Goal: Task Accomplishment & Management: Manage account settings

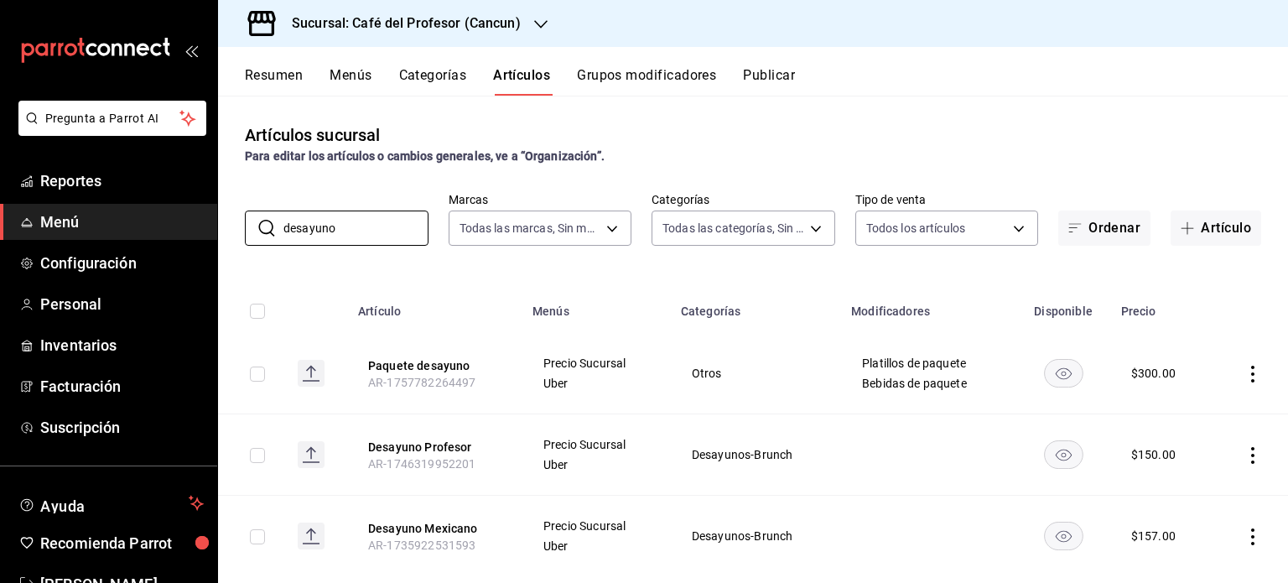
scroll to position [34, 0]
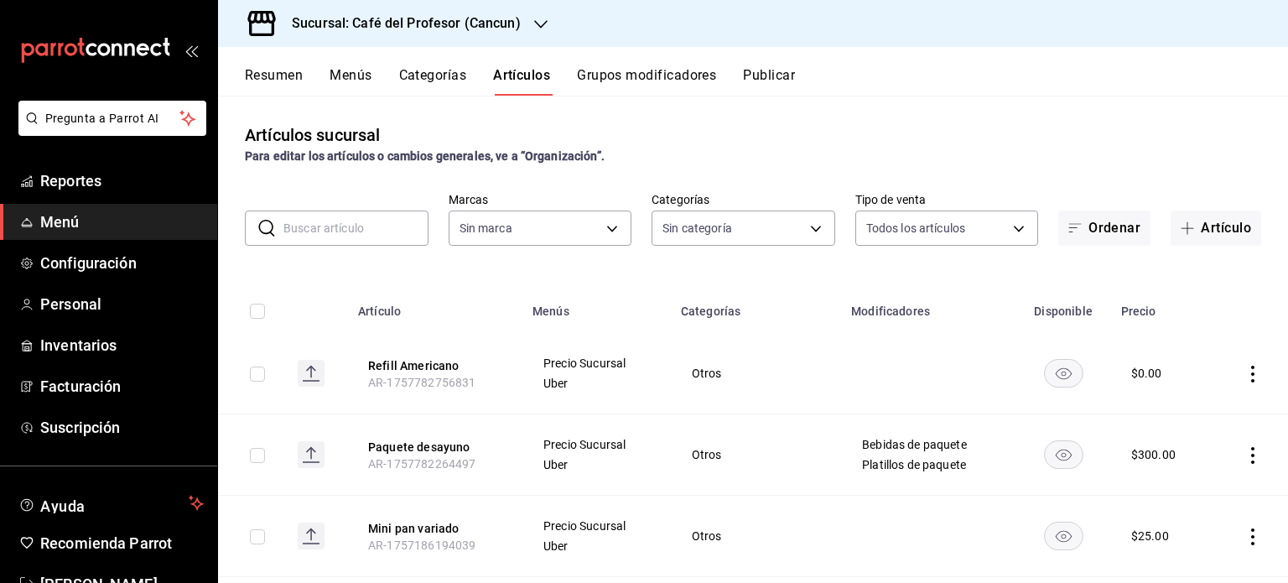
type input "6914d4d7-e8a1-419b-ae6f-75b77527da8c,ea0836e2-bfd0-459c-897e-73978e21b2e2,45dd8…"
type input "c124c12d-dc0e-4a3d-911f-5b13390841f9"
click at [86, 174] on span "Reportes" at bounding box center [122, 180] width 164 height 23
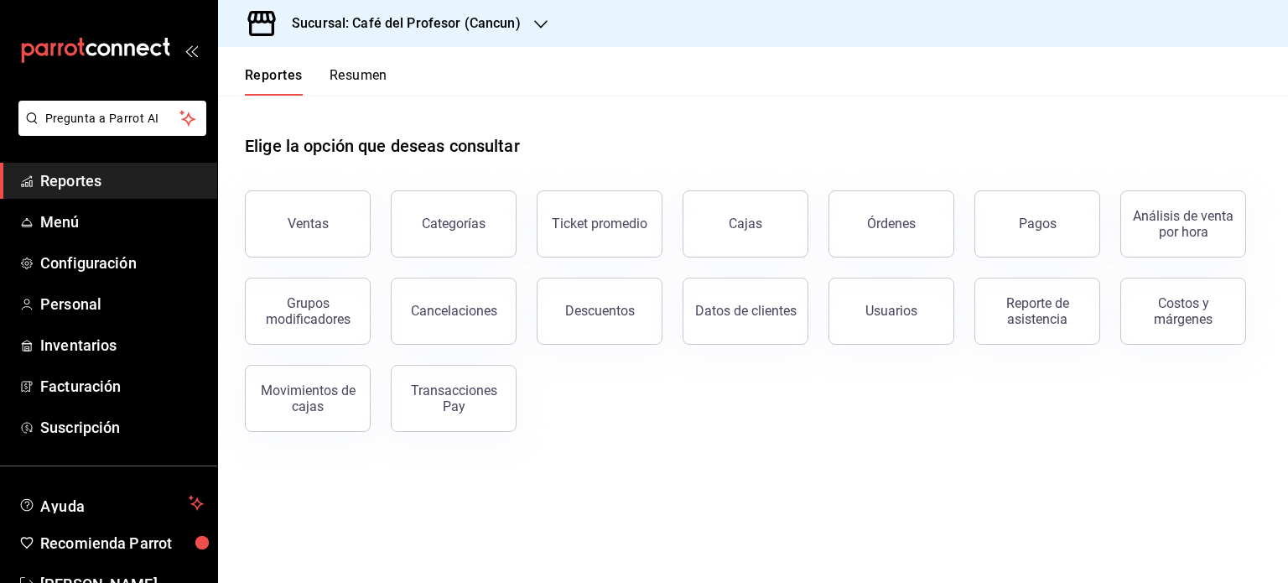
click at [360, 76] on button "Resumen" at bounding box center [359, 81] width 58 height 29
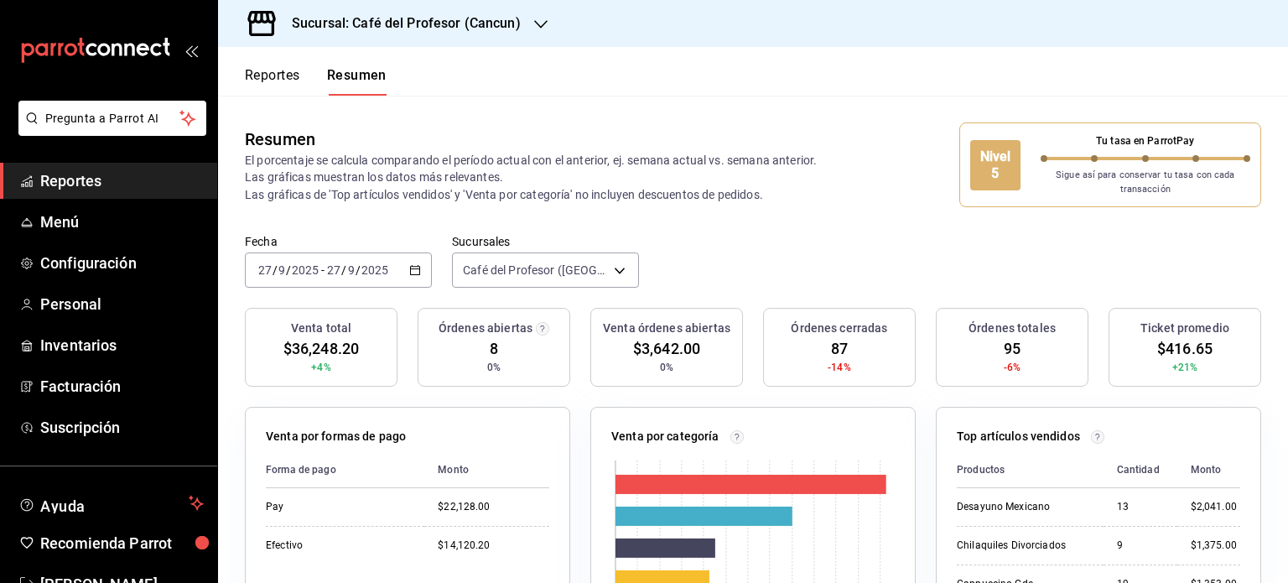
click at [537, 24] on icon "button" at bounding box center [540, 24] width 13 height 13
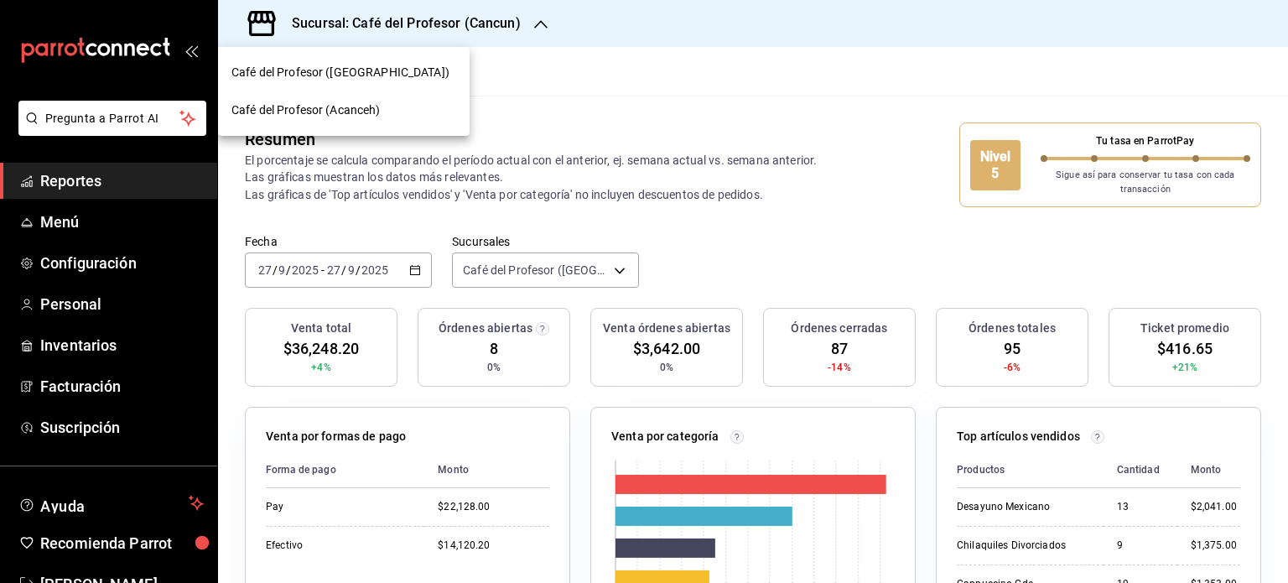
click at [396, 107] on div "Café del Profesor (Acanceh)" at bounding box center [344, 110] width 225 height 18
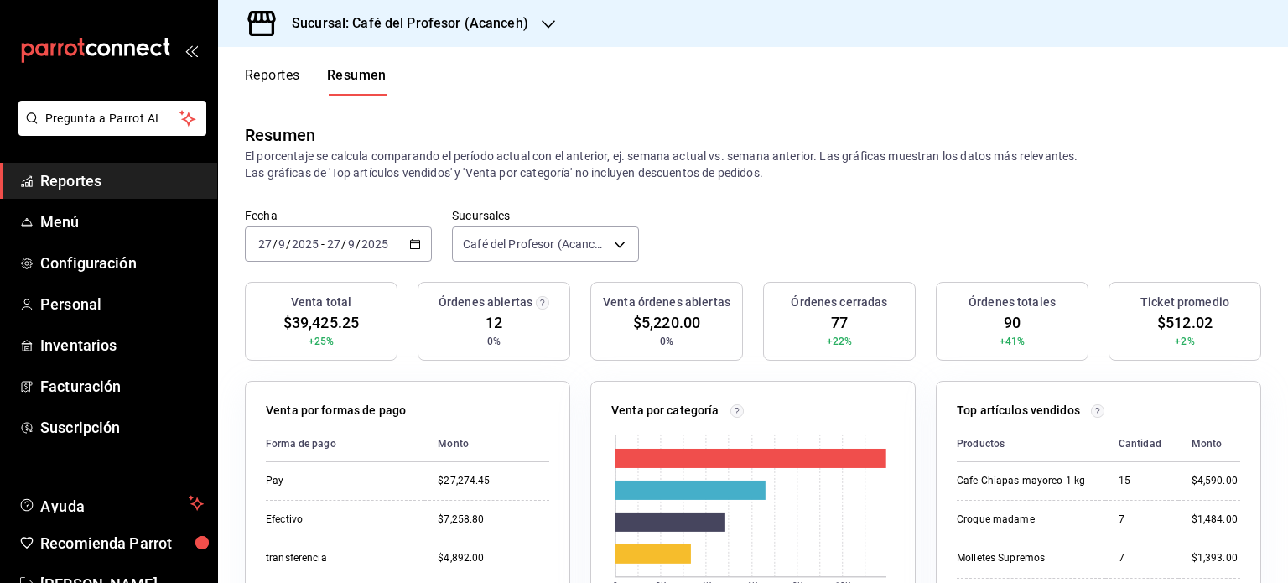
click at [544, 24] on icon "button" at bounding box center [548, 24] width 13 height 13
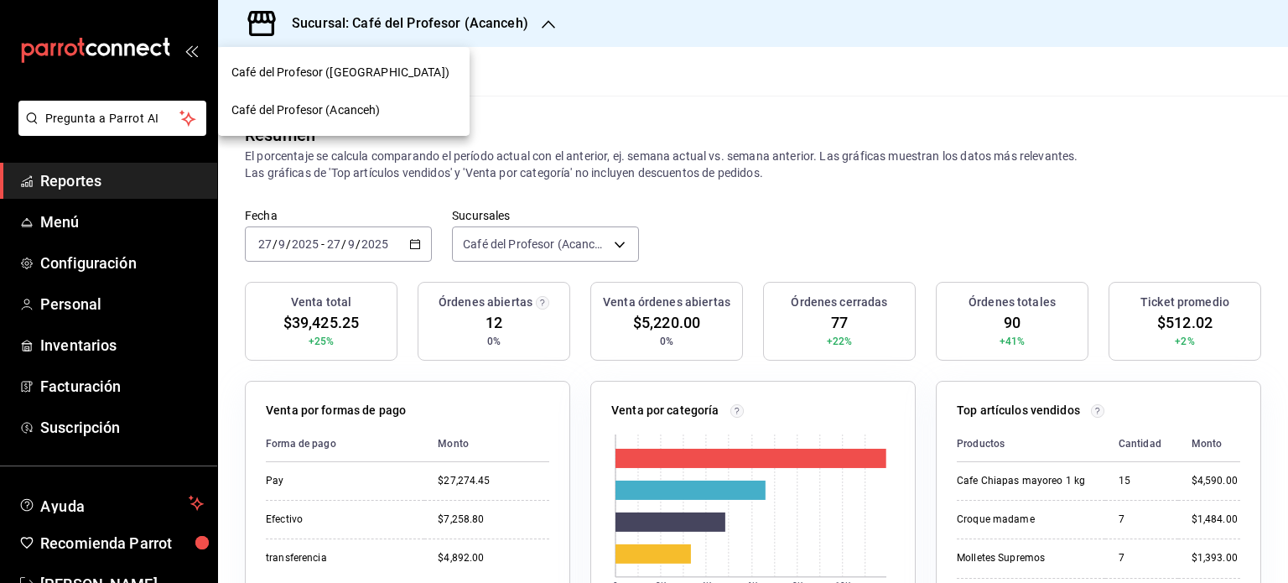
click at [374, 75] on span "Café del Profesor ([GEOGRAPHIC_DATA])" at bounding box center [341, 73] width 218 height 18
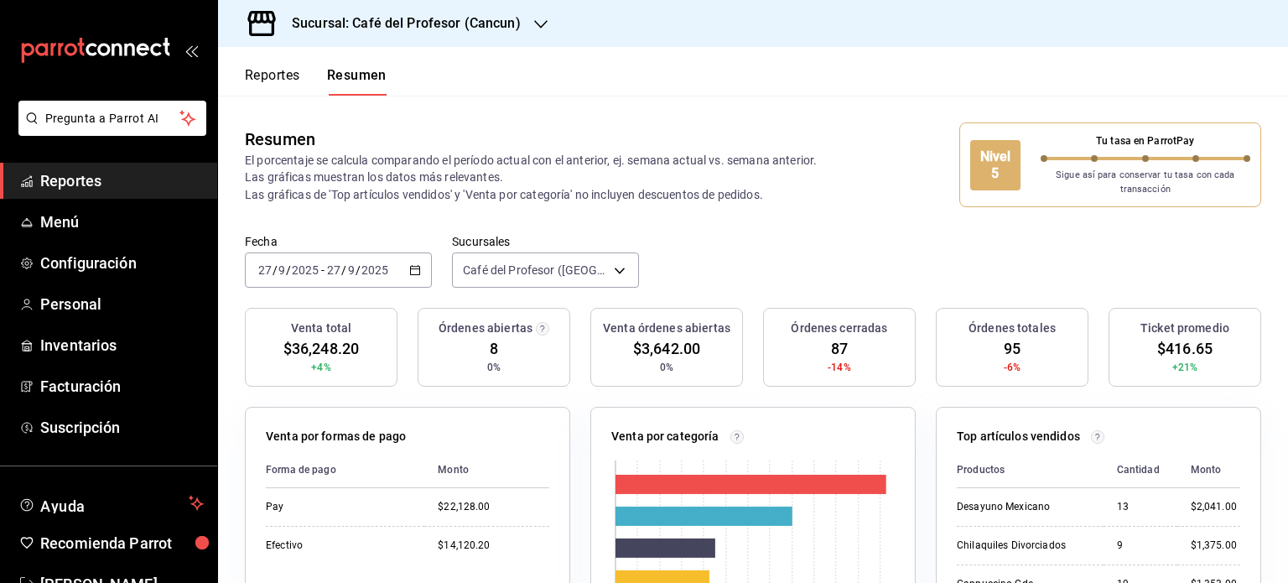
click at [409, 271] on icon "button" at bounding box center [415, 270] width 12 height 12
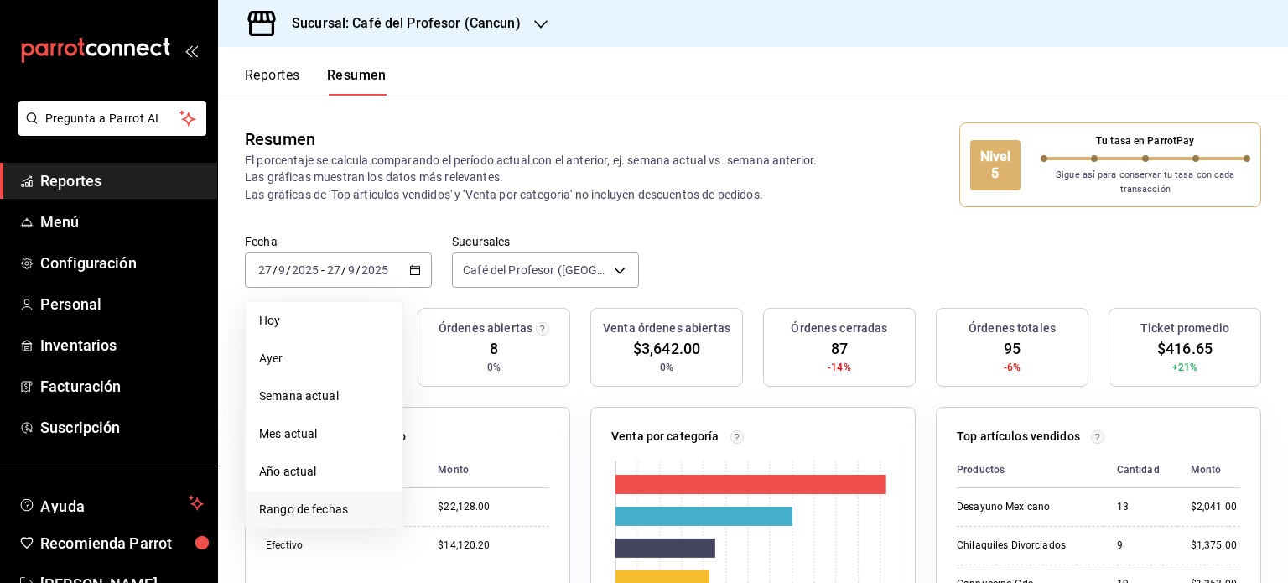
click at [344, 510] on span "Rango de fechas" at bounding box center [324, 510] width 130 height 18
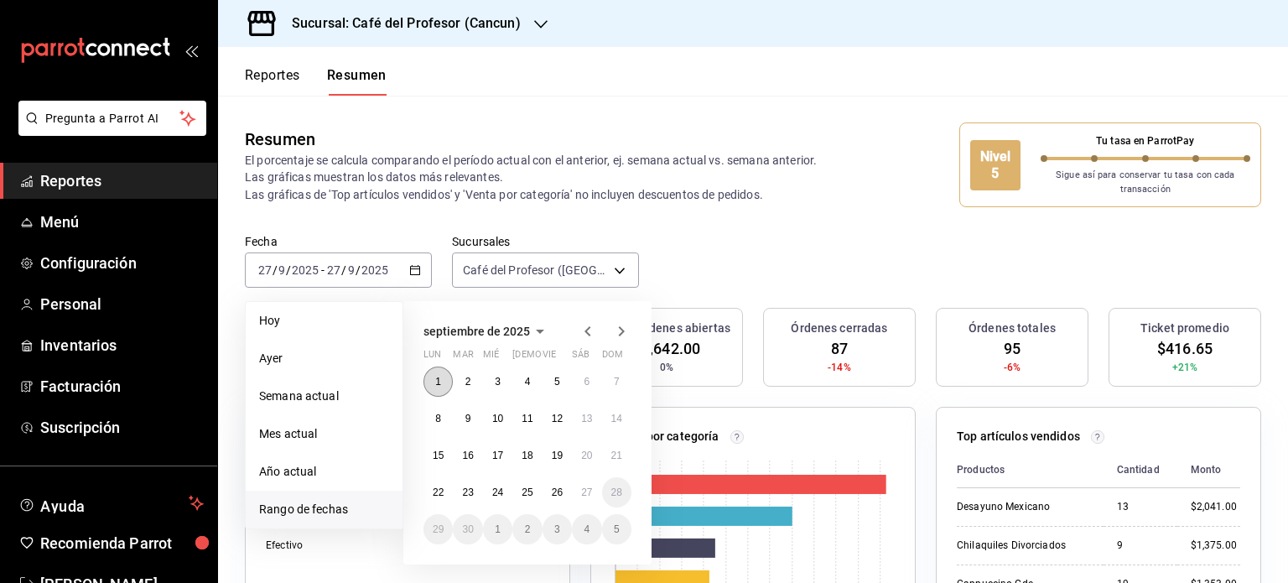
click at [440, 384] on abbr "1" at bounding box center [438, 382] width 6 height 12
click at [583, 497] on button "27" at bounding box center [586, 492] width 29 height 30
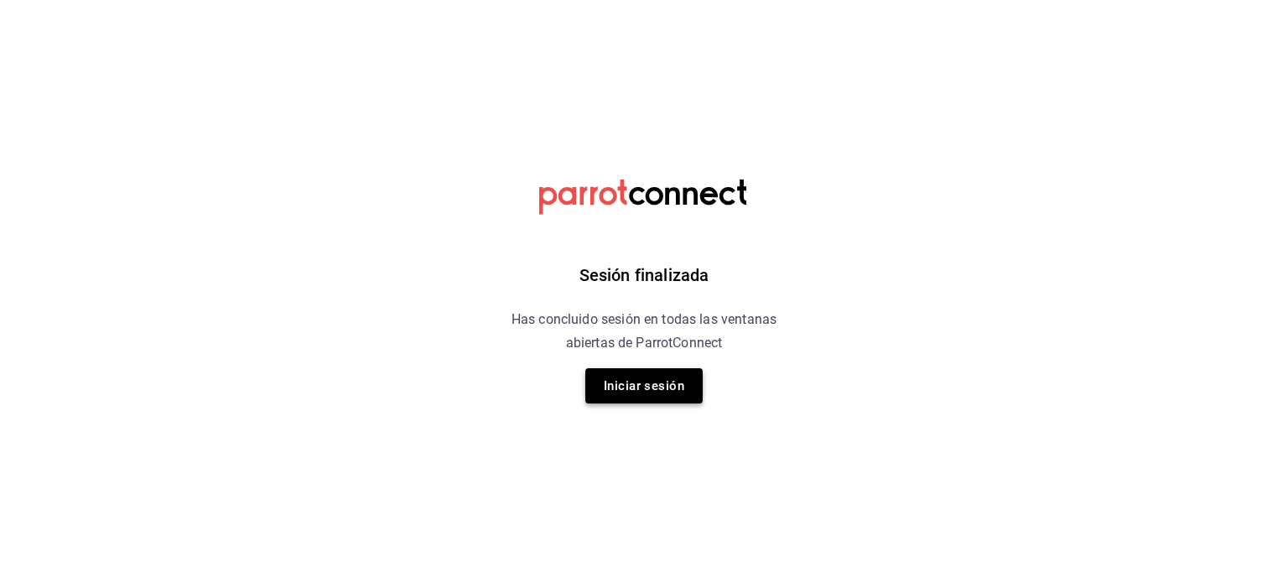
click at [631, 385] on button "Iniciar sesión" at bounding box center [644, 385] width 117 height 35
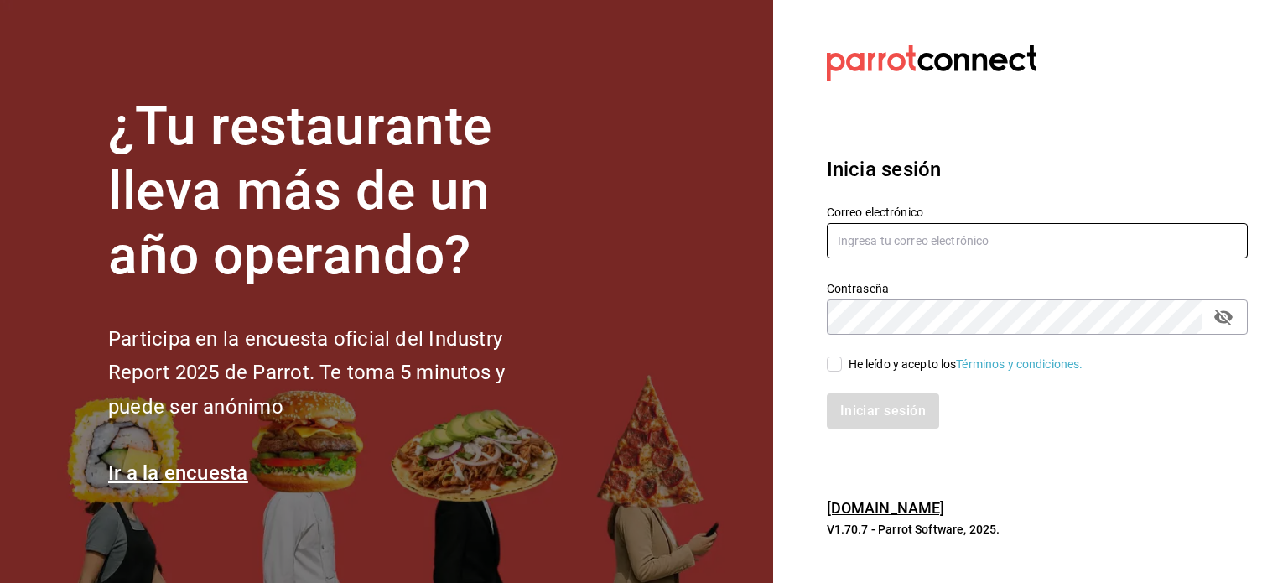
type input "makys202@gmail.com"
click at [836, 369] on input "He leído y acepto los Términos y condiciones." at bounding box center [834, 364] width 15 height 15
checkbox input "true"
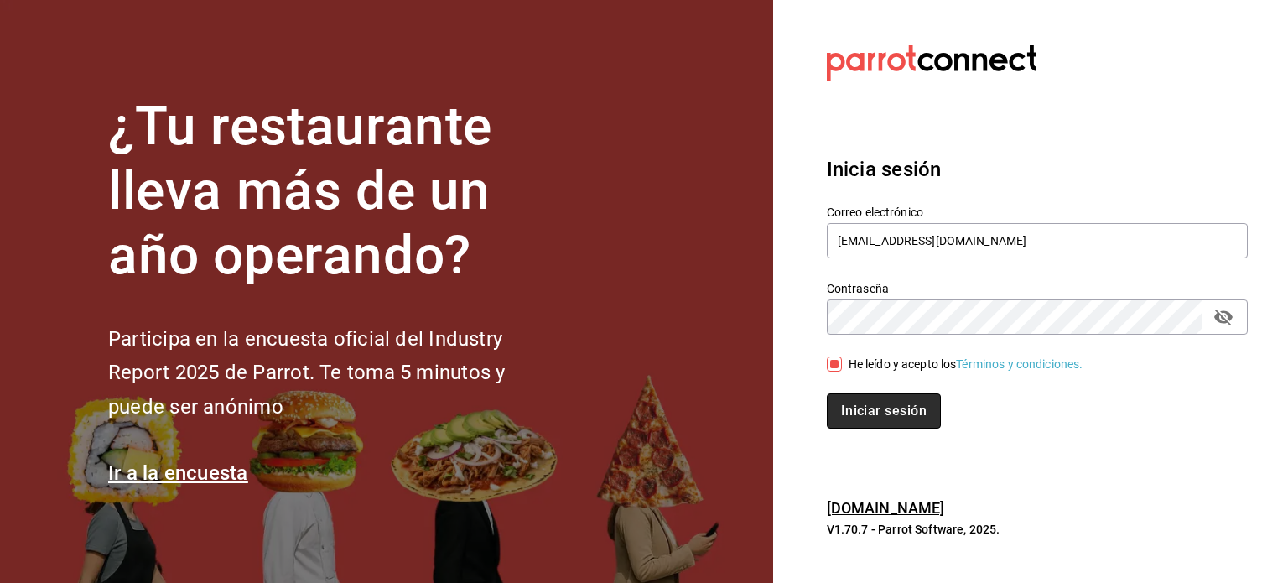
click at [852, 403] on button "Iniciar sesión" at bounding box center [884, 410] width 114 height 35
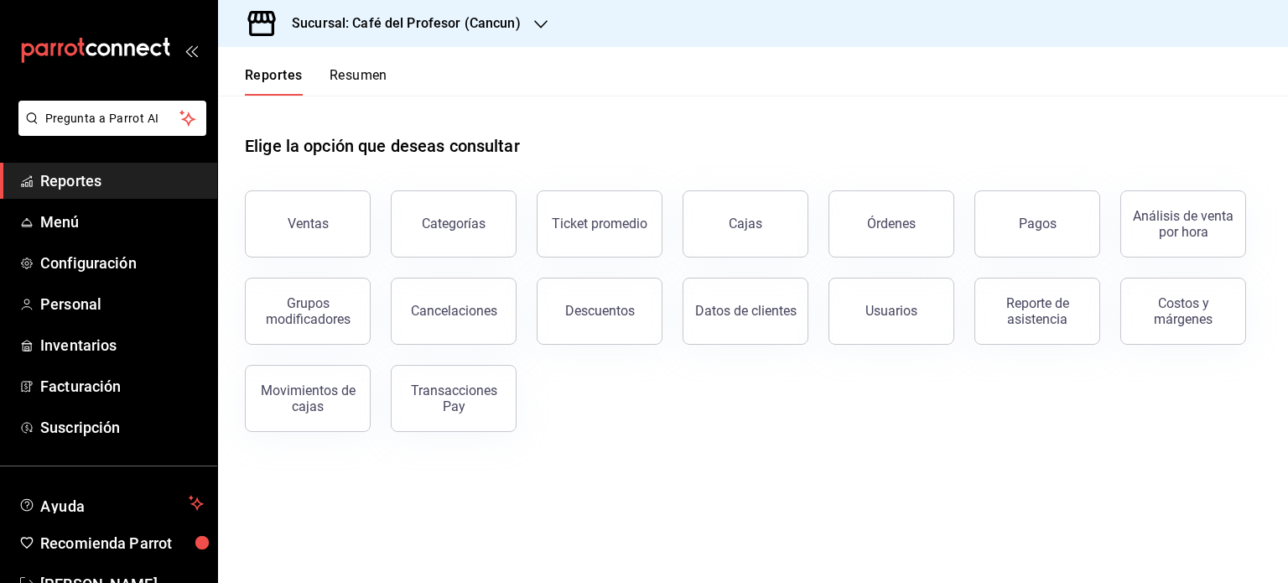
click at [363, 78] on button "Resumen" at bounding box center [359, 81] width 58 height 29
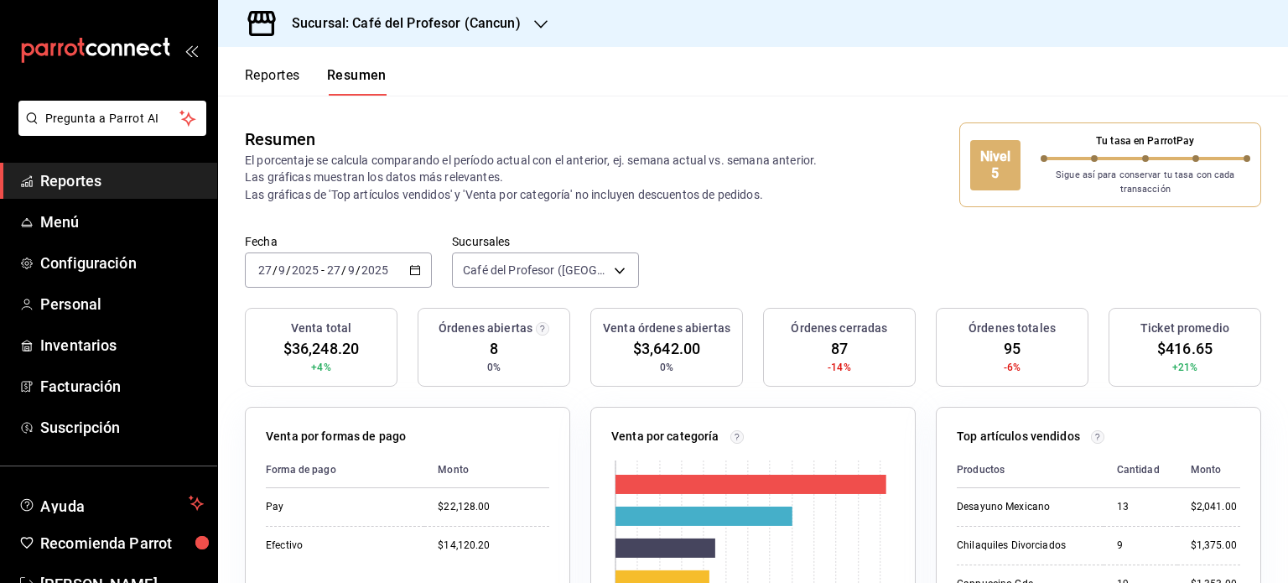
click at [413, 270] on icon "button" at bounding box center [415, 270] width 12 height 12
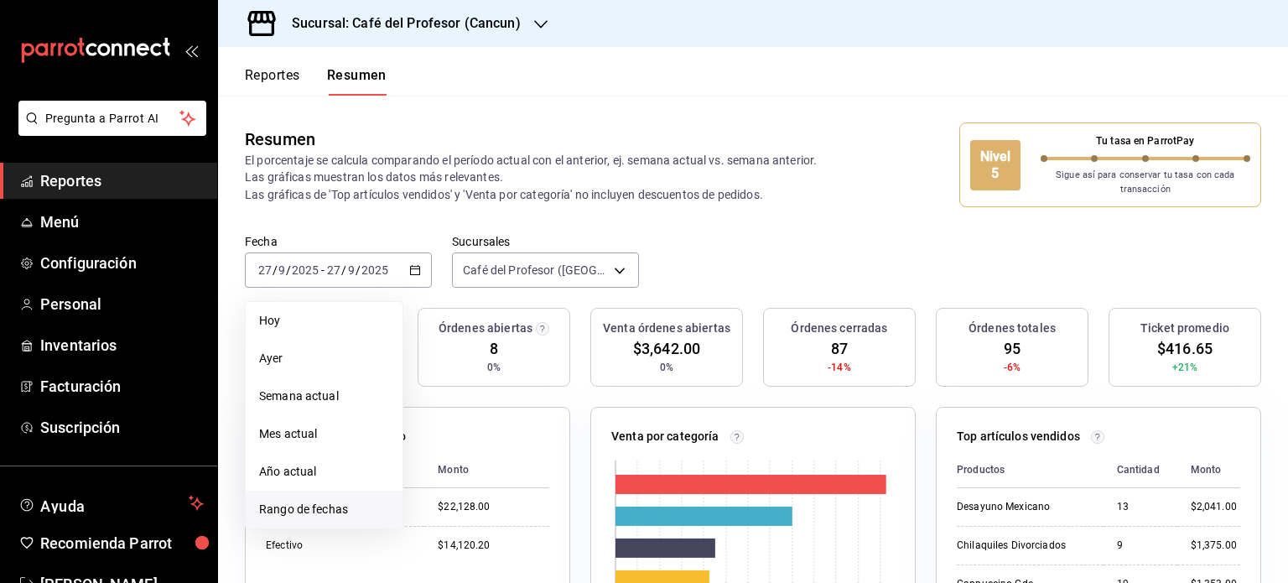
click at [304, 511] on span "Rango de fechas" at bounding box center [324, 510] width 130 height 18
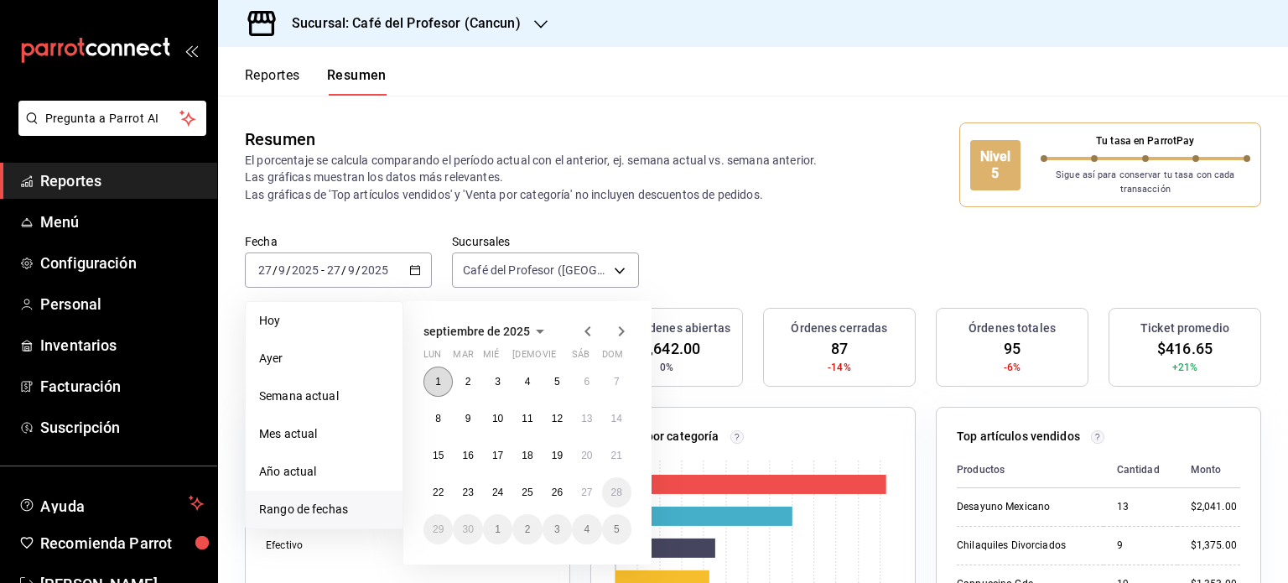
click at [436, 385] on abbr "1" at bounding box center [438, 382] width 6 height 12
click at [560, 496] on abbr "26" at bounding box center [557, 493] width 11 height 12
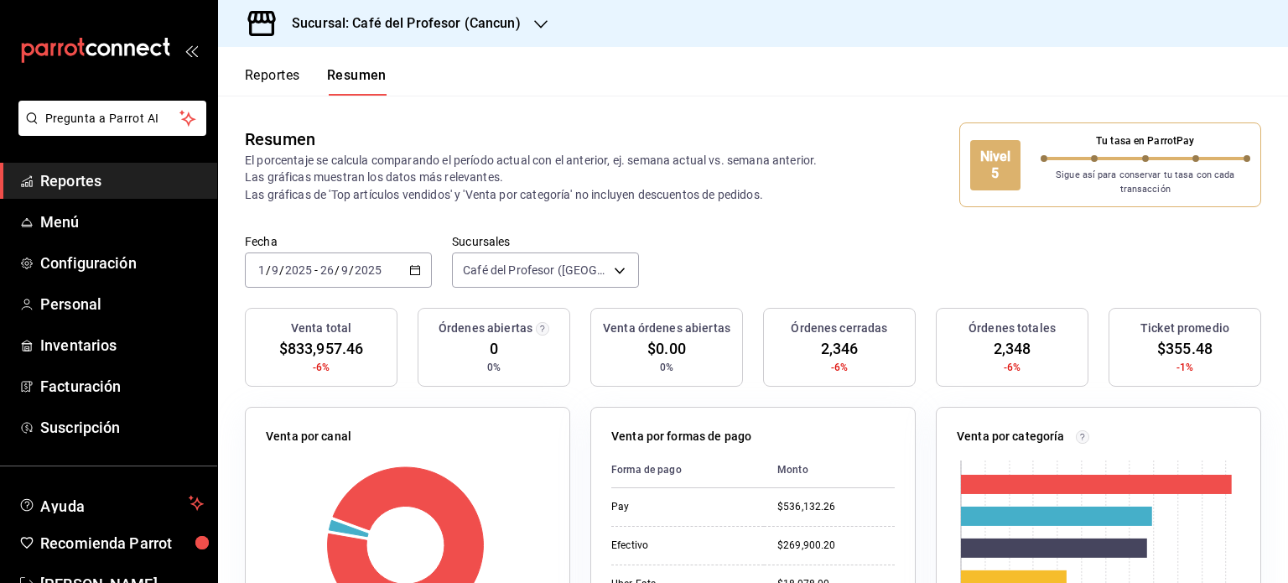
click at [411, 272] on icon "button" at bounding box center [415, 270] width 12 height 12
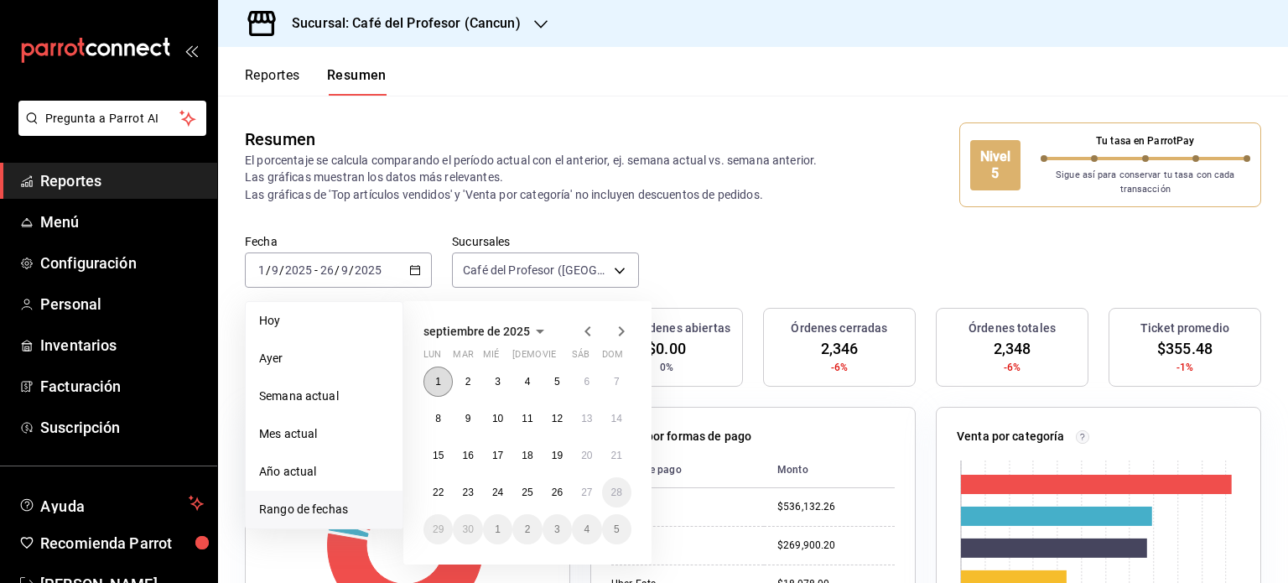
click at [440, 372] on button "1" at bounding box center [438, 382] width 29 height 30
click at [591, 499] on button "27" at bounding box center [586, 492] width 29 height 30
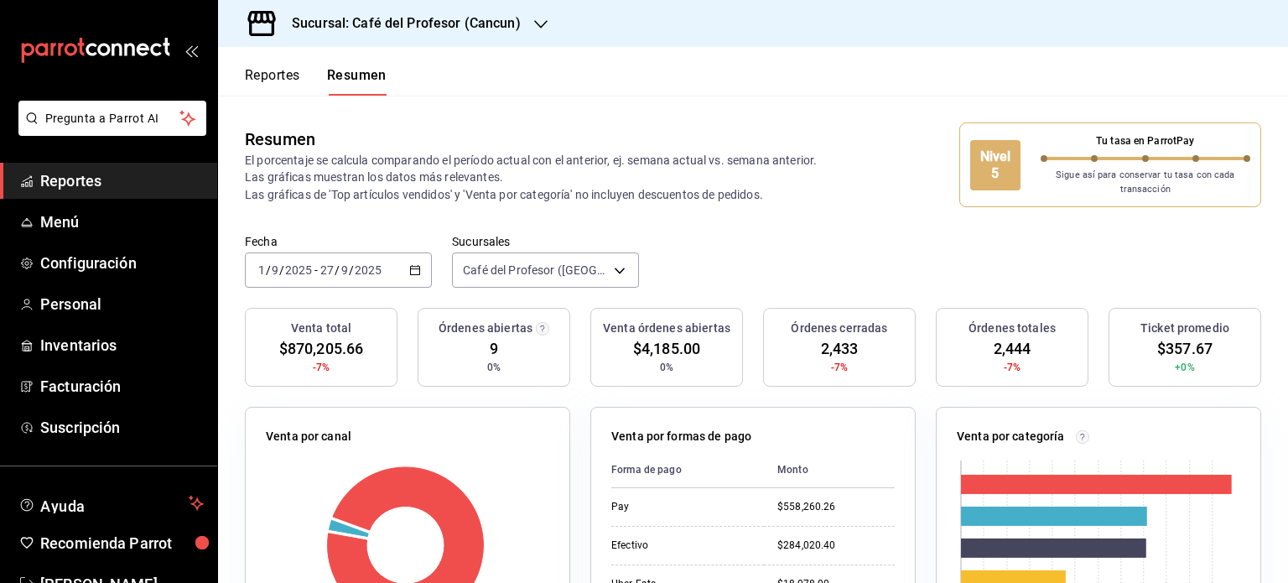
click at [419, 272] on div "2025-09-01 1 / 9 / 2025 - 2025-09-27 27 / 9 / 2025" at bounding box center [338, 269] width 187 height 35
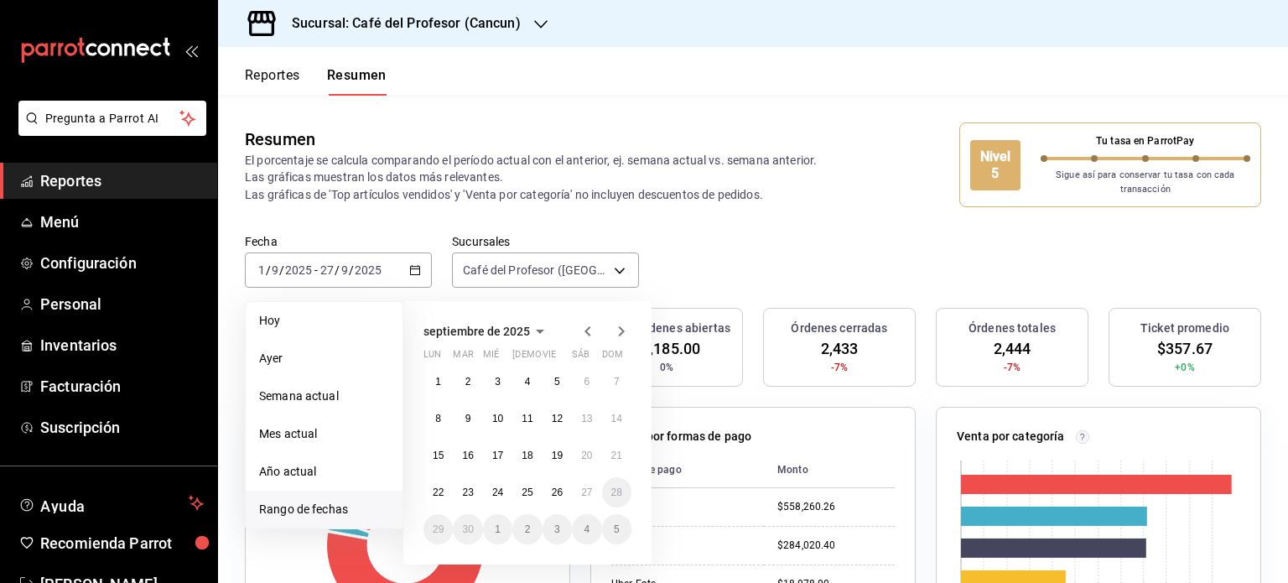
click at [584, 327] on icon "button" at bounding box center [588, 331] width 20 height 20
click at [562, 385] on button "1" at bounding box center [557, 382] width 29 height 30
click at [622, 539] on button "31" at bounding box center [616, 529] width 29 height 30
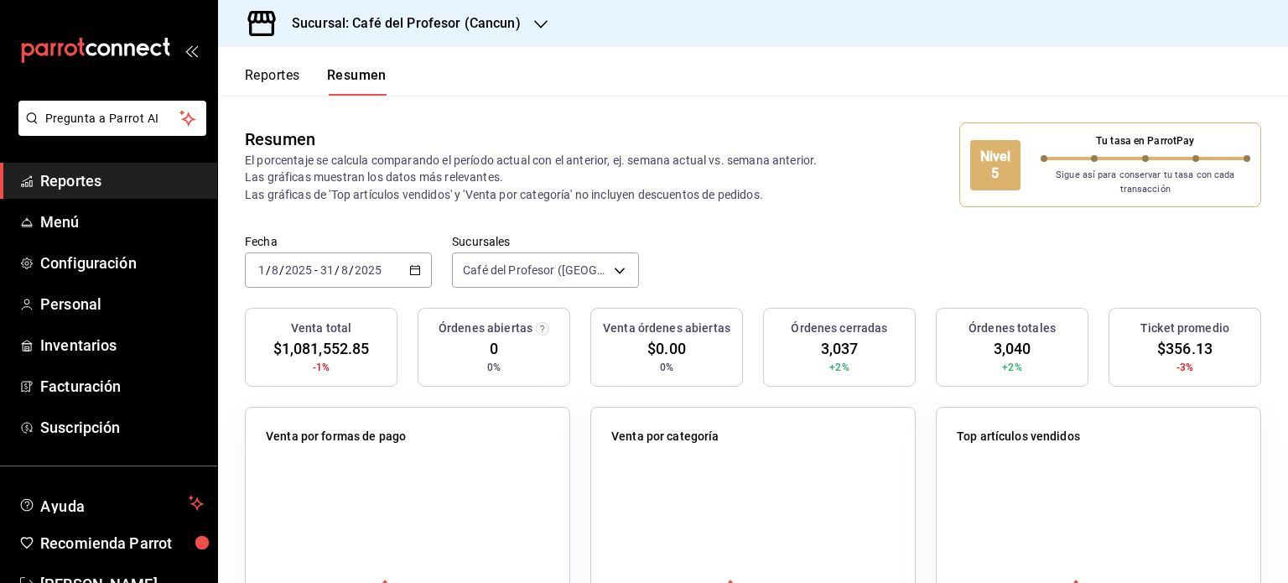
click at [414, 269] on icon "button" at bounding box center [415, 270] width 12 height 12
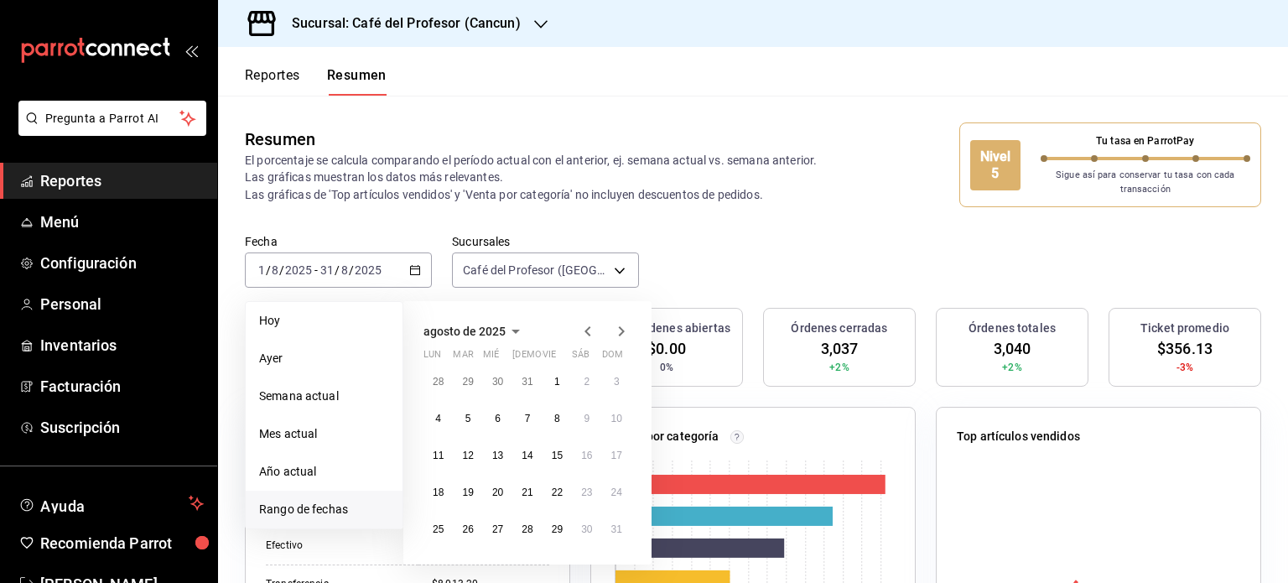
click at [622, 334] on icon "button" at bounding box center [622, 331] width 20 height 20
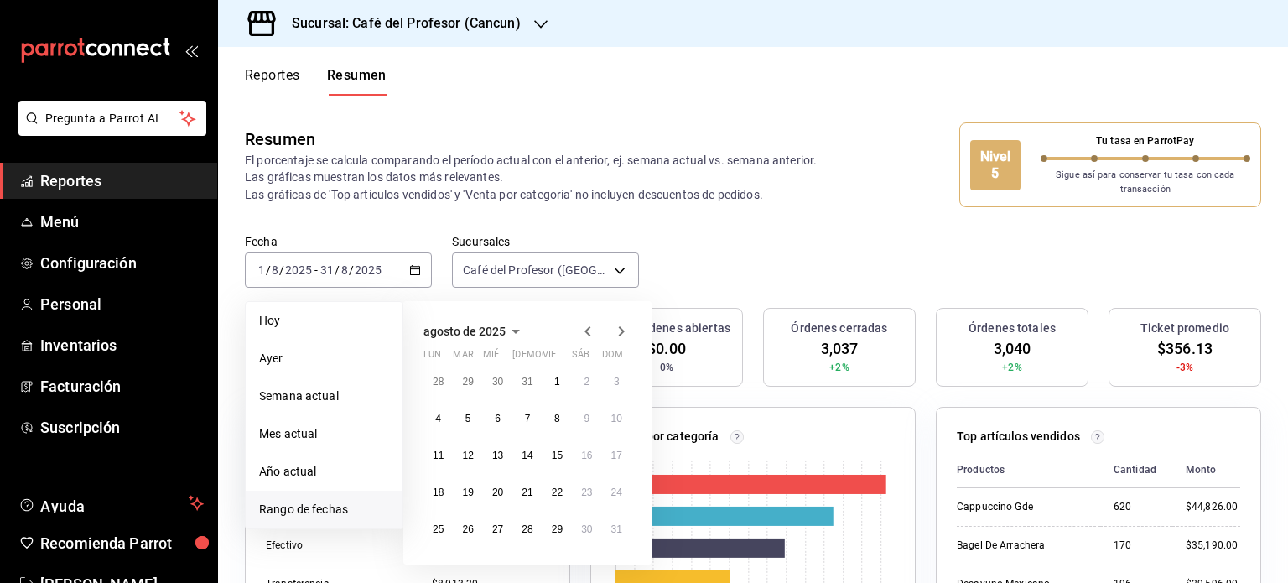
click at [622, 327] on icon "button" at bounding box center [622, 331] width 20 height 20
click at [441, 382] on button "1" at bounding box center [438, 382] width 29 height 30
click at [586, 490] on abbr "27" at bounding box center [586, 493] width 11 height 12
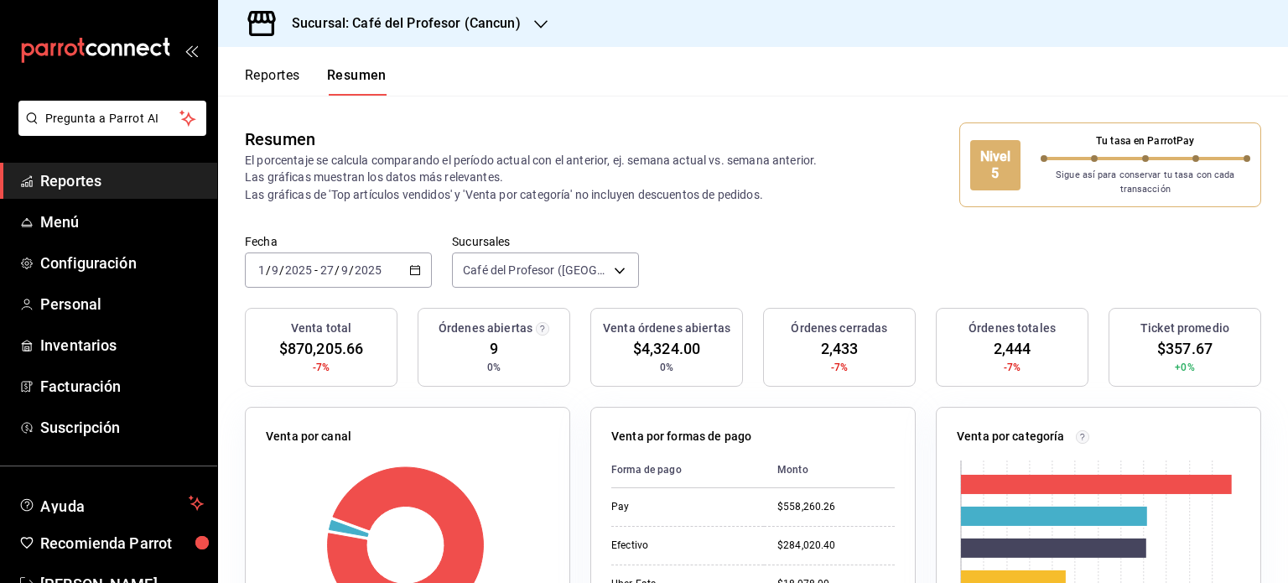
click at [534, 32] on div at bounding box center [540, 24] width 13 height 18
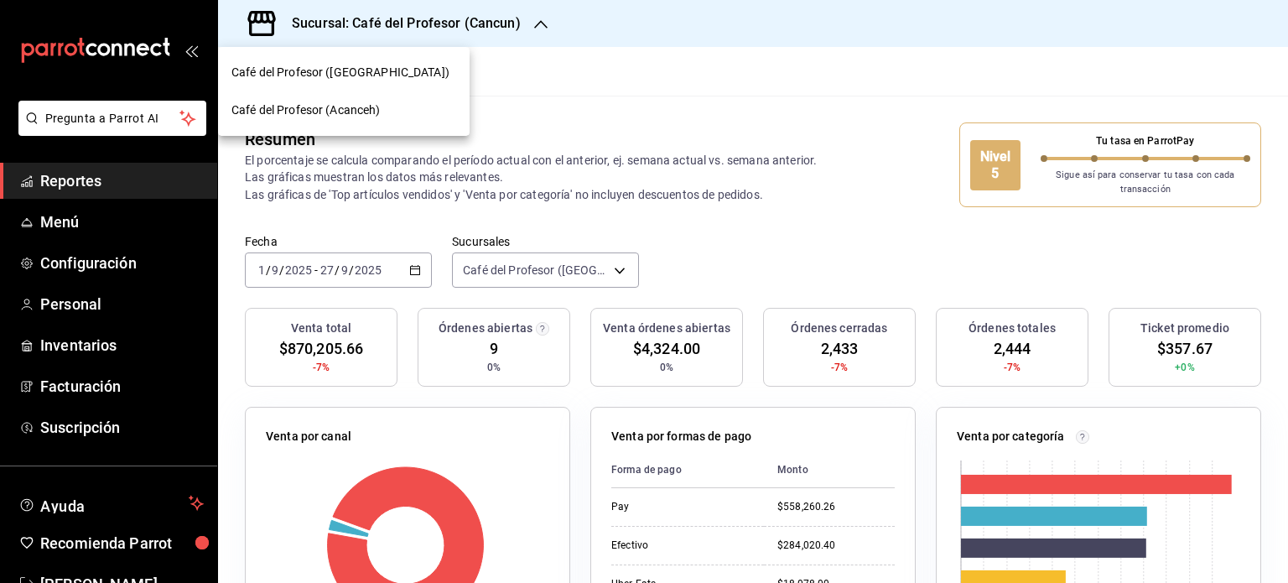
click at [391, 110] on div "Café del Profesor (Acanceh)" at bounding box center [344, 110] width 225 height 18
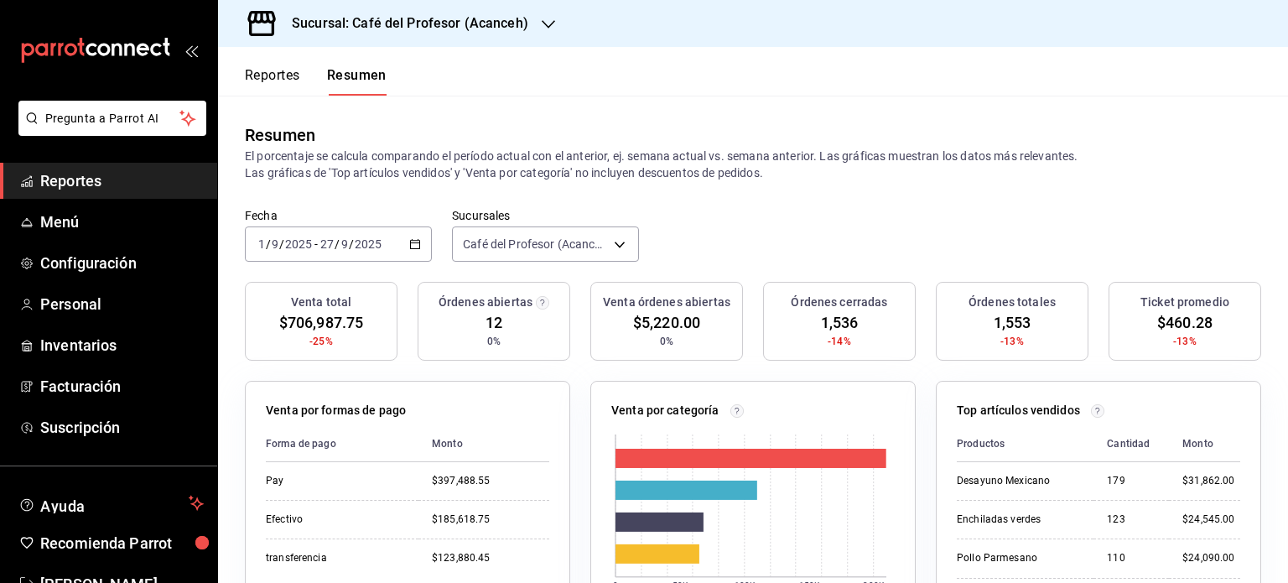
click at [268, 75] on button "Reportes" at bounding box center [272, 81] width 55 height 29
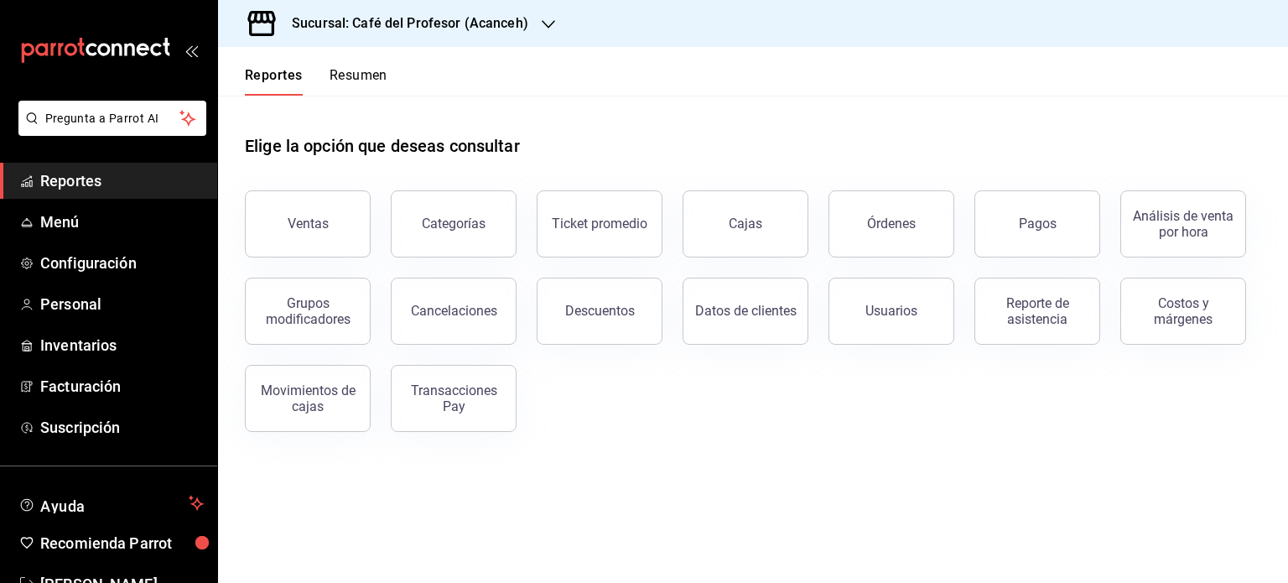
click at [357, 75] on button "Resumen" at bounding box center [359, 81] width 58 height 29
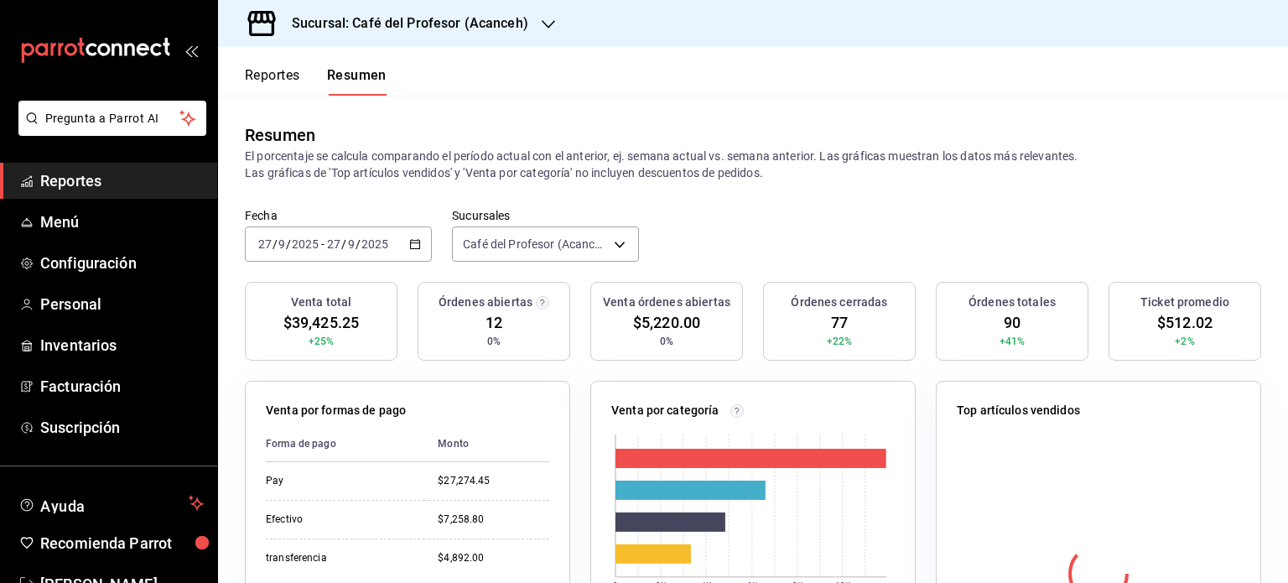
click at [551, 22] on icon "button" at bounding box center [548, 24] width 13 height 13
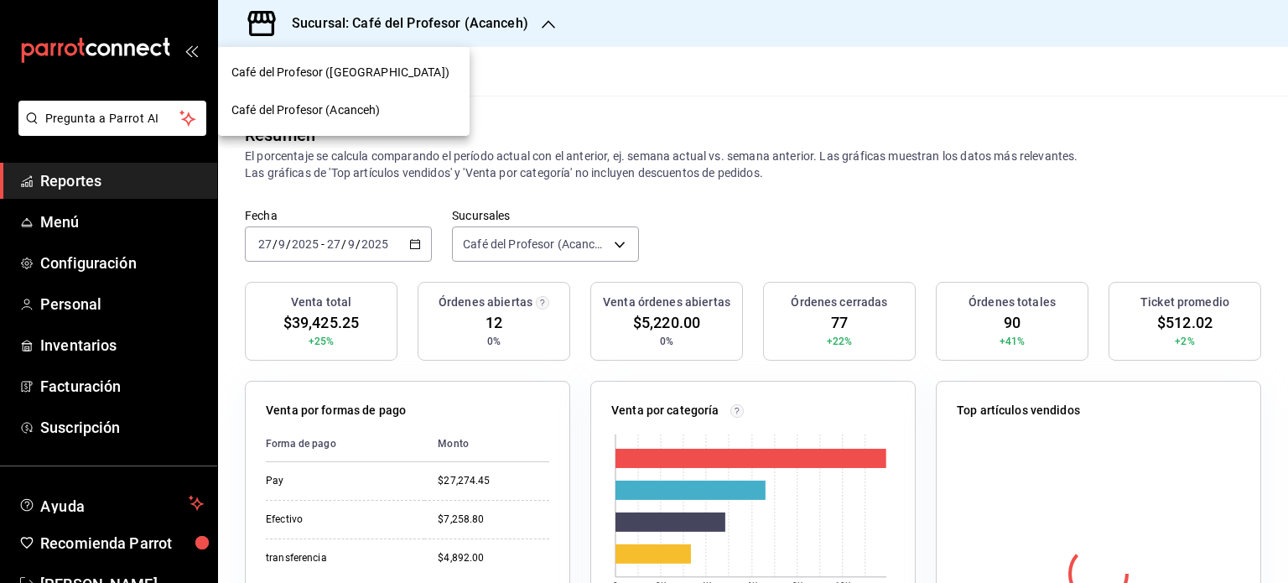
click at [423, 60] on div "Café del Profesor ([GEOGRAPHIC_DATA])" at bounding box center [344, 73] width 252 height 38
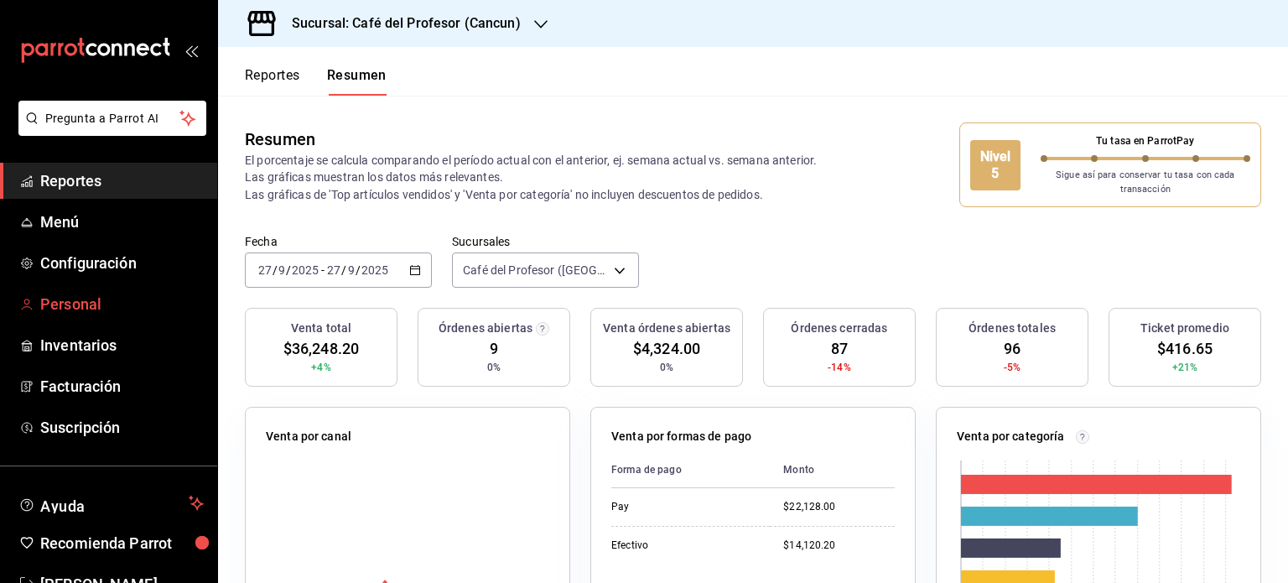
click at [88, 301] on span "Personal" at bounding box center [122, 304] width 164 height 23
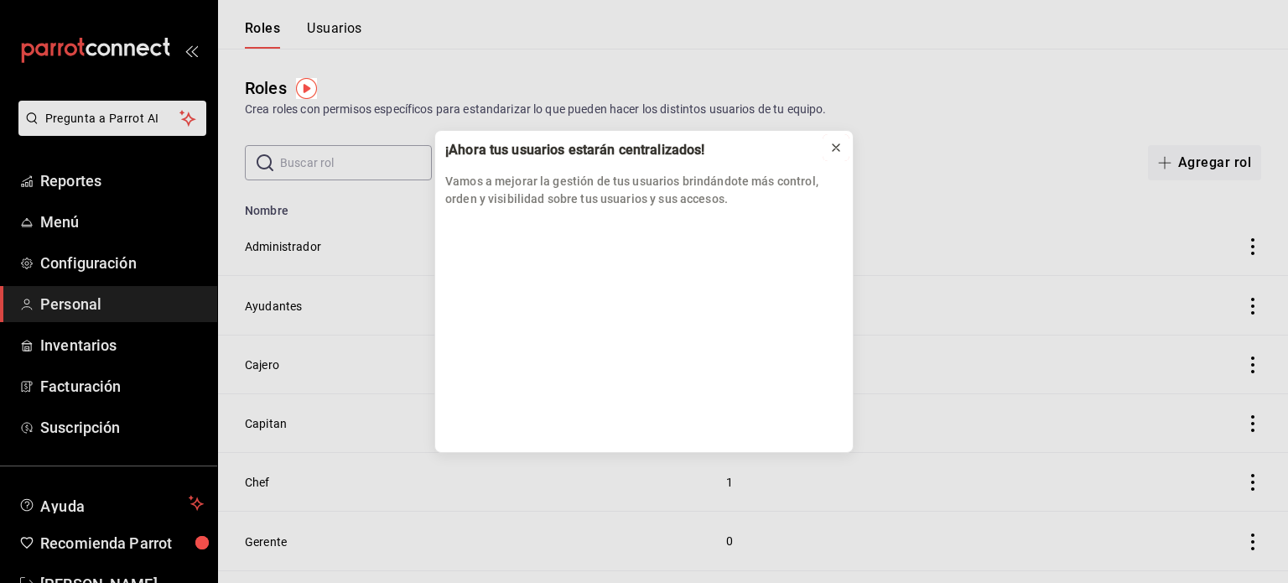
click at [839, 158] on button at bounding box center [836, 147] width 27 height 27
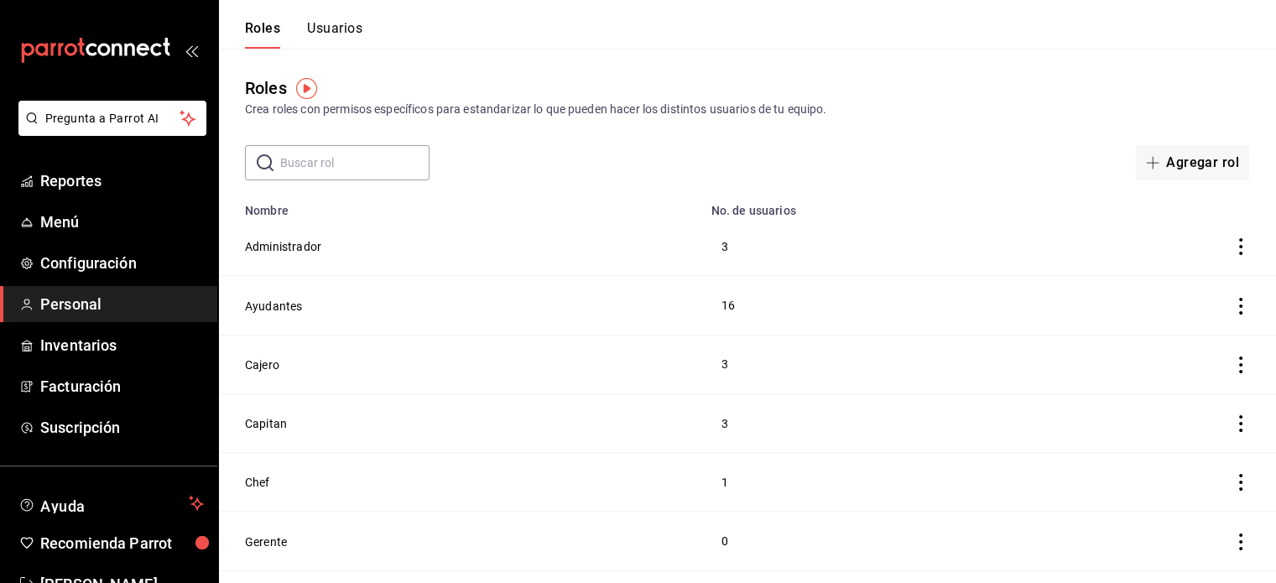
click at [339, 24] on button "Usuarios" at bounding box center [334, 34] width 55 height 29
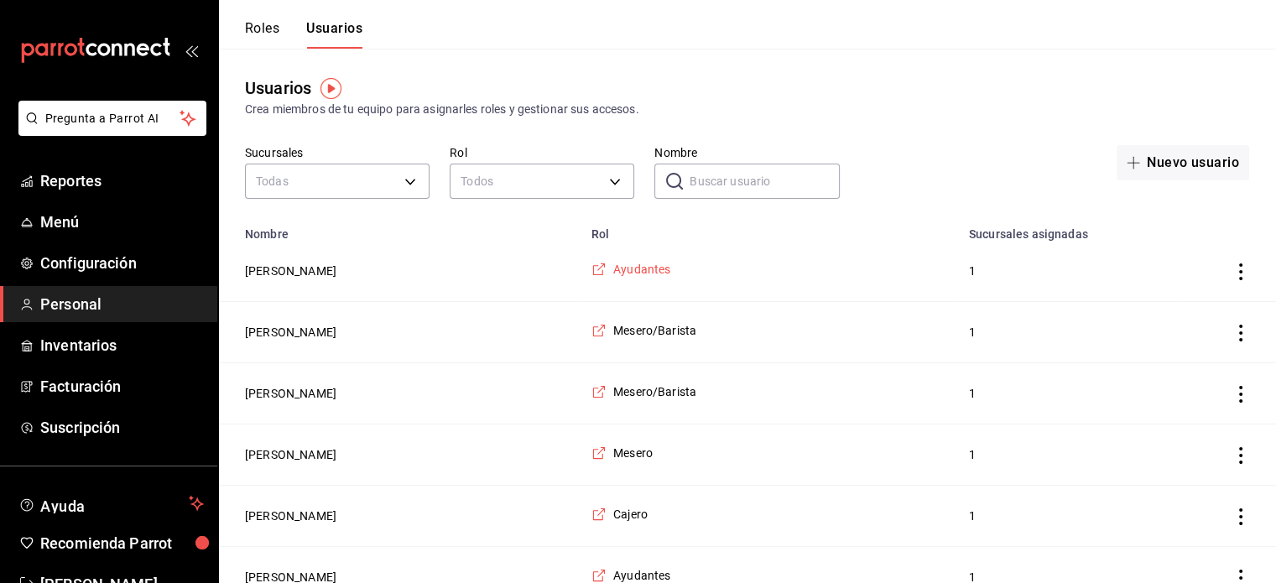
click at [634, 278] on span "Ayudantes" at bounding box center [641, 269] width 57 height 17
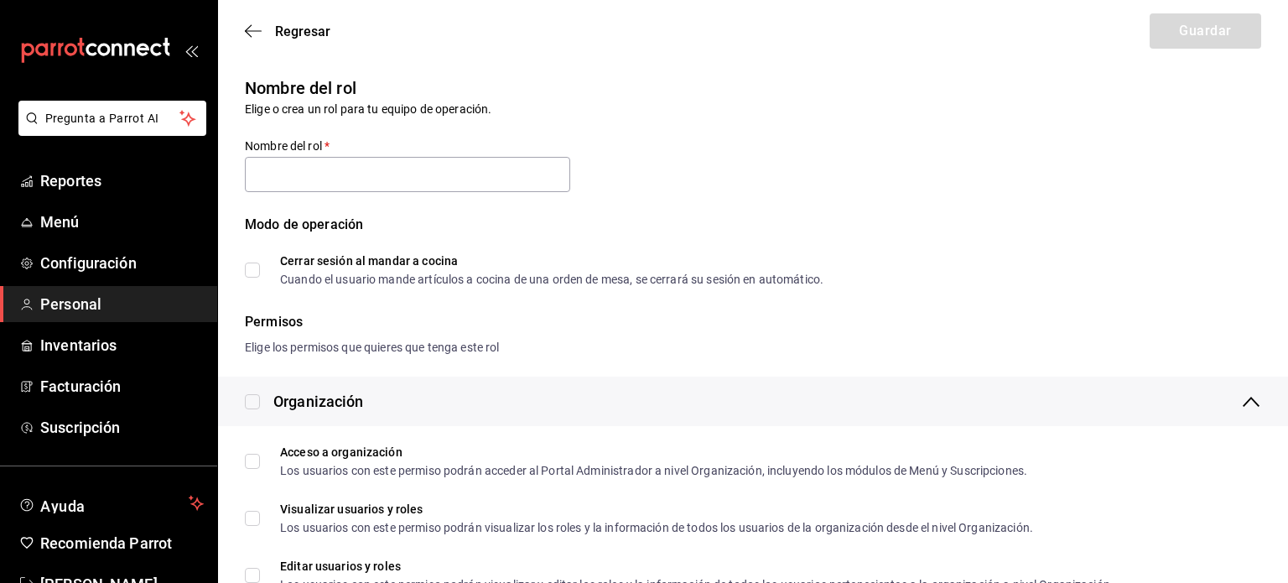
type input "Ayudantes"
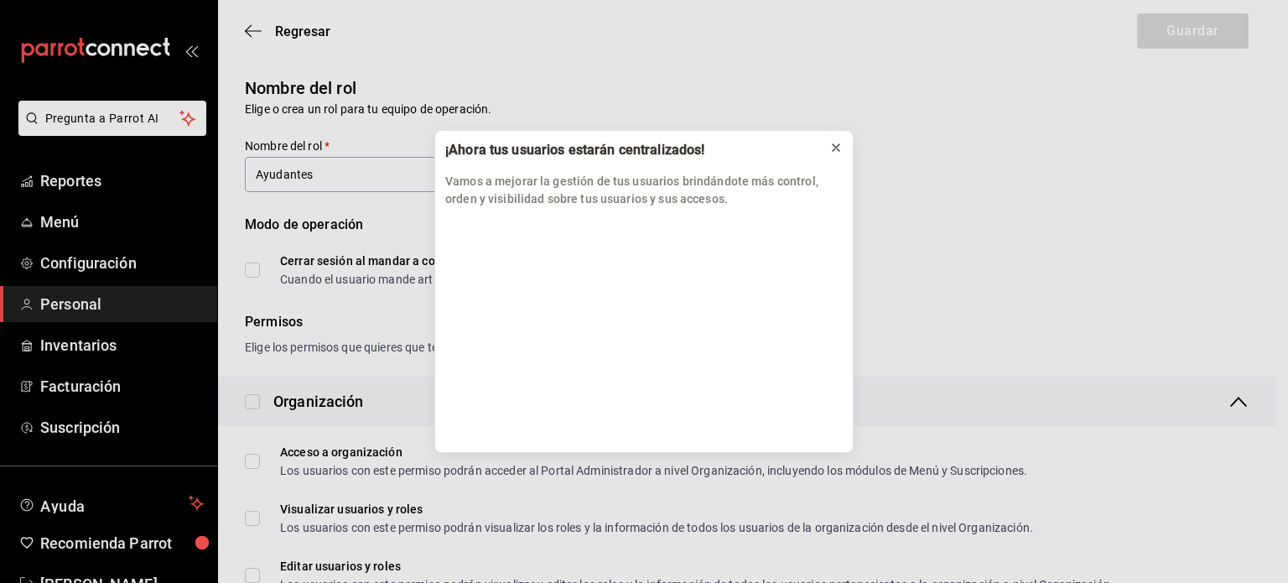
click at [835, 147] on icon at bounding box center [836, 147] width 7 height 7
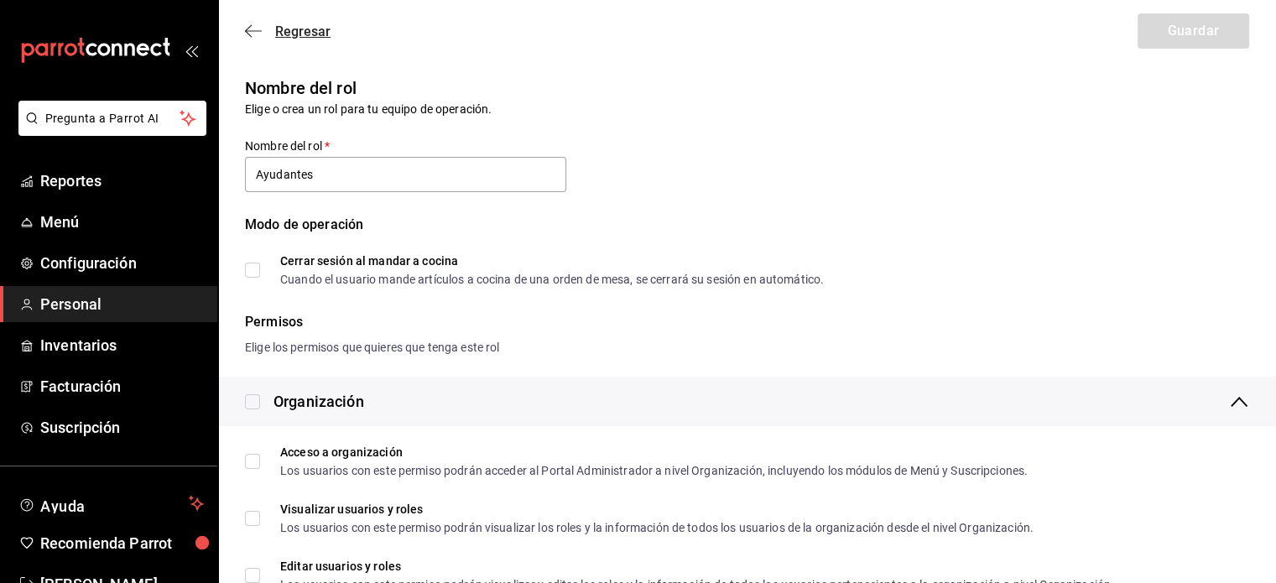
click at [250, 36] on icon "button" at bounding box center [248, 31] width 7 height 13
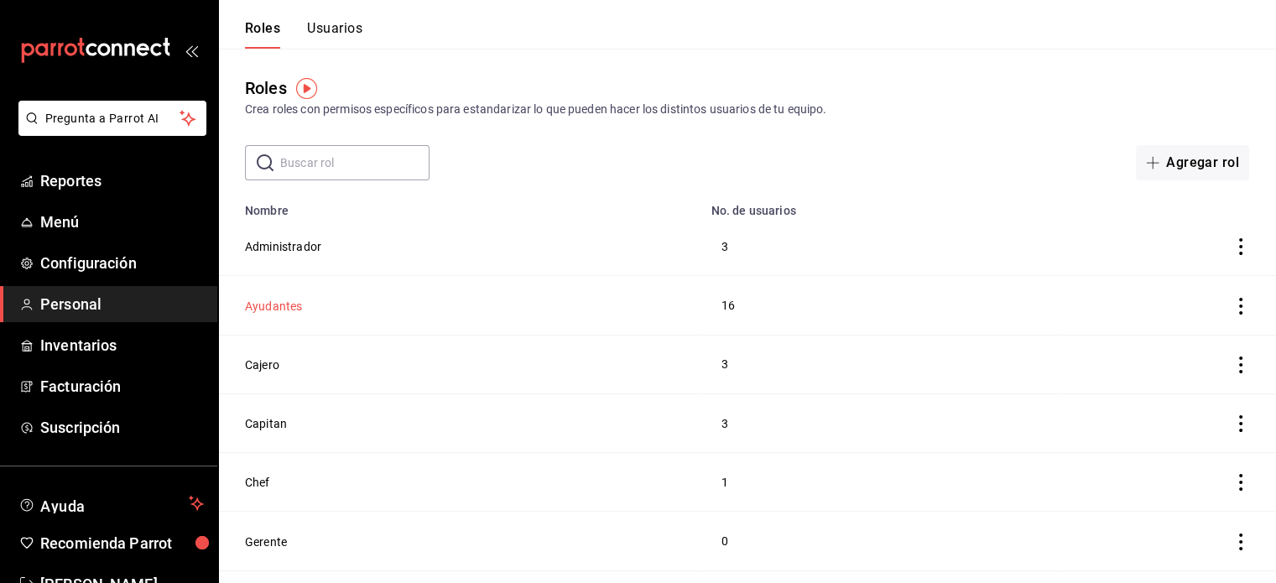
click at [294, 310] on button "Ayudantes" at bounding box center [273, 306] width 57 height 17
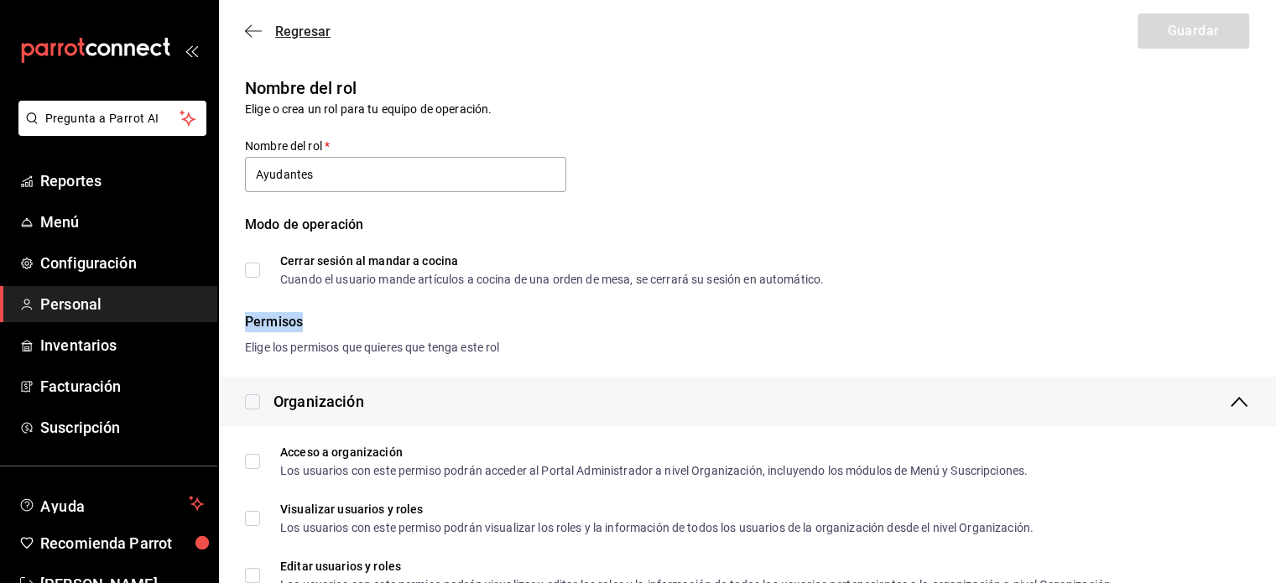
click at [249, 23] on span "Regresar" at bounding box center [288, 31] width 86 height 16
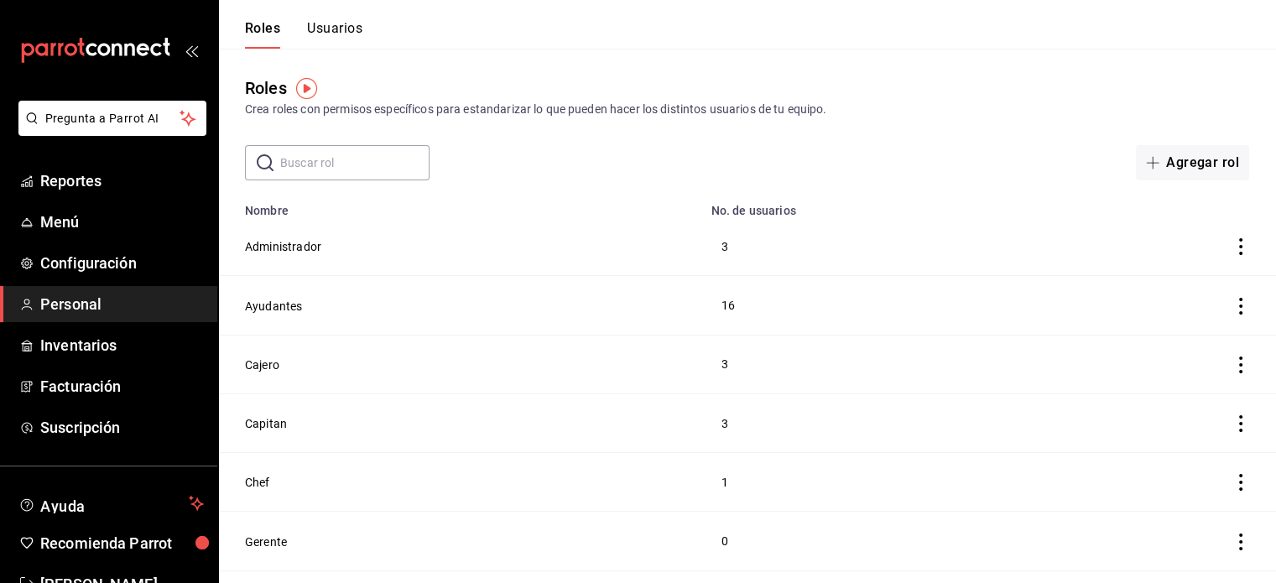
click at [347, 29] on button "Usuarios" at bounding box center [334, 34] width 55 height 29
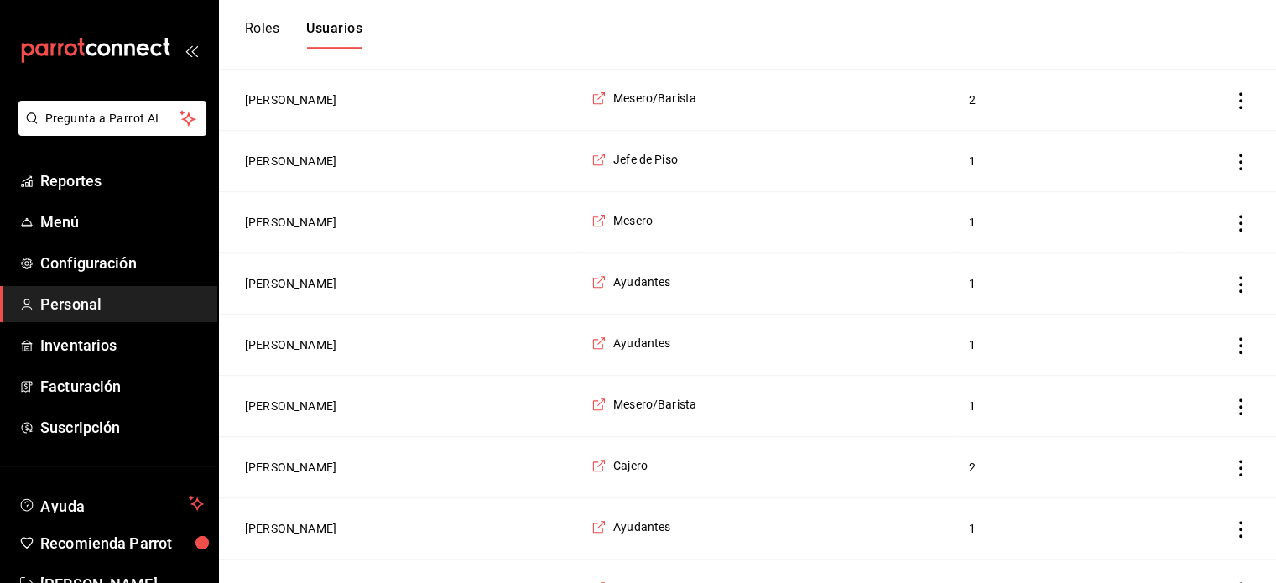
scroll to position [749, 0]
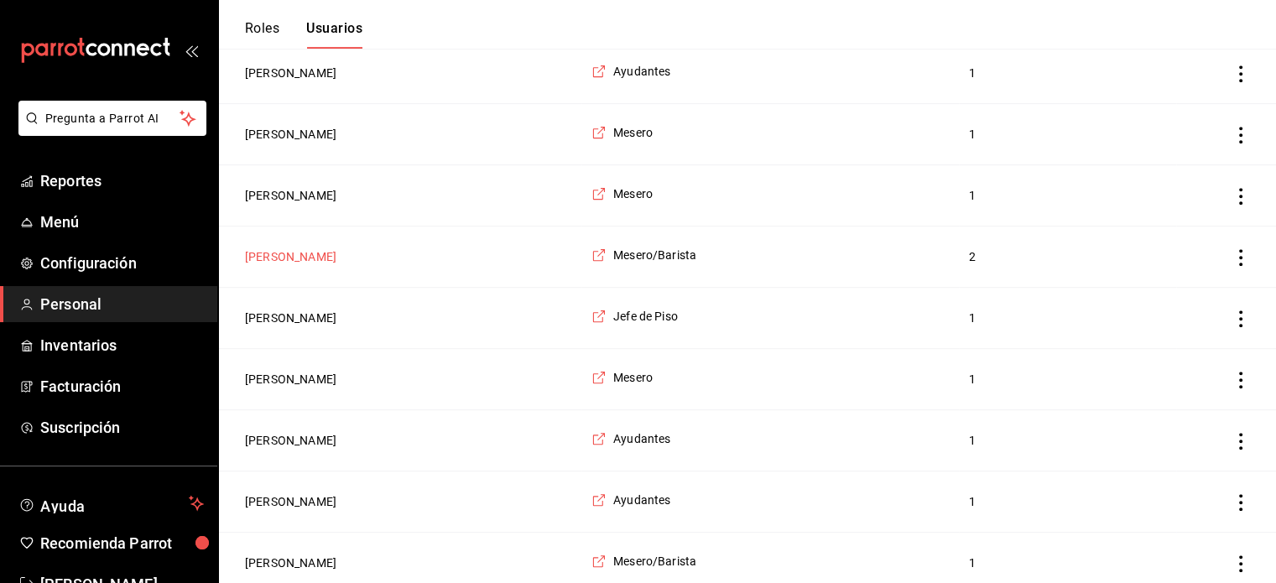
click at [306, 261] on button "Martha Aparicio" at bounding box center [290, 256] width 91 height 17
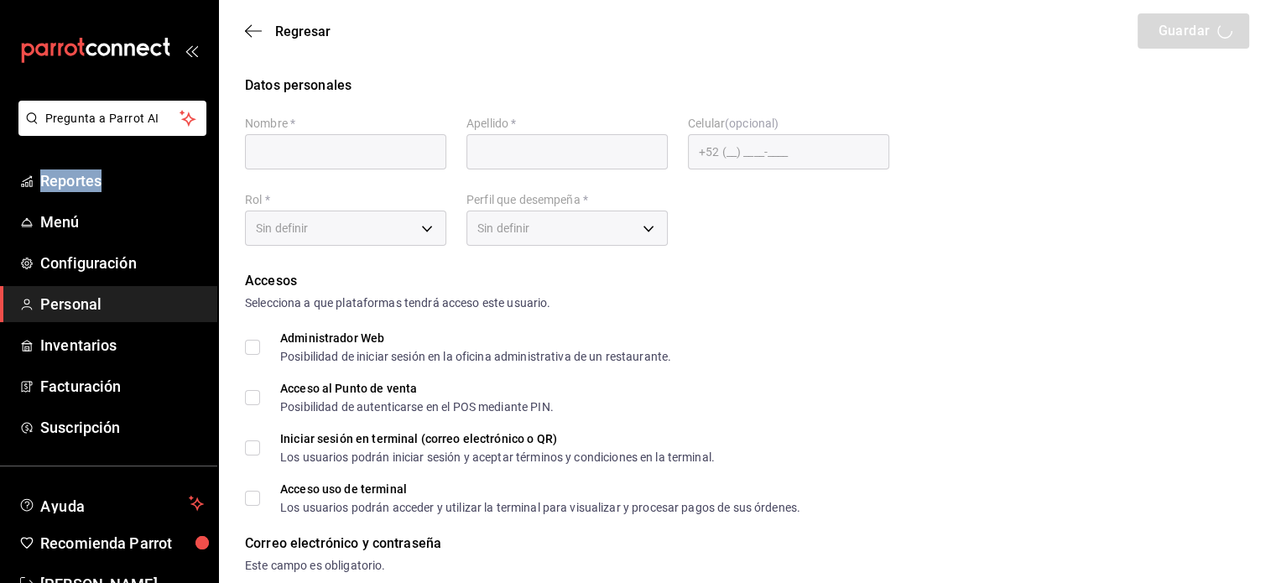
type input "Martha"
type input "Aparicio"
checkbox input "true"
type input "duaster9@gmail.com"
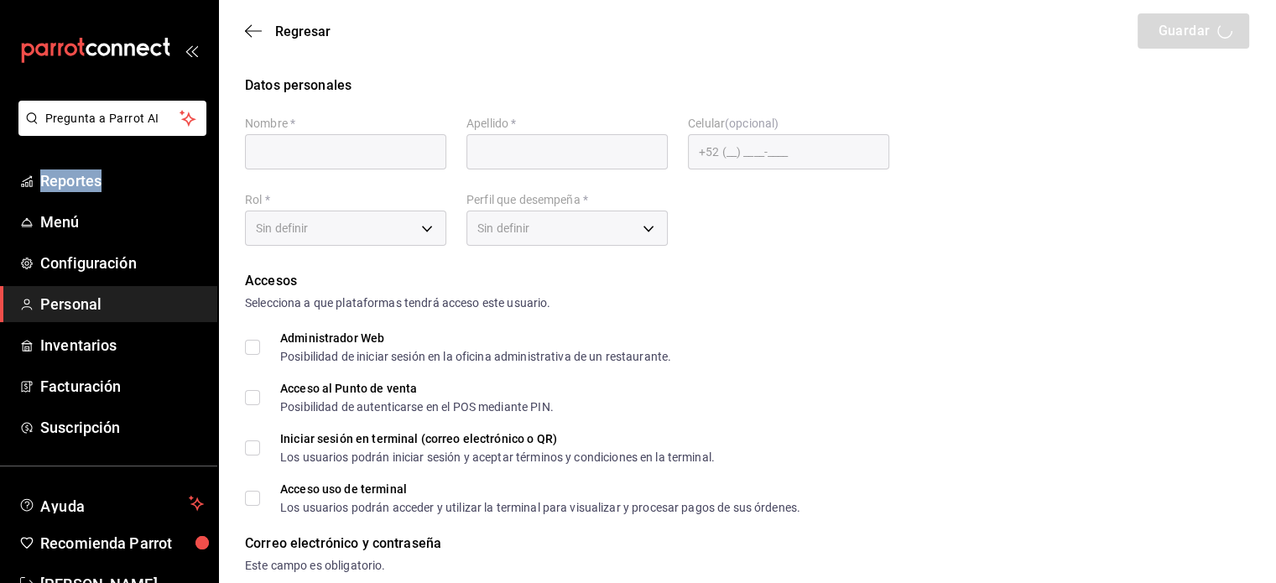
type input "2323"
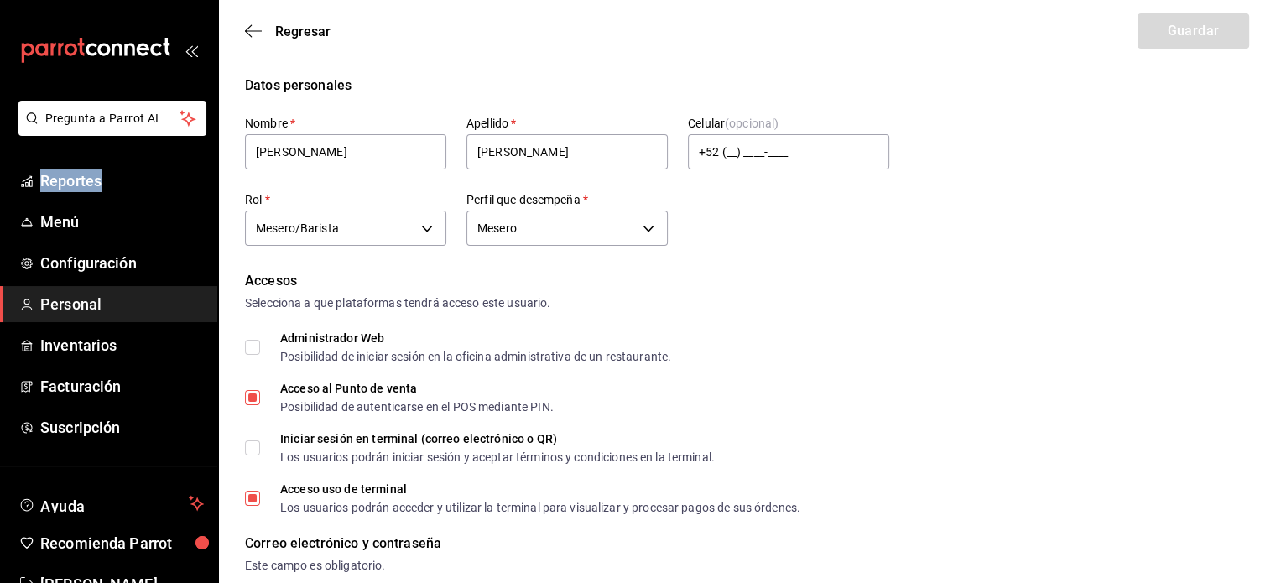
type input "f9c50c35-7d82-4388-8076-8e4bcaa1ebe8"
type input "WAITER"
checkbox input "true"
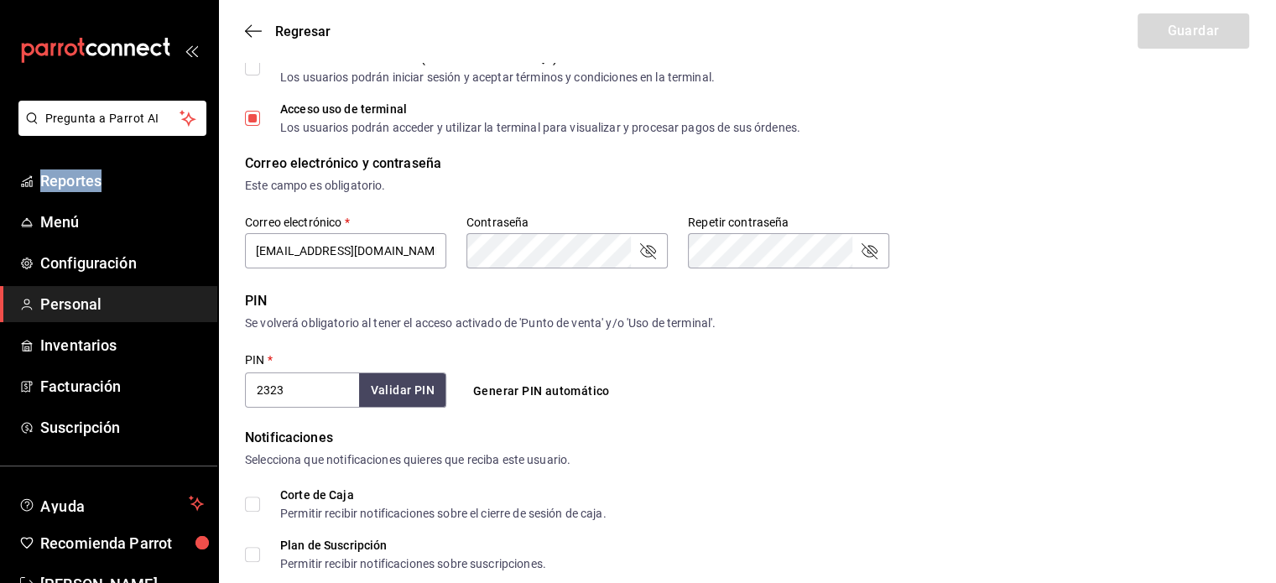
scroll to position [403, 0]
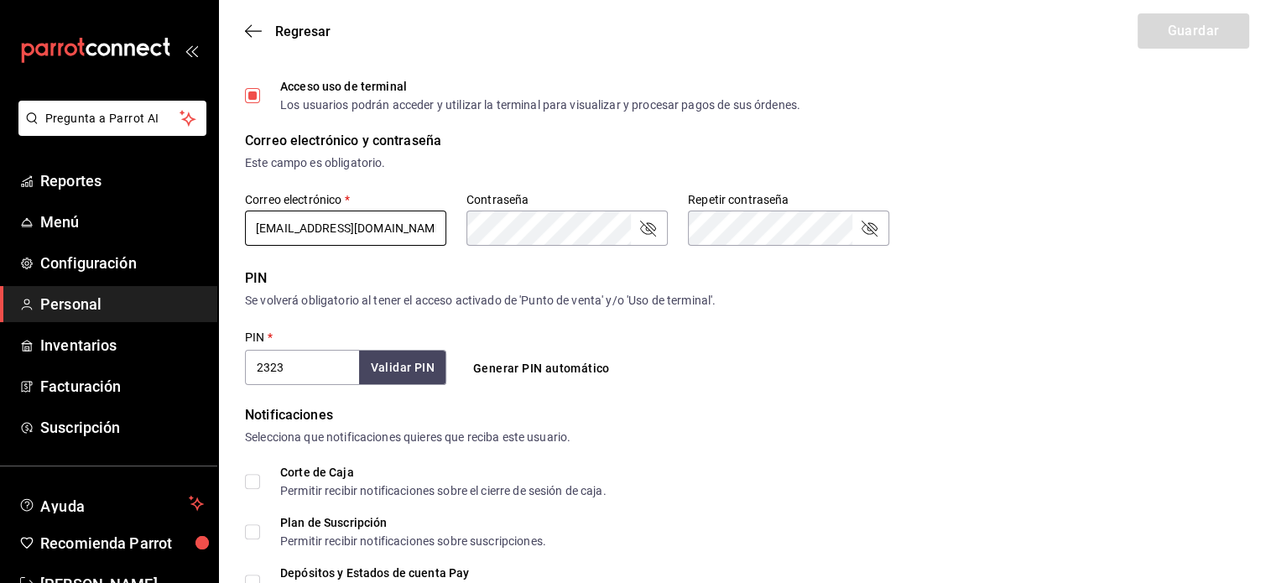
click at [295, 227] on input "duaster9@gmail.com" at bounding box center [345, 228] width 201 height 35
type input "duaste9@gmail.com"
click at [1220, 30] on button "Guardar" at bounding box center [1193, 30] width 112 height 35
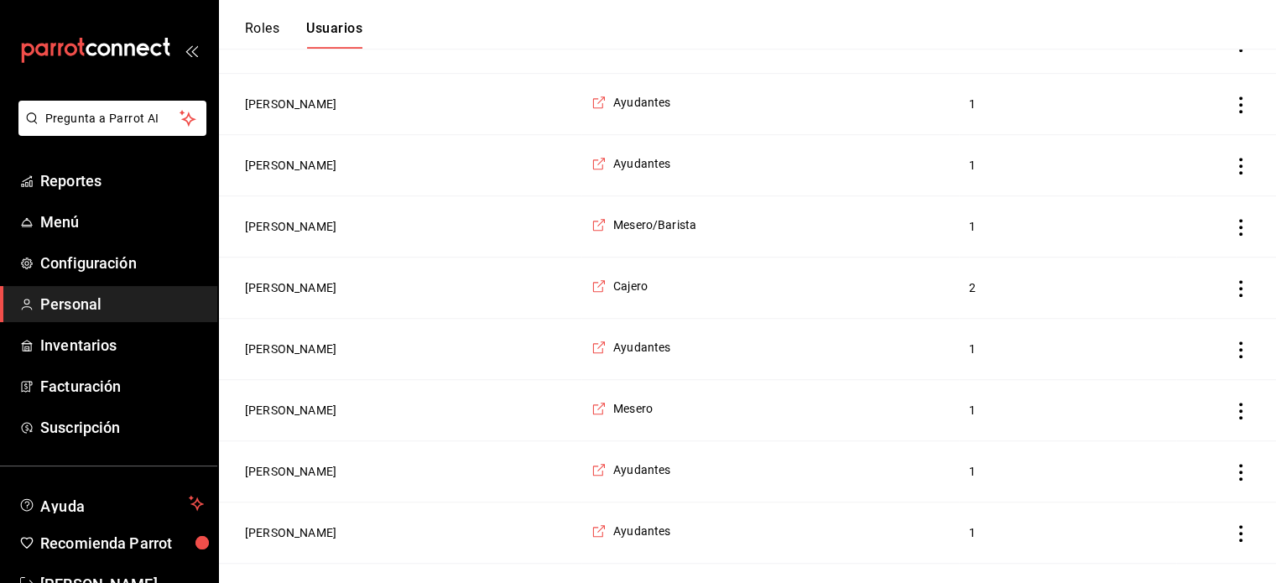
scroll to position [1141, 0]
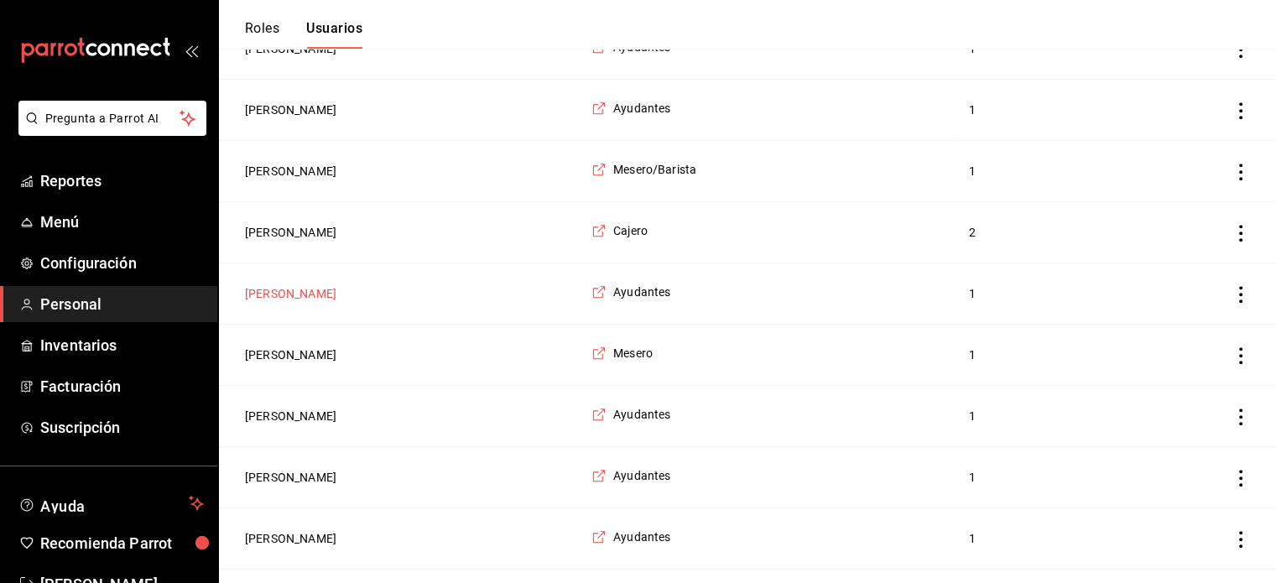
click at [285, 294] on button "fatima guadalupe" at bounding box center [290, 293] width 91 height 17
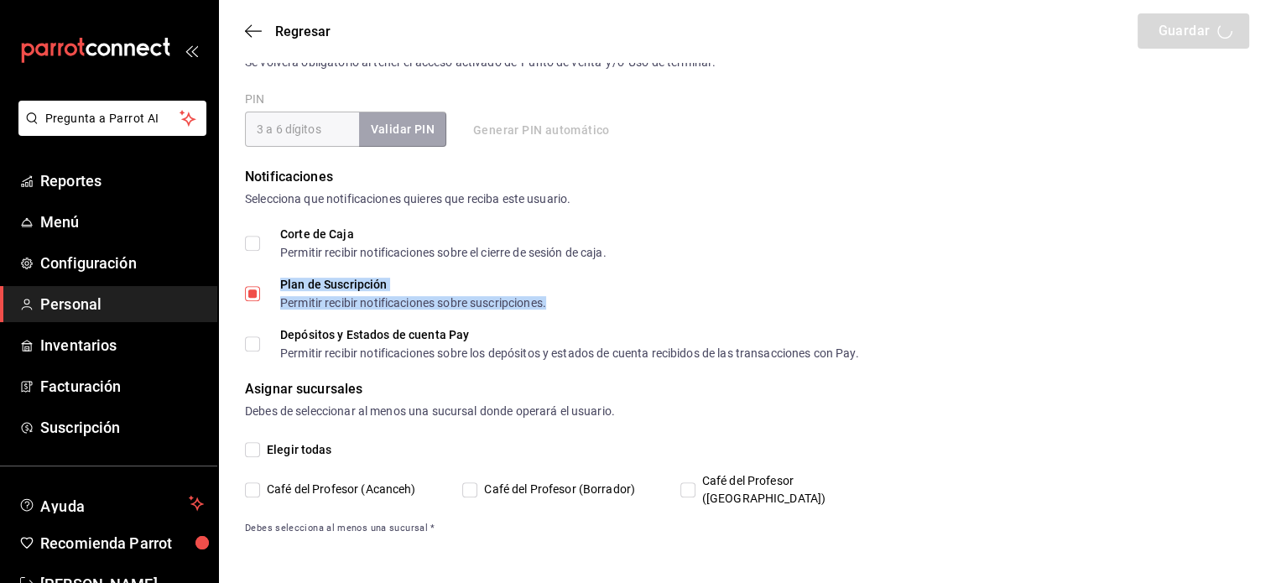
scroll to position [623, 0]
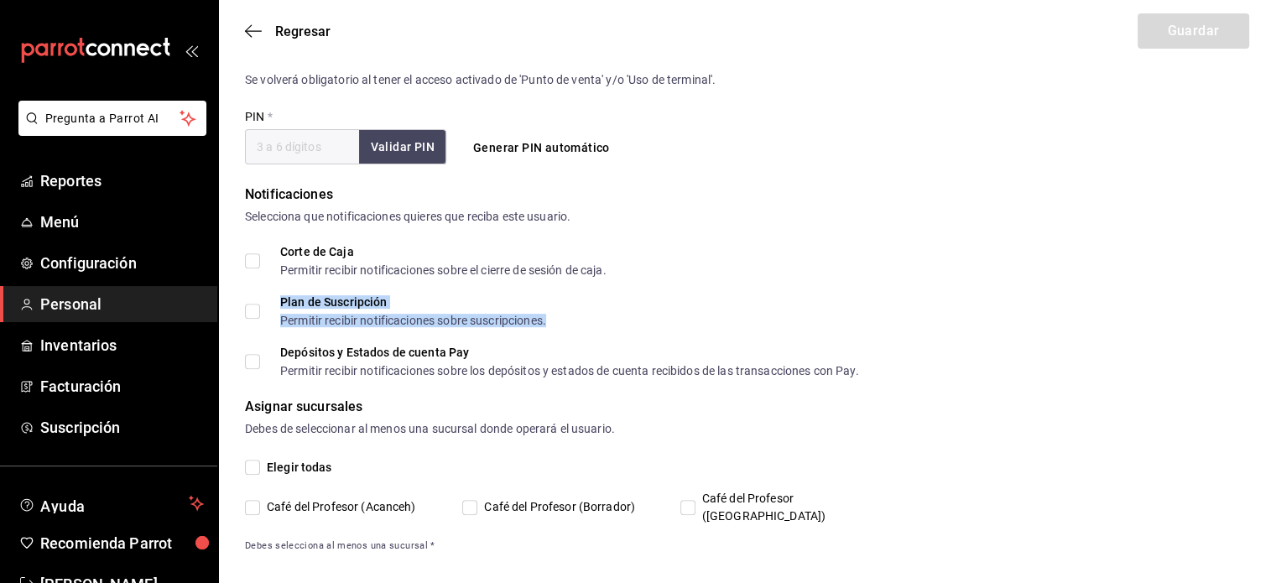
type input "fatima"
type input "guadalupe"
checkbox input "true"
type input "pechsf0082@gmail.com"
type input "9999"
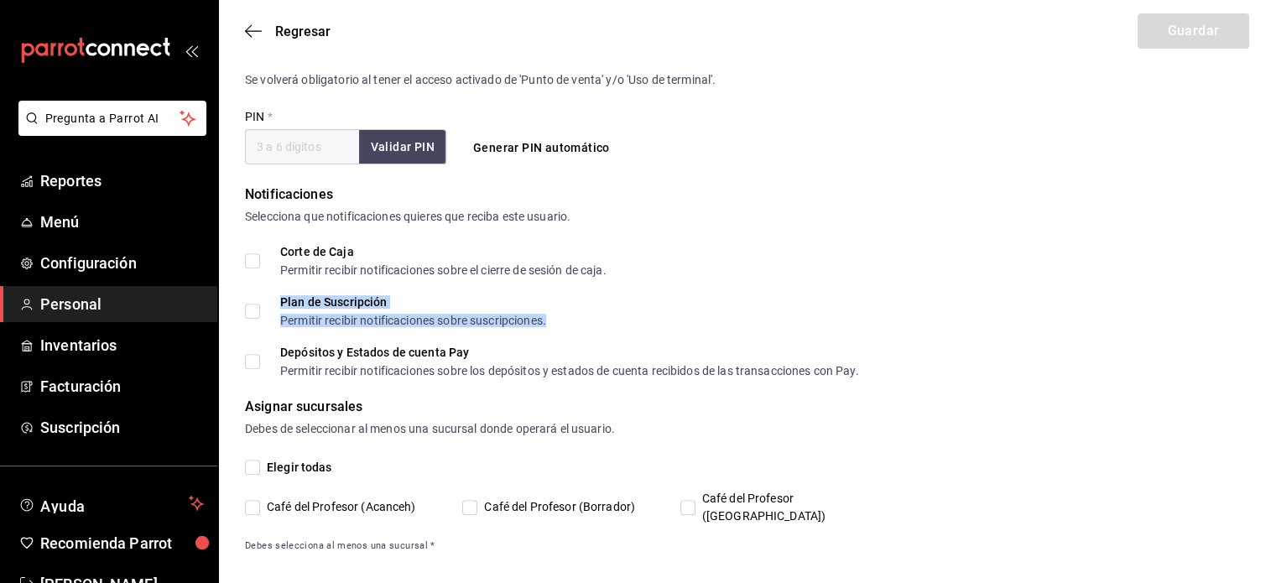
checkbox input "false"
type input "+52 (52) 9983-0499"
type input "6e37dc31-a41a-4d88-8ed1-cc630e77c888"
type input "KITCHEN"
checkbox input "true"
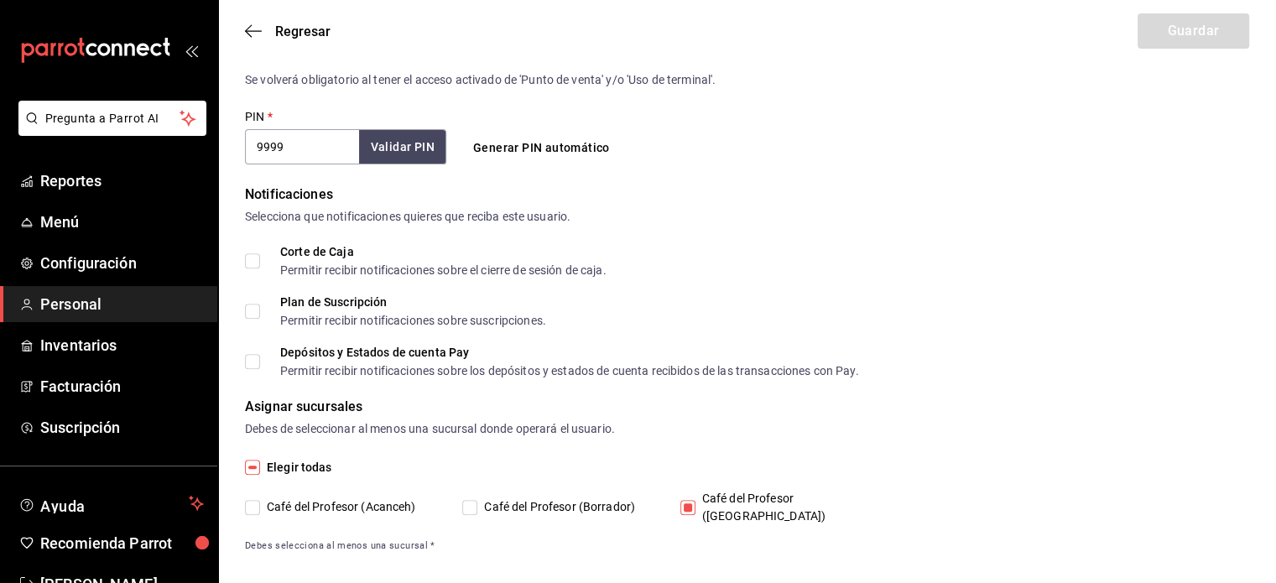
click at [1066, 291] on div "Corte de Caja Permitir recibir notificaciones sobre el cierre de sesión de caja…" at bounding box center [747, 311] width 1004 height 131
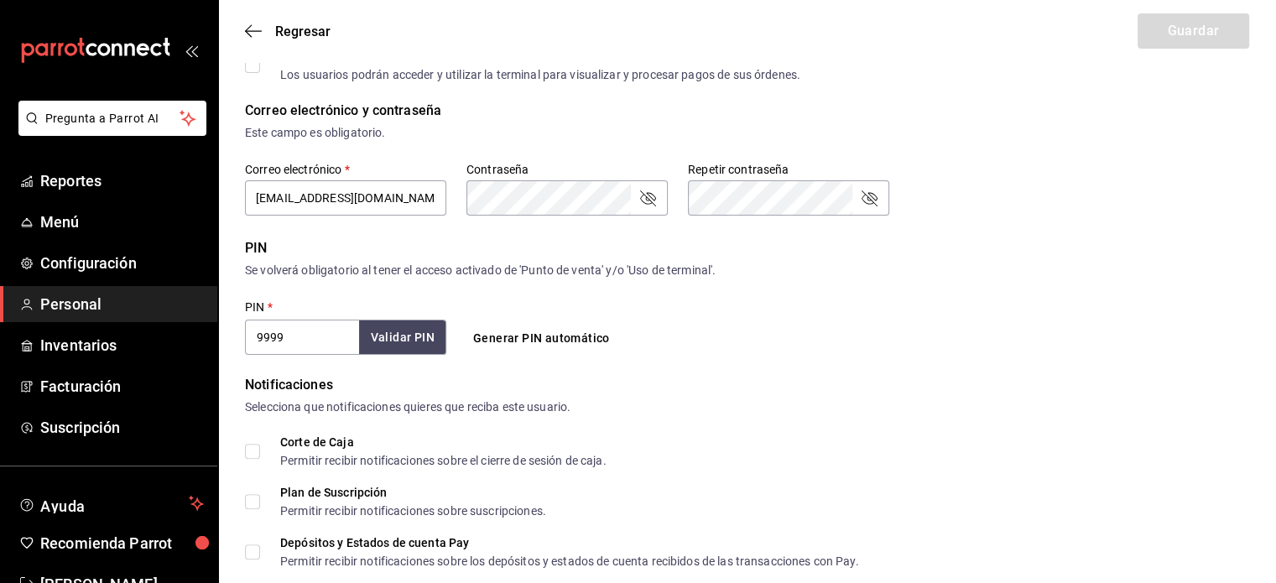
scroll to position [299, 0]
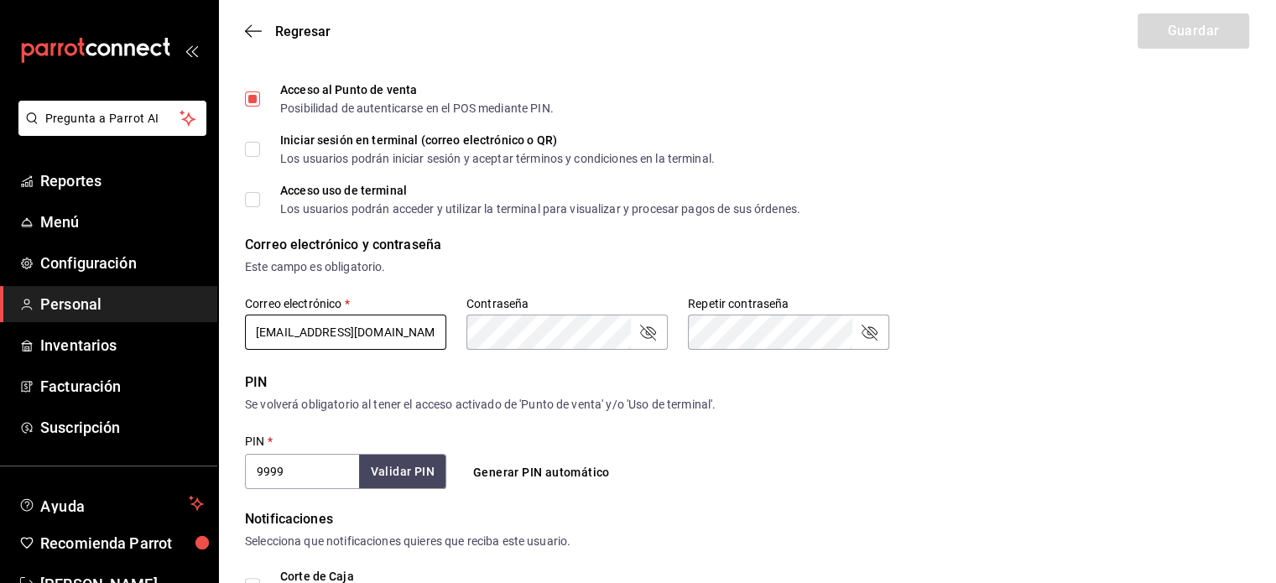
click at [319, 333] on input "pechsf0082@gmail.com" at bounding box center [345, 332] width 201 height 35
type input "pechsf008@gmail.com"
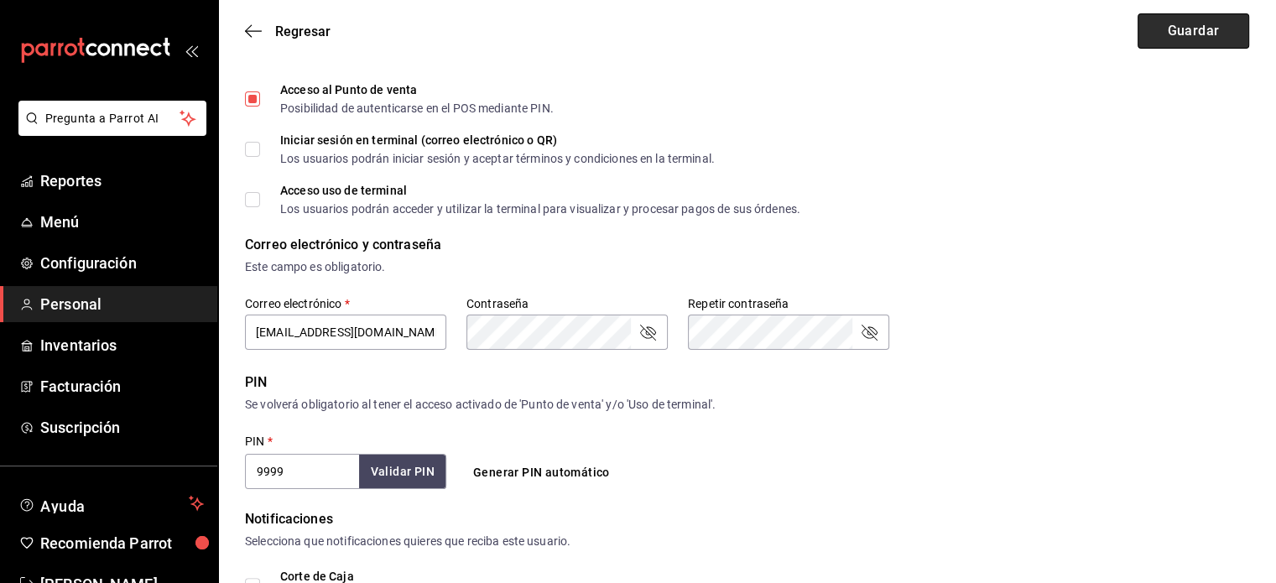
click at [1218, 29] on button "Guardar" at bounding box center [1193, 30] width 112 height 35
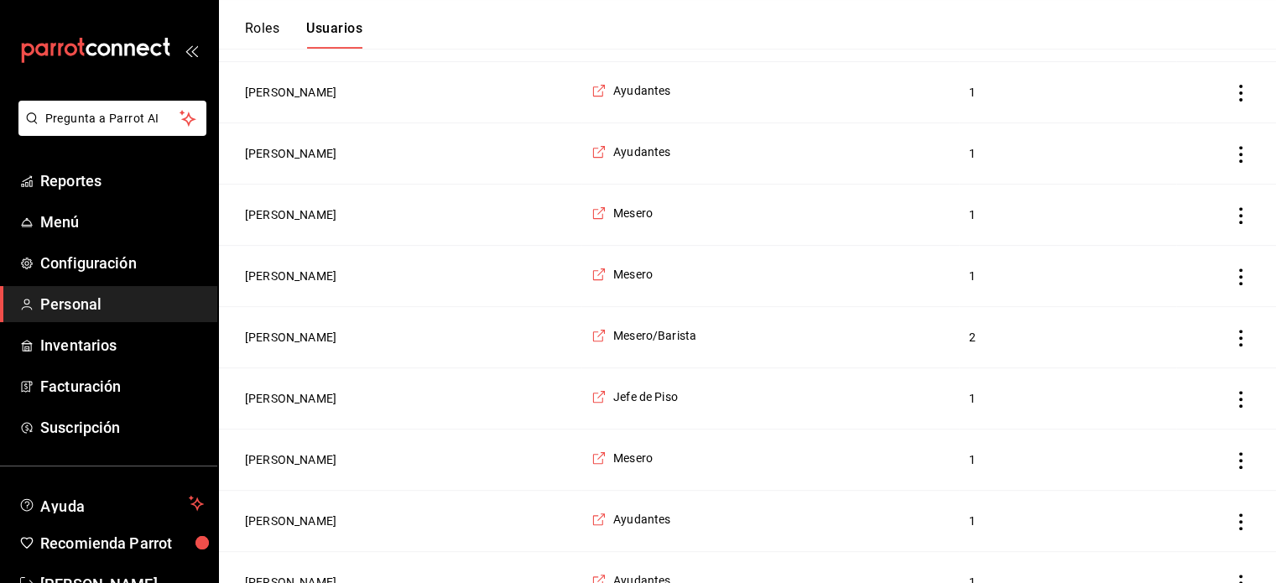
scroll to position [679, 0]
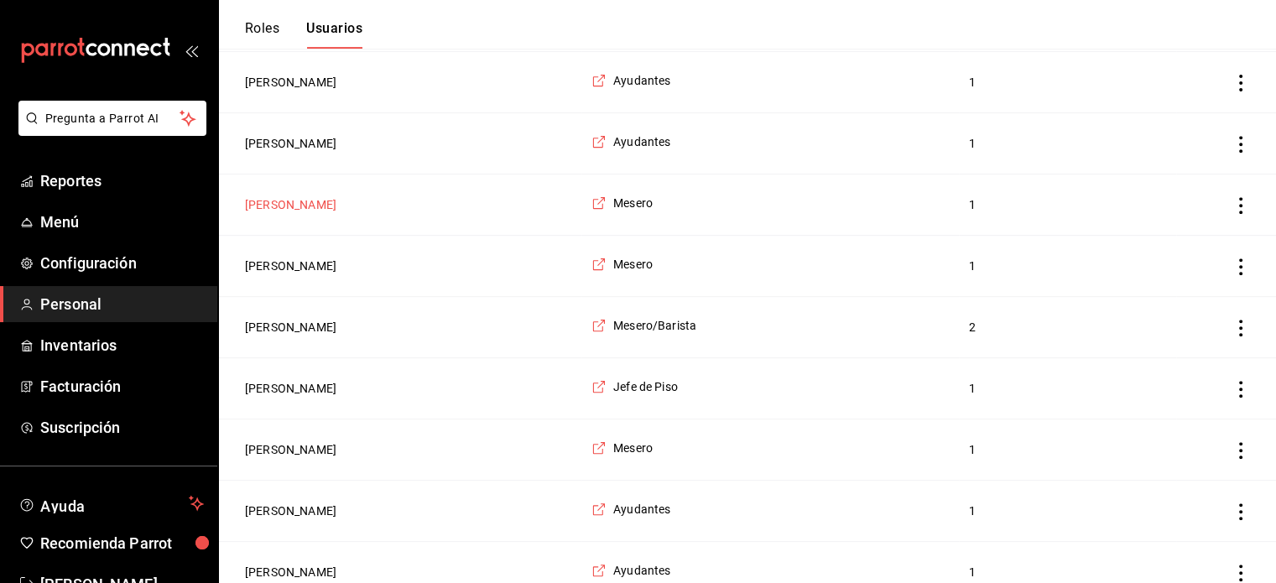
click at [291, 200] on button "Jonathan Ac" at bounding box center [290, 204] width 91 height 17
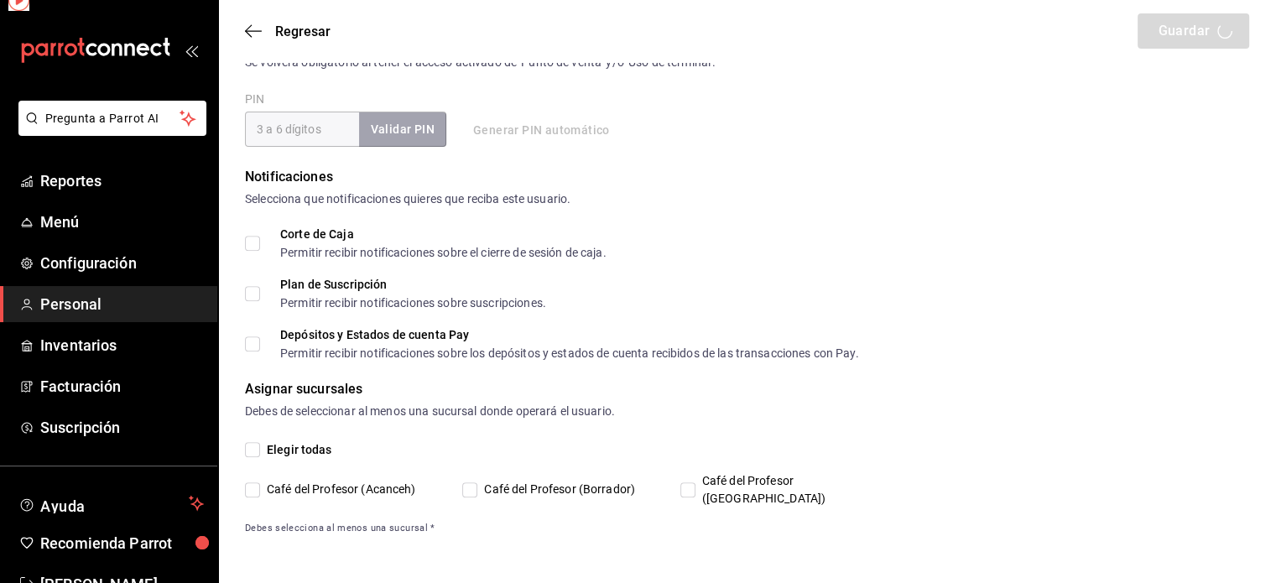
scroll to position [623, 0]
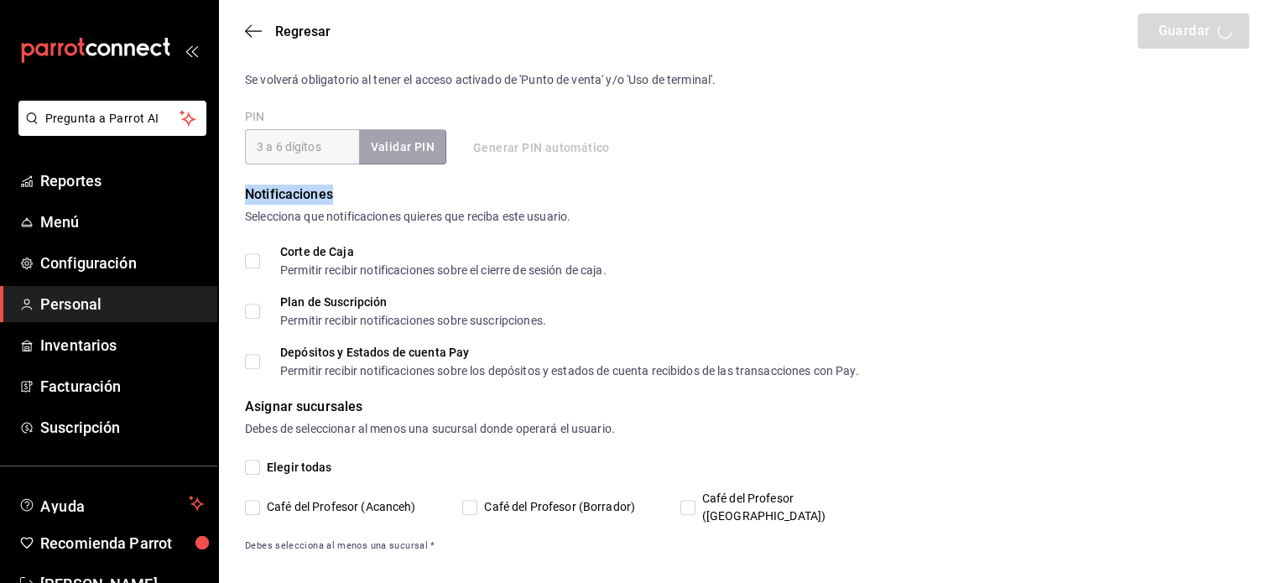
type input "Jonathan"
type input "Ac"
checkbox input "true"
type input "correo12345@gmail.com"
type input "781195"
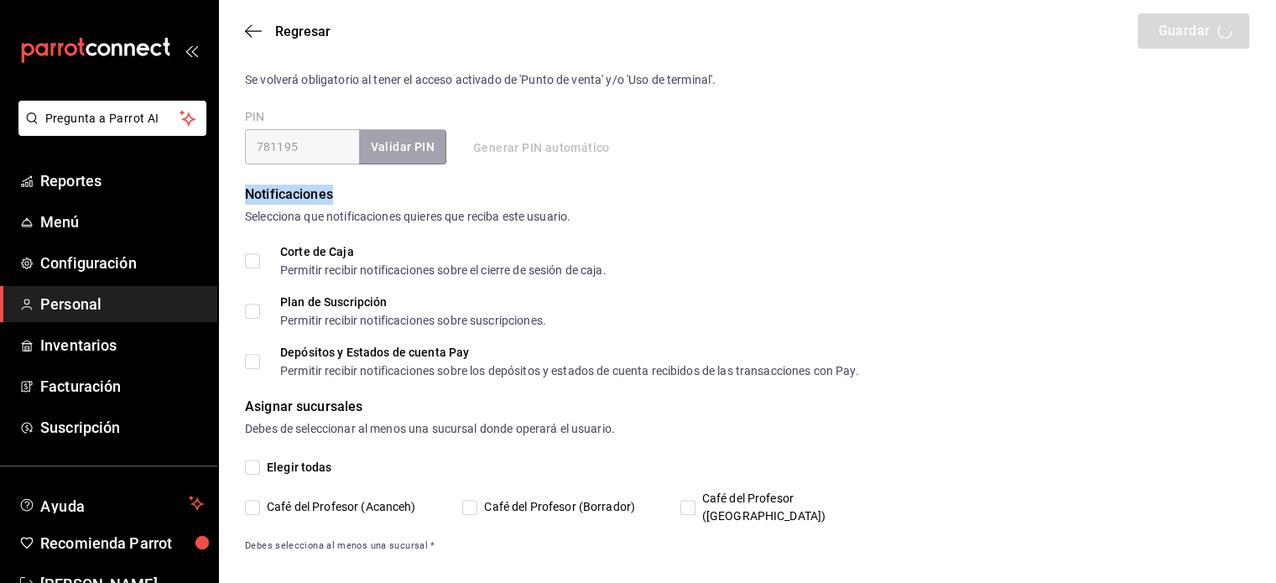
type input "1a76cd6b-98a7-4025-b815-3a88f11c6c47"
type input "UNDEFINED"
checkbox input "true"
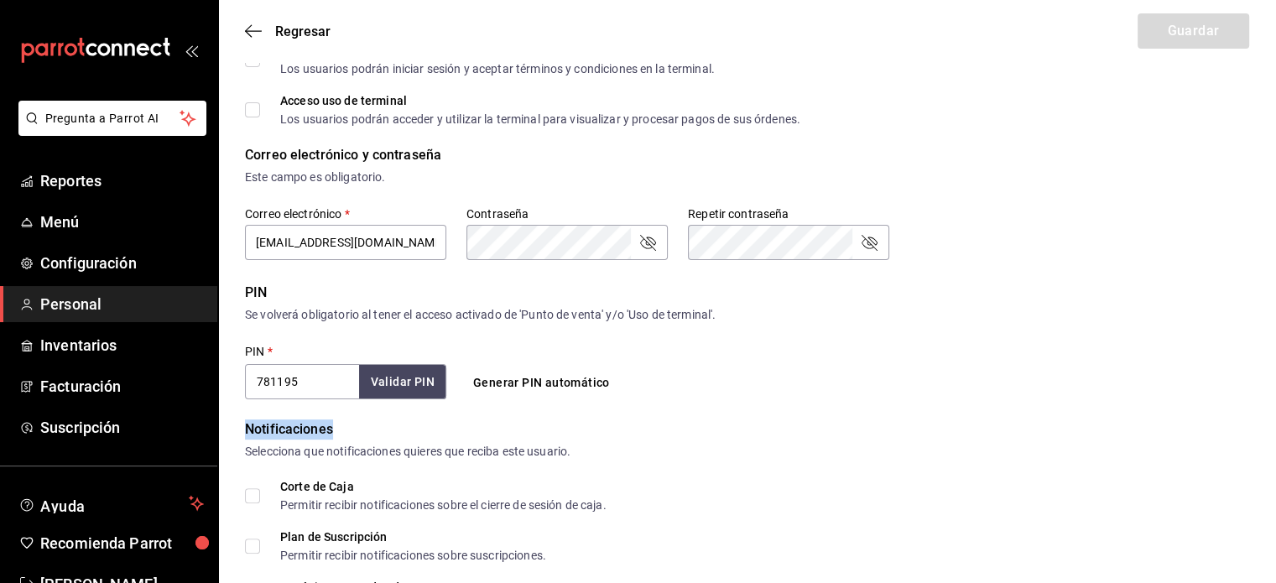
scroll to position [310, 0]
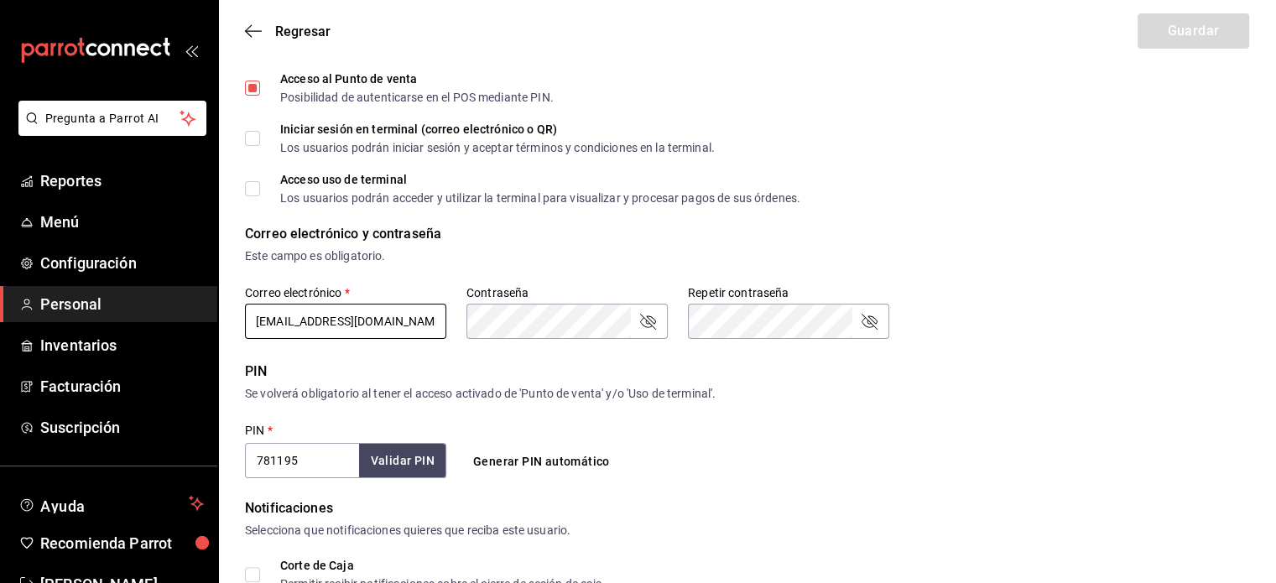
click at [305, 321] on input "correo12345@gmail.com" at bounding box center [345, 321] width 201 height 35
click at [252, 26] on icon "button" at bounding box center [253, 30] width 17 height 15
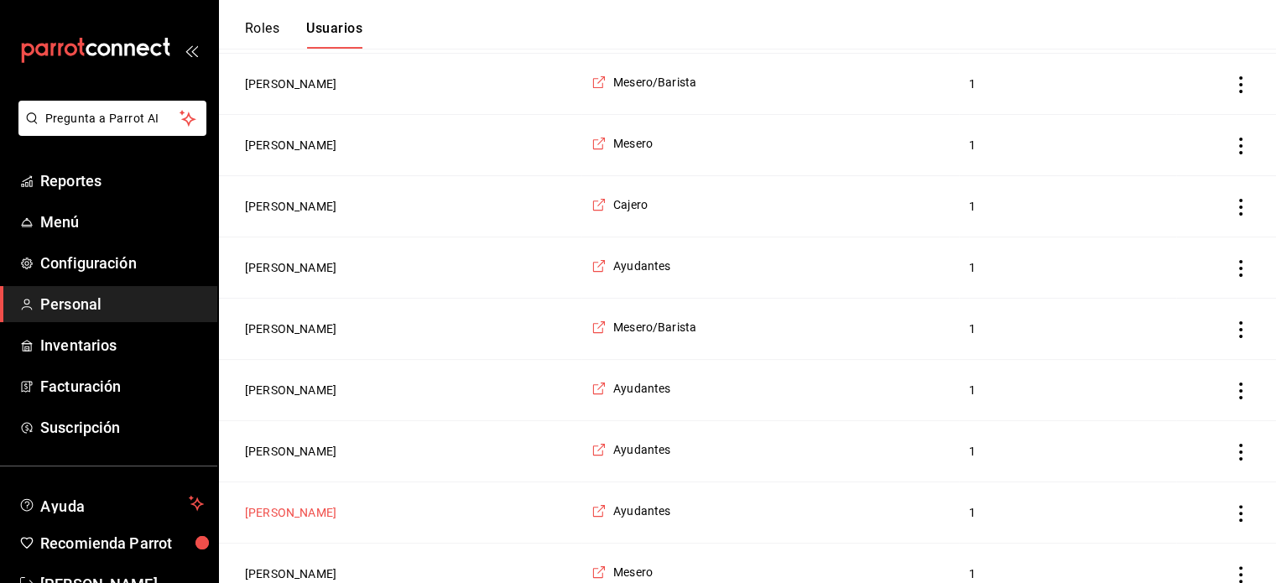
click at [322, 510] on button "KAROL CASTILLO" at bounding box center [290, 512] width 91 height 17
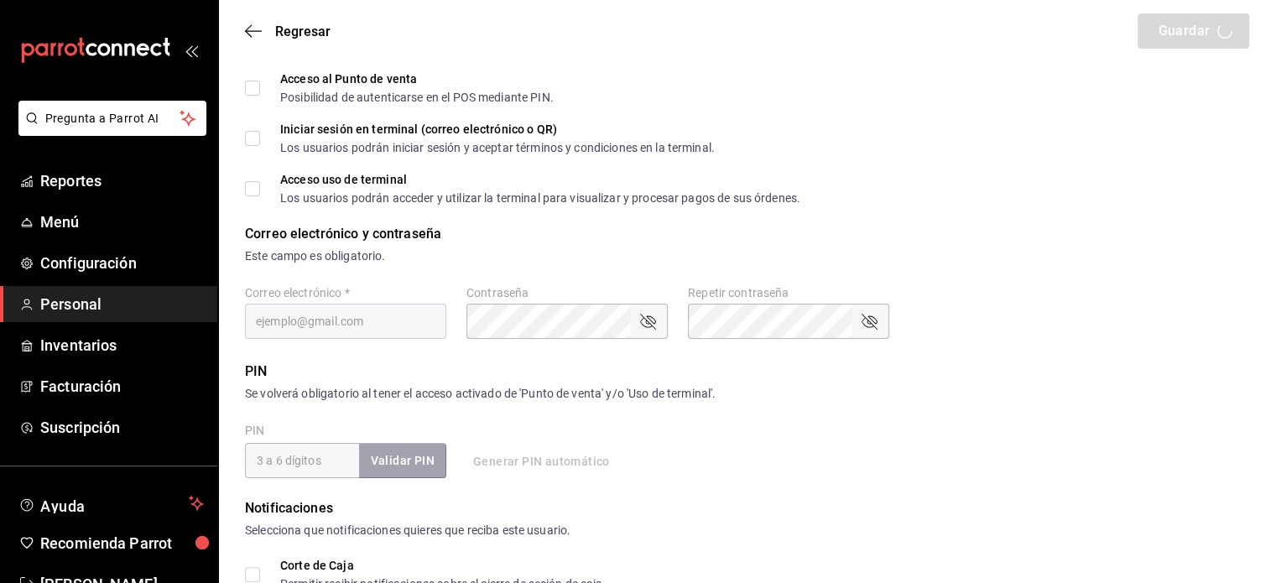
type input "KAROL"
type input "CASTILLO"
checkbox input "true"
type input "mishellkarol97@icloud.com"
type input "1210"
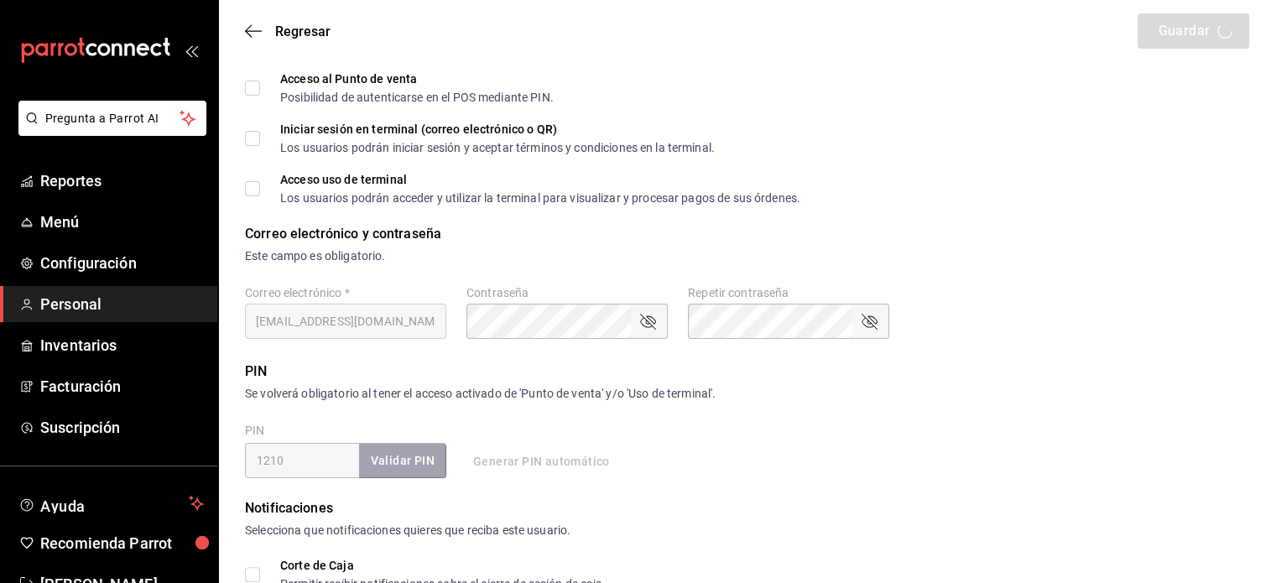
type input "6e37dc31-a41a-4d88-8ed1-cc630e77c888"
type input "KITCHEN"
checkbox input "true"
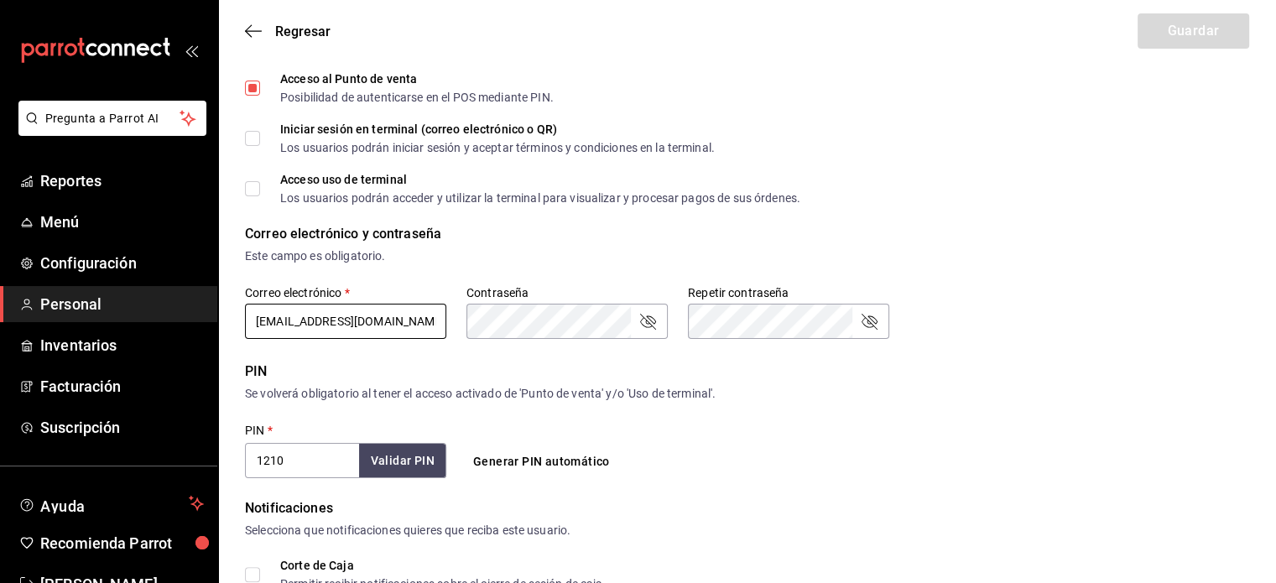
click at [319, 327] on input "mishellkarol97@icloud.com" at bounding box center [345, 321] width 201 height 35
click at [322, 322] on input "mishellkarol97@icloud.com" at bounding box center [345, 321] width 201 height 35
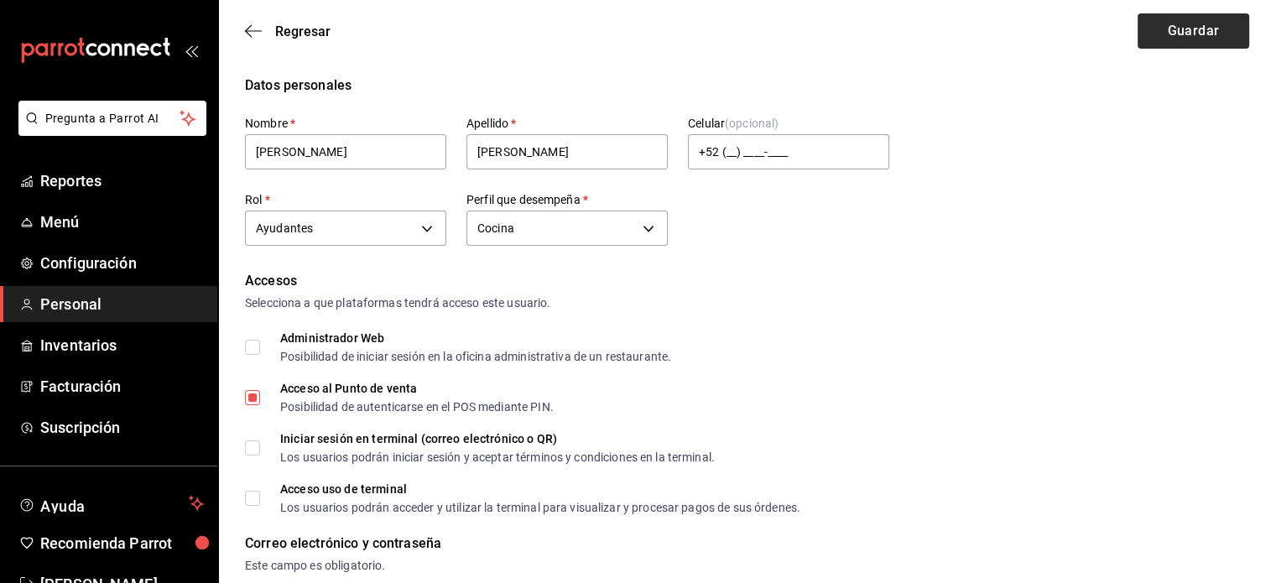
type input "mishellkaro97@icloud.com"
click at [1189, 33] on button "Guardar" at bounding box center [1193, 30] width 112 height 35
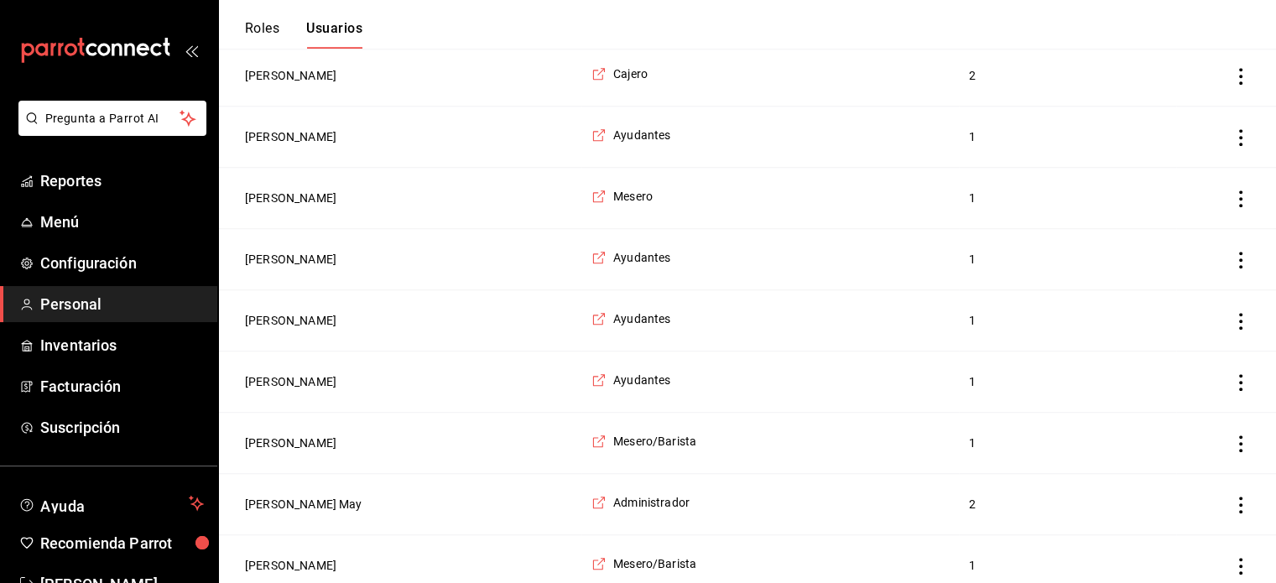
scroll to position [1319, 0]
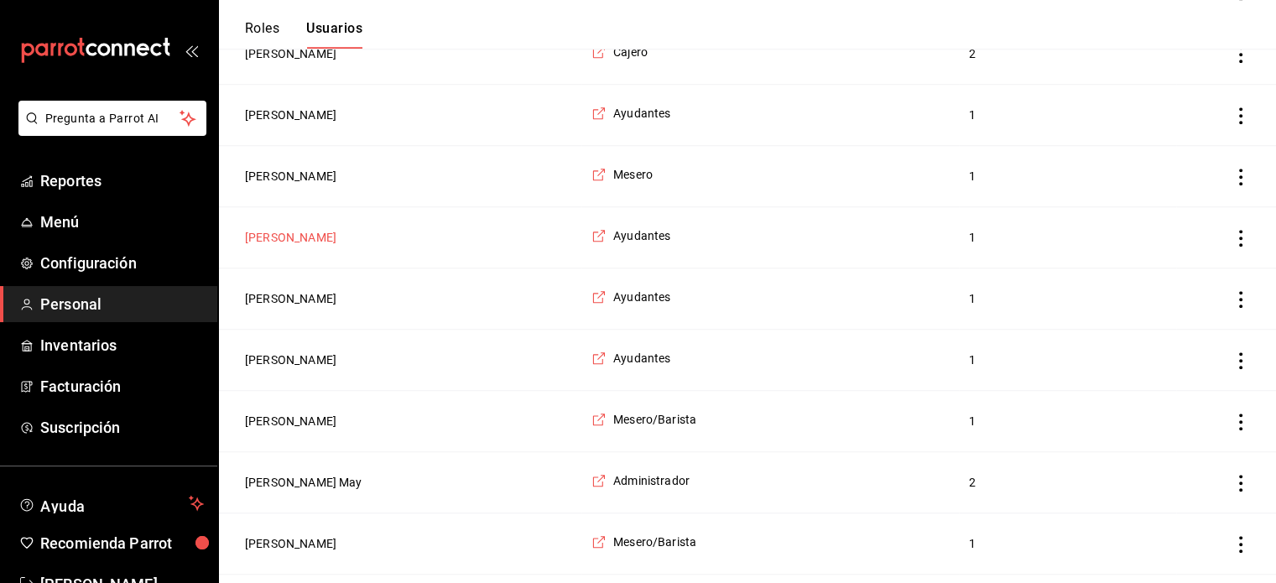
click at [266, 229] on button "Ricardo Solis" at bounding box center [290, 237] width 91 height 17
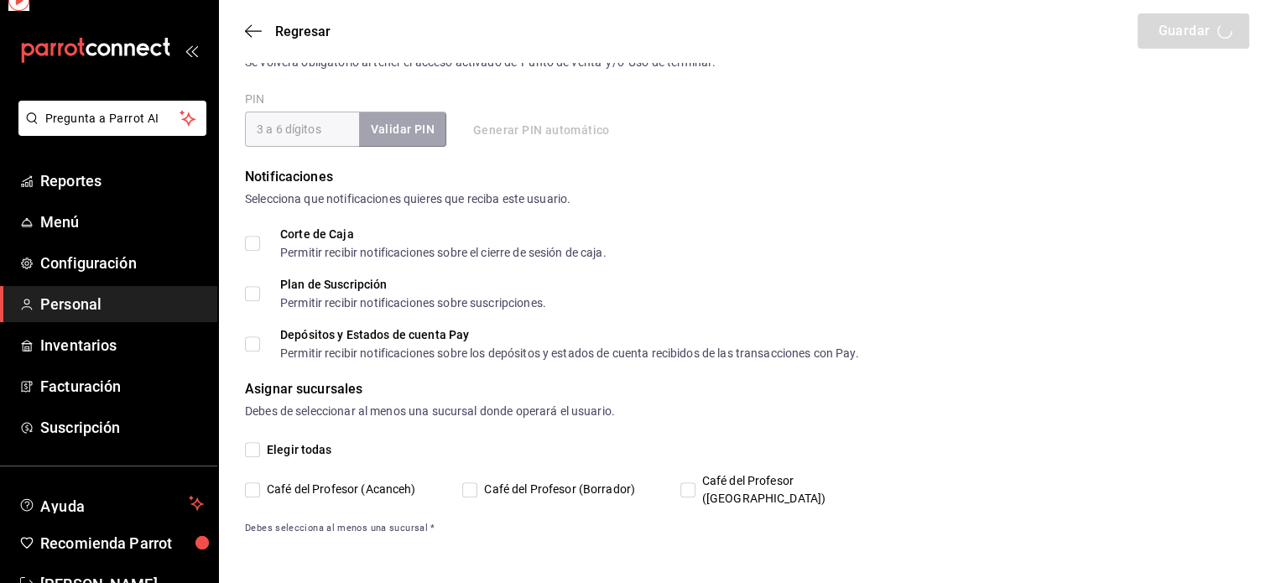
click at [266, 226] on div "Notificaciones Selecciona que notificaciones quieres que reciba este usuario. C…" at bounding box center [747, 263] width 1004 height 192
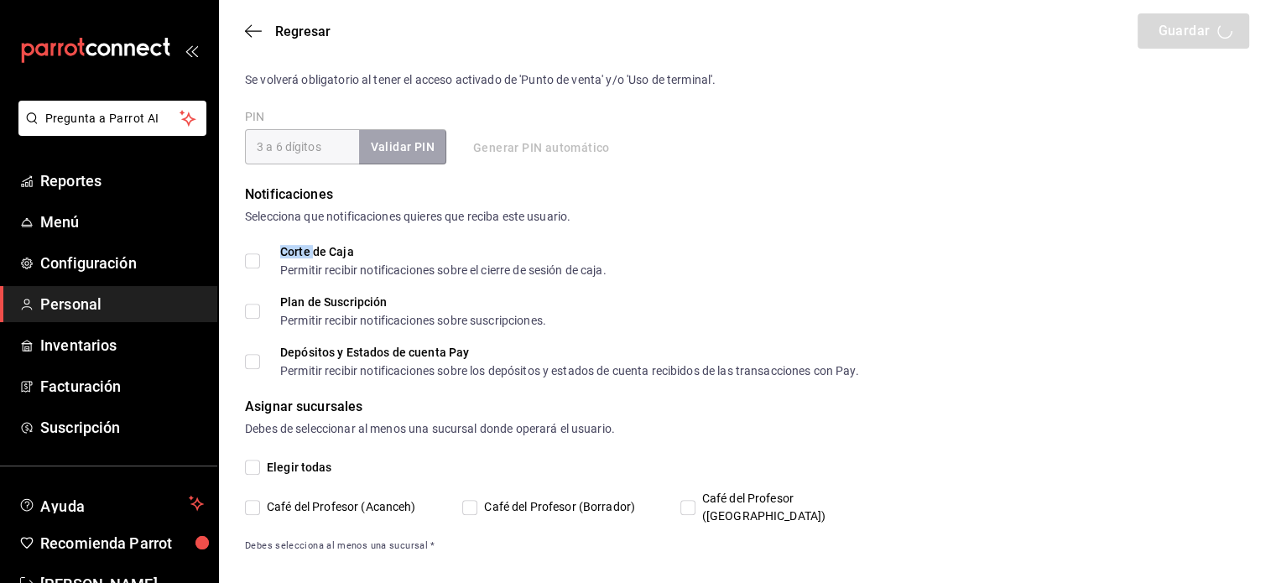
type input "Ricardo"
type input "Solis"
checkbox input "true"
type input "solis180618@gmail.com"
type input "1806"
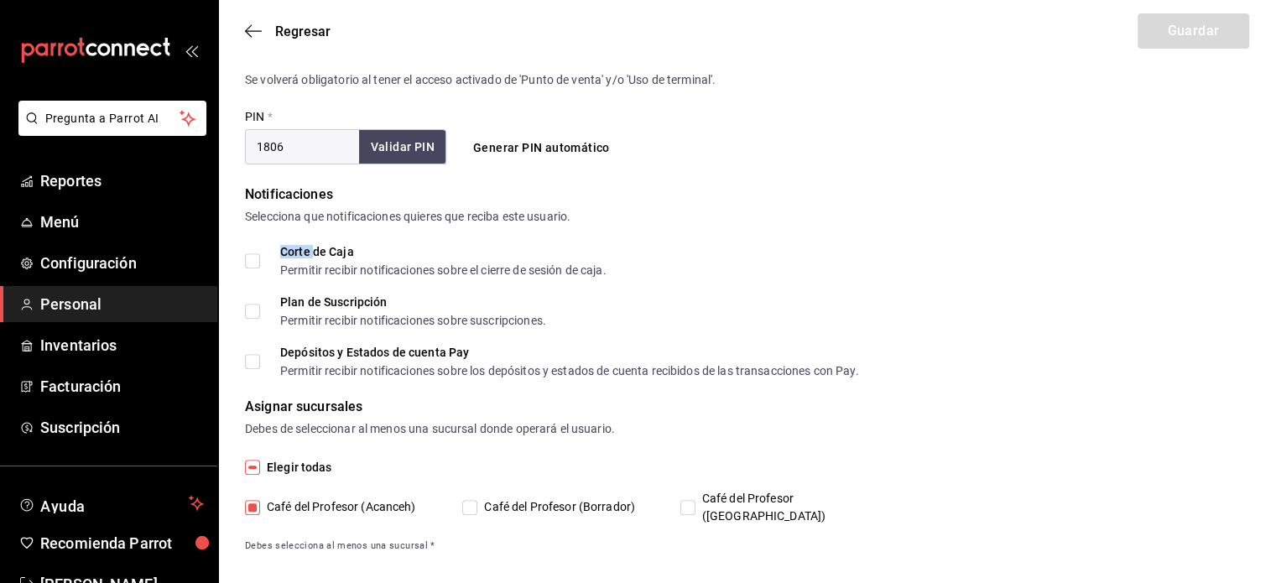
type input "6e37dc31-a41a-4d88-8ed1-cc630e77c888"
type input "KITCHEN"
checkbox input "true"
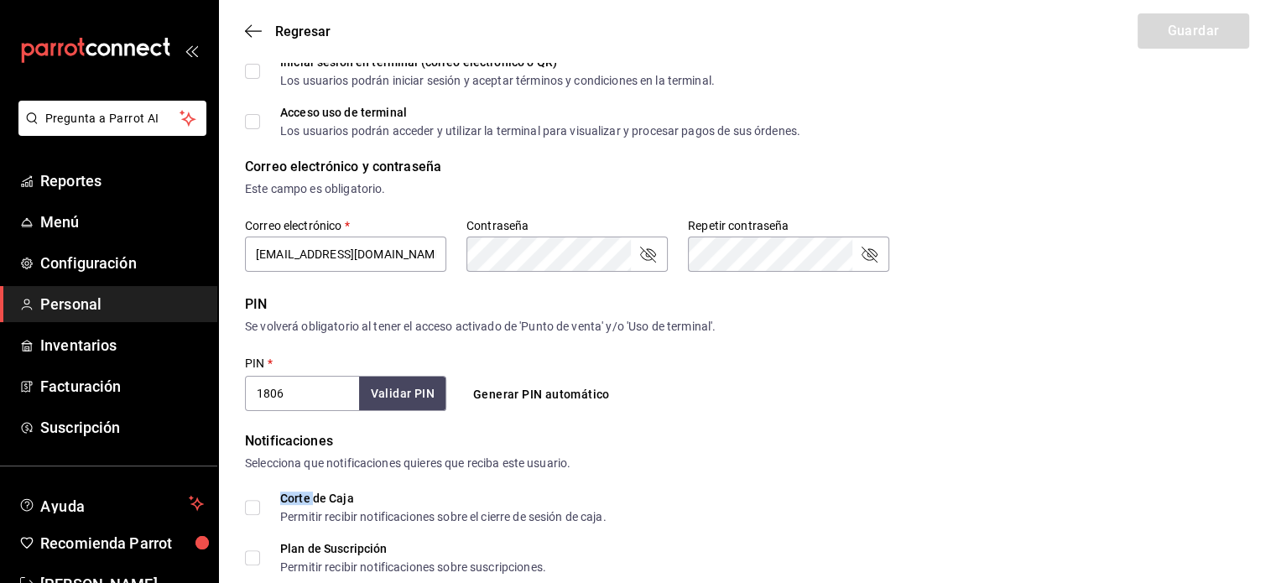
scroll to position [366, 0]
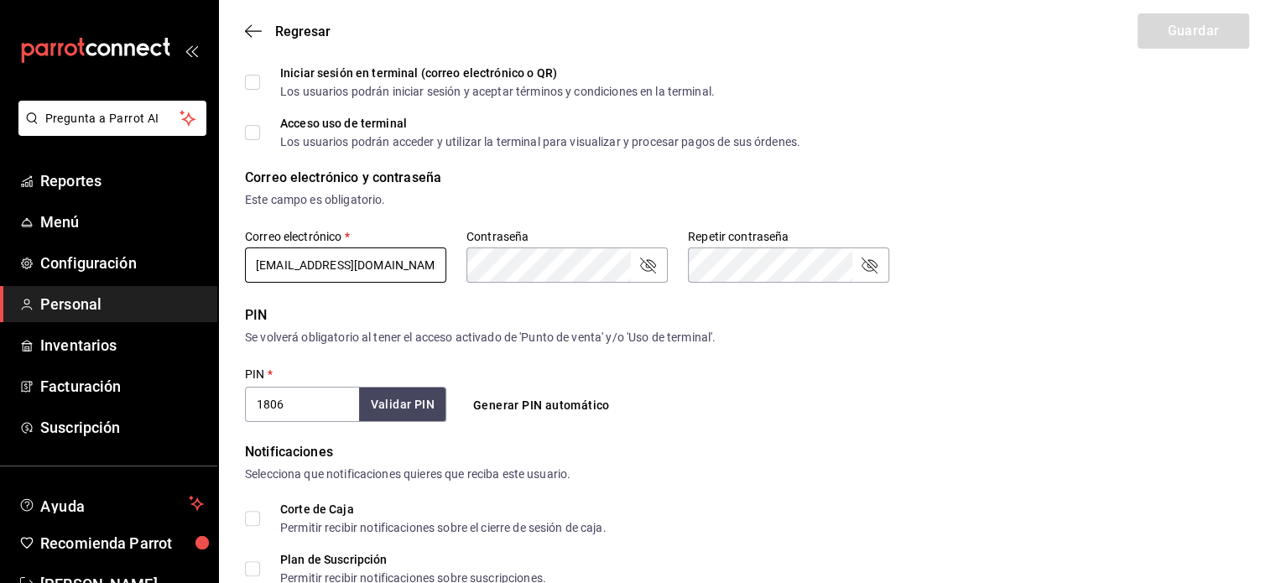
click at [312, 262] on input "solis180618@gmail.com" at bounding box center [345, 264] width 201 height 35
type input "solis18068@gmail.com"
click at [1181, 39] on button "Guardar" at bounding box center [1193, 30] width 112 height 35
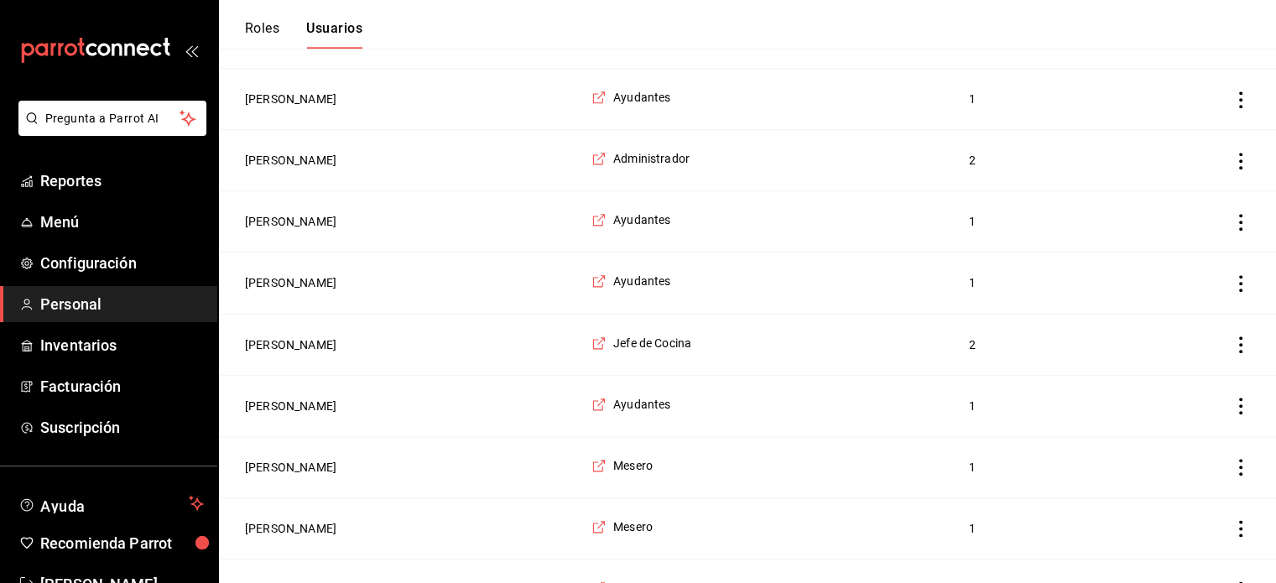
scroll to position [1943, 0]
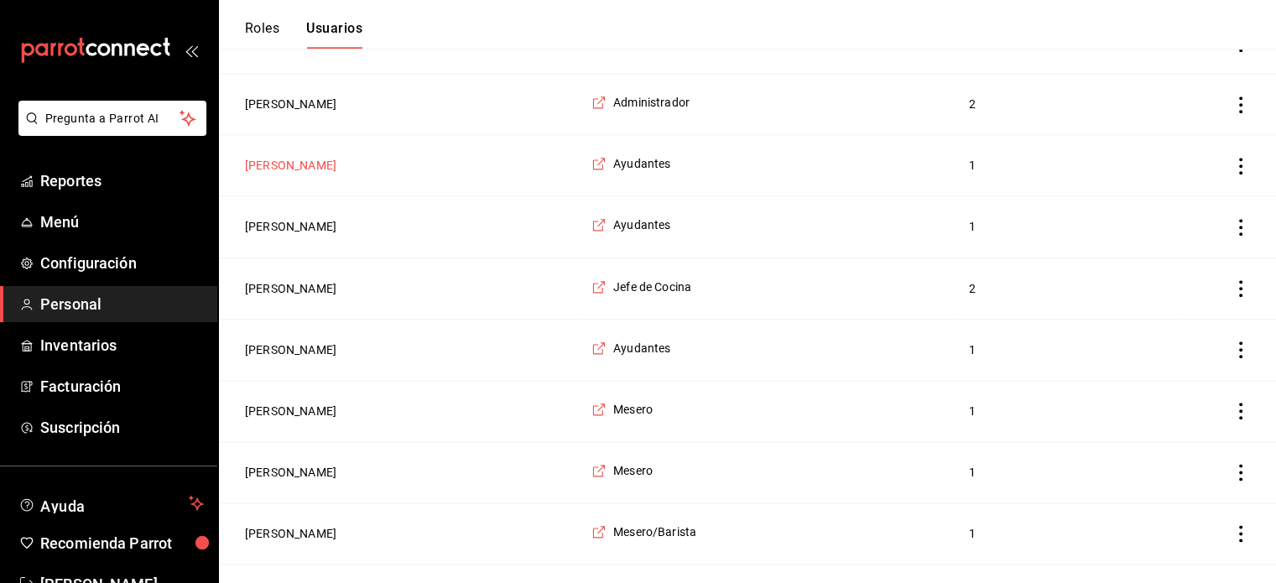
click at [276, 157] on button "Cesar Castañeda" at bounding box center [290, 165] width 91 height 17
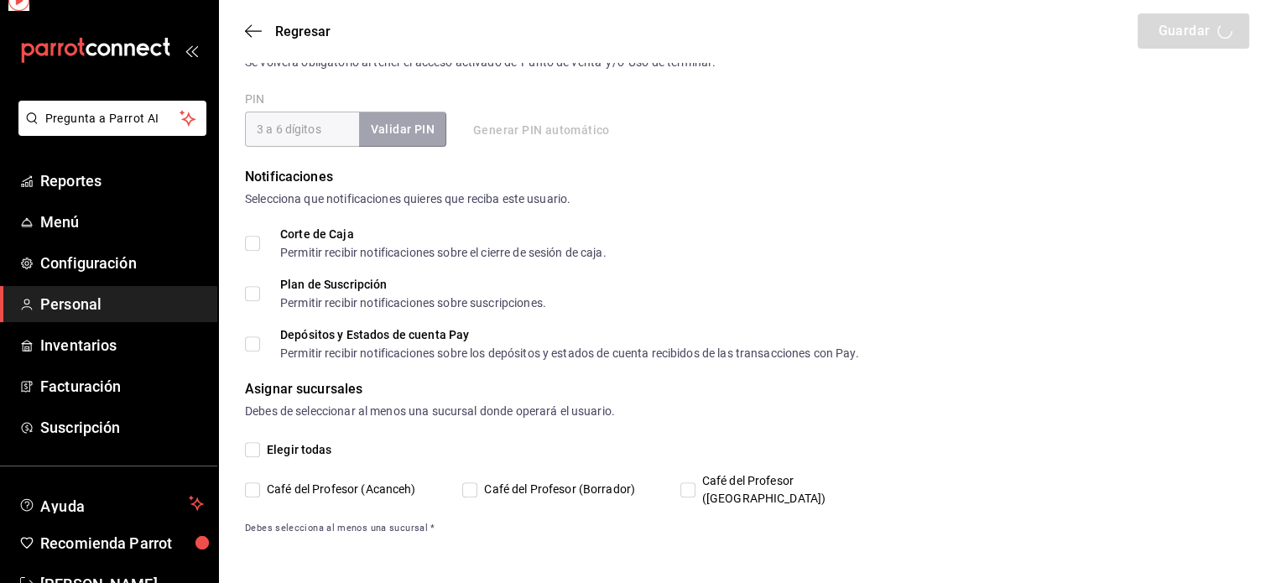
scroll to position [623, 0]
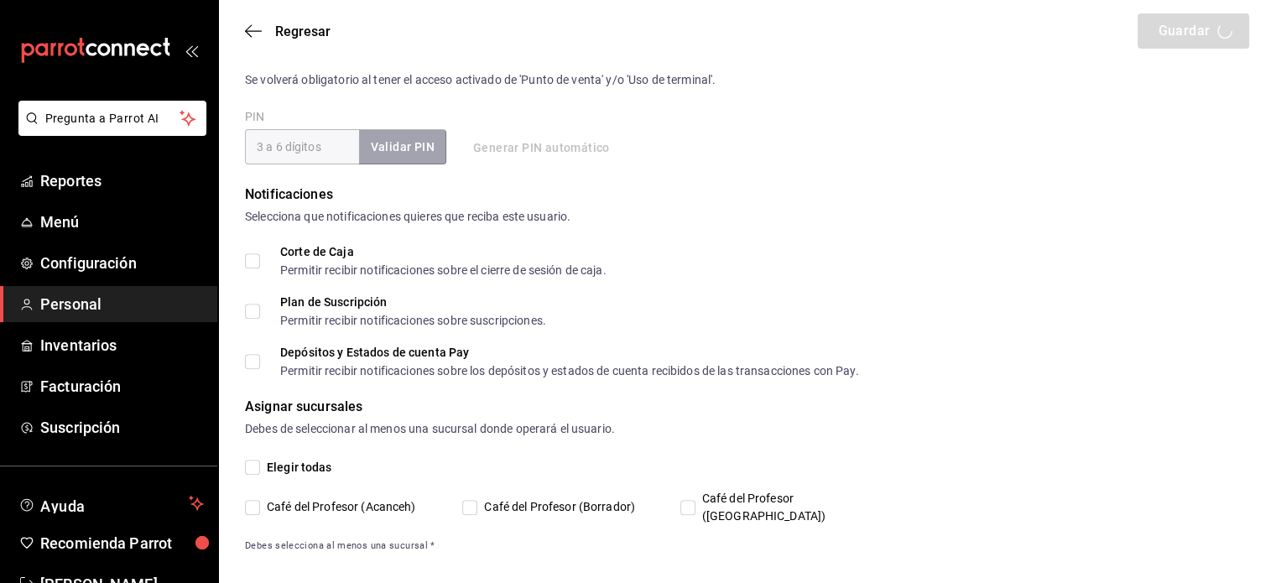
type input "Cesar"
type input "Castañeda"
checkbox input "true"
type input "cesarinccg121@gmail.com"
type input "1912"
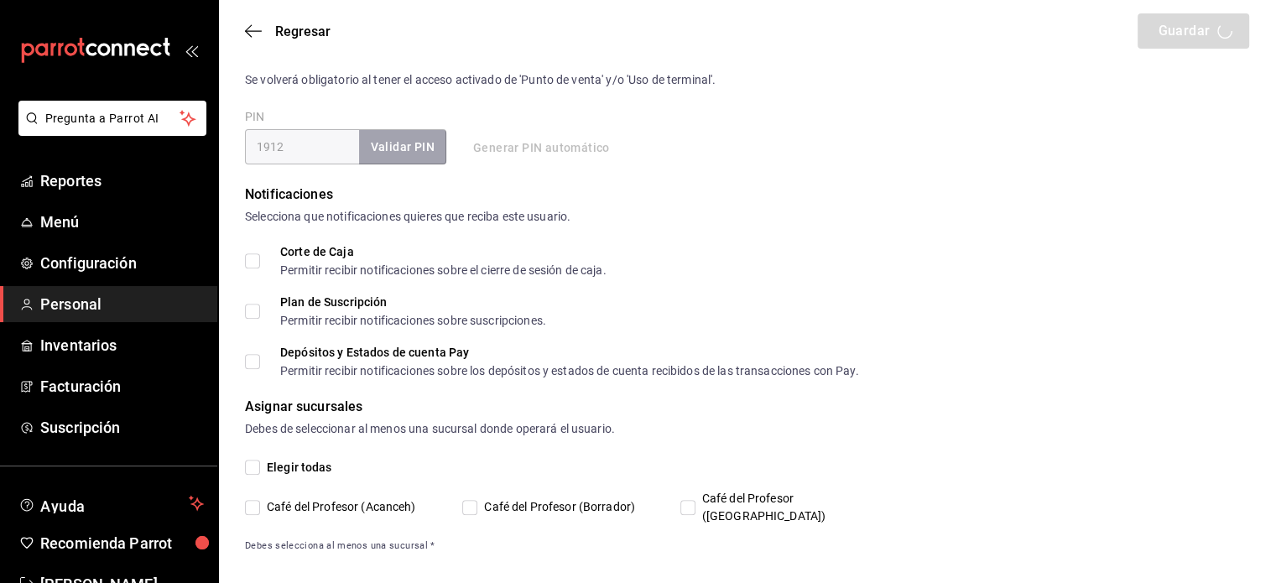
type input "+52 (52) 9983-2564"
type input "6e37dc31-a41a-4d88-8ed1-cc630e77c888"
type input "KITCHEN"
checkbox input "true"
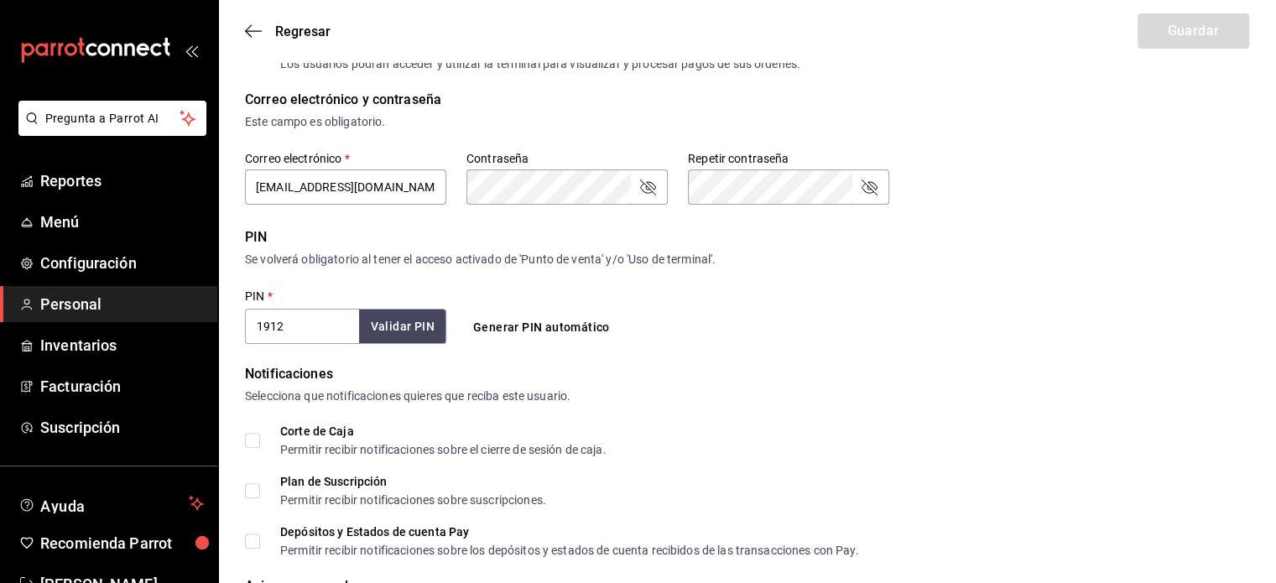
scroll to position [377, 0]
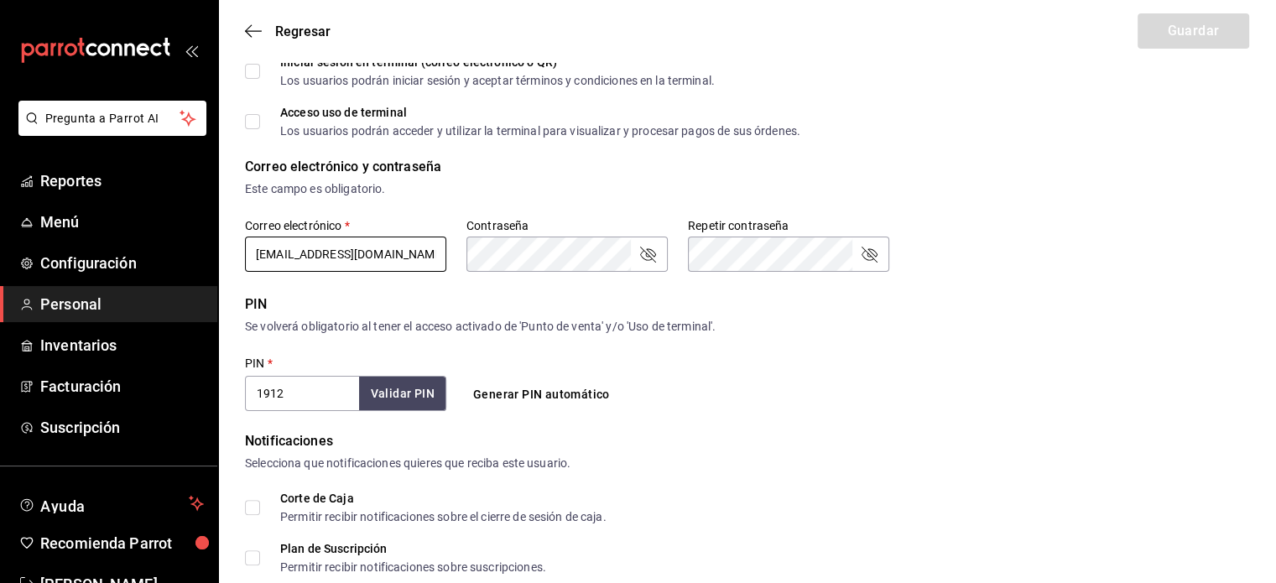
click at [317, 253] on input "cesarinccg121@gmail.com" at bounding box center [345, 254] width 201 height 35
type input "cesarinccg21@gmail.com"
click at [1192, 29] on button "Guardar" at bounding box center [1193, 30] width 112 height 35
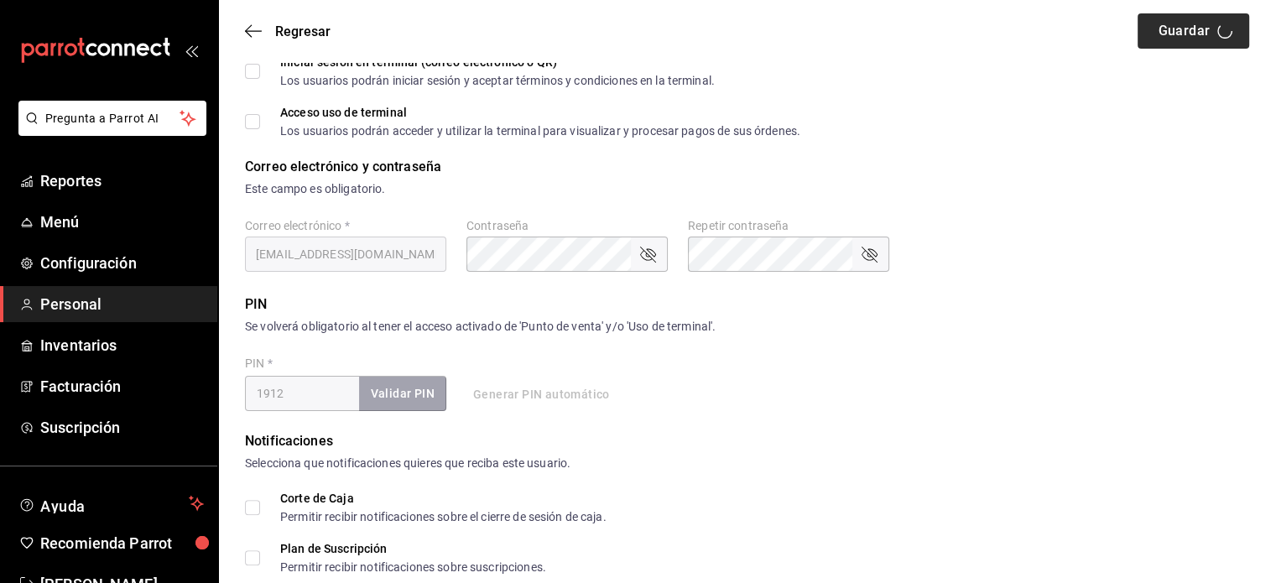
click at [1210, 30] on div "Regresar Guardar" at bounding box center [747, 31] width 1058 height 62
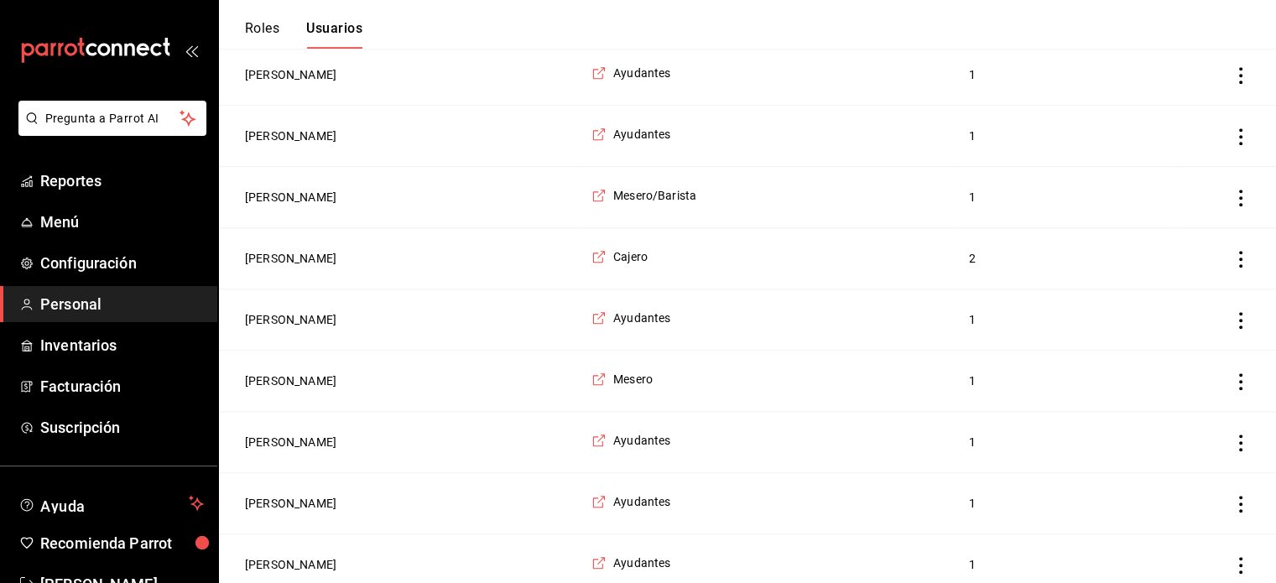
scroll to position [1137, 0]
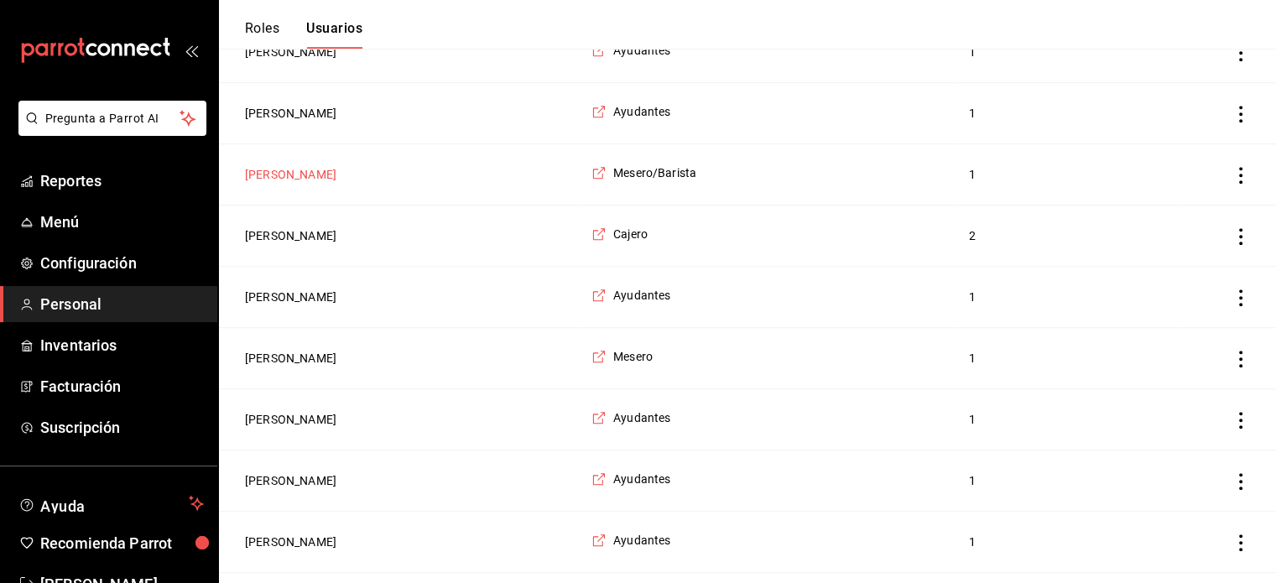
click at [332, 172] on button "Stephany Alondra Lujan Ballina" at bounding box center [290, 174] width 91 height 17
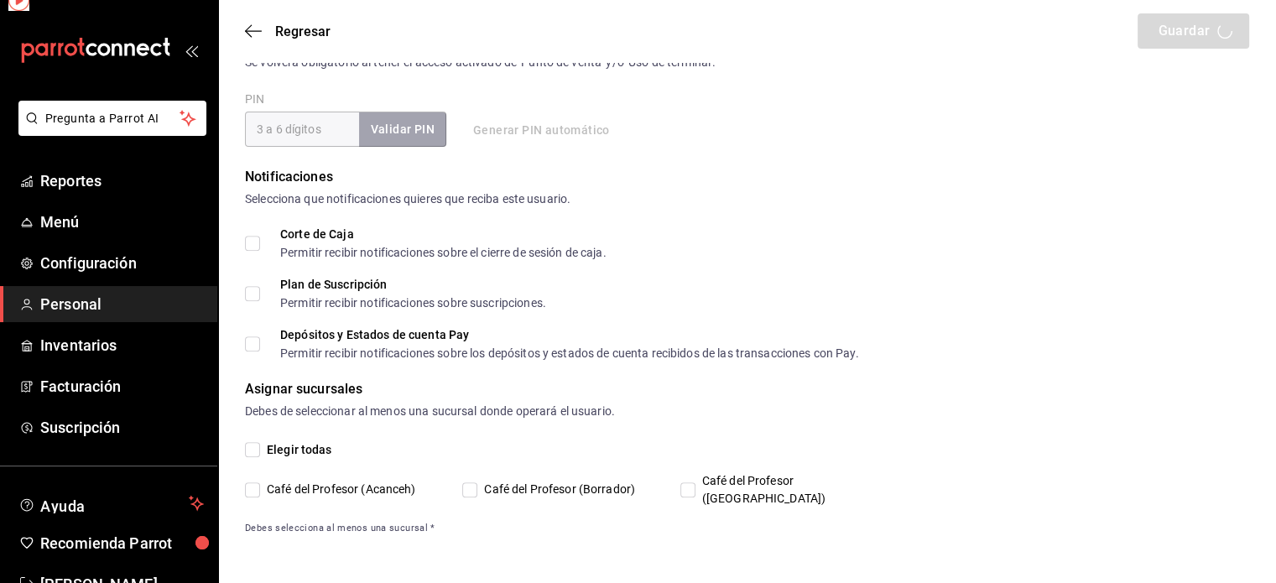
scroll to position [623, 0]
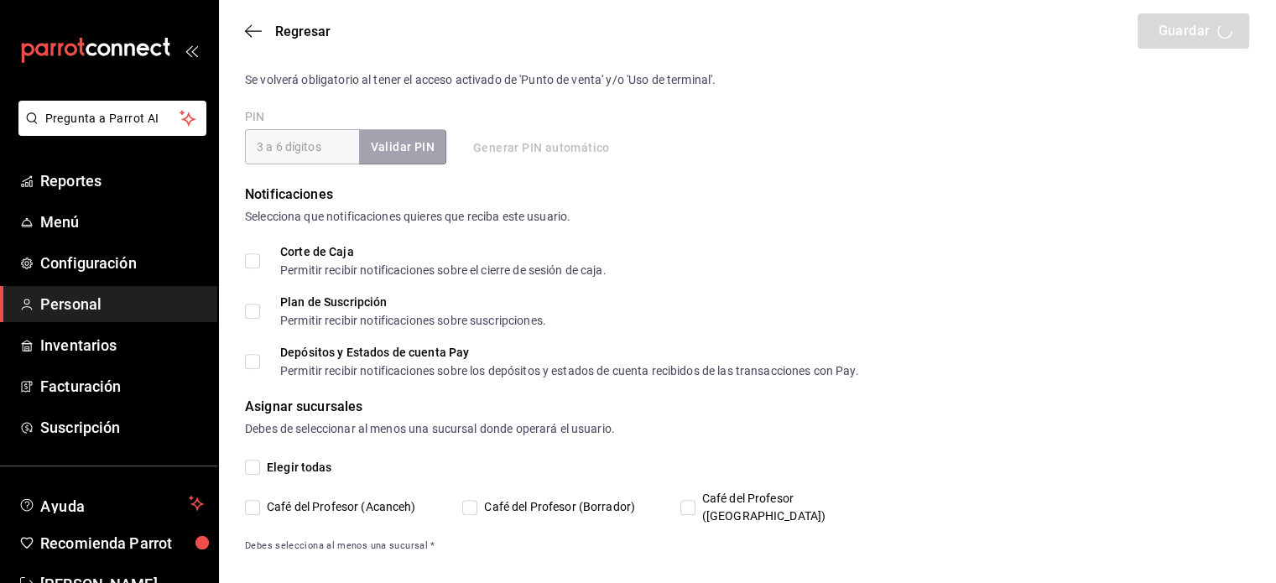
type input "Stephany Alondra"
type input "Lujan Ballina"
checkbox input "true"
type input "230300395@ucaribe.edu.mx"
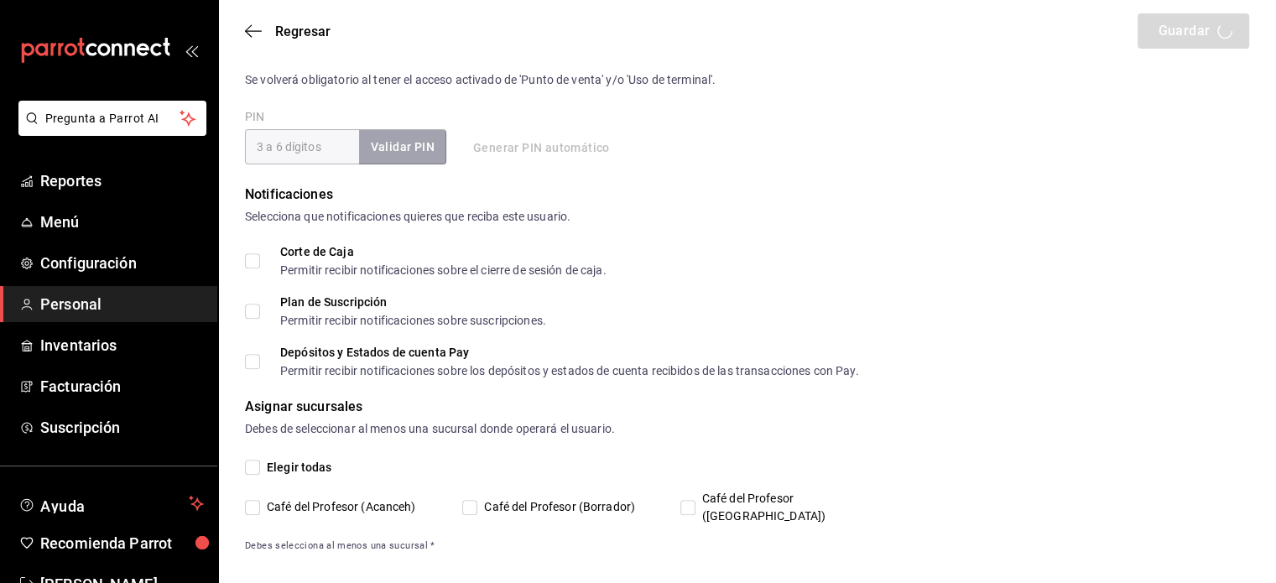
type input "0605"
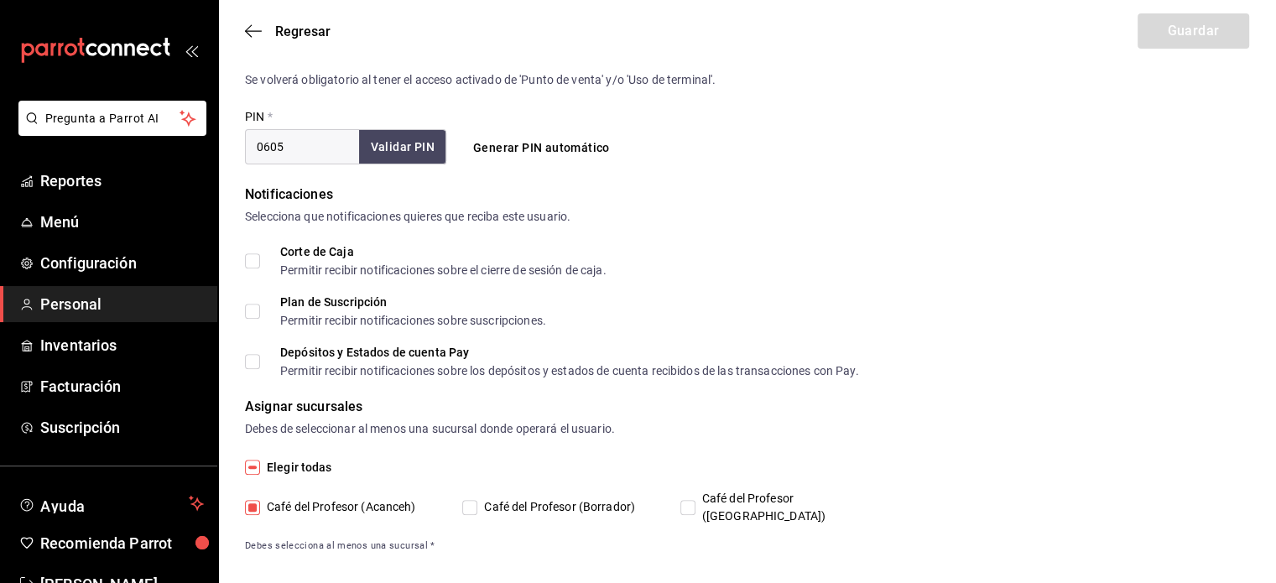
type input "+52 (52) 5519-1019"
type input "f9c50c35-7d82-4388-8076-8e4bcaa1ebe8"
type input "WAITER"
checkbox input "true"
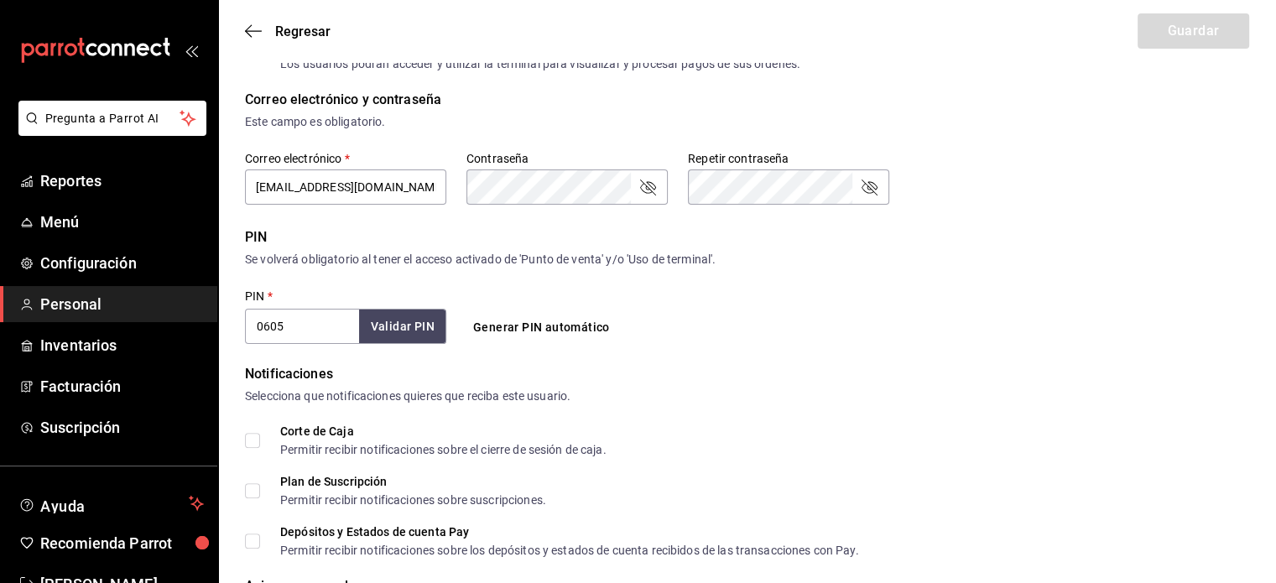
scroll to position [310, 0]
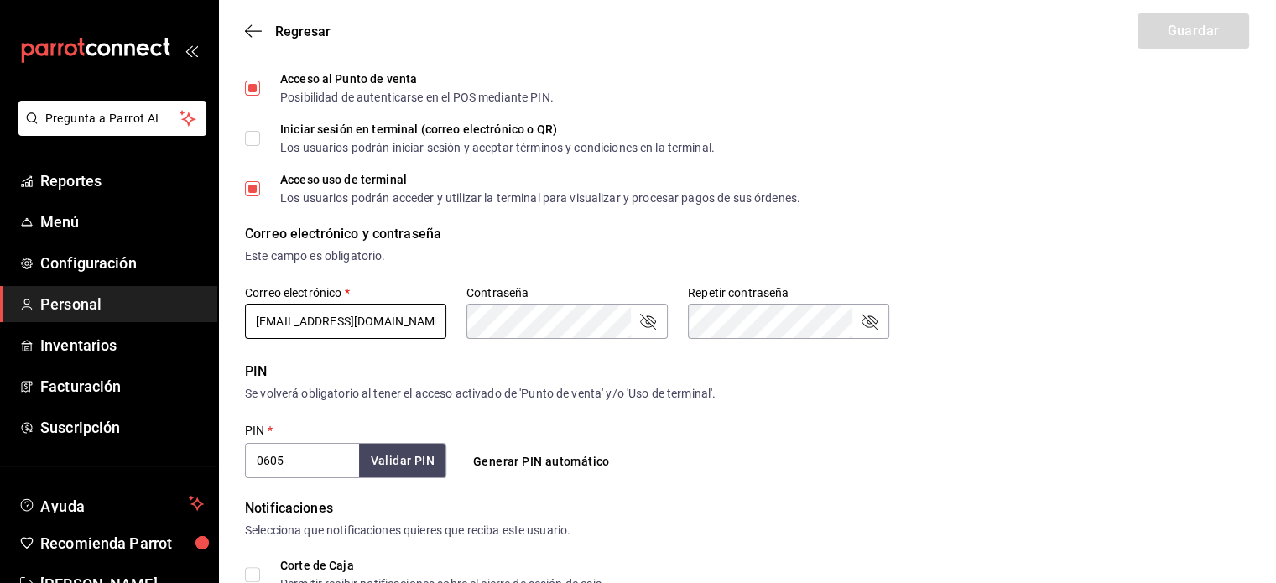
click at [305, 315] on input "230300395@ucaribe.edu.mx" at bounding box center [345, 321] width 201 height 35
type input "23030095@ucaribe.edu.mx"
click at [1174, 28] on button "Guardar" at bounding box center [1193, 30] width 112 height 35
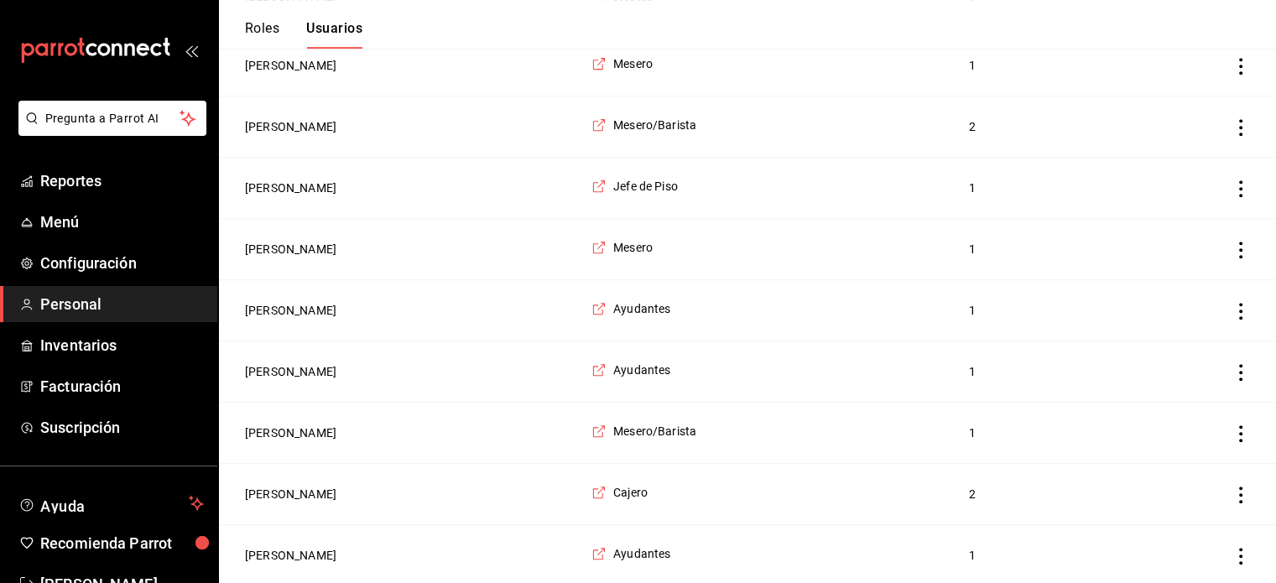
scroll to position [947, 0]
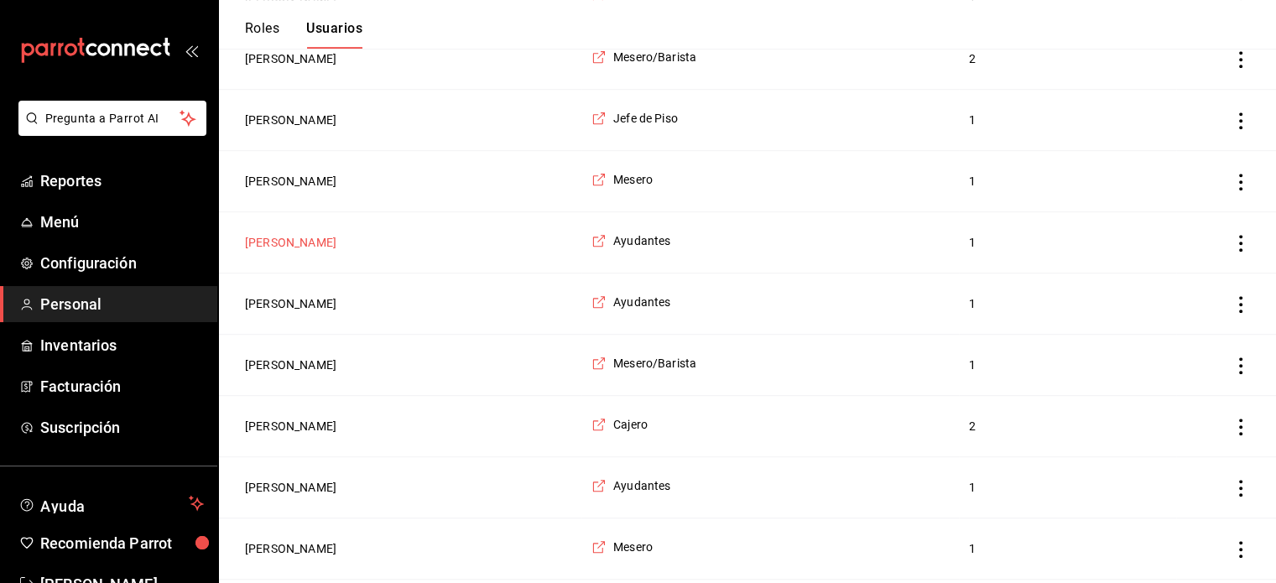
click at [265, 235] on button "Humberto Rodríguez" at bounding box center [290, 242] width 91 height 17
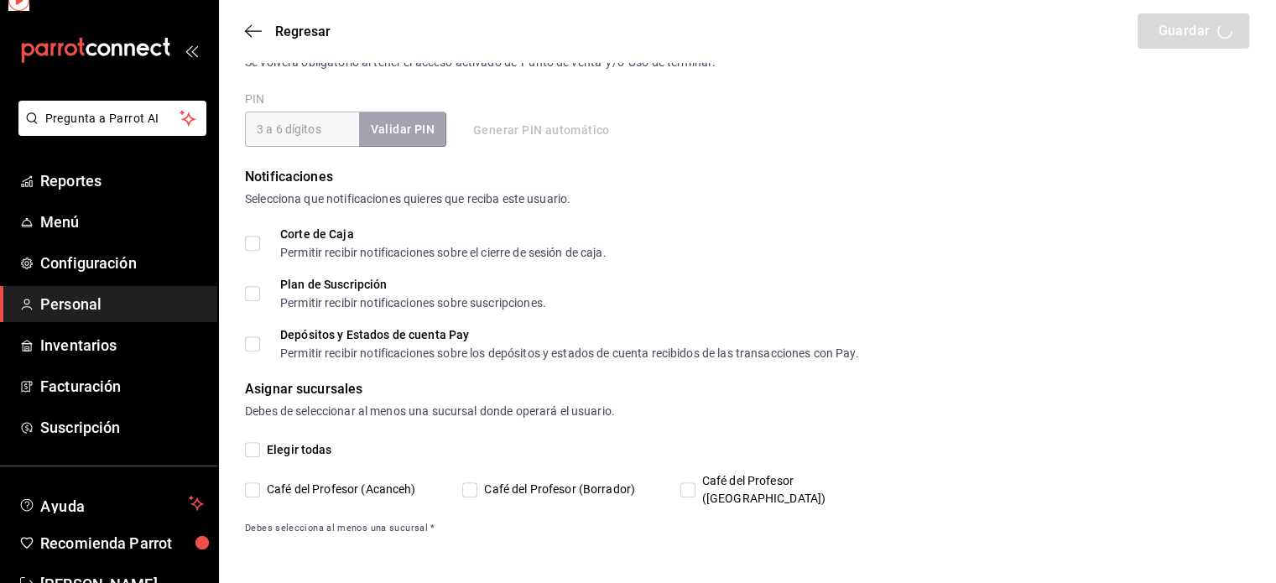
scroll to position [623, 0]
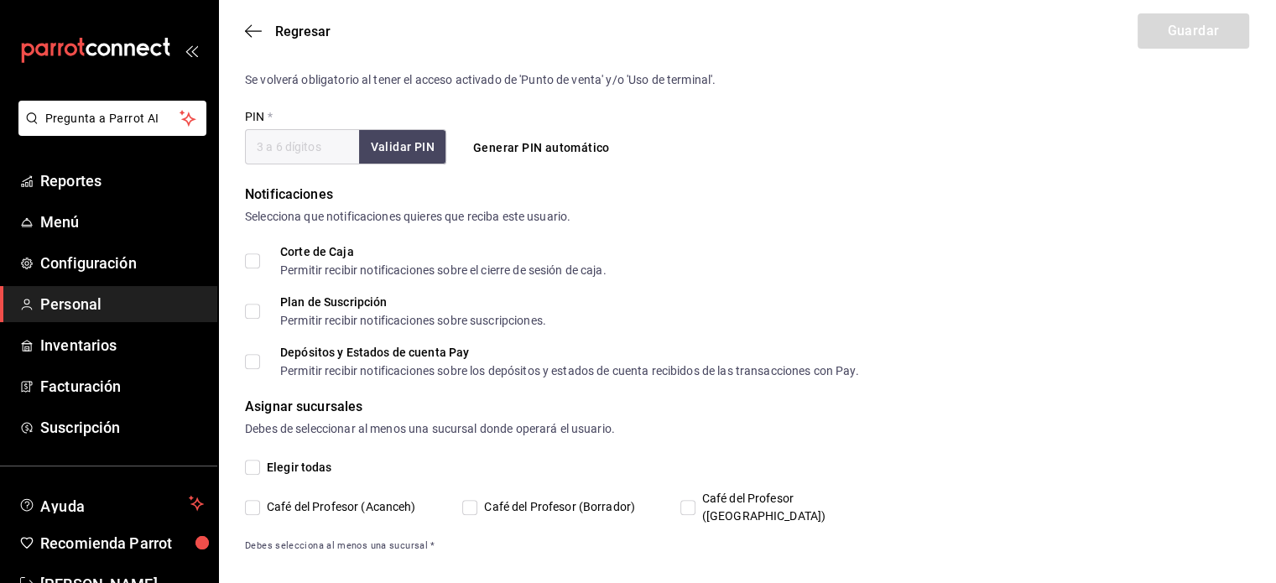
type input "Humberto"
type input "Rodríguez"
checkbox input "true"
type input "0e0b4e35-8124-4534-9820-662dc6fbf987@fake.email"
type input "2797"
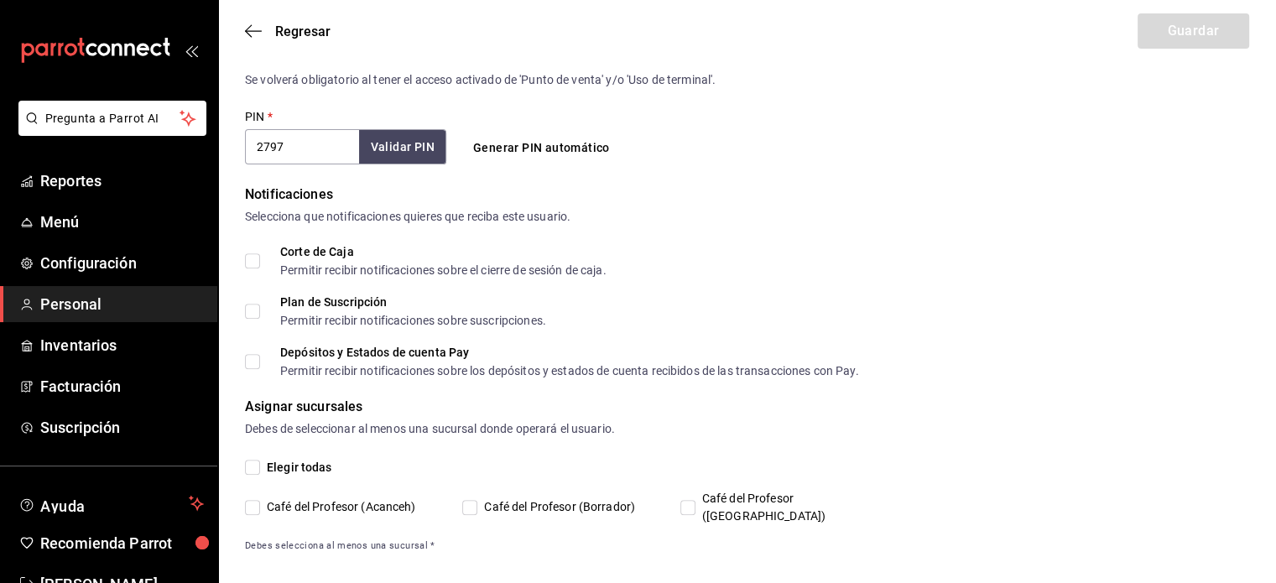
type input "+52 (52) 9988-6034"
type input "6e37dc31-a41a-4d88-8ed1-cc630e77c888"
type input "KITCHEN"
checkbox input "true"
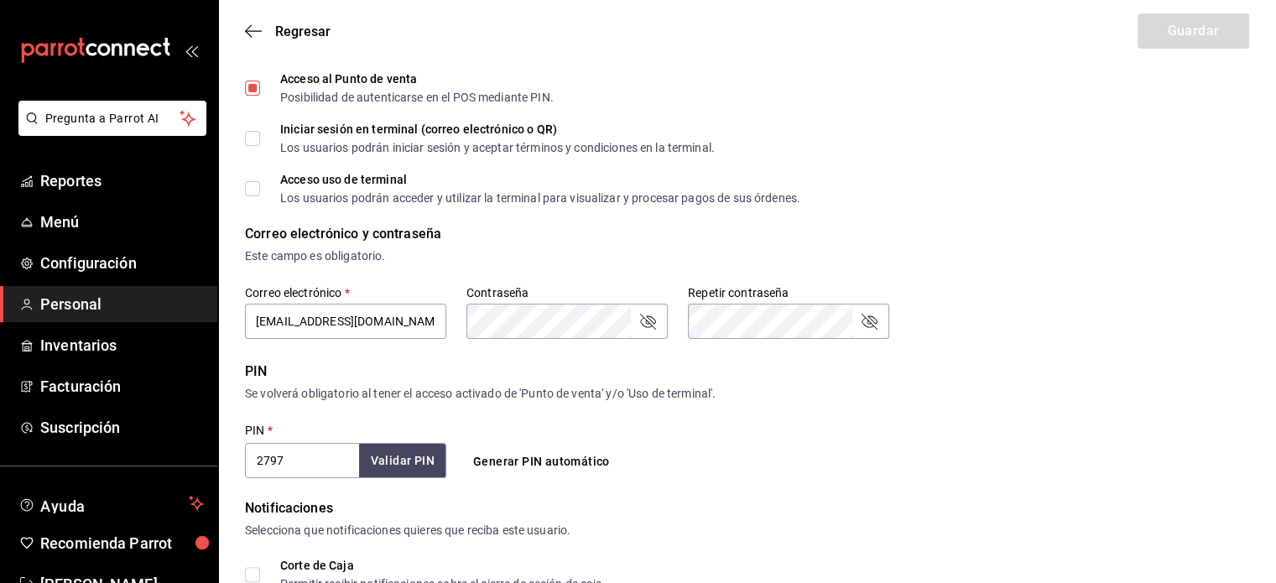
scroll to position [242, 0]
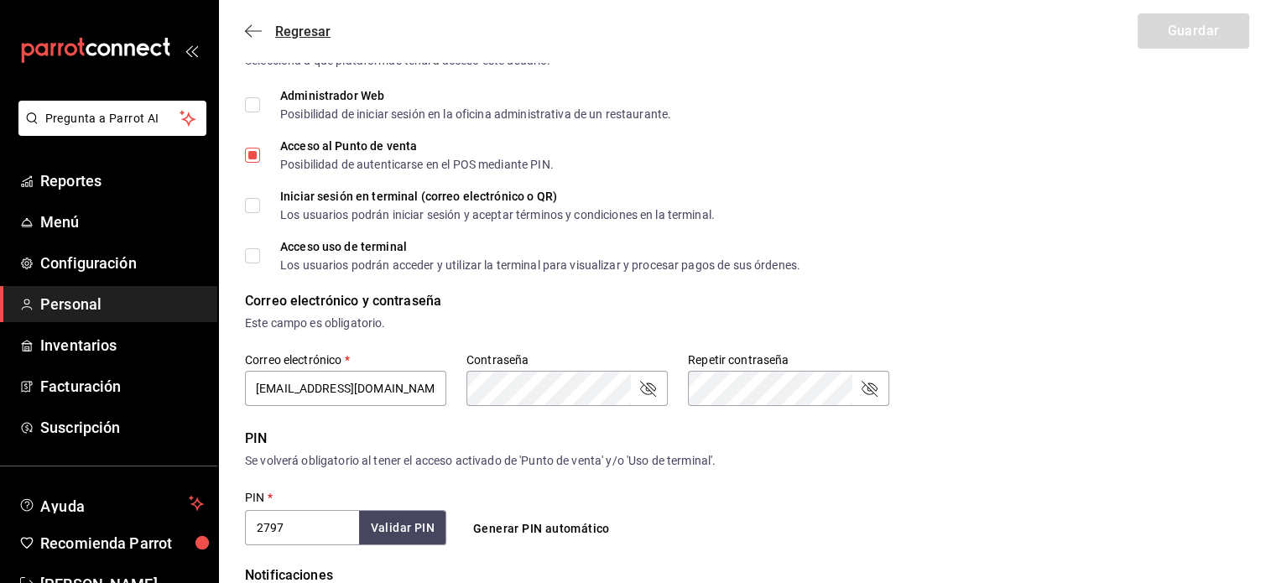
click at [257, 28] on icon "button" at bounding box center [253, 30] width 17 height 15
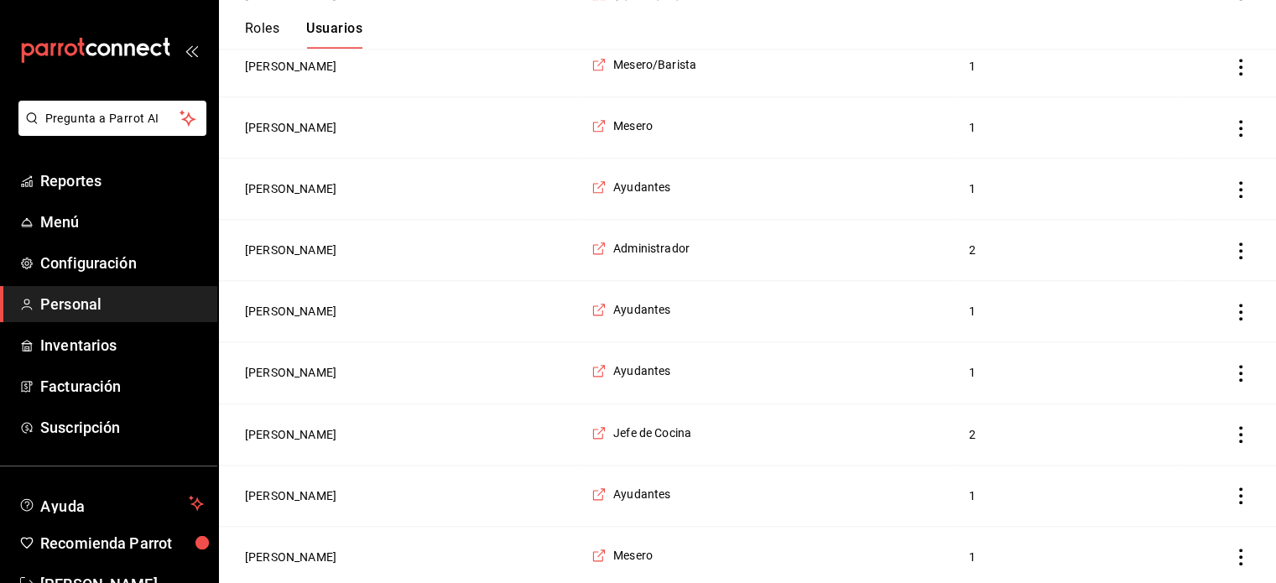
scroll to position [1864, 0]
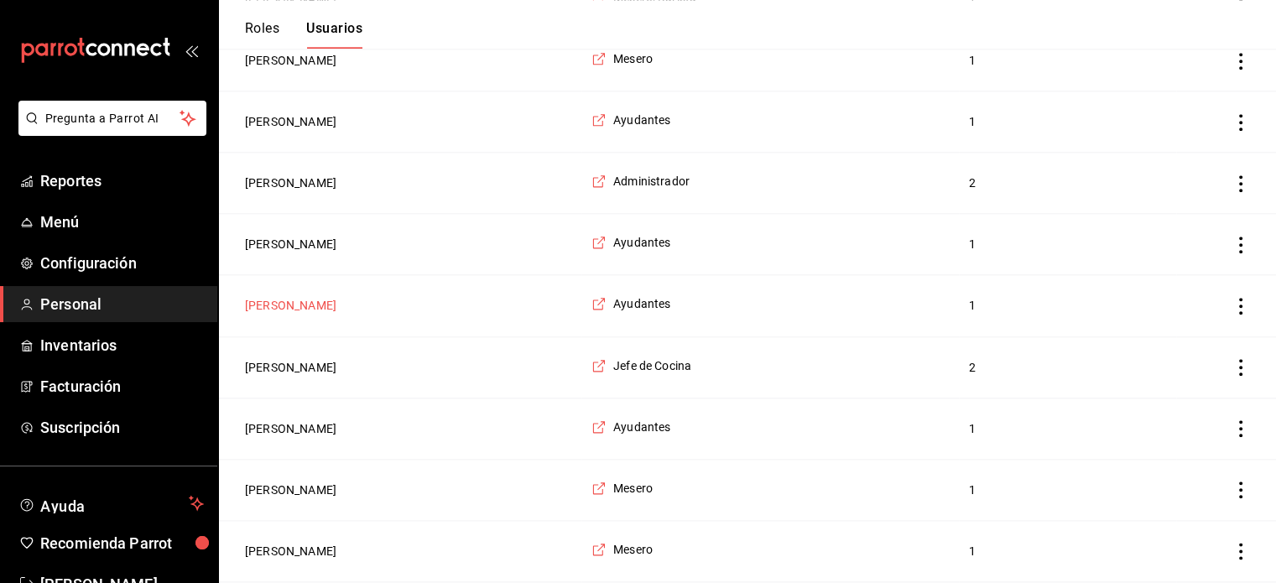
click at [272, 297] on button "Minerva Aguilar" at bounding box center [290, 305] width 91 height 17
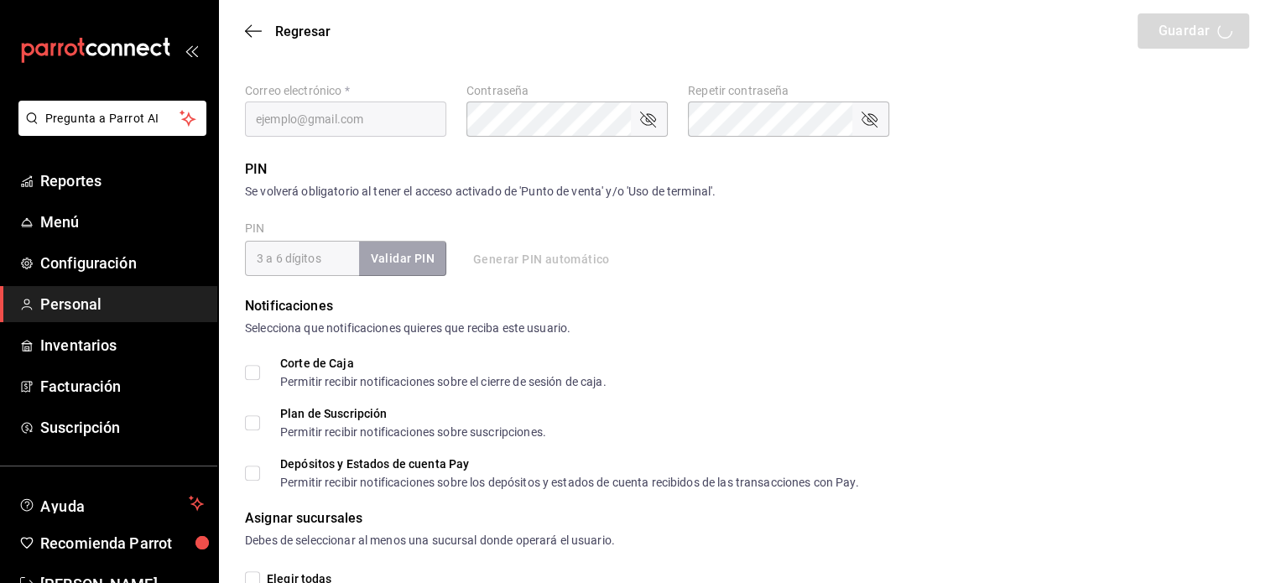
scroll to position [366, 0]
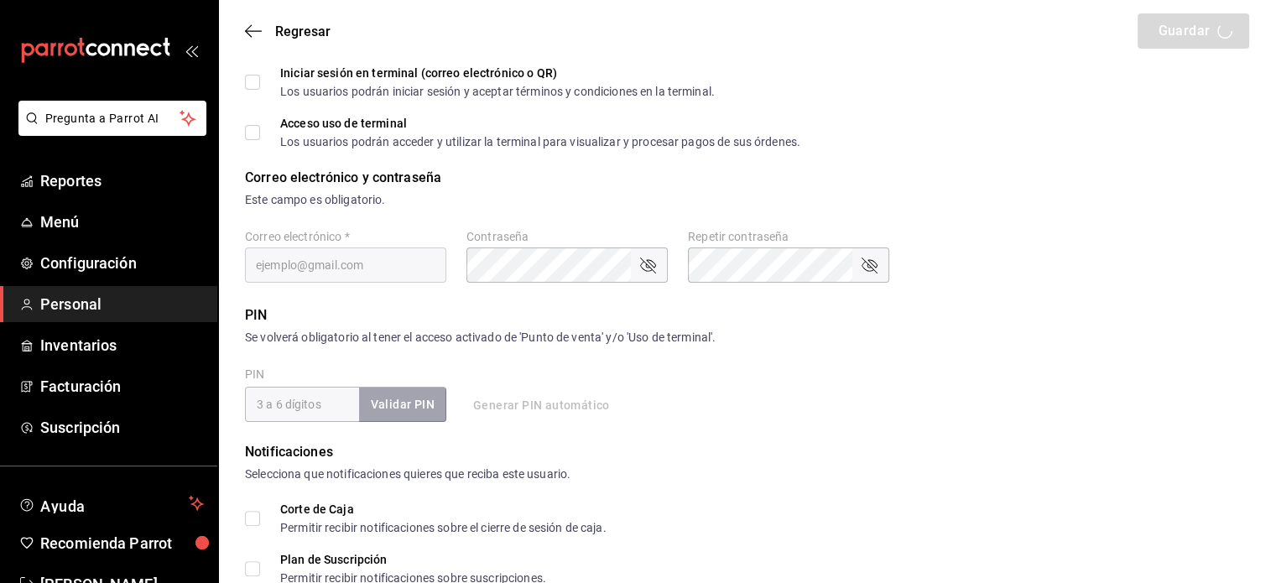
type input "Minerva"
type input "Aguilar"
checkbox input "true"
type input "minervaaguilarkumu@gmail.com"
type input "1509"
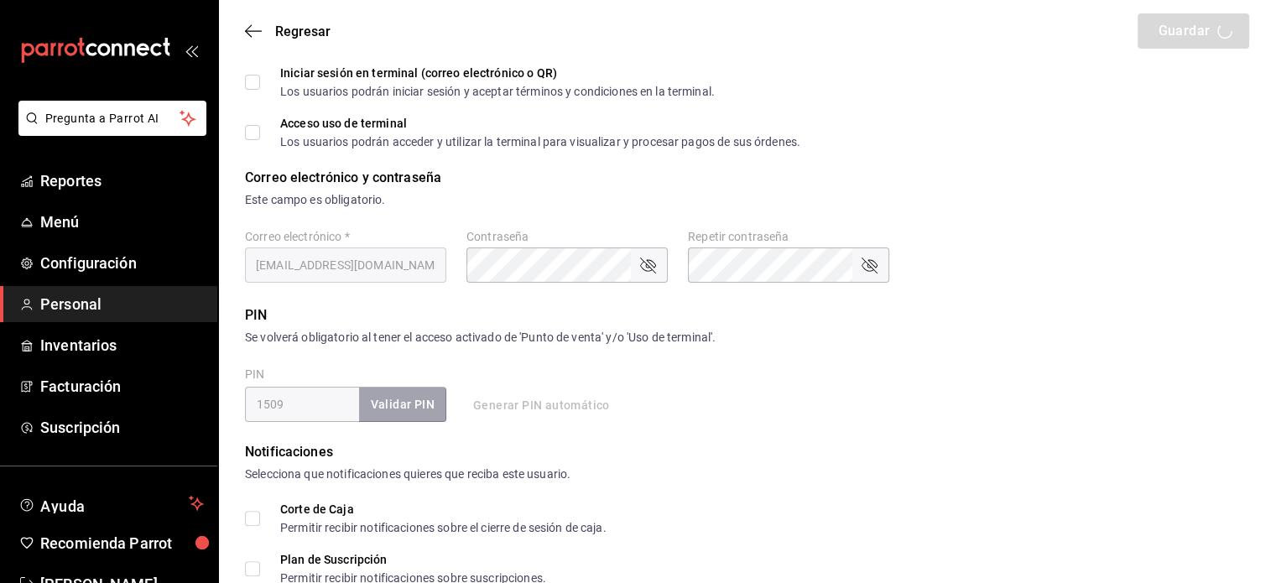
type input "+52 (52) 9902-4025"
type input "6e37dc31-a41a-4d88-8ed1-cc630e77c888"
type input "KITCHEN"
checkbox input "true"
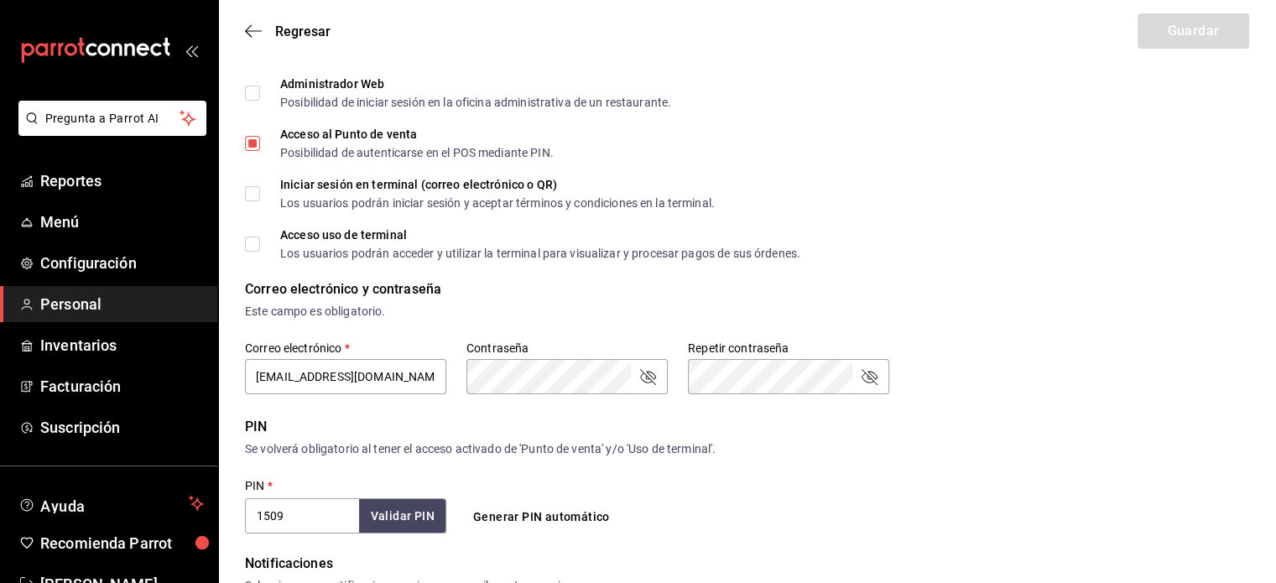
scroll to position [187, 0]
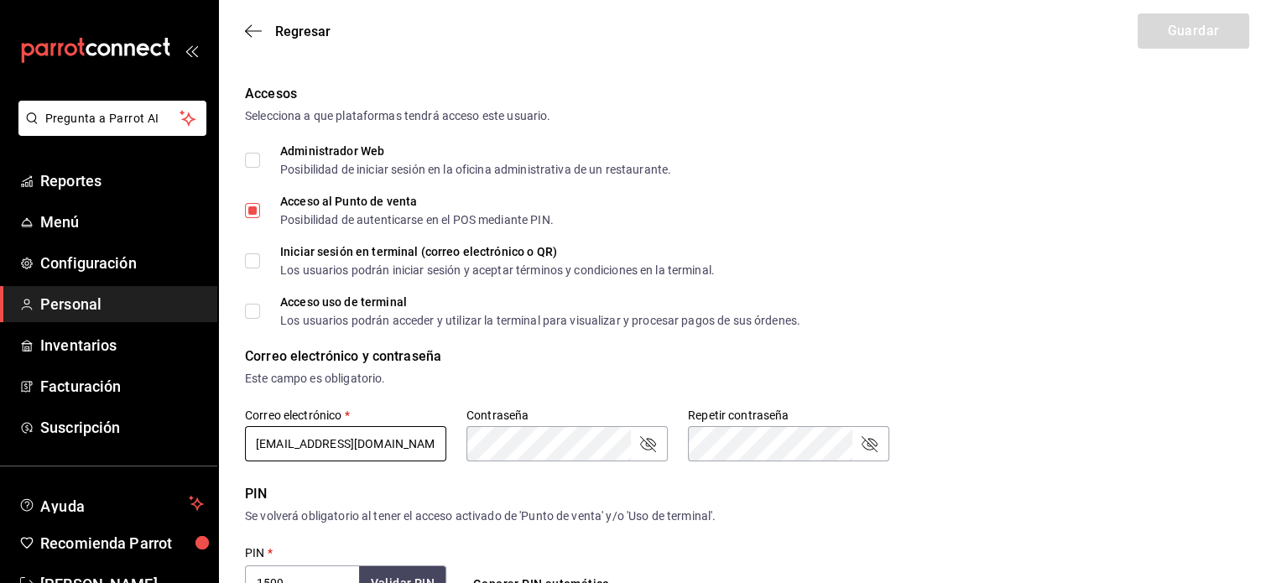
click at [332, 441] on input "minervaaguilarkumu@gmail.com" at bounding box center [345, 443] width 201 height 35
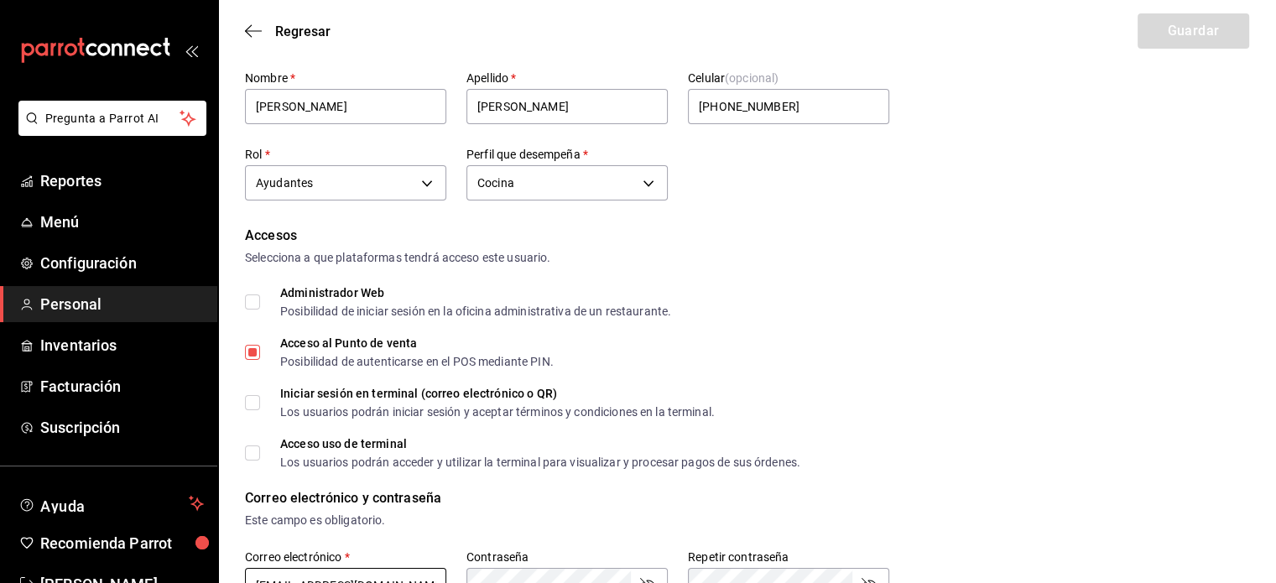
scroll to position [0, 0]
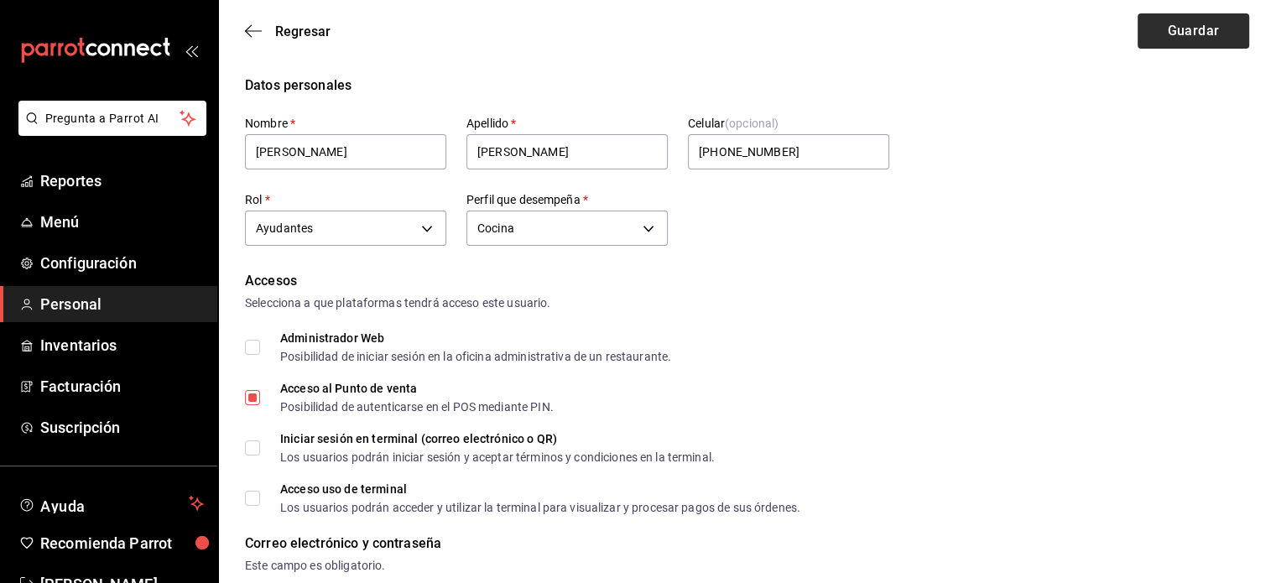
type input "minervaaguilrkumu@gmail.com"
click at [1194, 29] on button "Guardar" at bounding box center [1193, 30] width 112 height 35
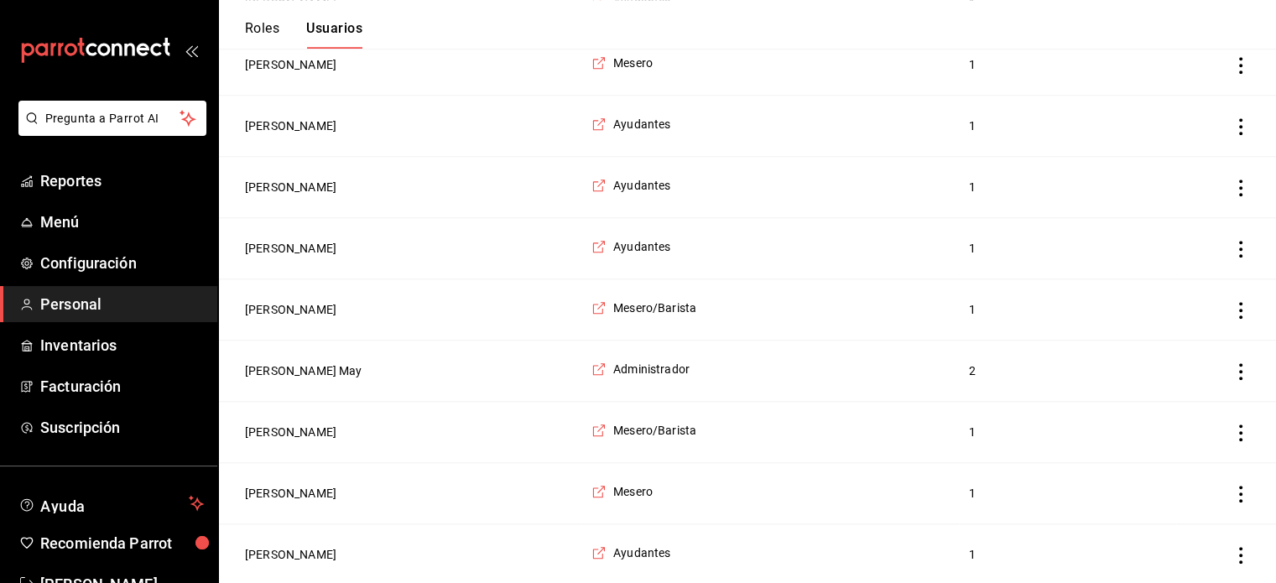
scroll to position [1465, 0]
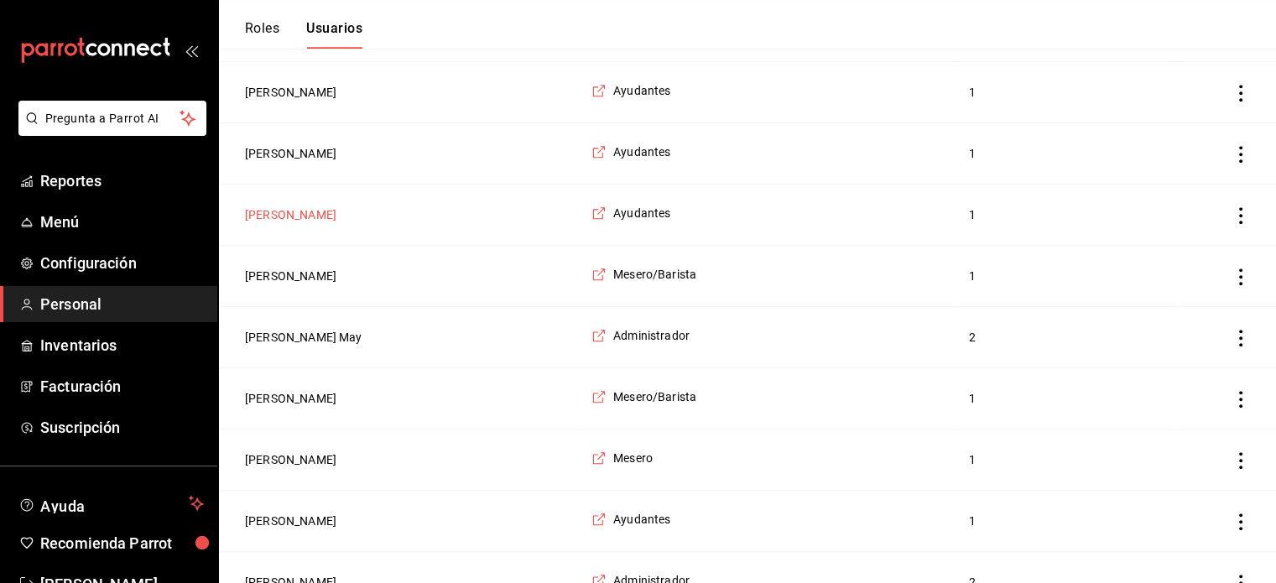
click at [314, 206] on button "Lorena Migoya" at bounding box center [290, 214] width 91 height 17
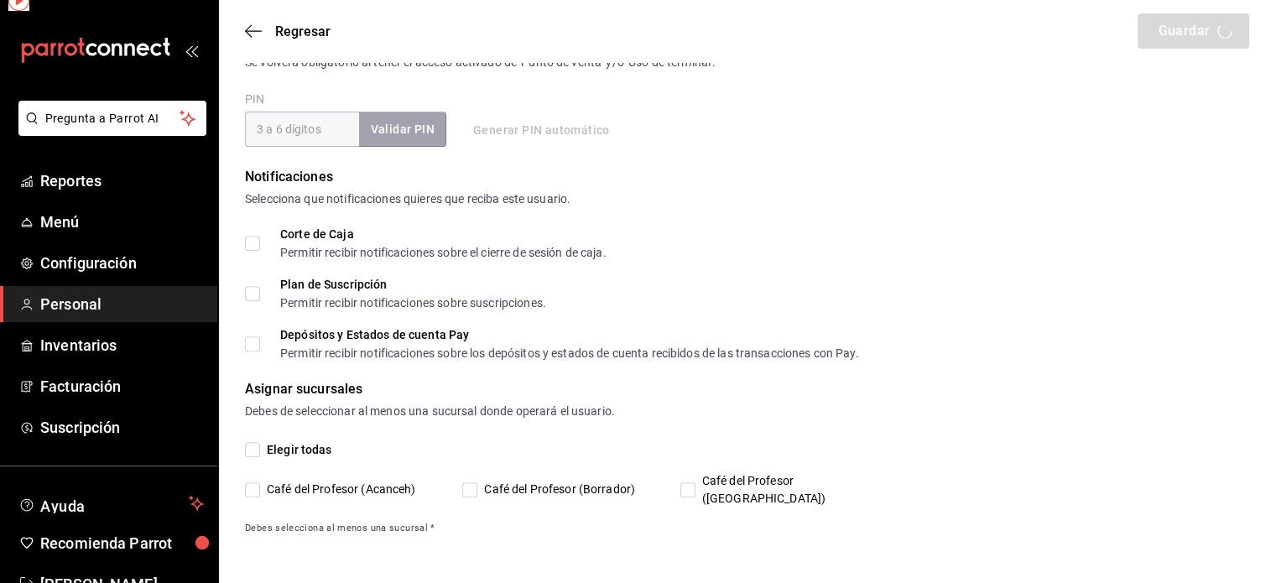
scroll to position [623, 0]
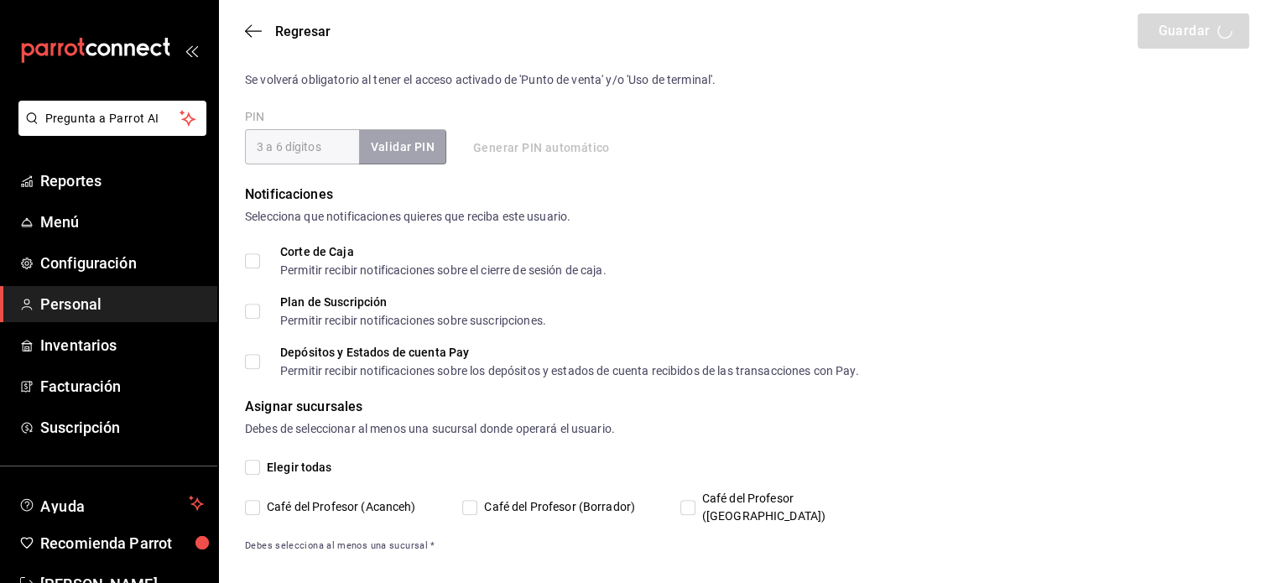
type input "Lorena"
type input "Migoya"
checkbox input "true"
type input "cositalinda@g1mail.com"
type input "1987"
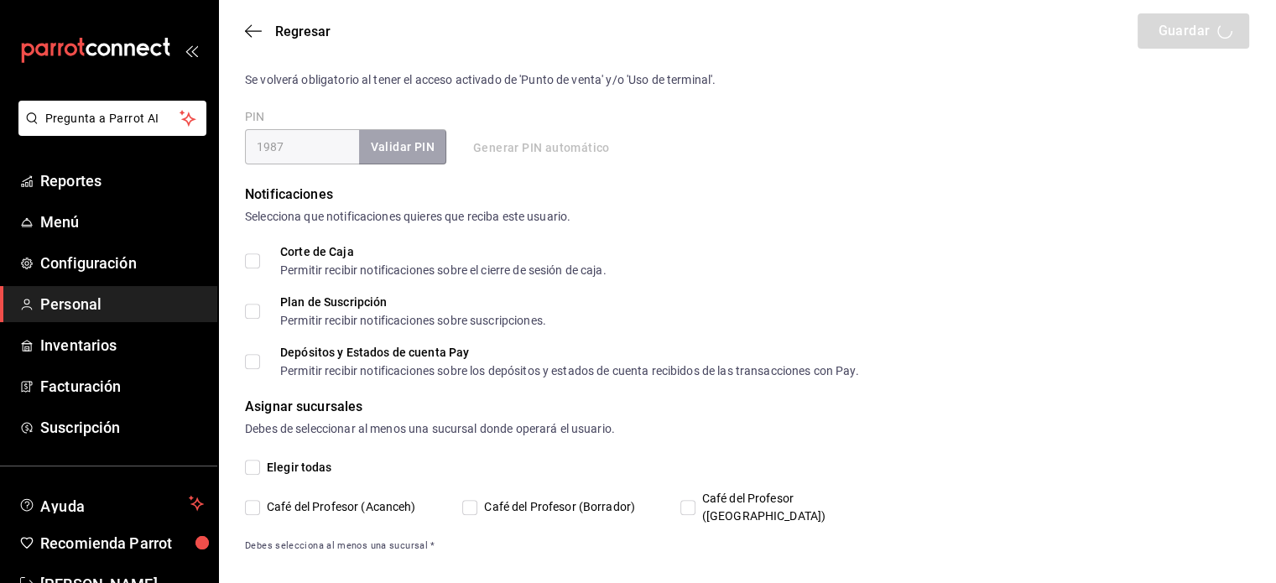
type input "6e37dc31-a41a-4d88-8ed1-cc630e77c888"
type input "UNDEFINED"
checkbox input "true"
click at [258, 502] on input "Café del Profesor (Acanceh)" at bounding box center [252, 507] width 15 height 15
checkbox input "true"
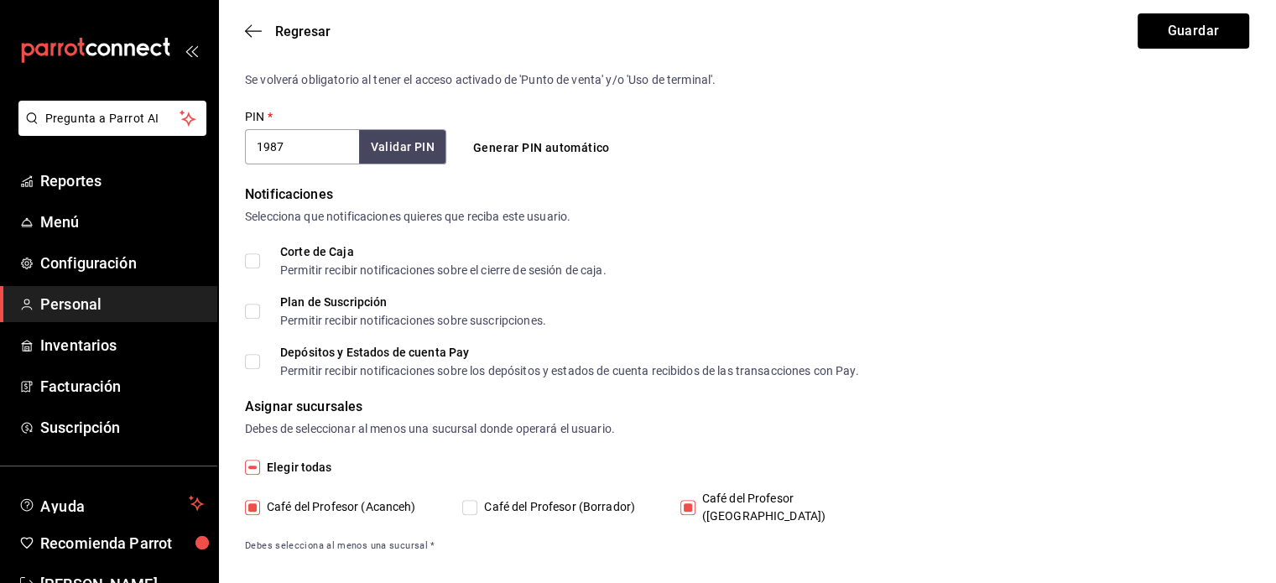
click at [691, 500] on input "Café del Profesor ([GEOGRAPHIC_DATA])" at bounding box center [687, 507] width 15 height 15
checkbox input "false"
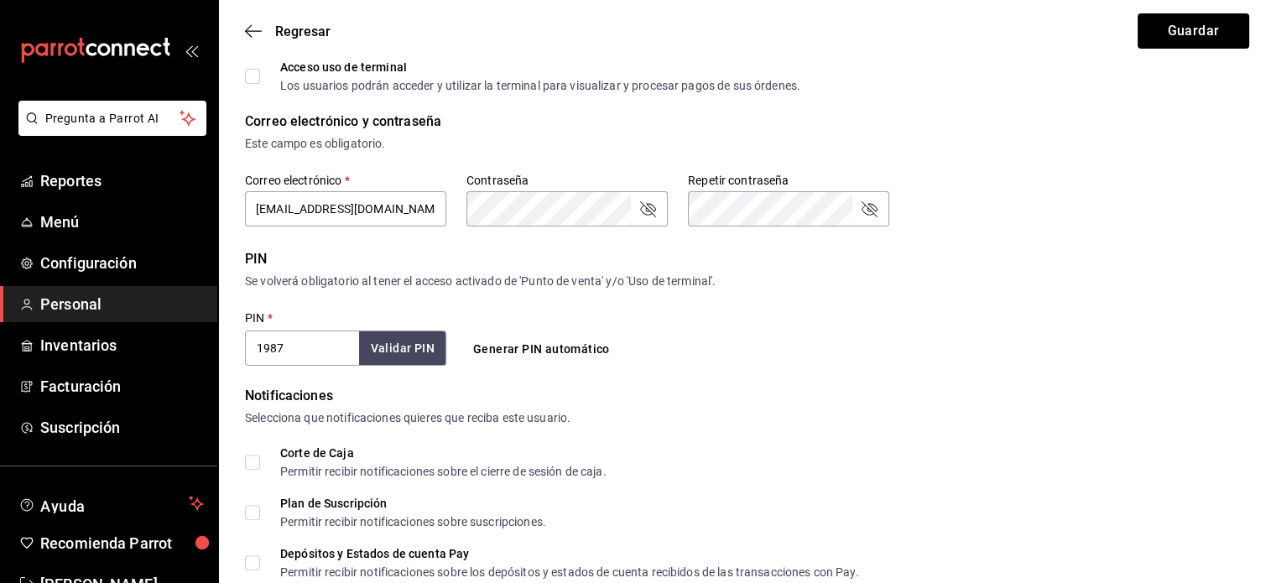
scroll to position [265, 0]
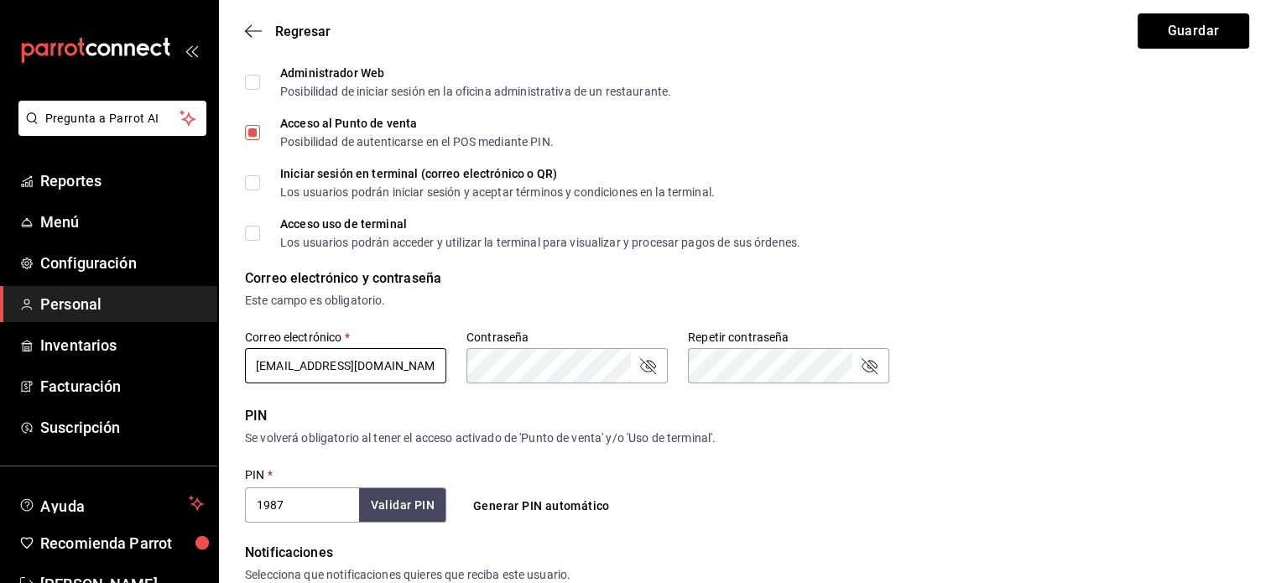
click at [315, 368] on input "cositalinda@g1mail.com" at bounding box center [345, 365] width 201 height 35
type input "cositalind@g1mail.com"
click at [1187, 23] on button "Guardar" at bounding box center [1193, 30] width 112 height 35
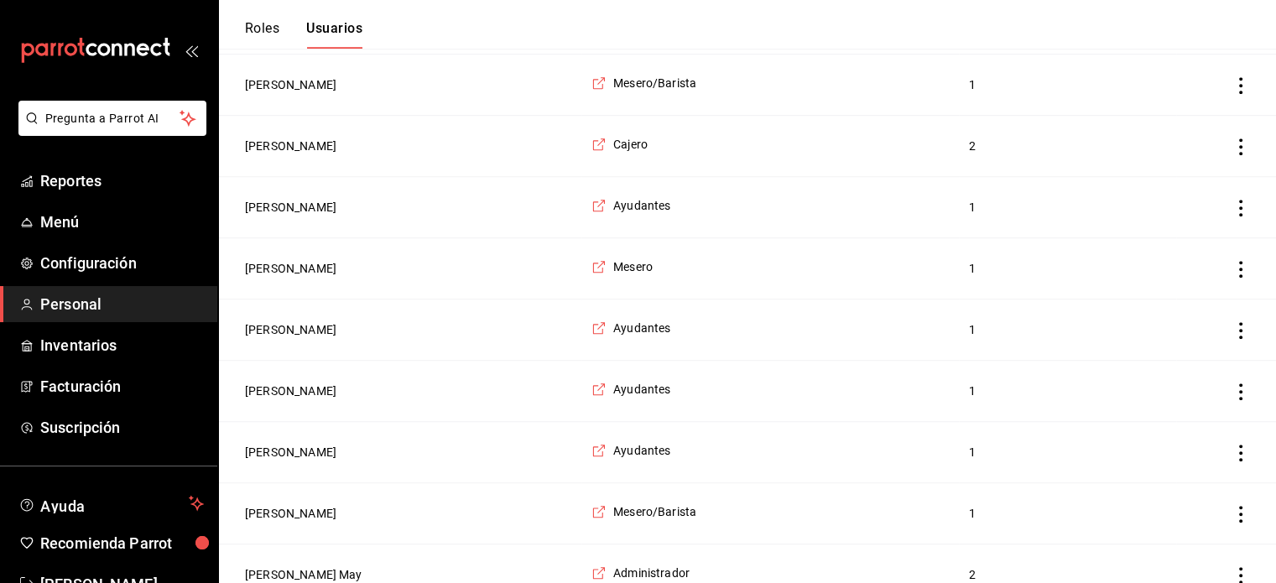
scroll to position [1261, 0]
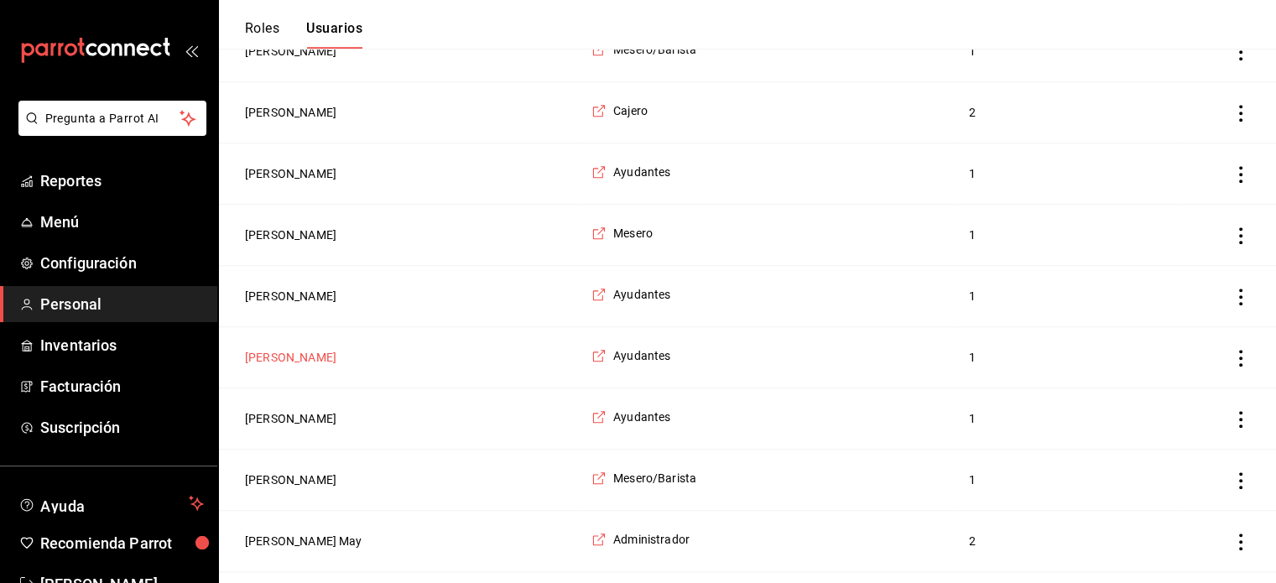
click at [285, 351] on button "juan naranjo" at bounding box center [290, 357] width 91 height 17
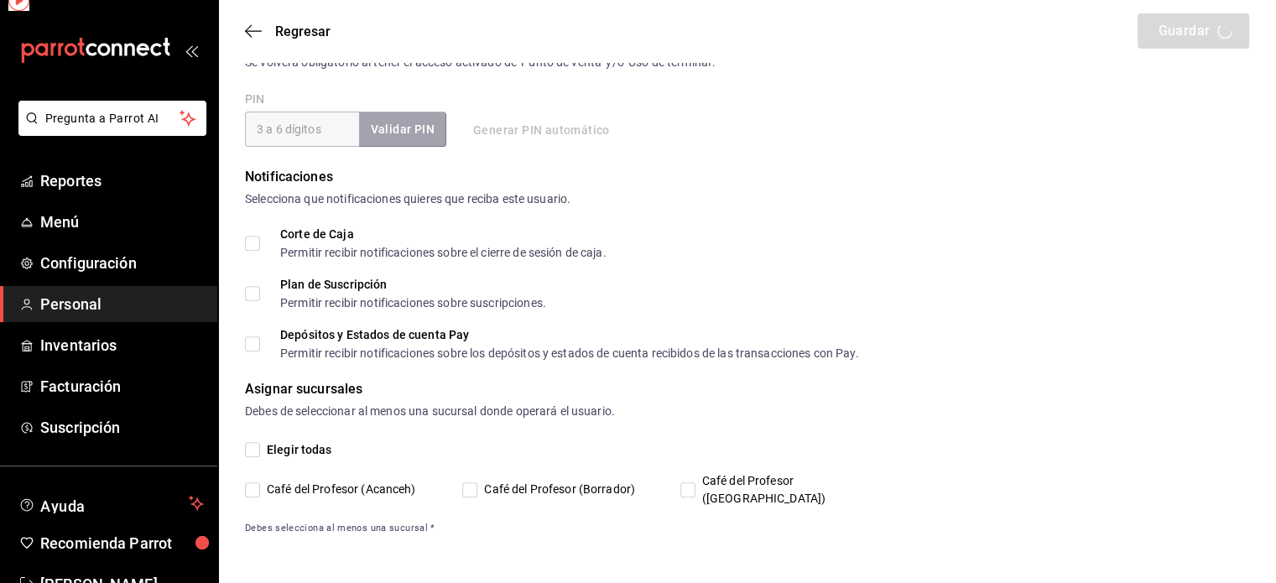
scroll to position [623, 0]
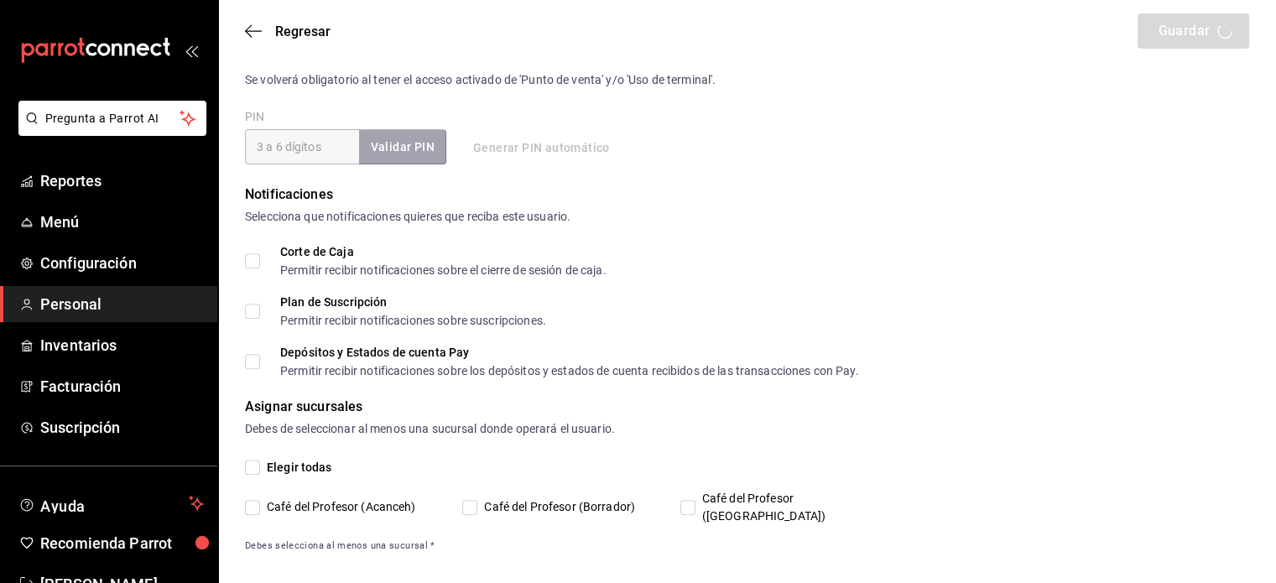
type input "juan"
type input "naranjo"
checkbox input "true"
type input "juan2001rmiro@gmail.com"
type input "0766"
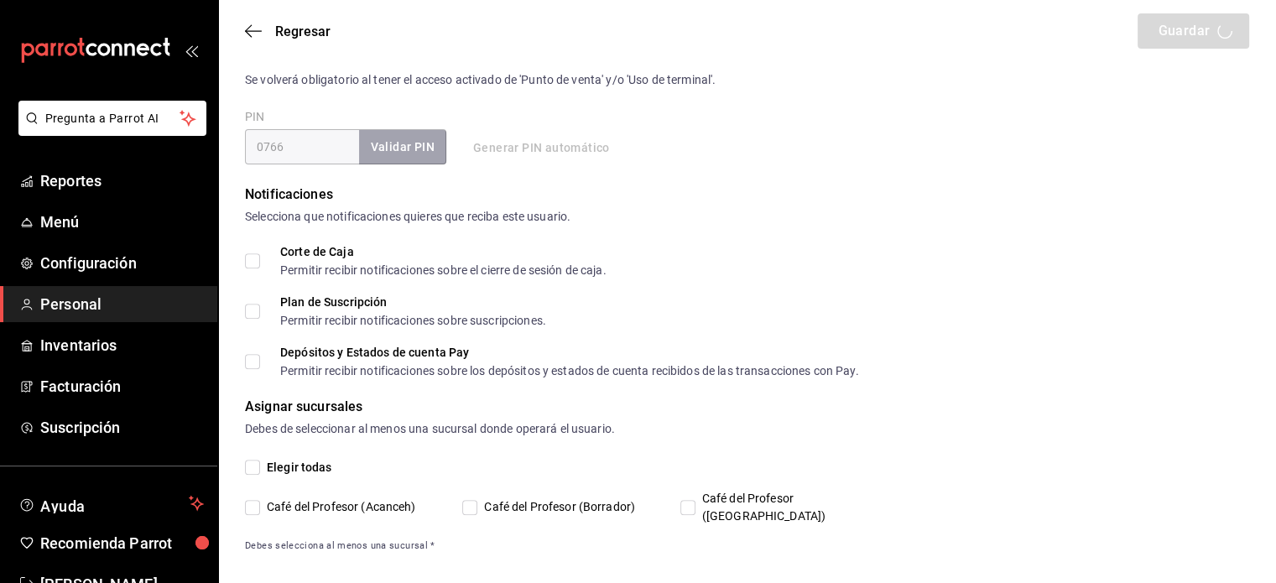
type input "6e37dc31-a41a-4d88-8ed1-cc630e77c888"
type input "KITCHEN"
checkbox input "true"
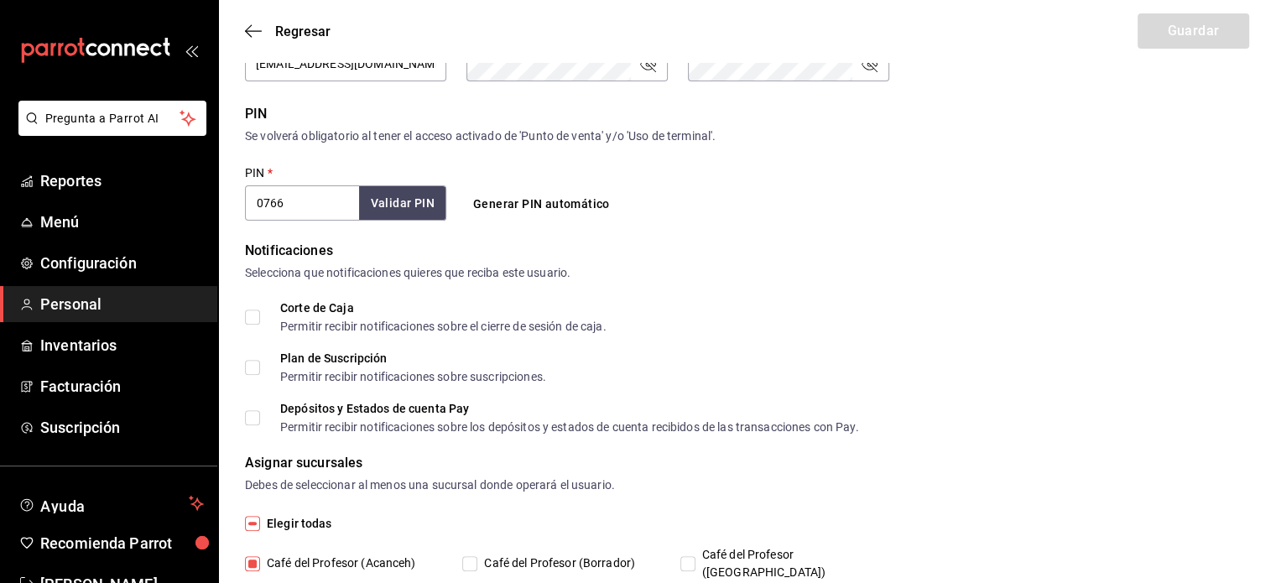
scroll to position [388, 0]
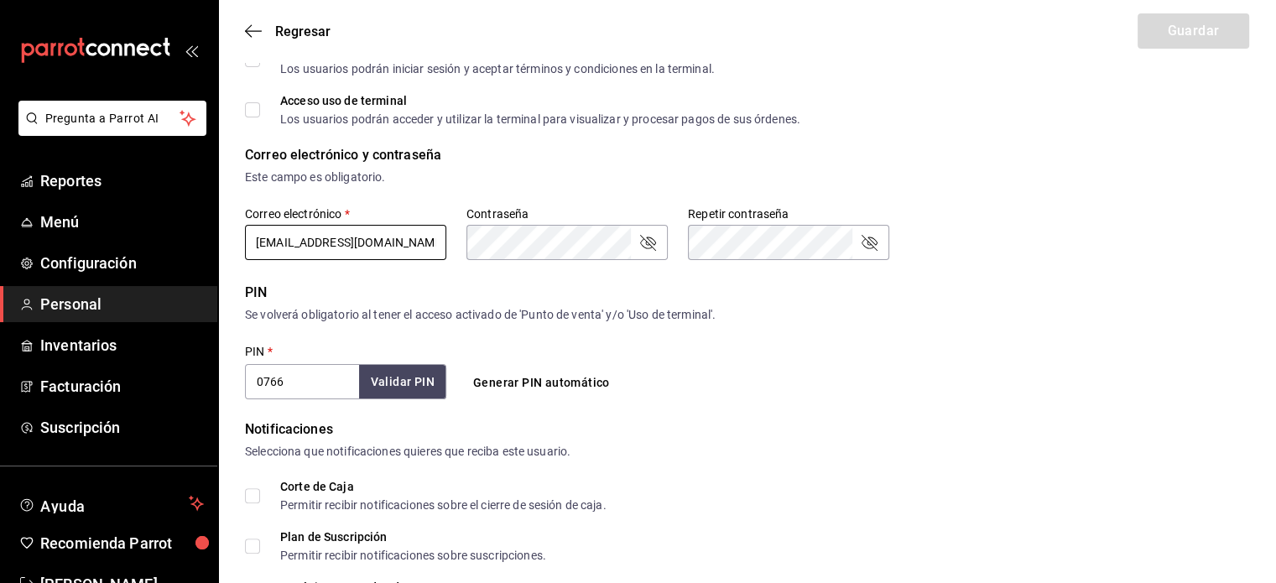
click at [332, 242] on input "juan2001rmiro@gmail.com" at bounding box center [345, 242] width 201 height 35
click at [332, 242] on input "juan2001rmir@gmail.com" at bounding box center [345, 242] width 201 height 35
type input "juan2001rmir@gmail.com"
click at [1228, 33] on button "Guardar" at bounding box center [1193, 30] width 112 height 35
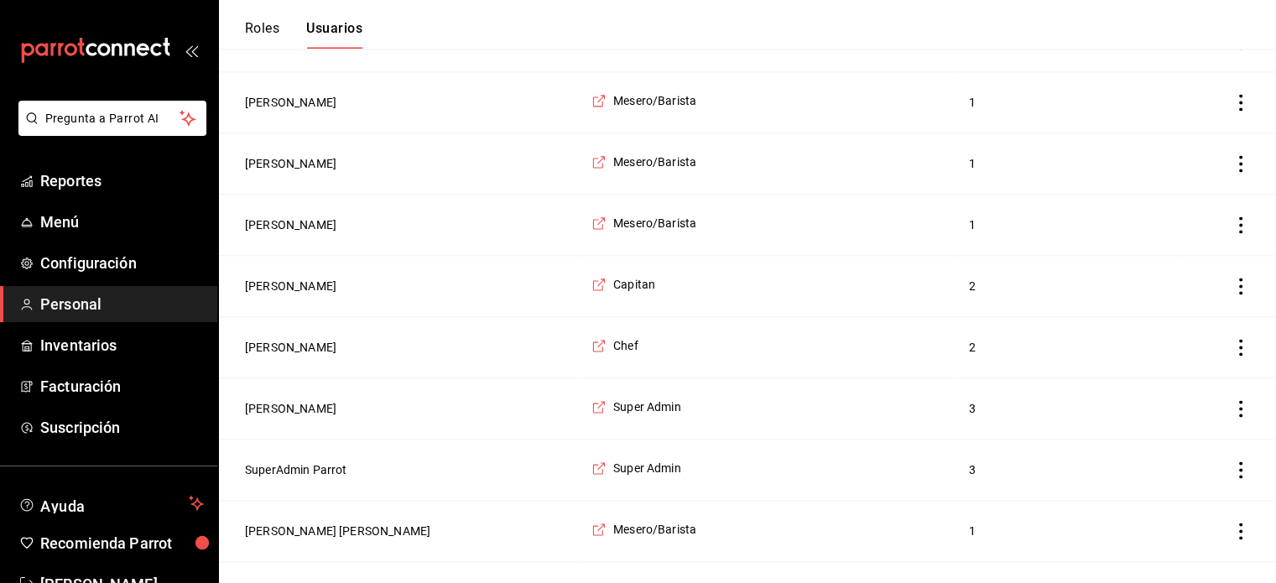
scroll to position [2469, 0]
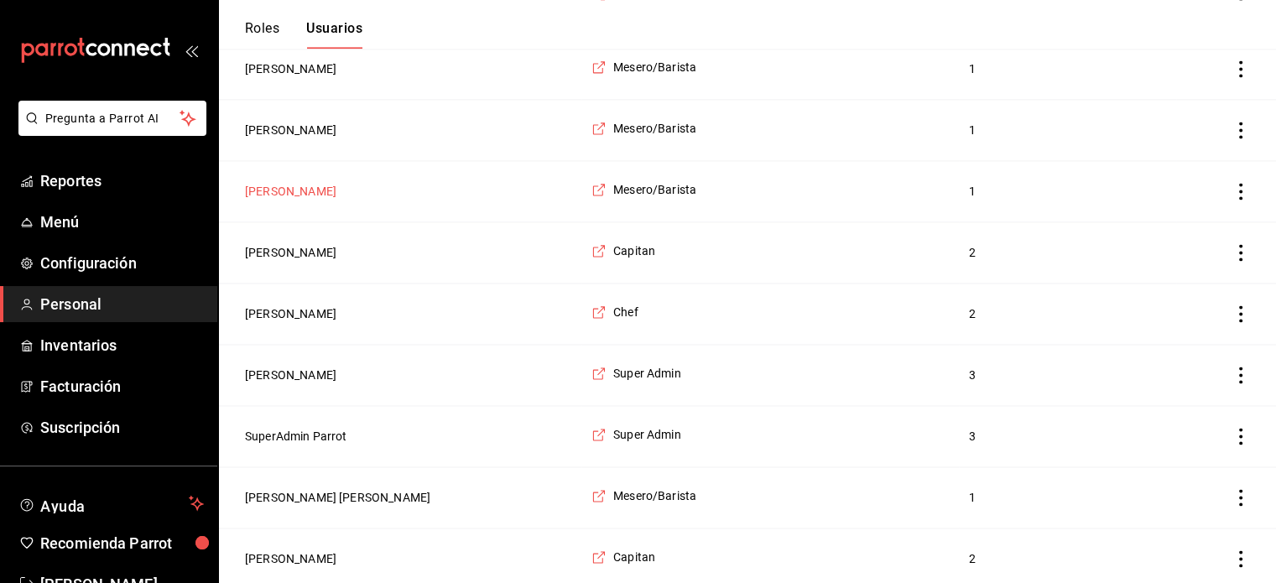
click at [288, 183] on button "Dagny Gonzalez" at bounding box center [290, 191] width 91 height 17
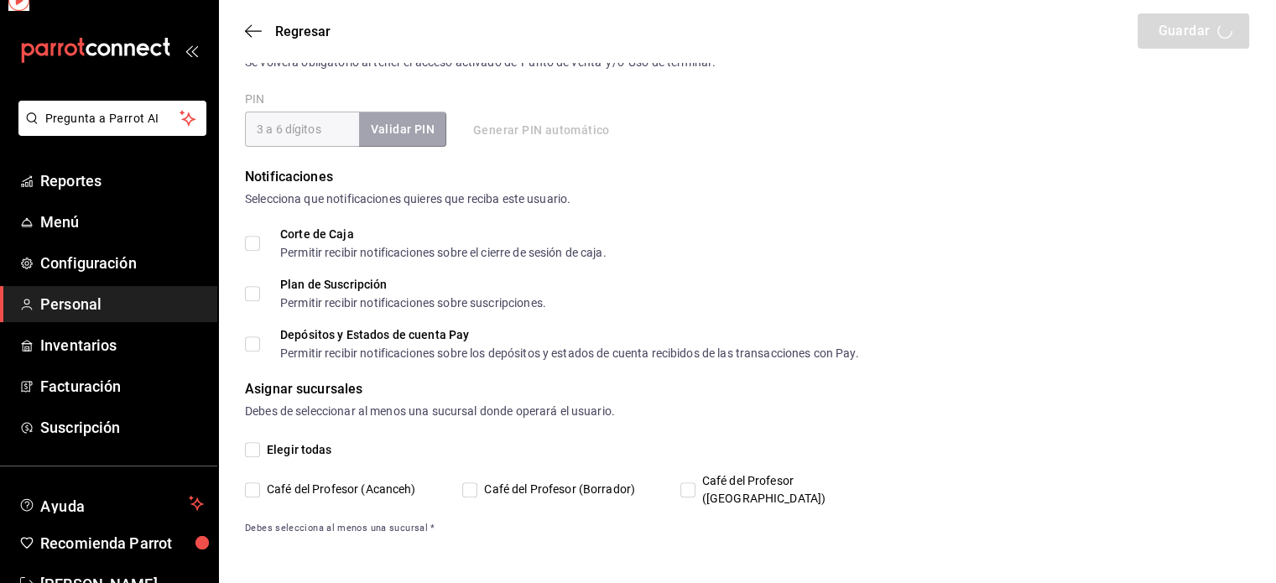
scroll to position [623, 0]
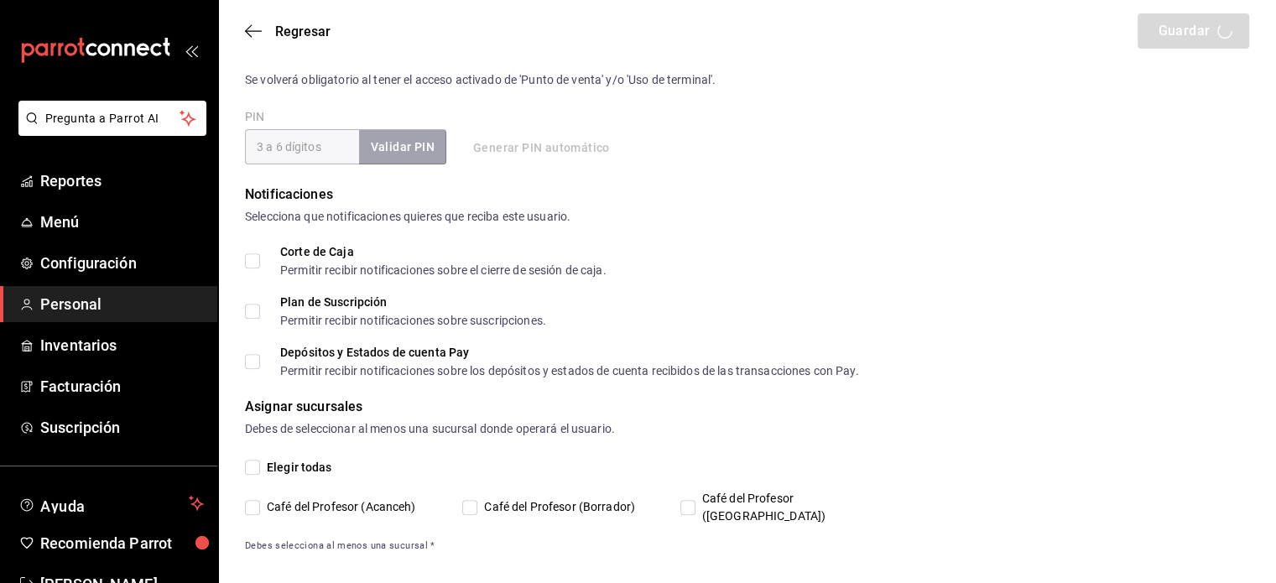
type input "Dagny"
type input "Gonzalez"
checkbox input "true"
type input "dagnygon@gmail.com"
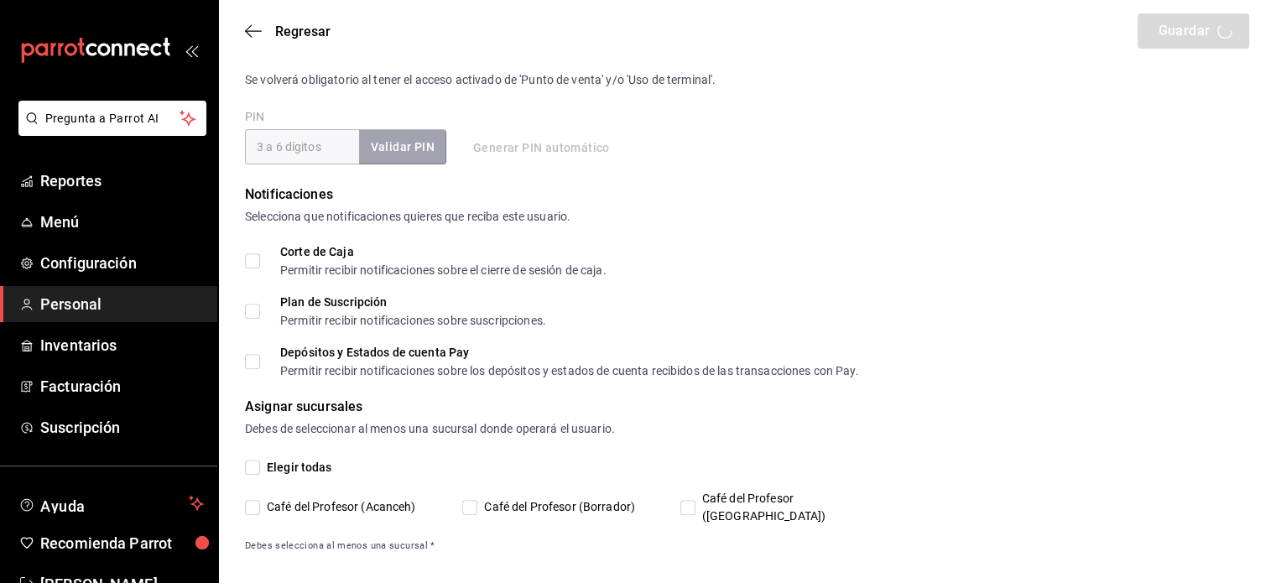
type input "1710"
type input "+52 (52) 9988-5000"
type input "f9c50c35-7d82-4388-8076-8e4bcaa1ebe8"
type input "WAITER"
checkbox input "true"
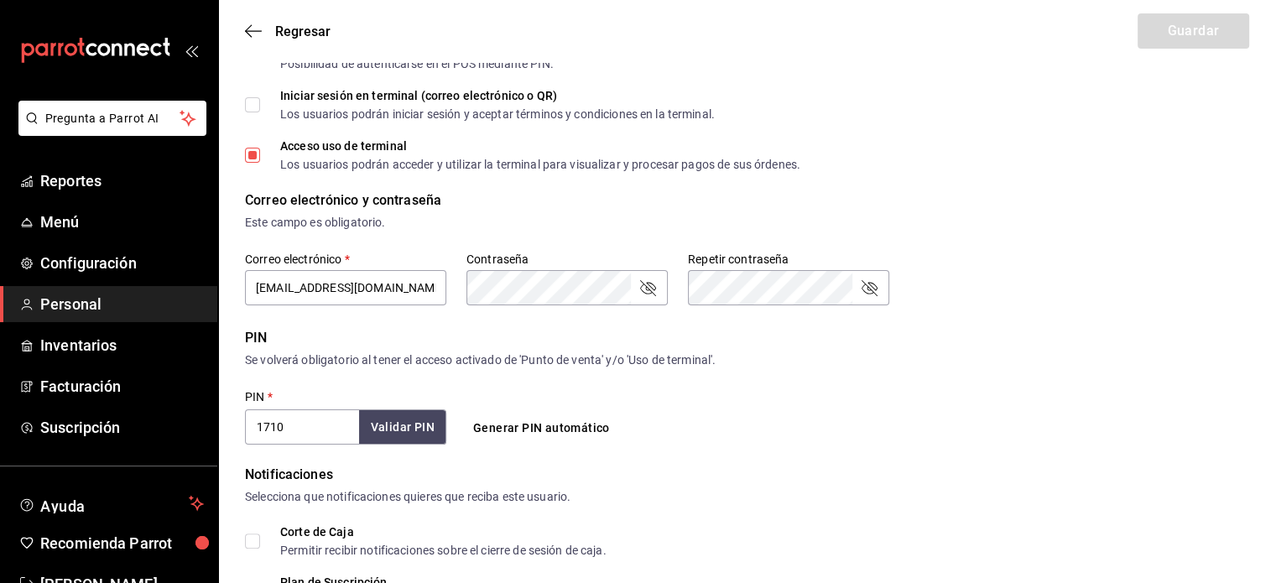
scroll to position [332, 0]
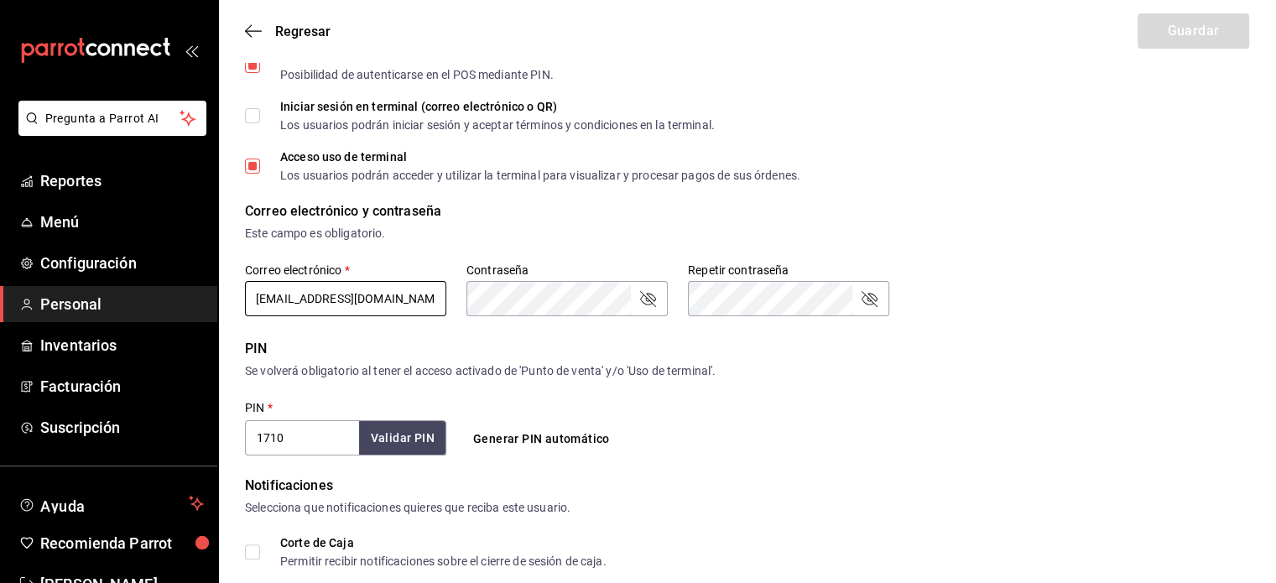
click at [309, 292] on input "dagnygon@gmail.com" at bounding box center [345, 298] width 201 height 35
type input "dagnygo@gmail.com"
click at [1217, 39] on button "Guardar" at bounding box center [1193, 30] width 112 height 35
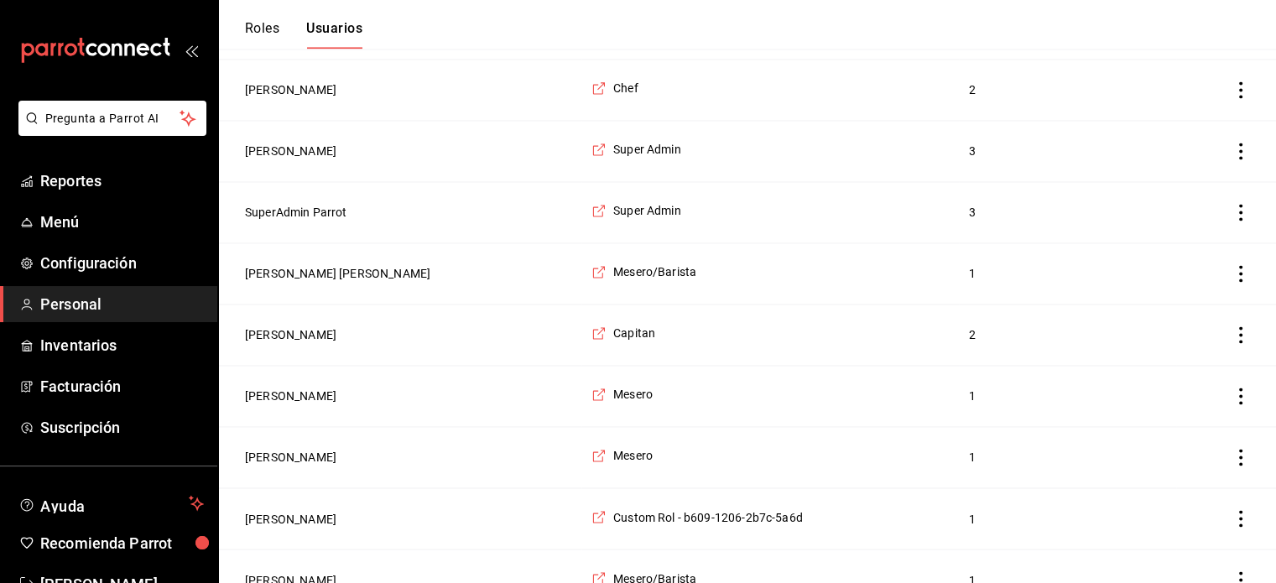
scroll to position [2703, 0]
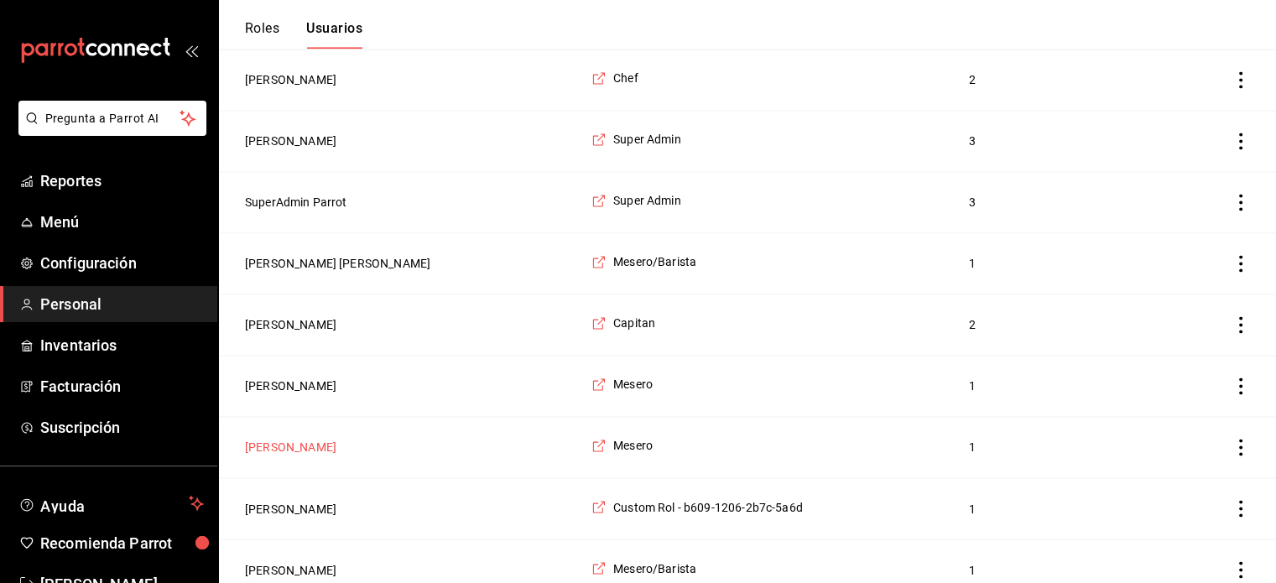
click at [292, 439] on button "Nelly Picazo" at bounding box center [290, 447] width 91 height 17
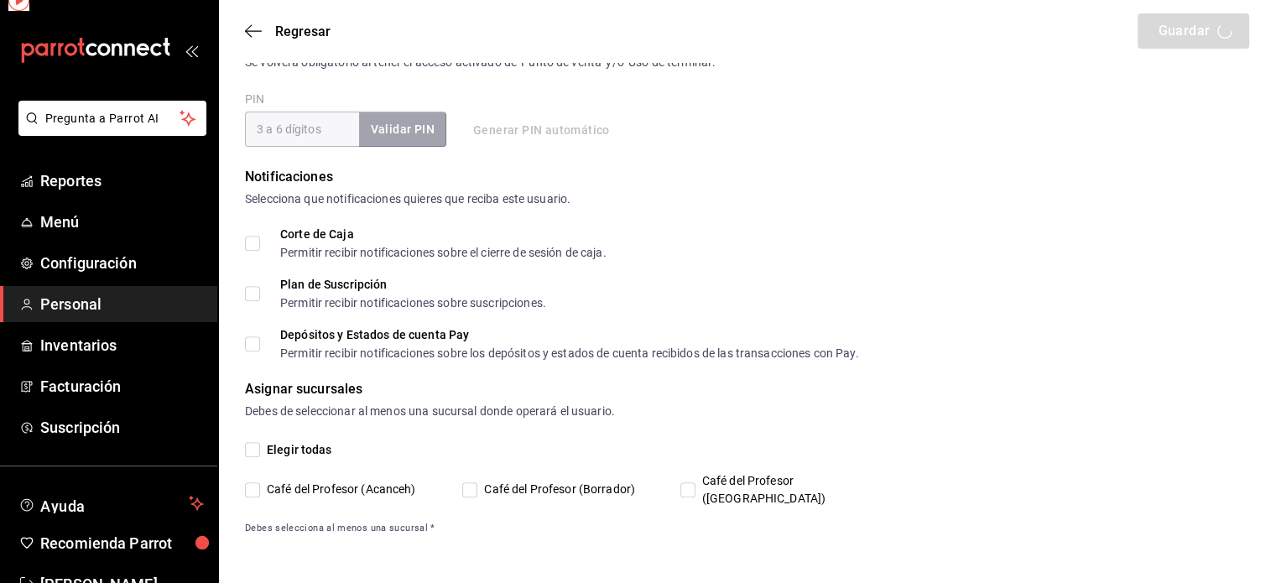
scroll to position [623, 0]
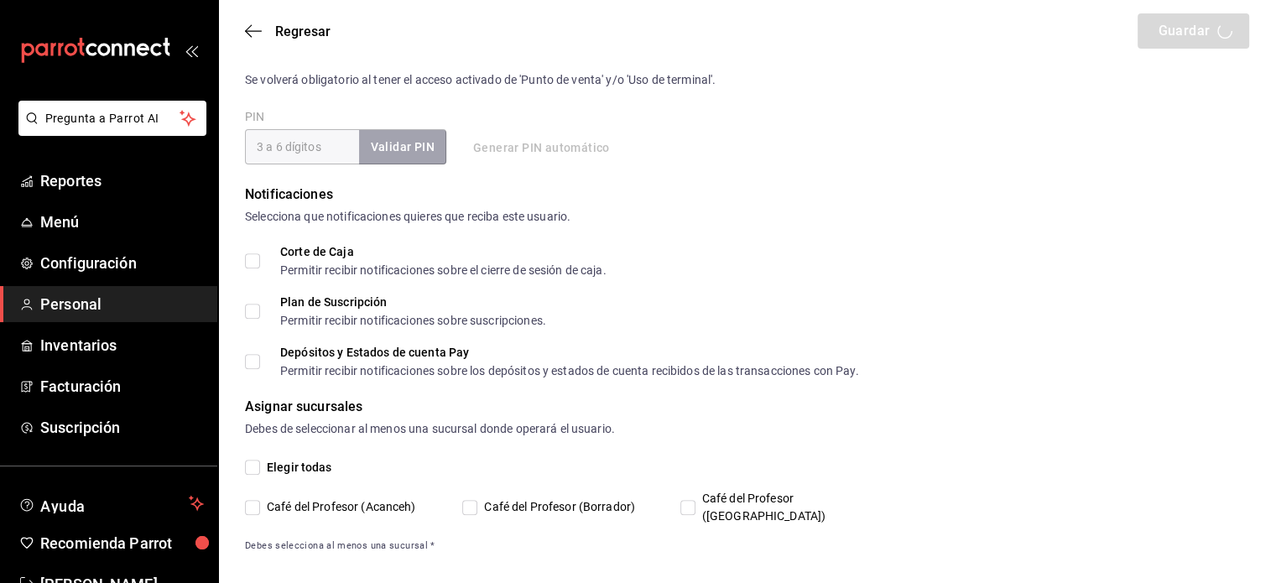
type input "Nelly"
type input "Picazo"
checkbox input "true"
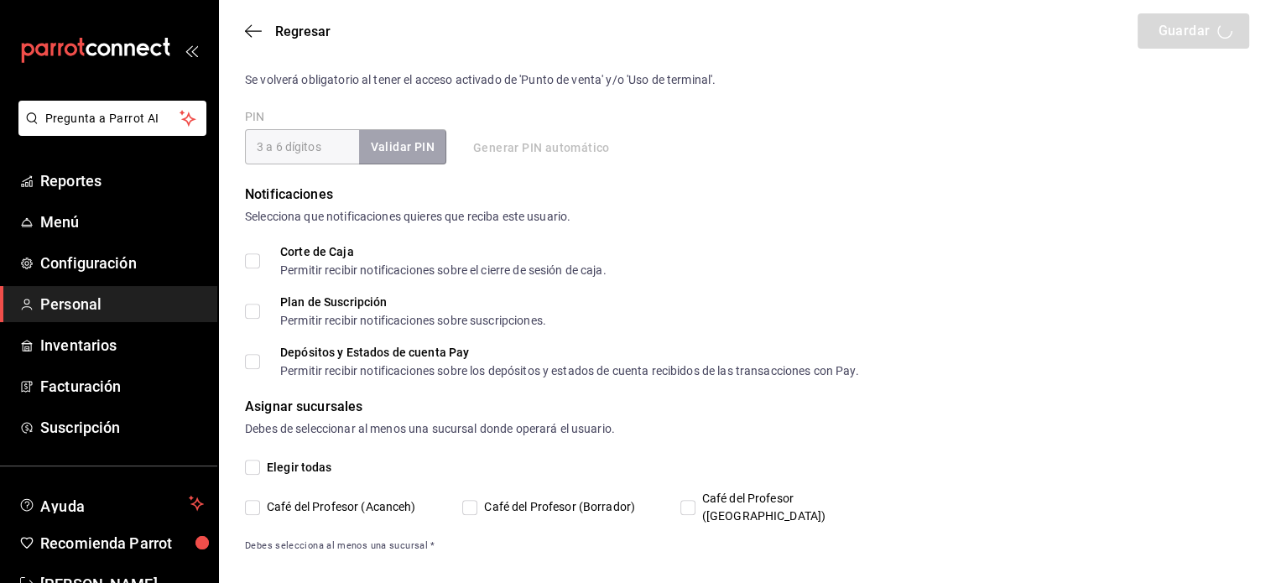
type input "nel611@gmail.com"
type input "1022"
type input "1a76cd6b-98a7-4025-b815-3a88f11c6c47"
type input "WAITER"
checkbox input "true"
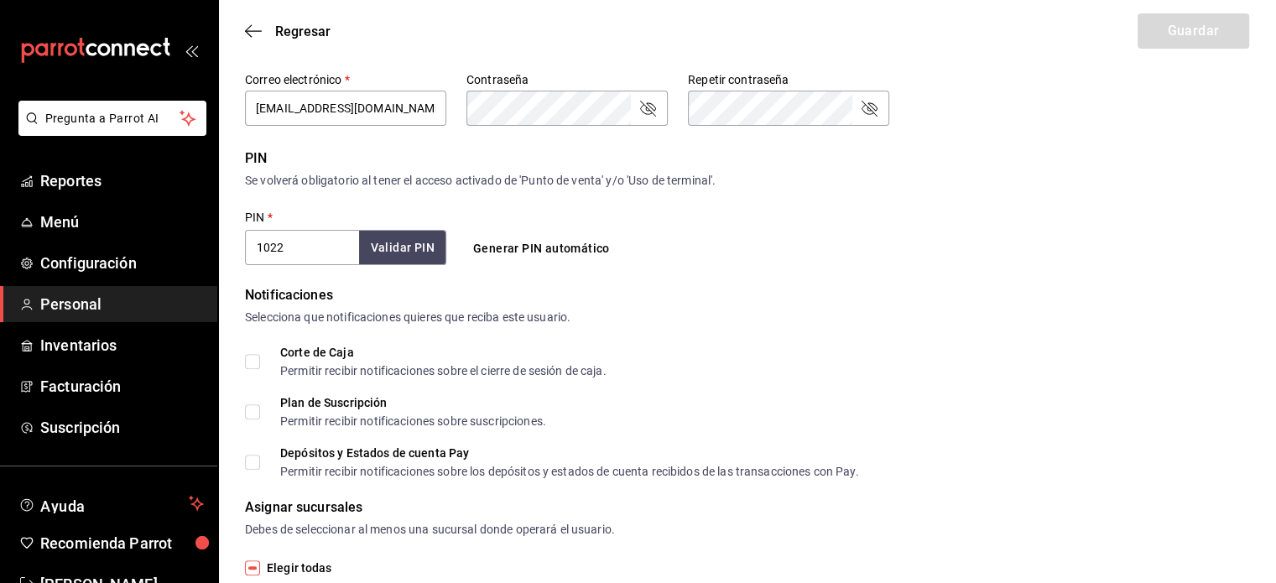
scroll to position [355, 0]
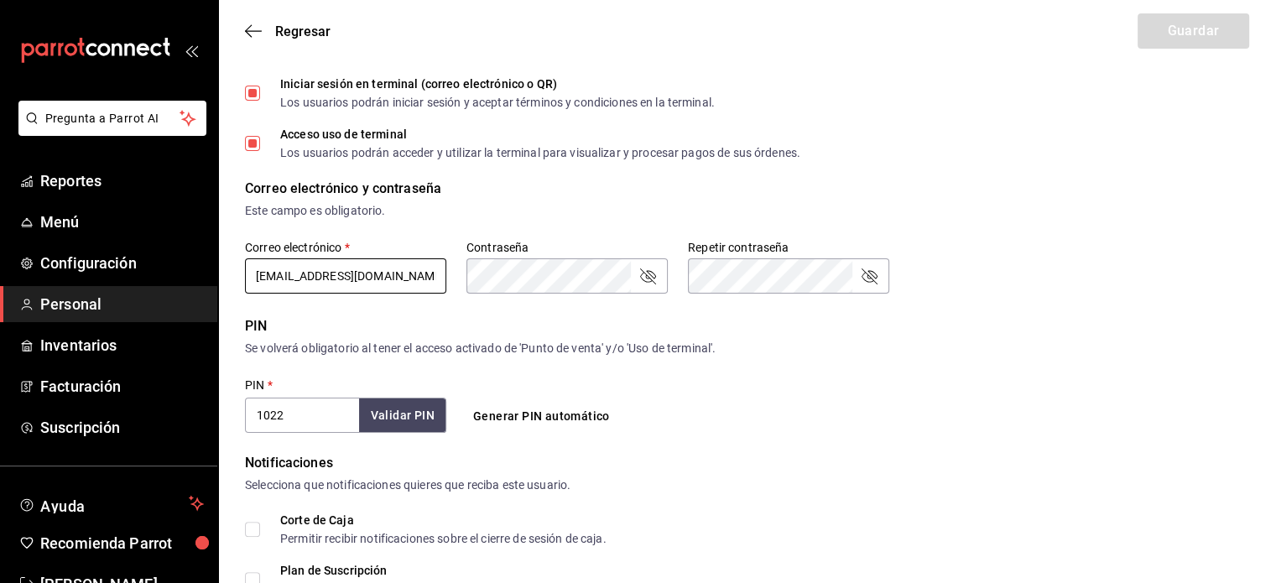
click at [268, 271] on input "nel611@gmail.com" at bounding box center [345, 275] width 201 height 35
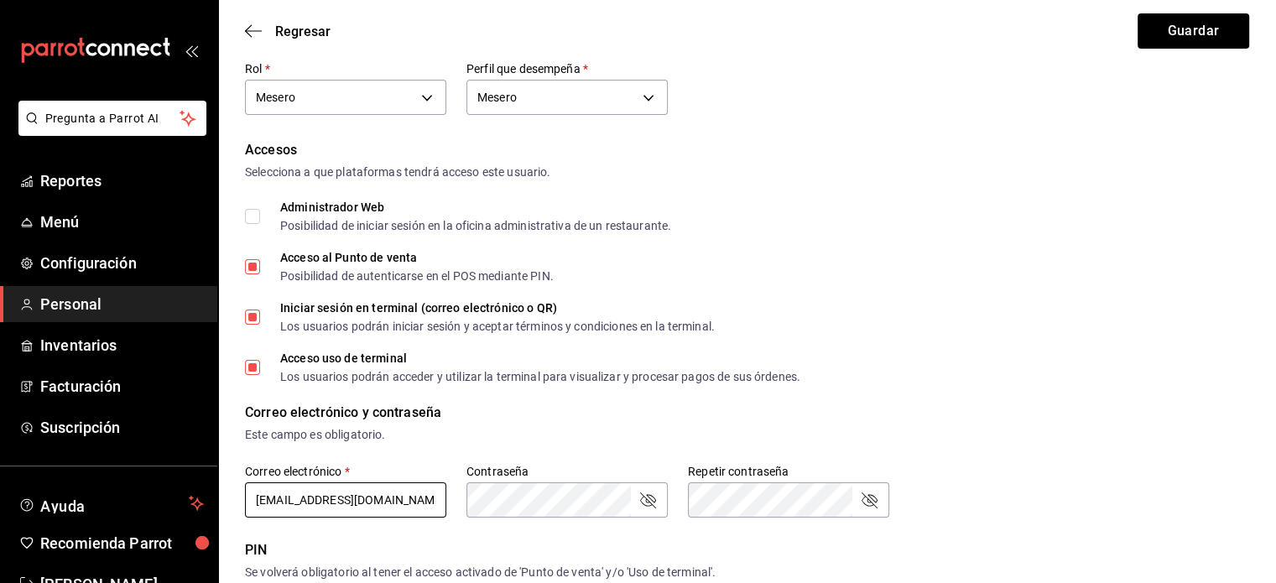
scroll to position [0, 0]
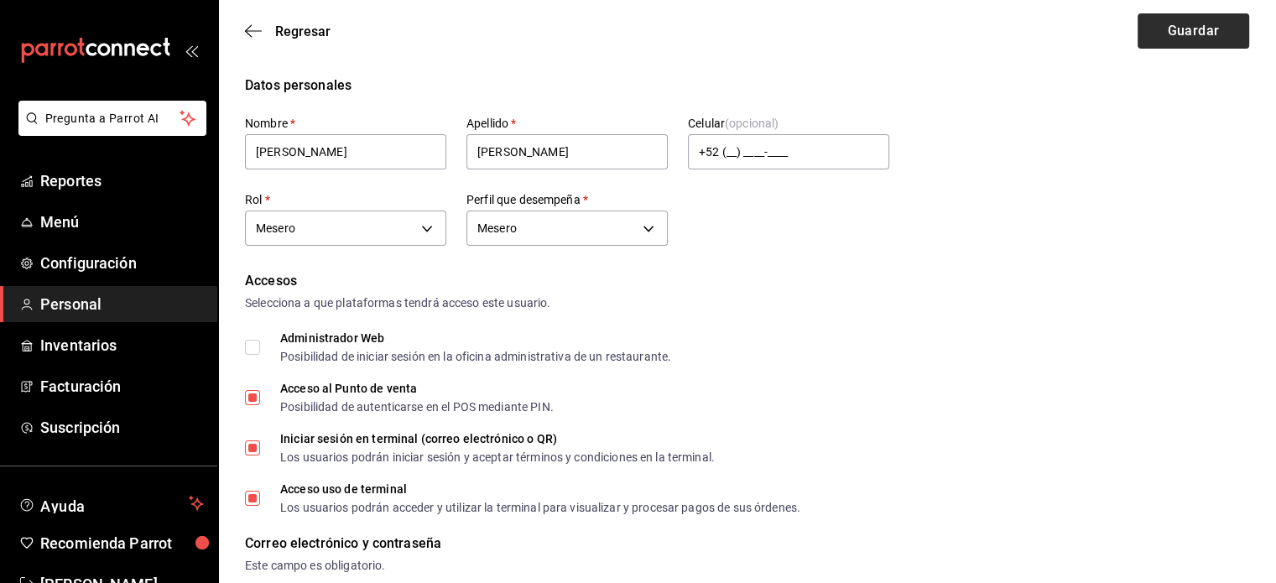
type input "nl611@gmail.com"
click at [1188, 45] on button "Guardar" at bounding box center [1193, 30] width 112 height 35
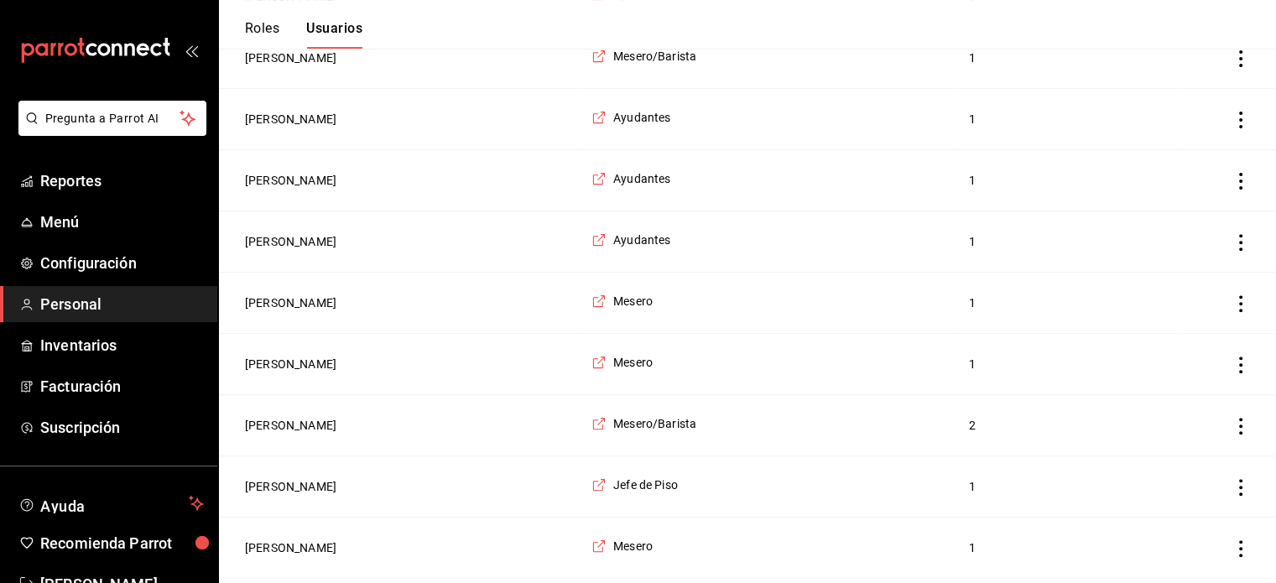
scroll to position [581, 0]
click at [289, 240] on button "KAROL CASTILLO" at bounding box center [290, 240] width 91 height 17
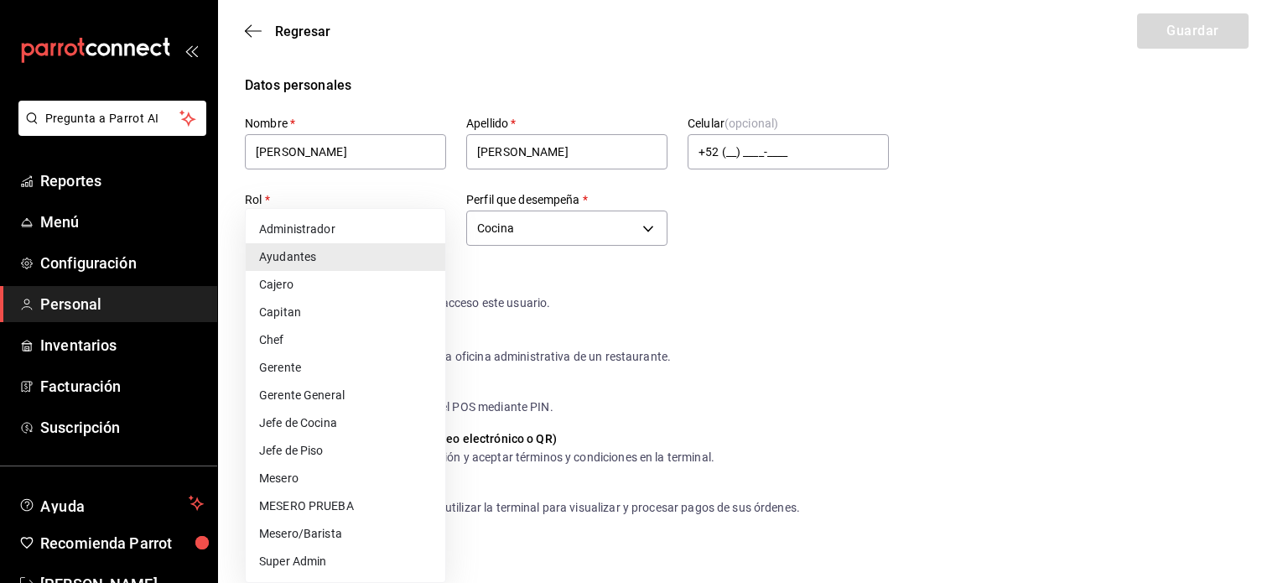
click at [1020, 379] on div at bounding box center [644, 291] width 1288 height 583
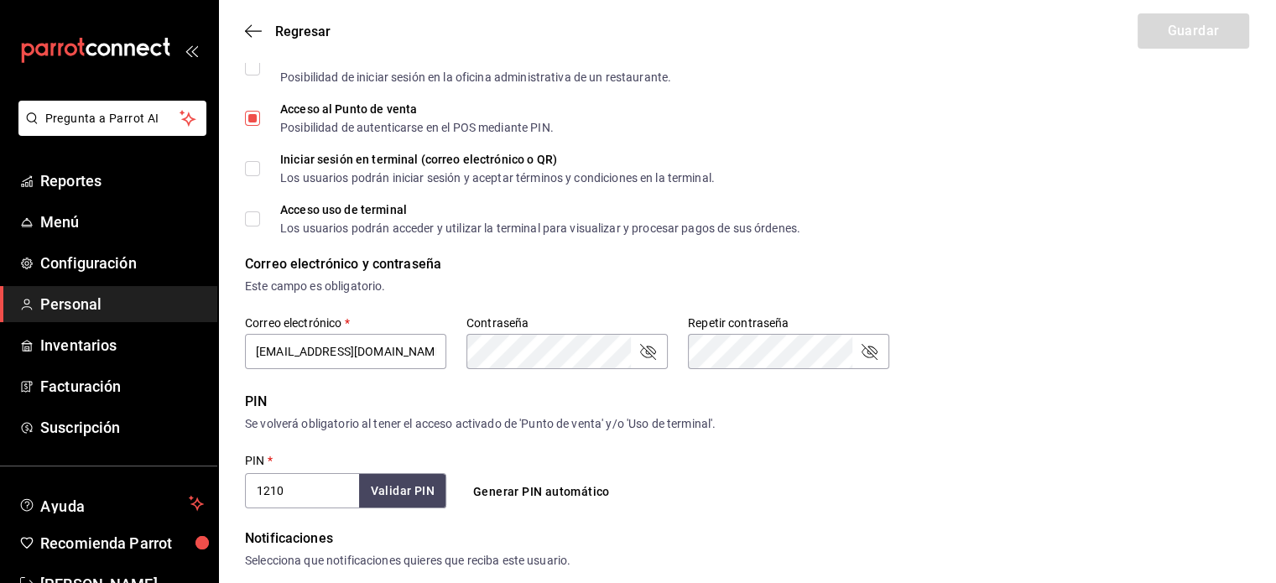
scroll to position [302, 0]
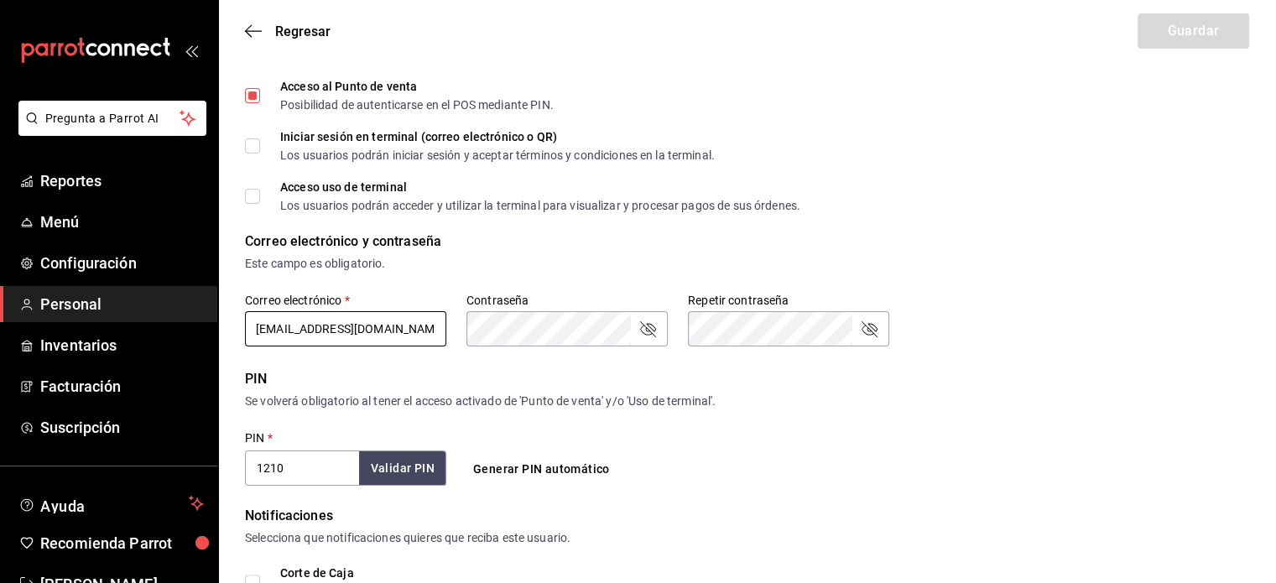
click at [312, 331] on input "mishellkaro97@icloud.com" at bounding box center [345, 328] width 201 height 35
type input "mishellkao97@icloud.com"
click at [1210, 23] on button "Guardar" at bounding box center [1193, 30] width 112 height 35
click at [1210, 29] on button "Guardar" at bounding box center [1193, 30] width 112 height 35
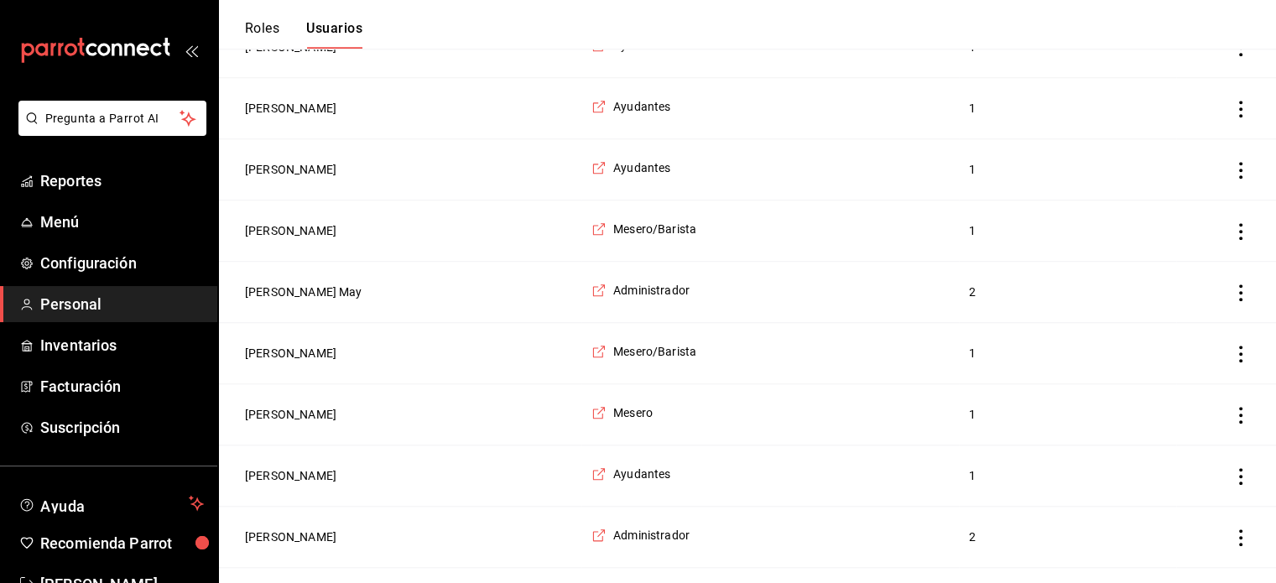
scroll to position [1587, 0]
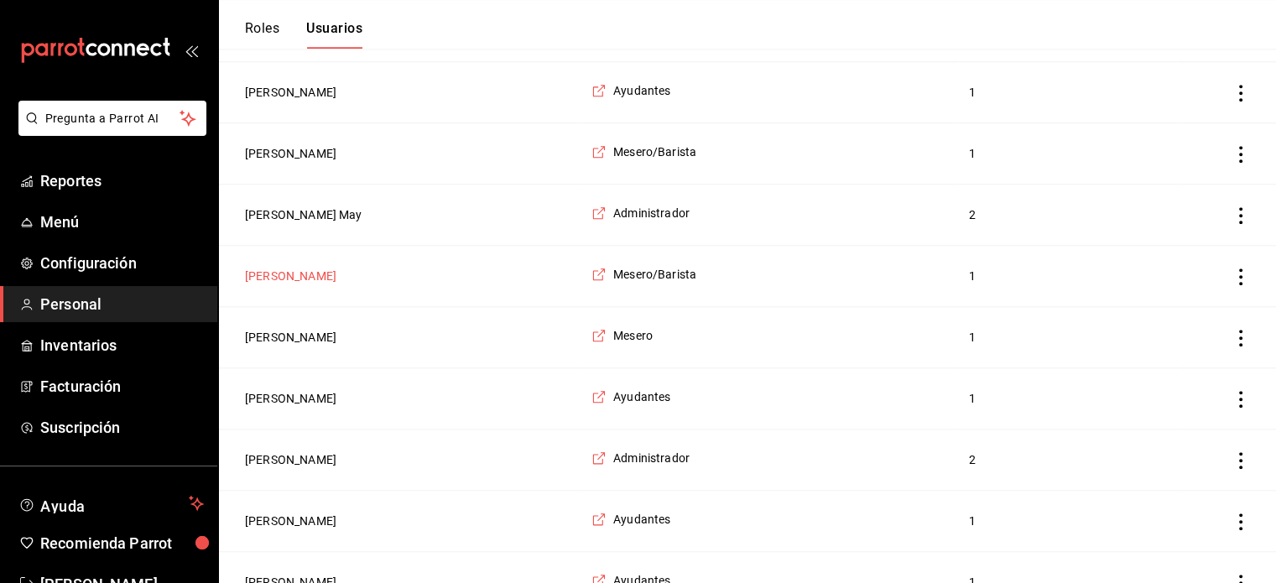
click at [319, 271] on button "Angel manriquez" at bounding box center [290, 276] width 91 height 17
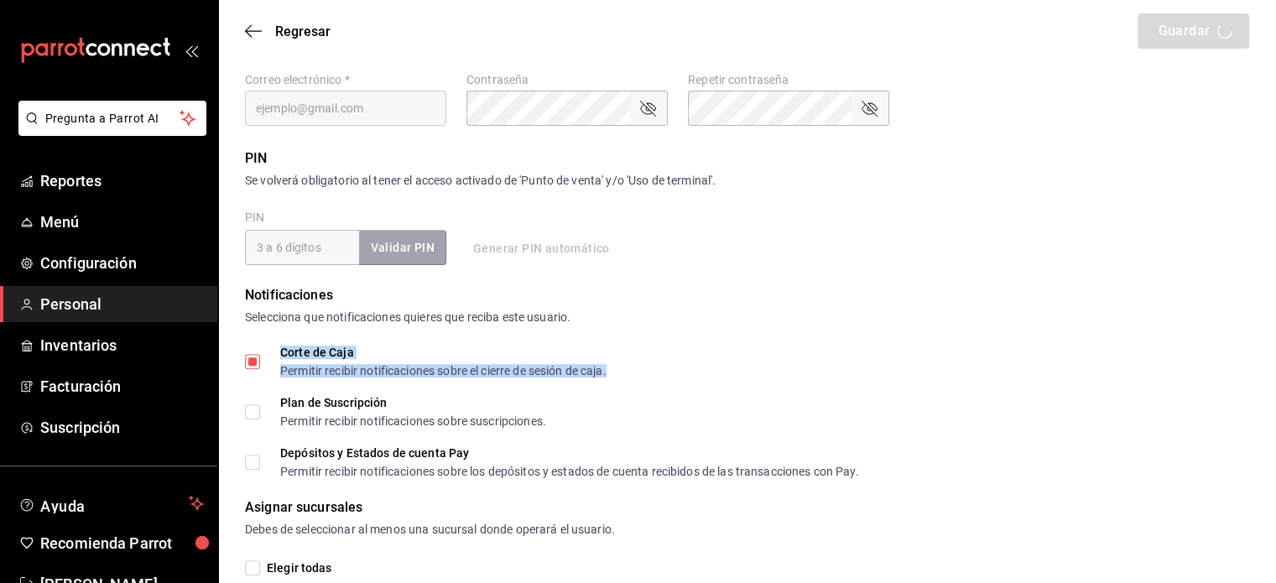
scroll to position [388, 0]
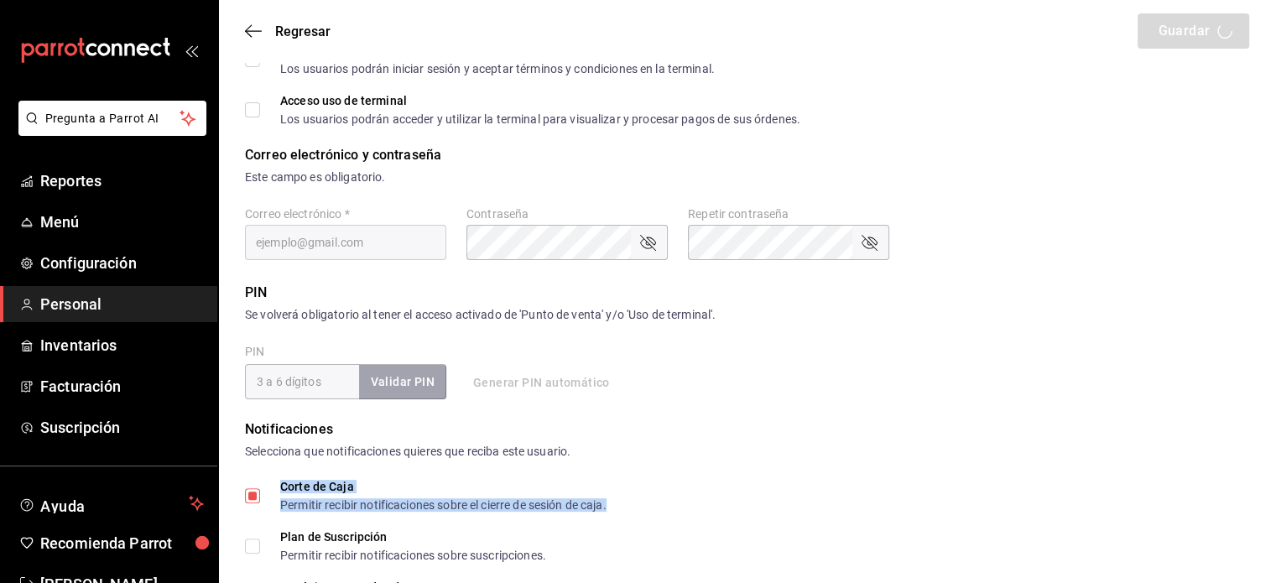
type input "Angel"
type input "manriquez"
checkbox input "true"
type input "angelmanriquequinones@gmail.com"
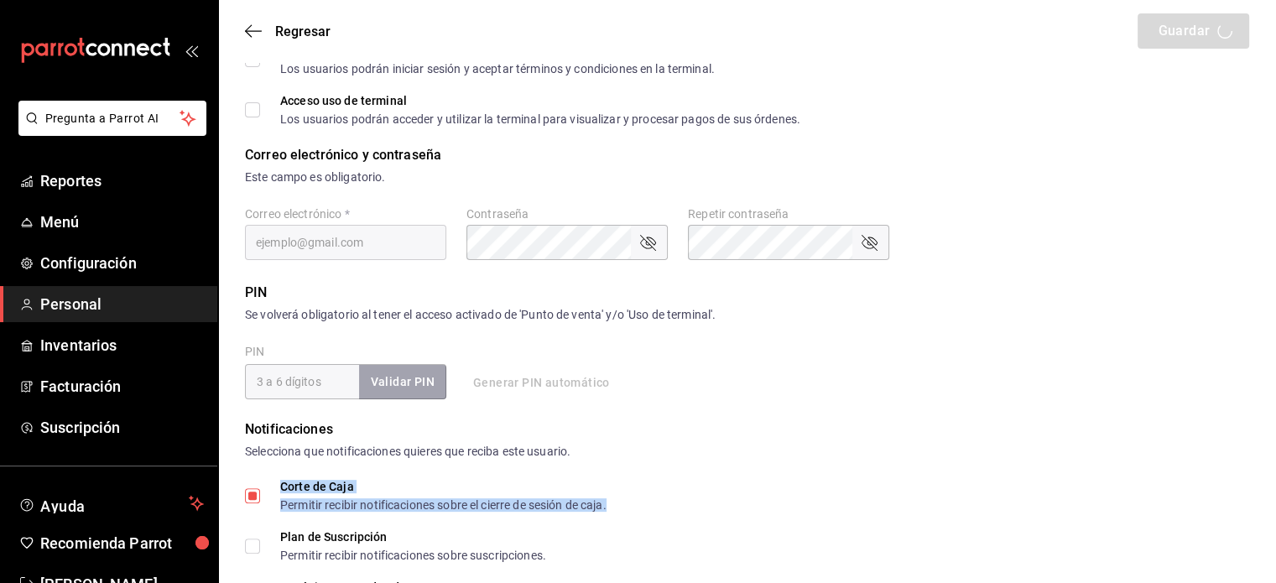
type input "2020"
checkbox input "false"
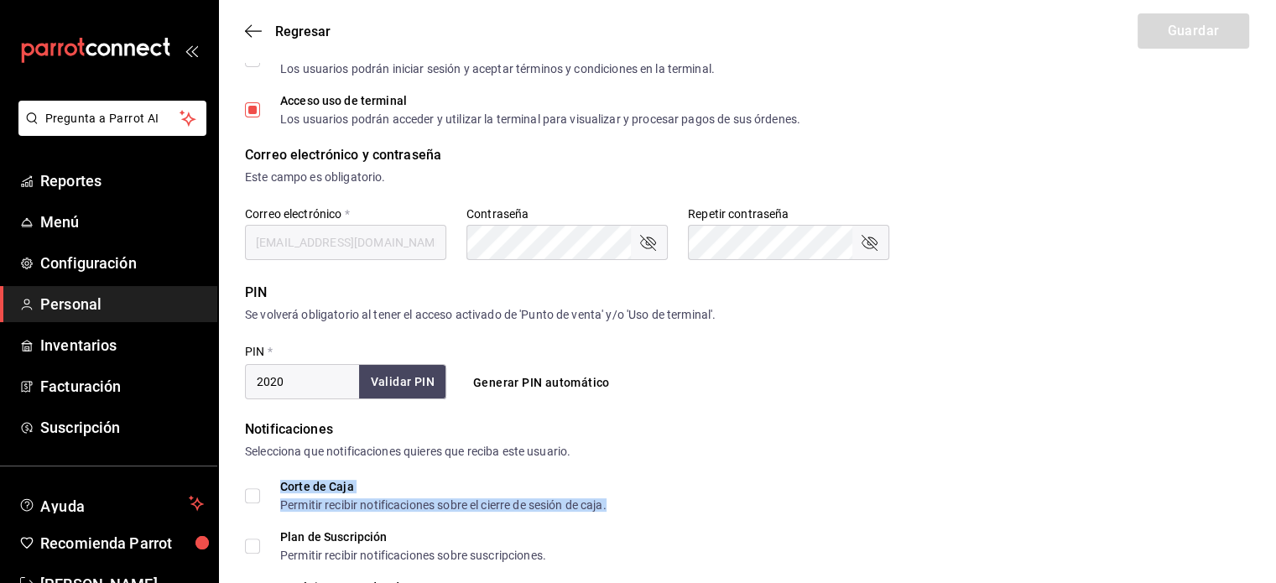
type input "f9c50c35-7d82-4388-8076-8e4bcaa1ebe8"
type input "STAFF"
checkbox input "true"
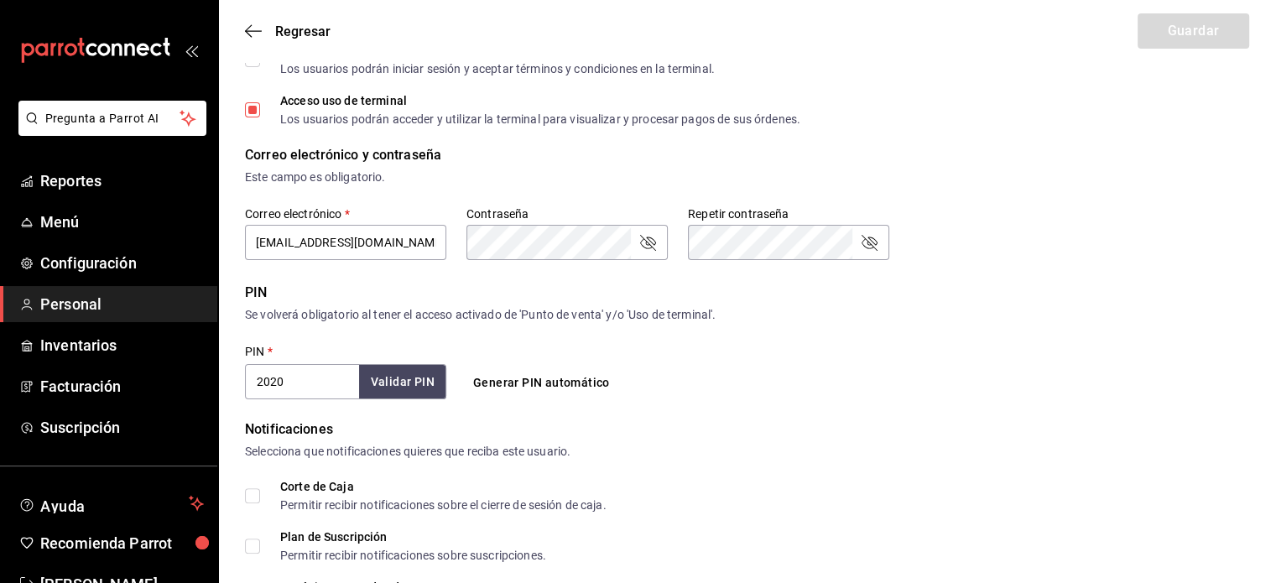
click at [1216, 160] on div "Correo electrónico y contraseña" at bounding box center [747, 155] width 1004 height 20
click at [319, 245] on input "angelmanriquequinones@gmail.com" at bounding box center [345, 242] width 201 height 35
type input "angelmanriuequinones@gmail.com"
click at [1178, 29] on button "Guardar" at bounding box center [1193, 30] width 112 height 35
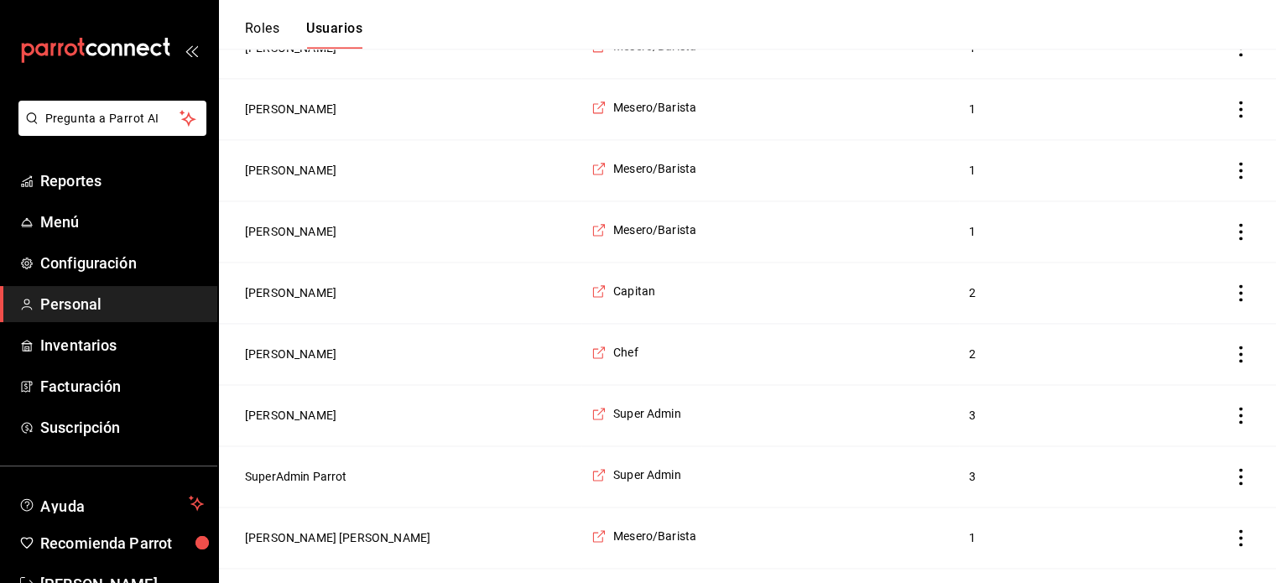
scroll to position [2703, 0]
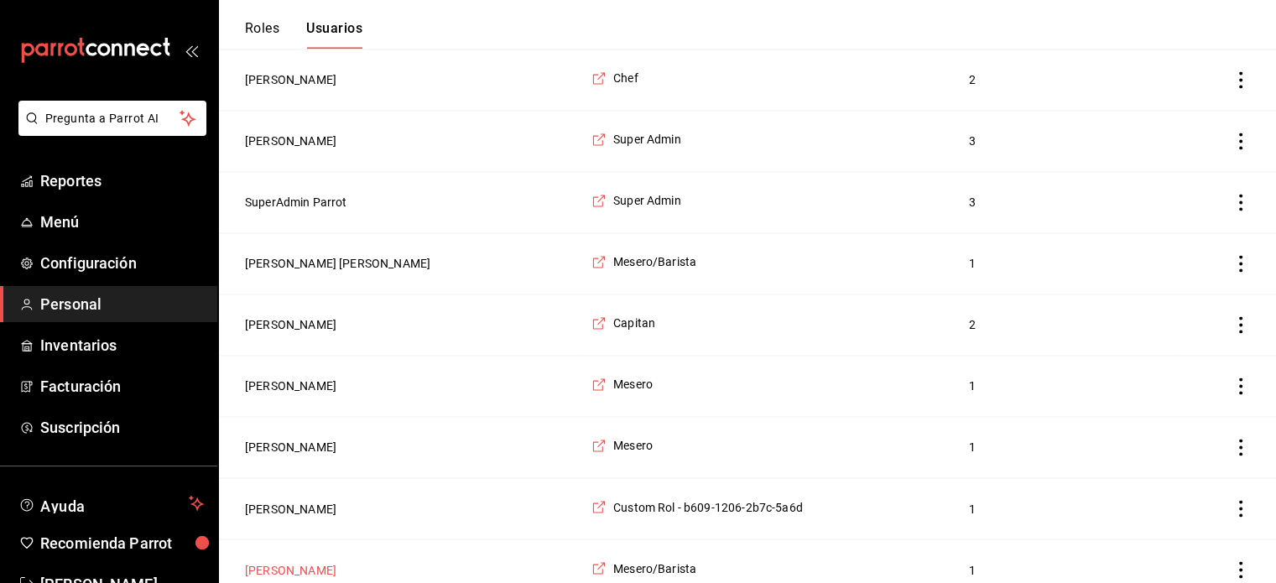
click at [289, 561] on button "Fernanda Pimentel" at bounding box center [290, 569] width 91 height 17
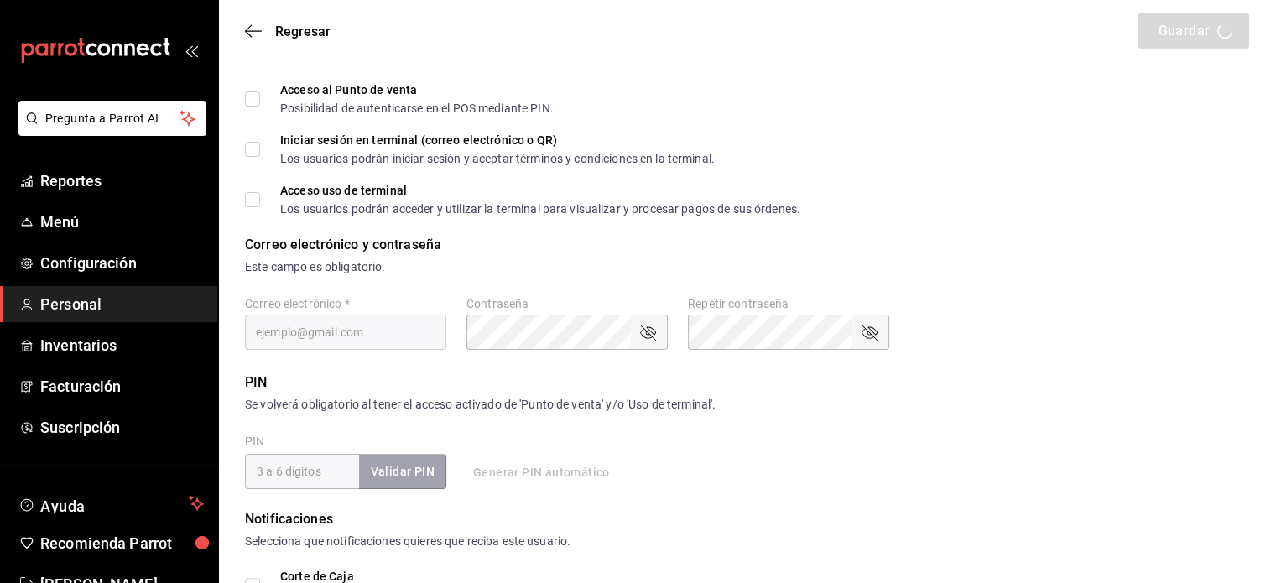
scroll to position [276, 0]
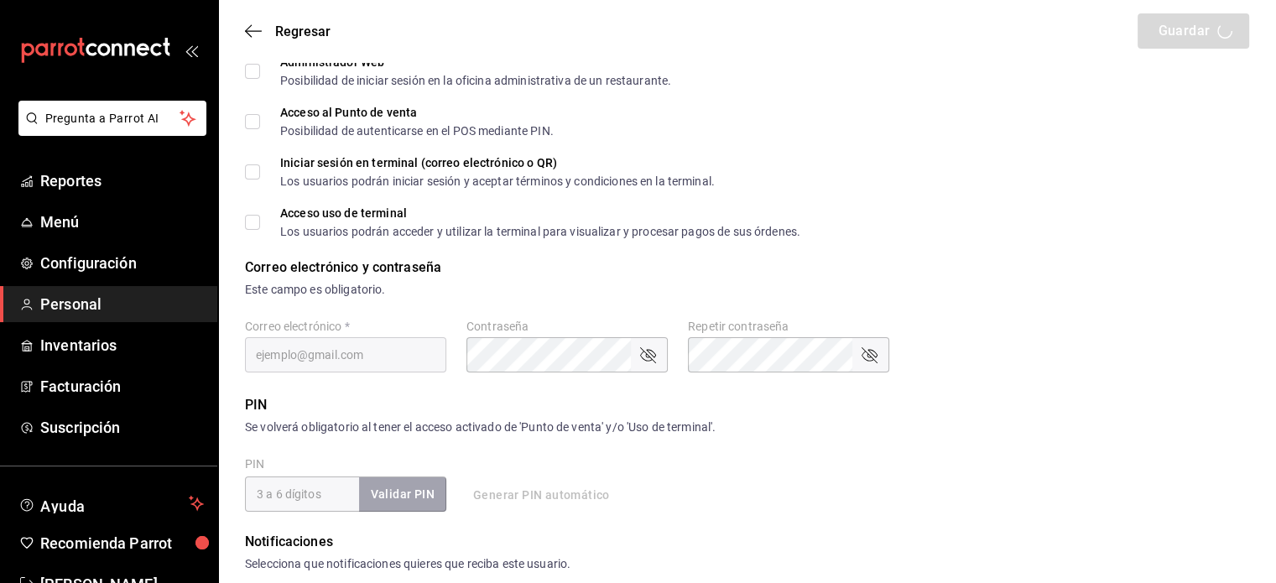
type input "Fernanda"
type input "Pimentel"
checkbox input "true"
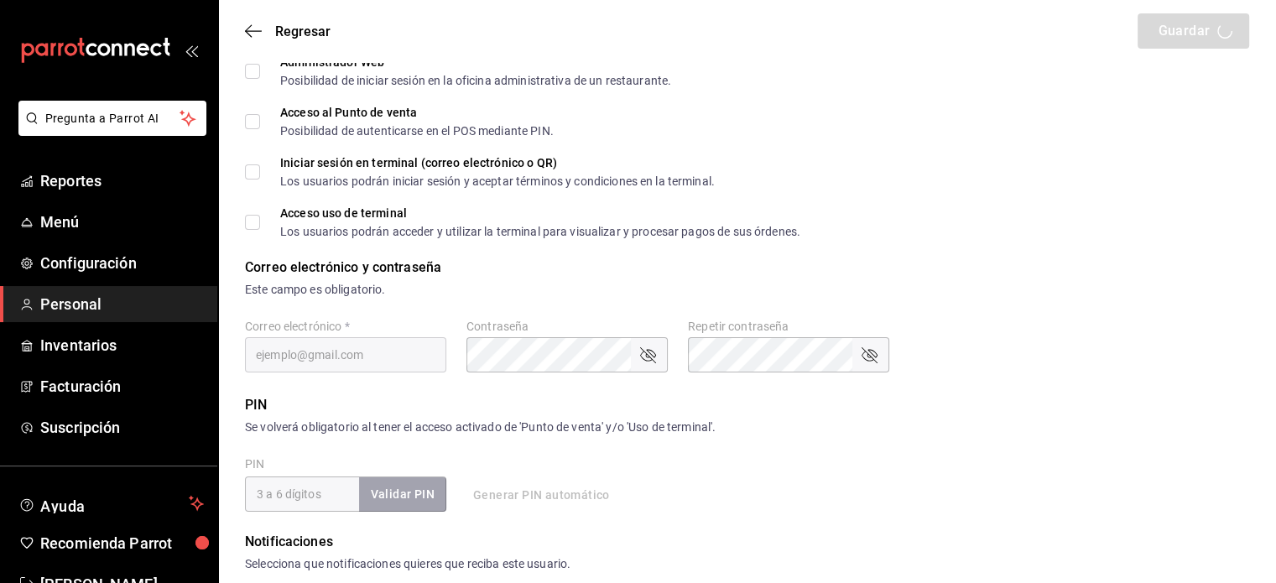
type input "pmtlreyes@gmail.com"
type input "6142"
type input "+52 (52) 9984-9561"
type input "f9c50c35-7d82-4388-8076-8e4bcaa1ebe8"
type input "STAFF"
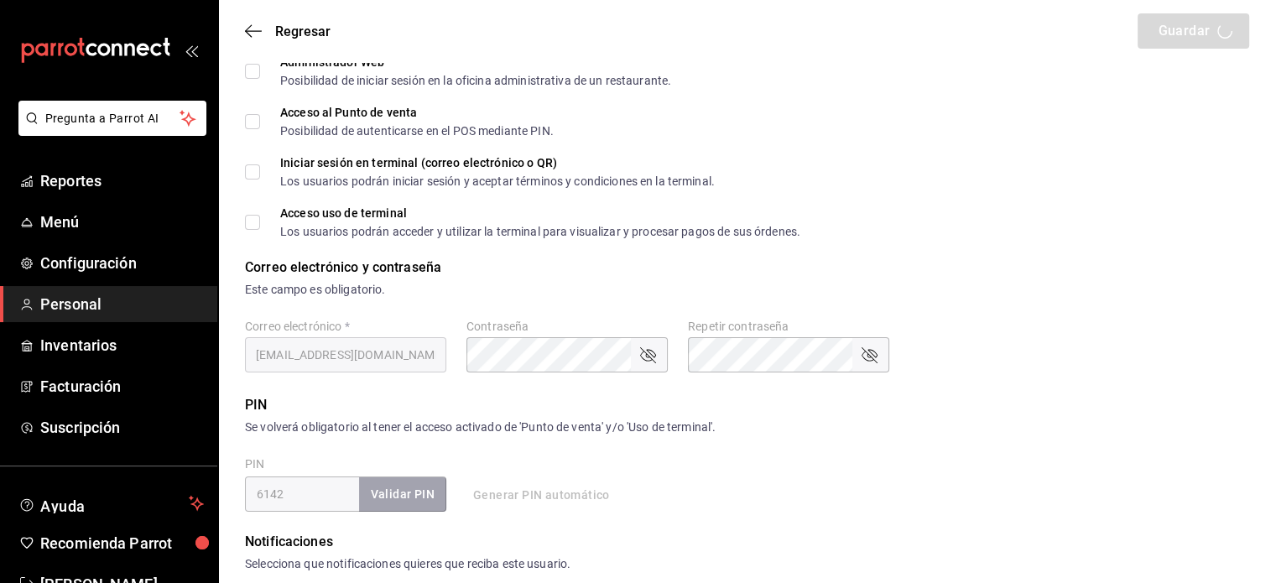
checkbox input "true"
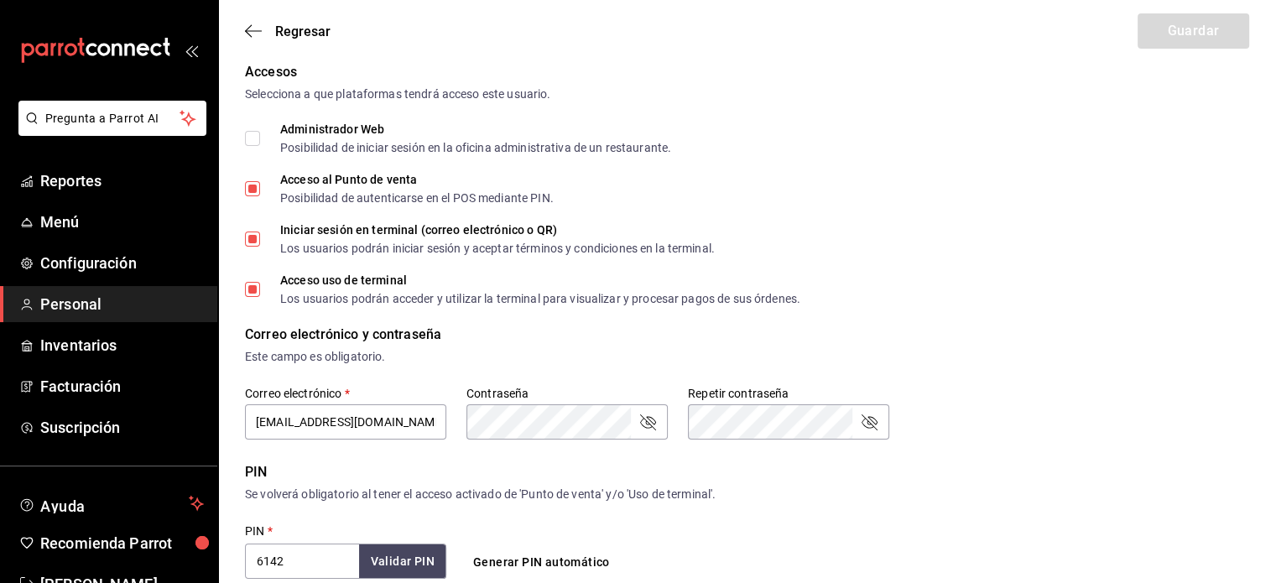
scroll to position [187, 0]
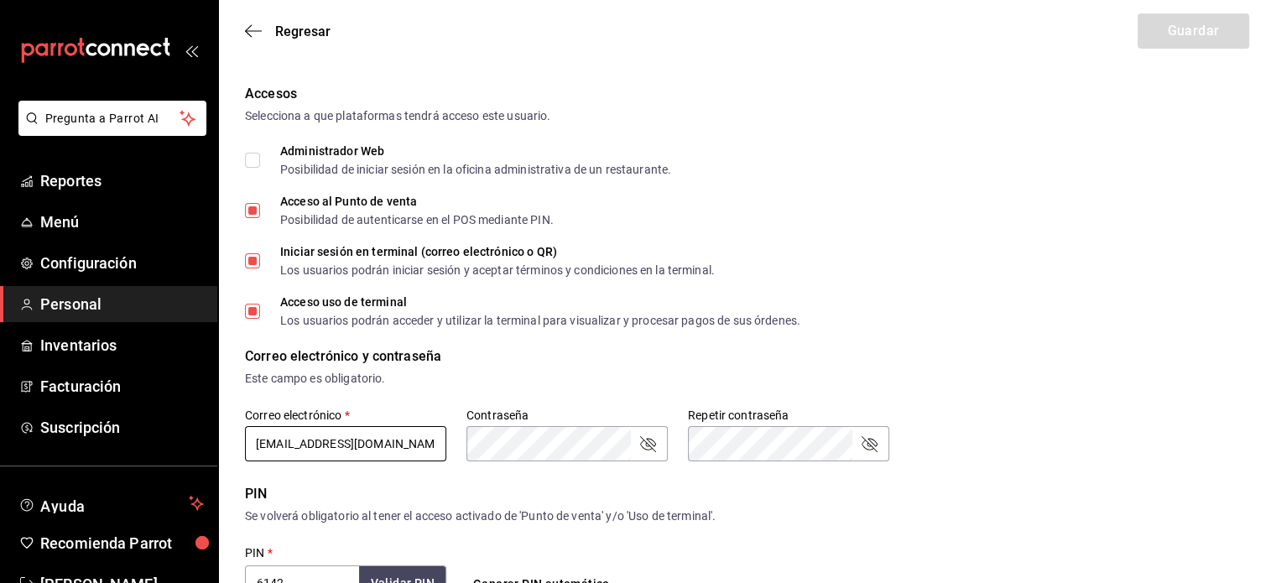
click at [280, 439] on input "pmtlreyes@gmail.com" at bounding box center [345, 443] width 201 height 35
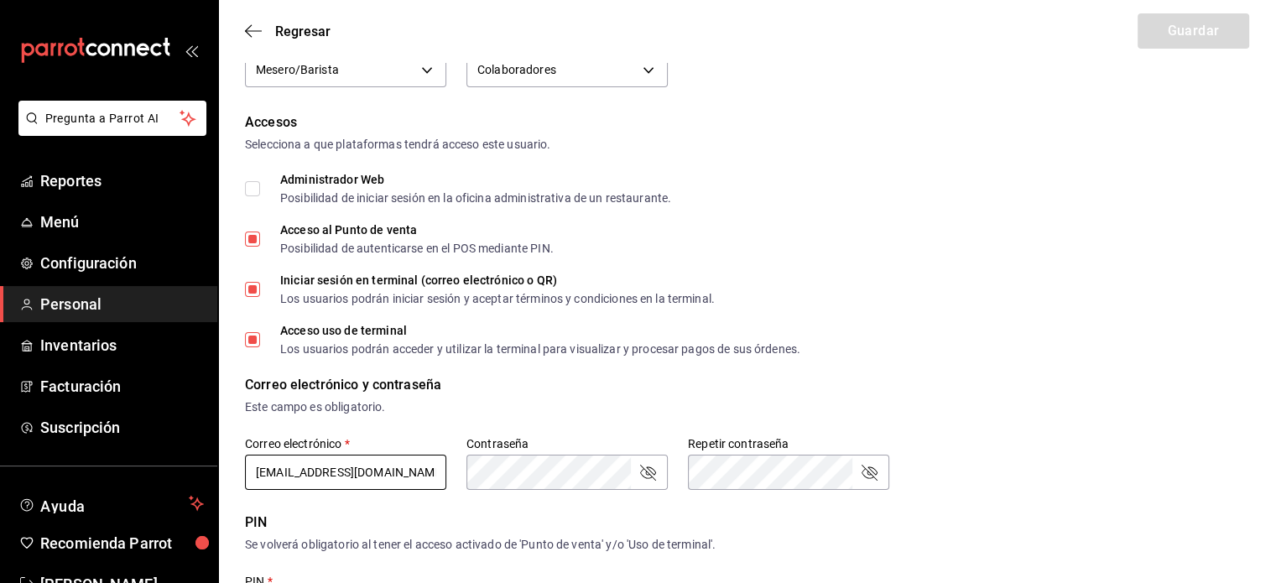
scroll to position [154, 0]
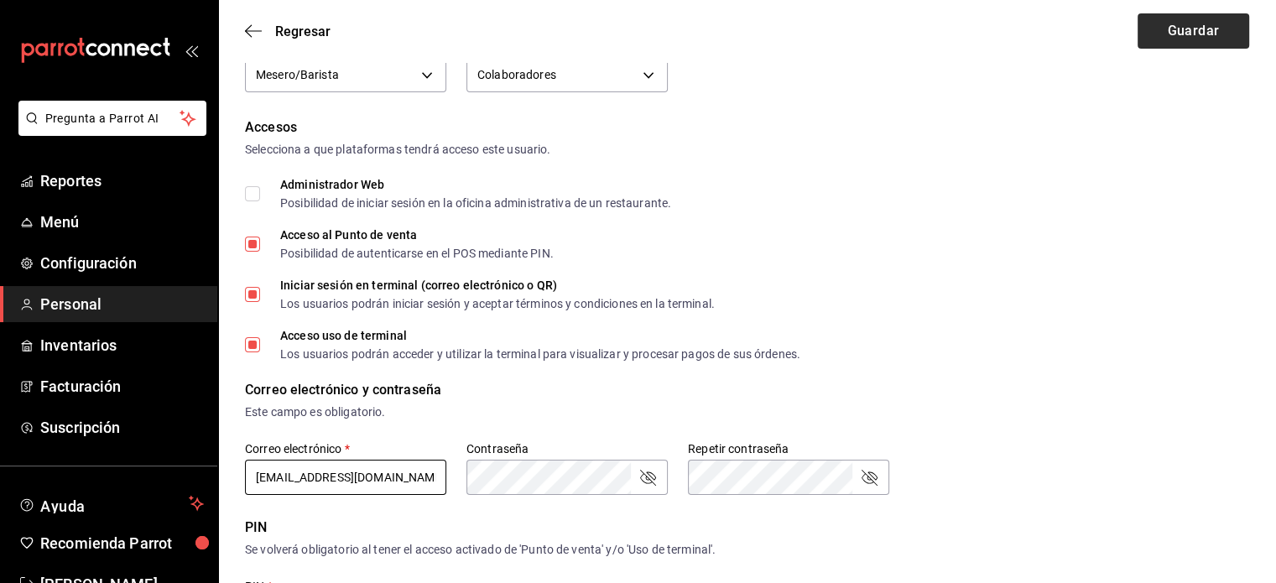
type input "pmtreyes@gmail.com"
click at [1225, 39] on button "Guardar" at bounding box center [1193, 30] width 112 height 35
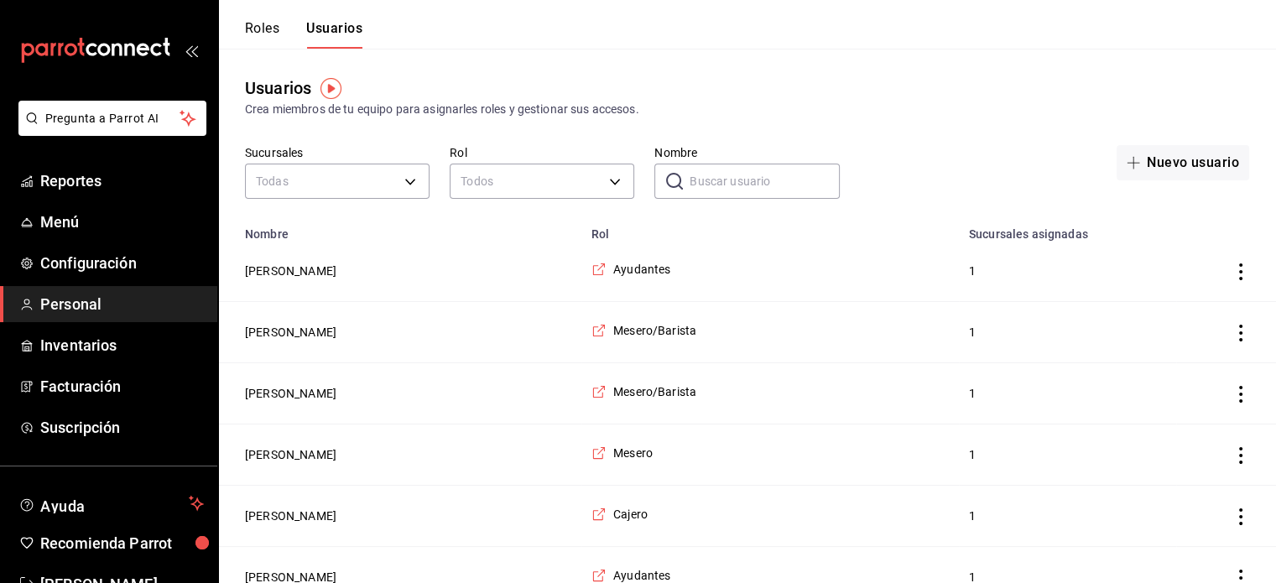
click at [730, 179] on input "Nombre" at bounding box center [764, 181] width 149 height 34
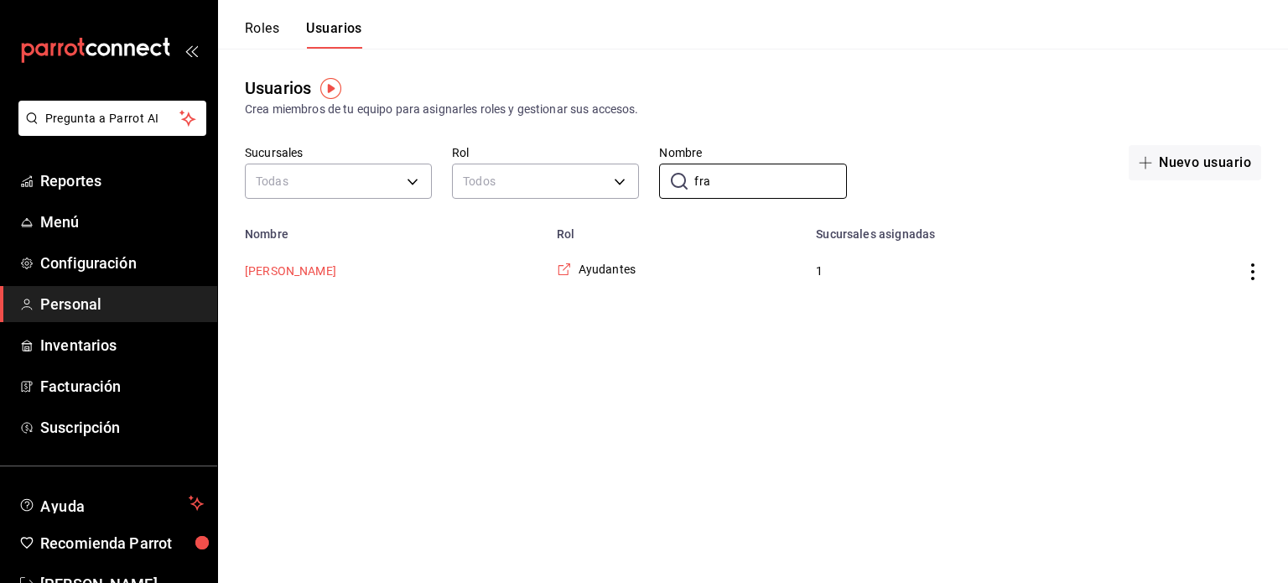
type input "fra"
click at [328, 277] on button "Francisco Castillo" at bounding box center [290, 271] width 91 height 17
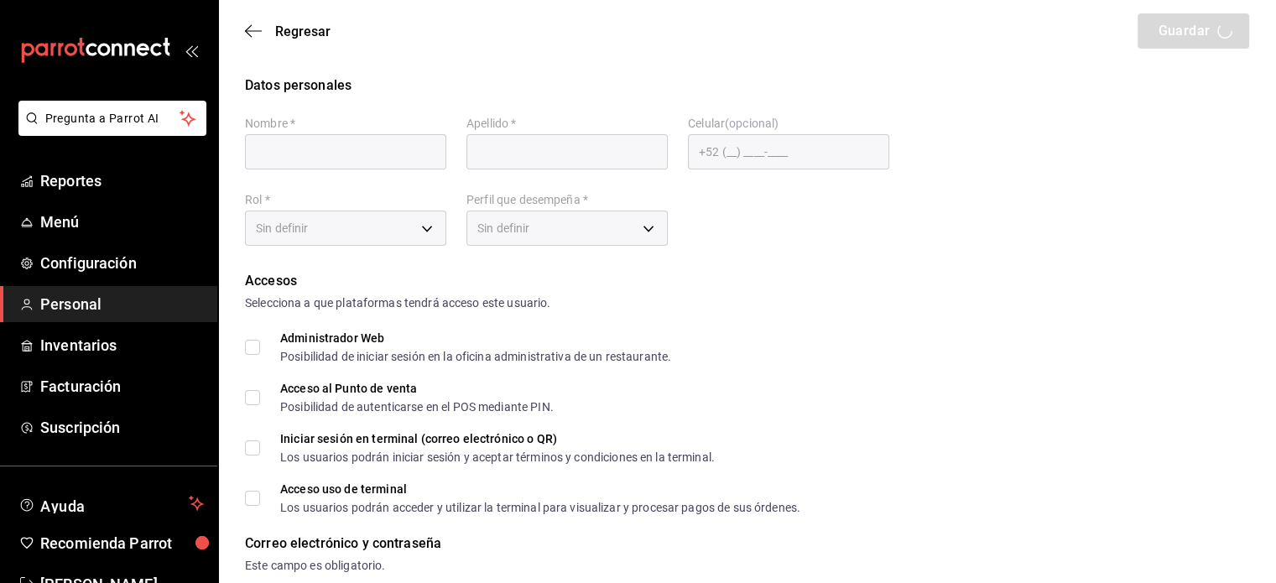
type input "Francisco"
type input "Castillo"
checkbox input "true"
type input "castillomeridafrancisco.j@gmail.com"
type input "1014"
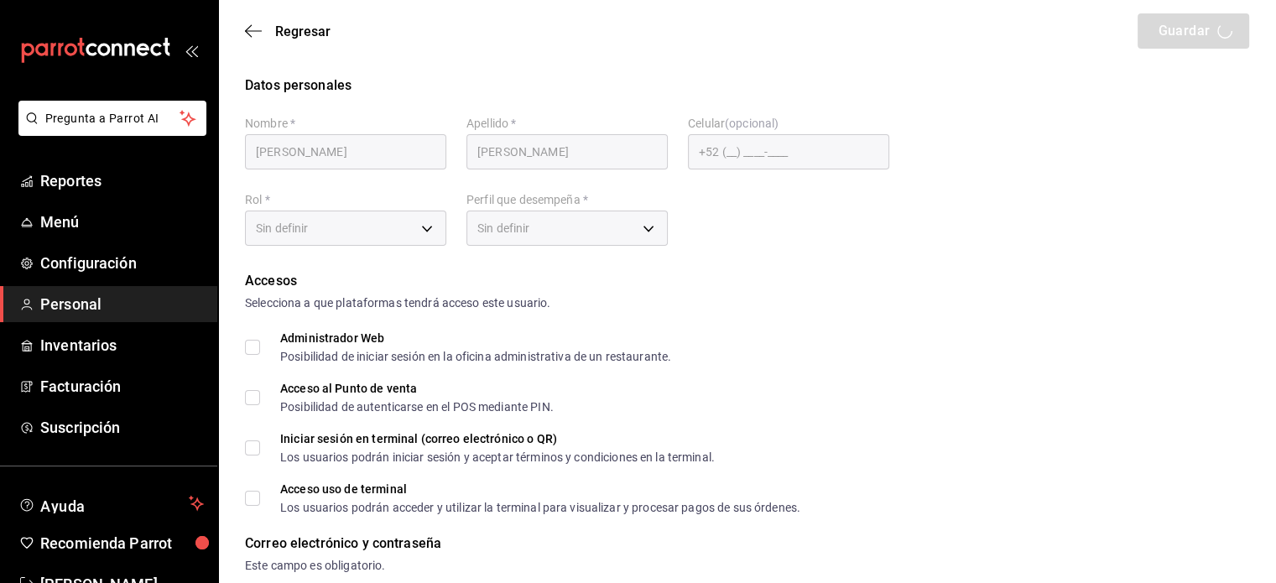
type input "6e37dc31-a41a-4d88-8ed1-cc630e77c888"
type input "KITCHEN"
checkbox input "true"
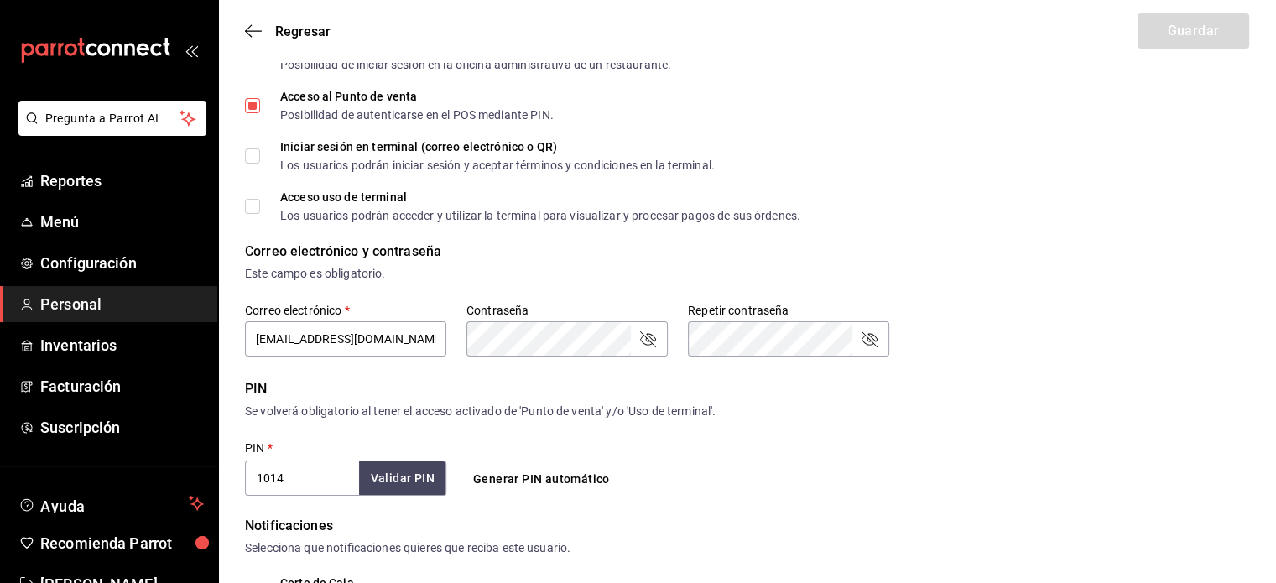
scroll to position [337, 0]
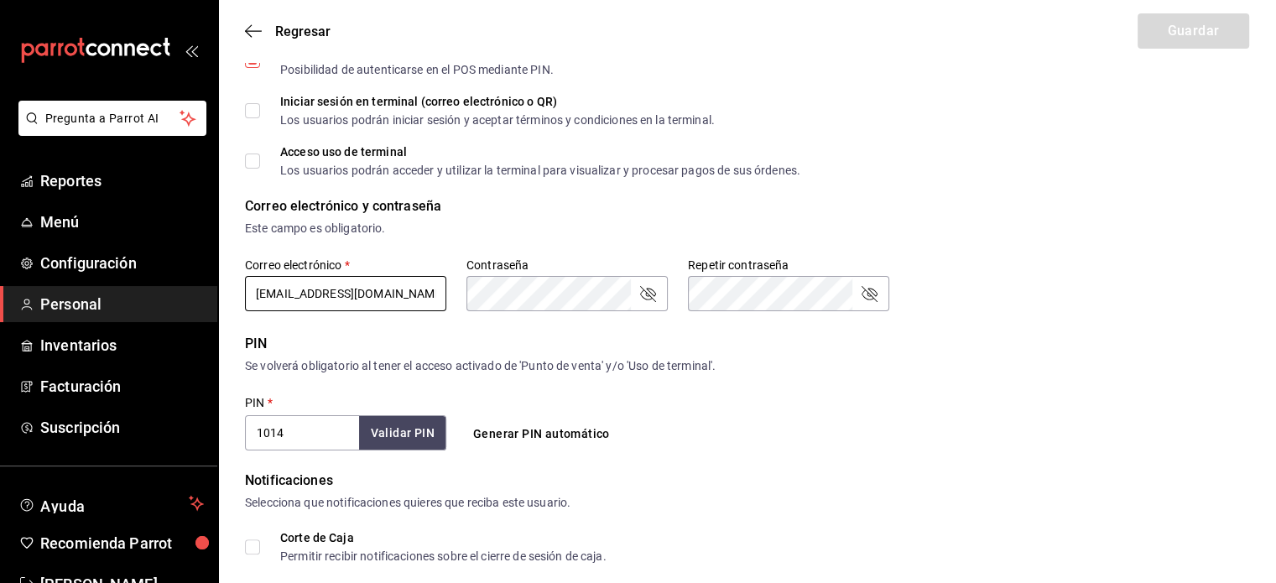
click at [358, 294] on input "castillomeridafrancisco.j@gmail.com" at bounding box center [345, 293] width 201 height 35
type input "castillomeridafranisco.j@gmail.com"
click at [1171, 23] on button "Guardar" at bounding box center [1193, 30] width 112 height 35
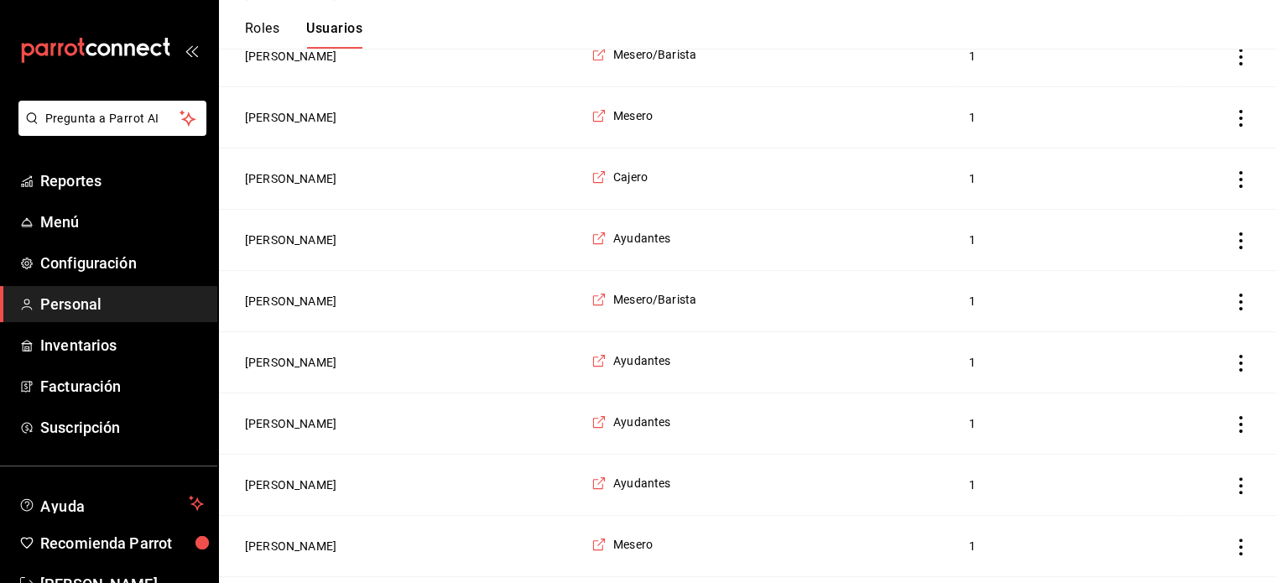
click at [288, 101] on td "Marcelino Morales" at bounding box center [399, 117] width 363 height 61
click at [283, 116] on button "Marcelino Morales" at bounding box center [290, 117] width 91 height 17
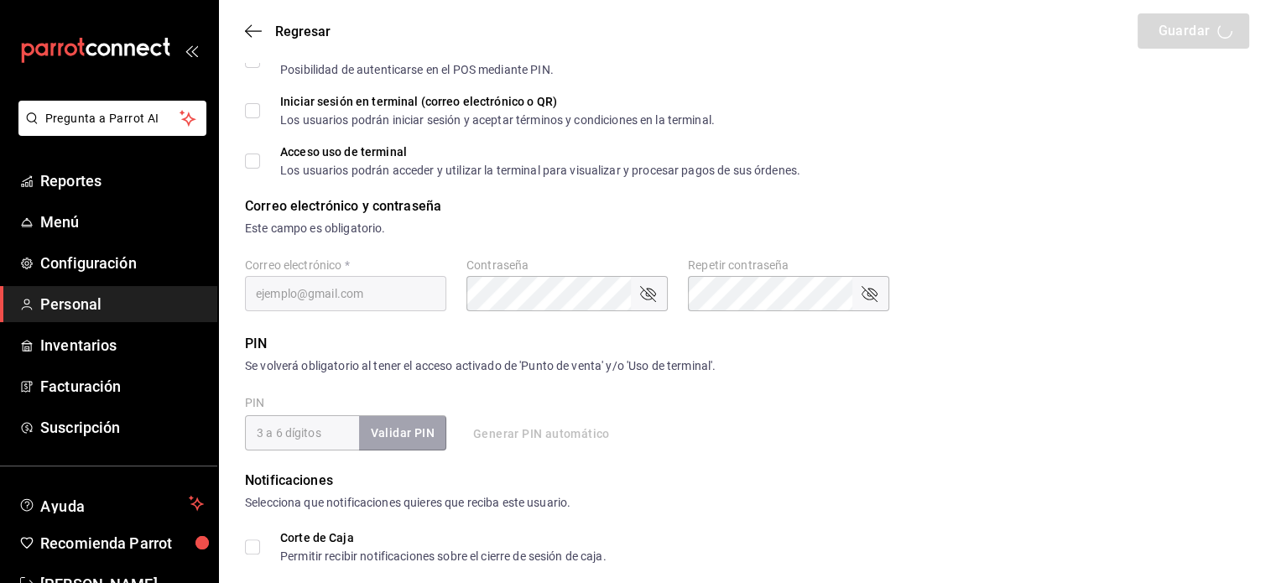
type input "Marcelino"
type input "Morales"
checkbox input "true"
type input "marce@gmail.com"
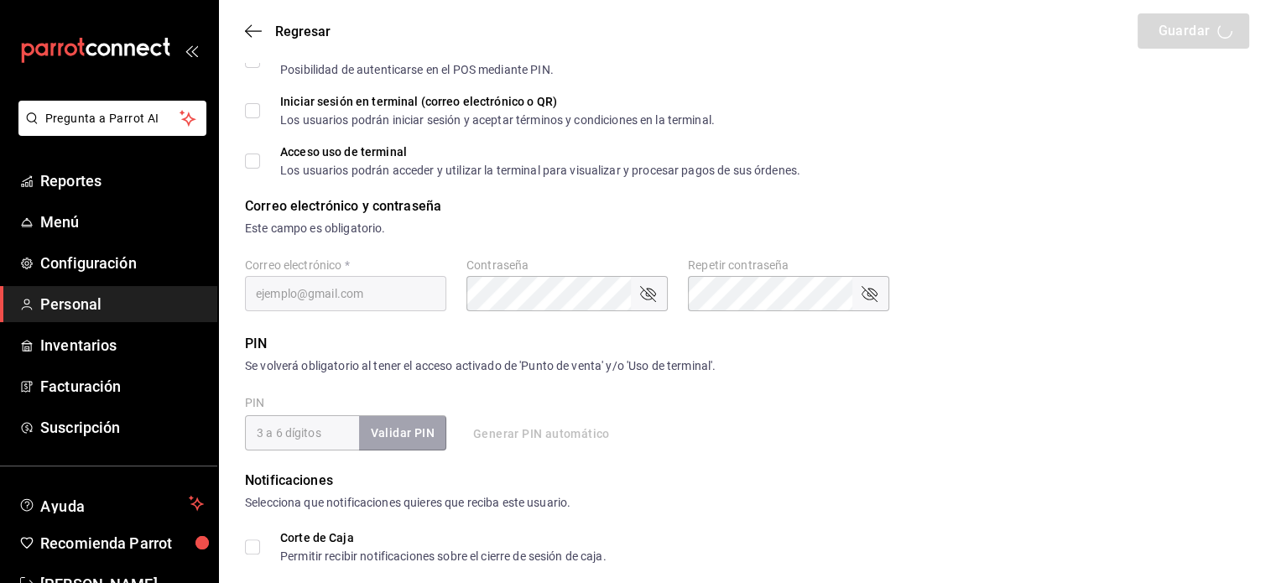
type input "1390"
type input "1a76cd6b-98a7-4025-b815-3a88f11c6c47"
type input "WAITER"
checkbox input "true"
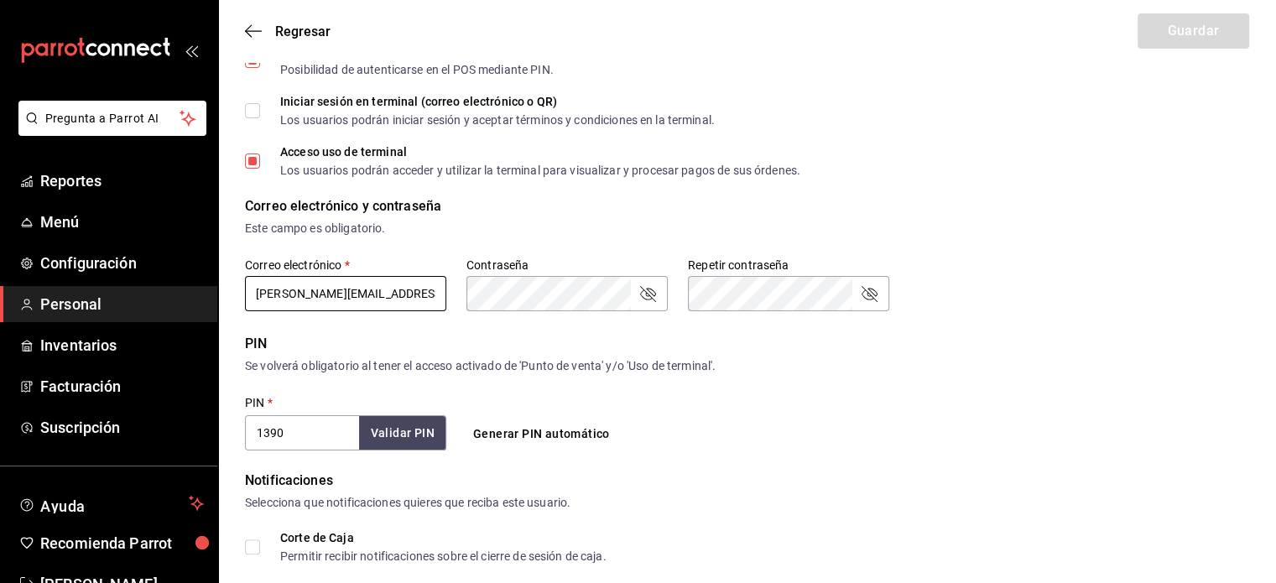
click at [398, 294] on input "marce@gmail.com" at bounding box center [345, 293] width 201 height 35
type input "marce@gmail.con"
click at [1192, 39] on button "Guardar" at bounding box center [1193, 30] width 112 height 35
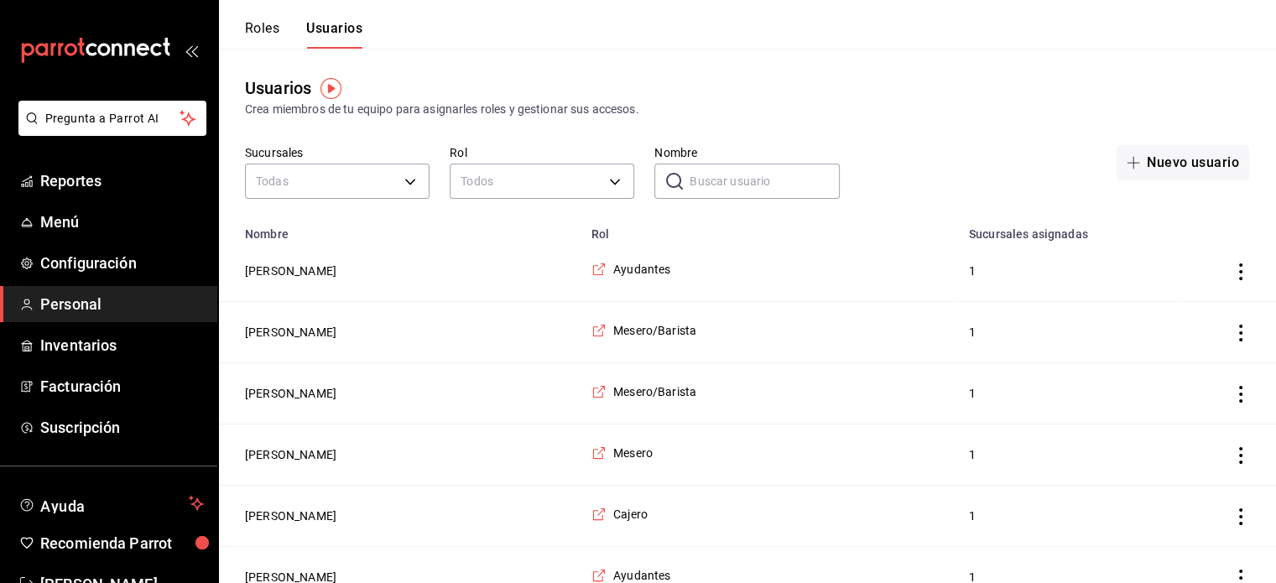
click at [704, 174] on input "Nombre" at bounding box center [764, 181] width 149 height 34
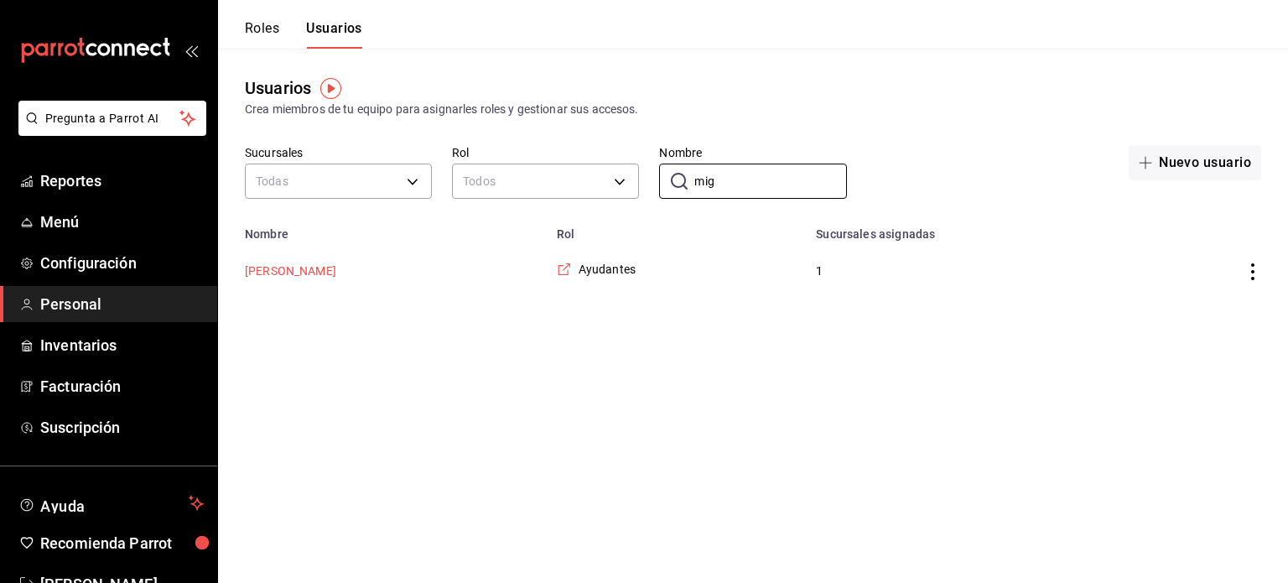
type input "mig"
click at [302, 268] on button "Lorena Migoya" at bounding box center [290, 271] width 91 height 17
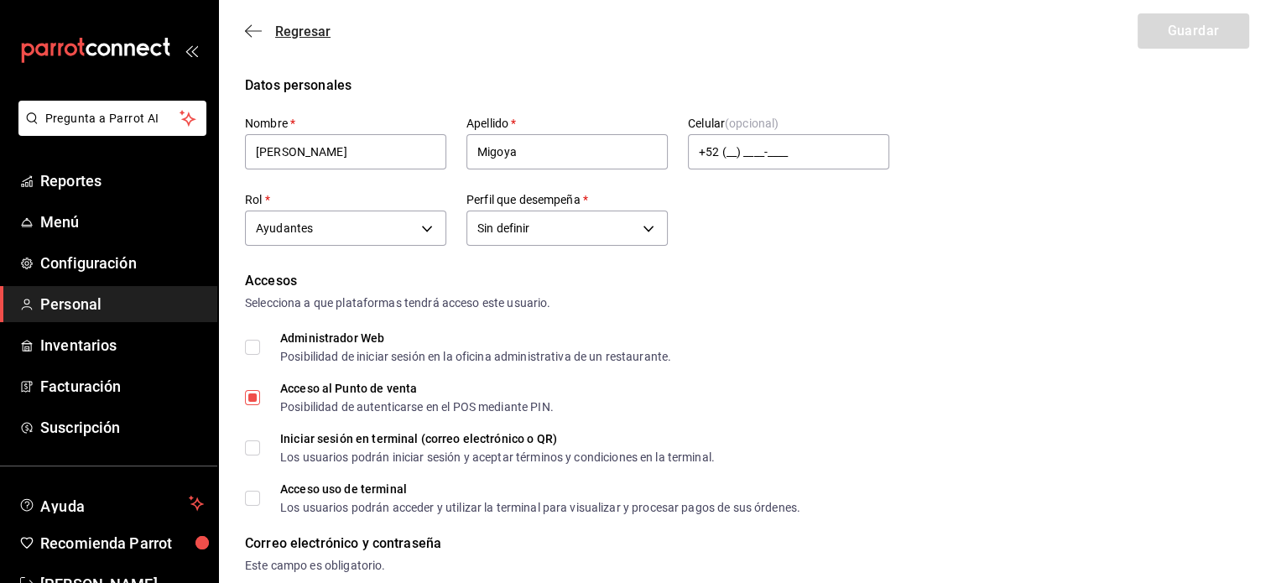
click at [251, 29] on icon "button" at bounding box center [253, 30] width 17 height 15
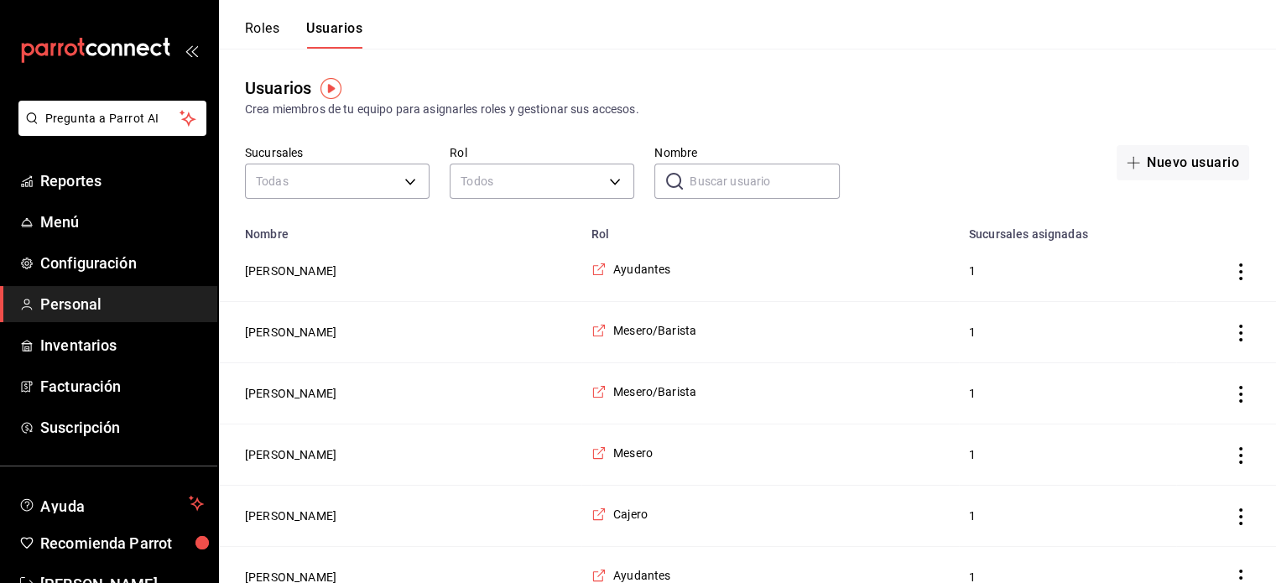
click at [705, 172] on input "Nombre" at bounding box center [764, 181] width 149 height 34
type input "adrian"
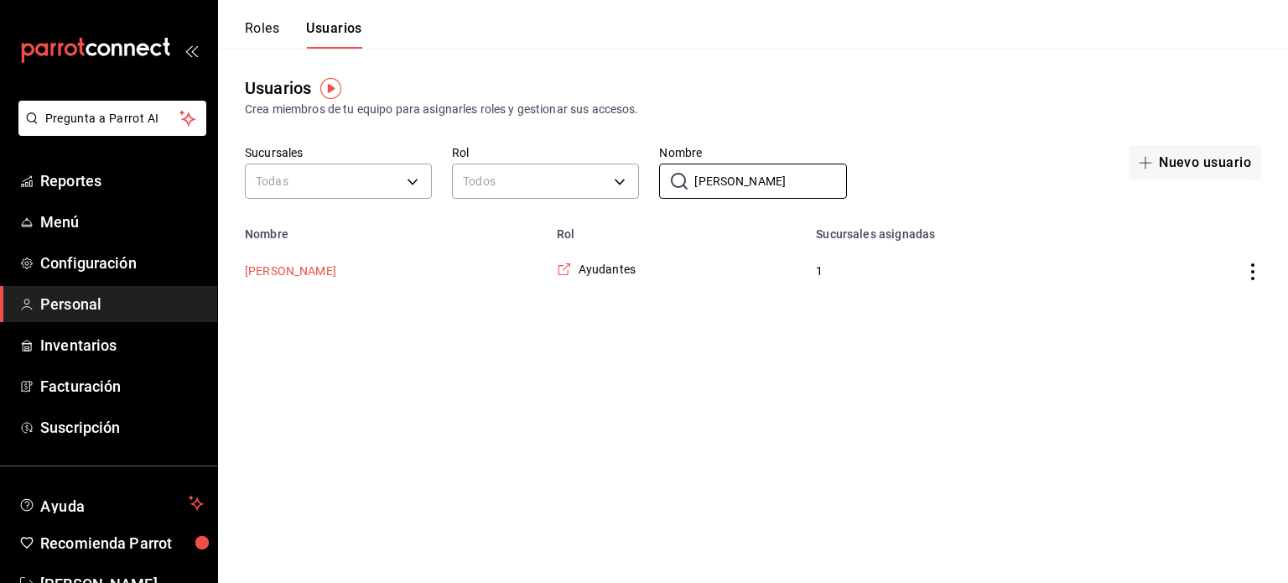
click at [304, 273] on button "adrian hernandez" at bounding box center [290, 271] width 91 height 17
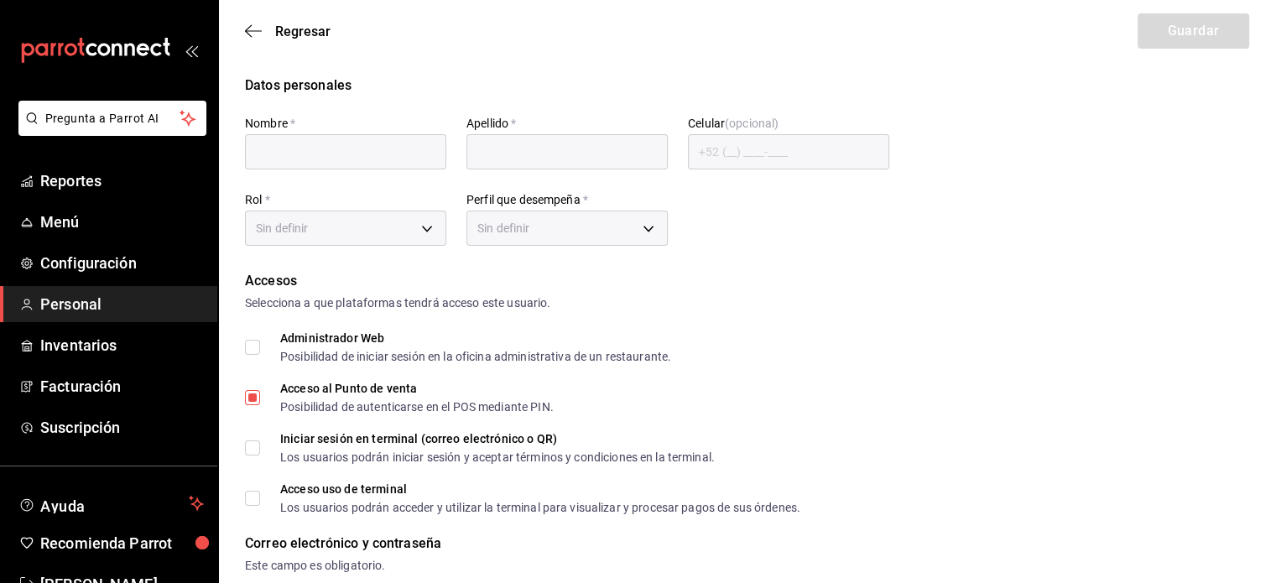
type input "adrian"
type input "hernandez"
checkbox input "true"
type input "adrian2012@gmail.com"
type input "1414"
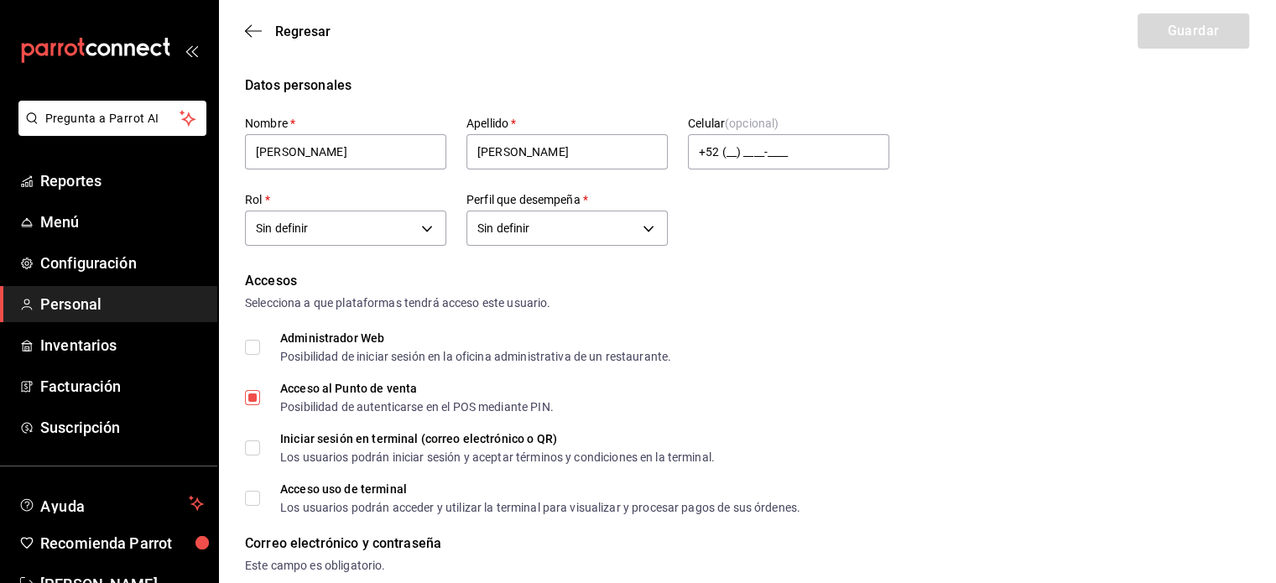
type input "6e37dc31-a41a-4d88-8ed1-cc630e77c888"
type input "KITCHEN"
checkbox input "true"
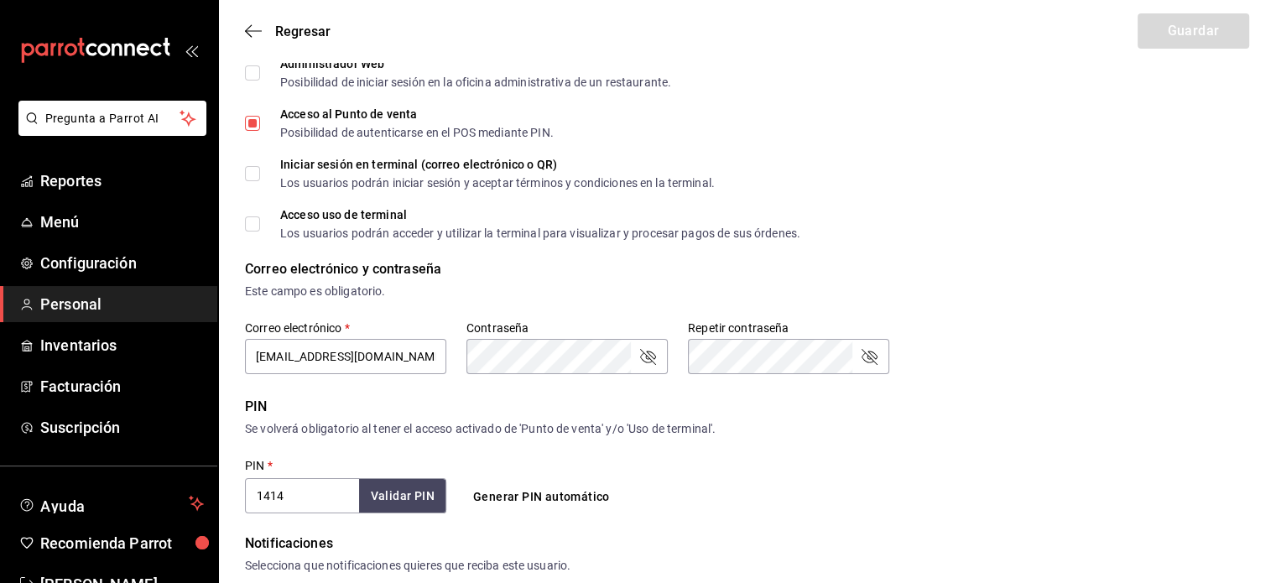
scroll to position [280, 0]
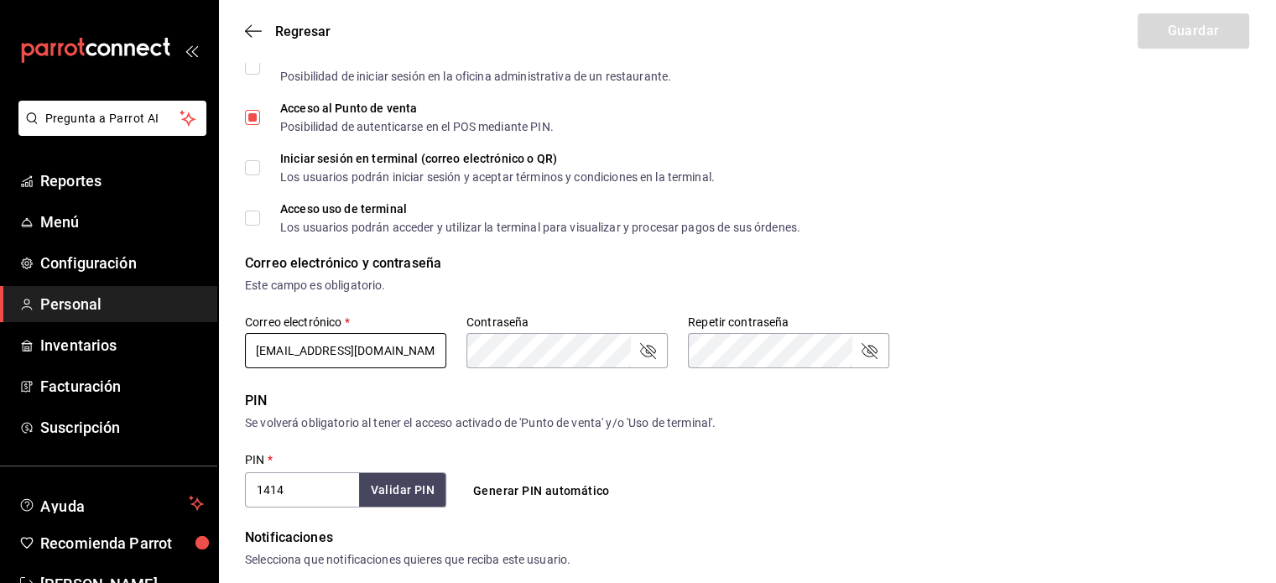
click at [293, 354] on input "adrian2012@gmail.com" at bounding box center [345, 350] width 201 height 35
type input "adrian012@gmail.com"
click at [1179, 27] on button "Guardar" at bounding box center [1193, 30] width 112 height 35
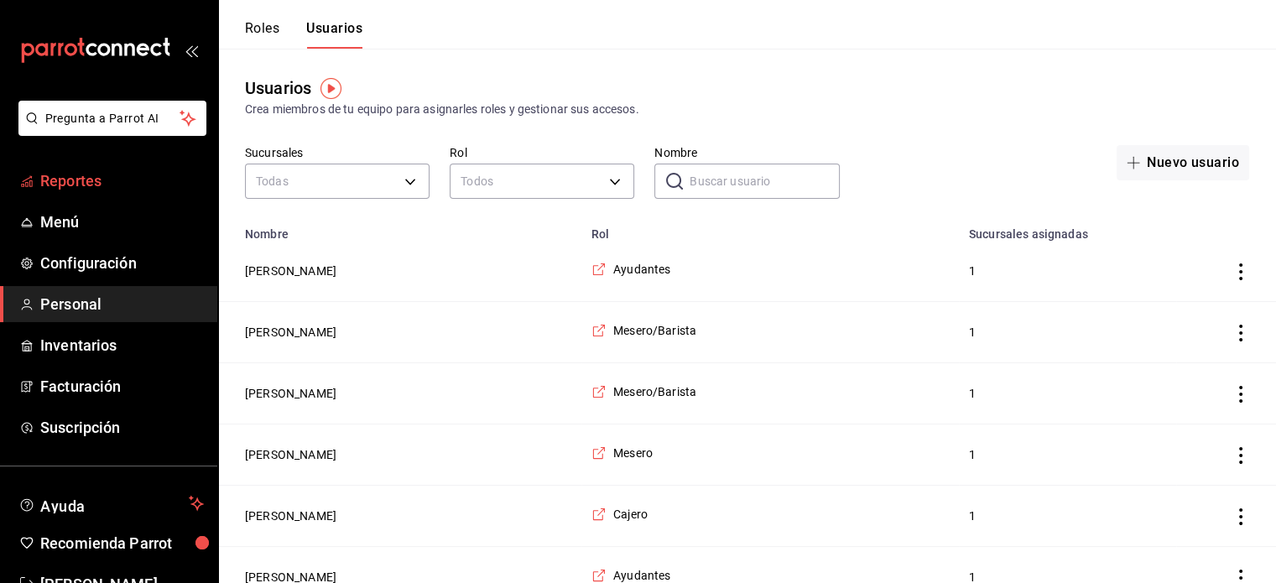
click at [95, 186] on span "Reportes" at bounding box center [122, 180] width 164 height 23
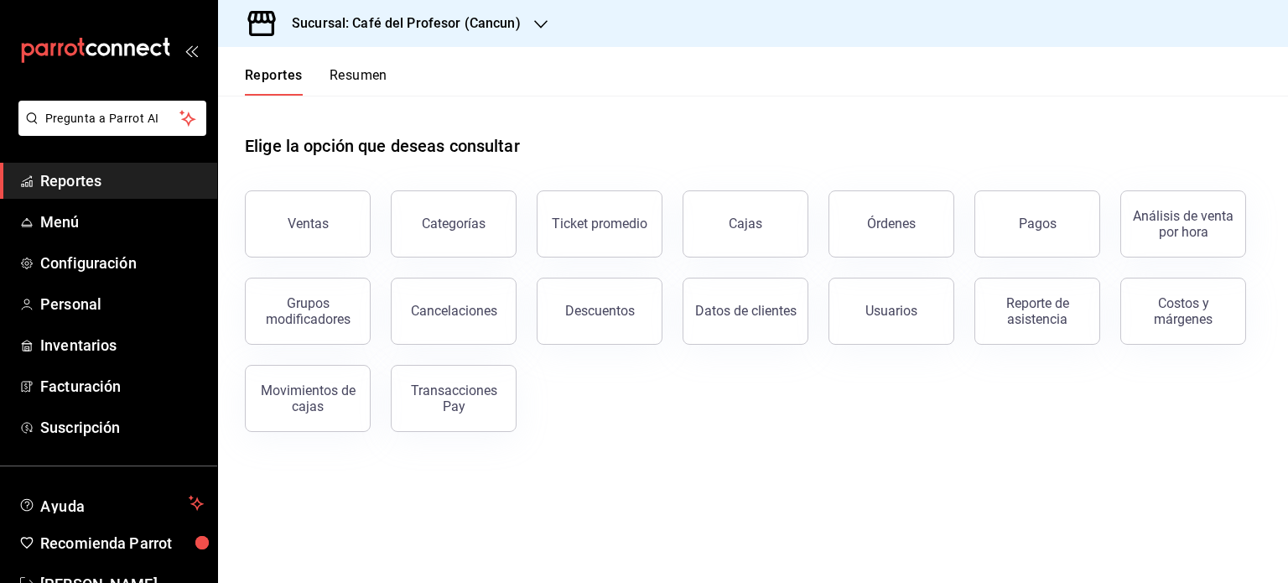
click at [379, 75] on button "Resumen" at bounding box center [359, 81] width 58 height 29
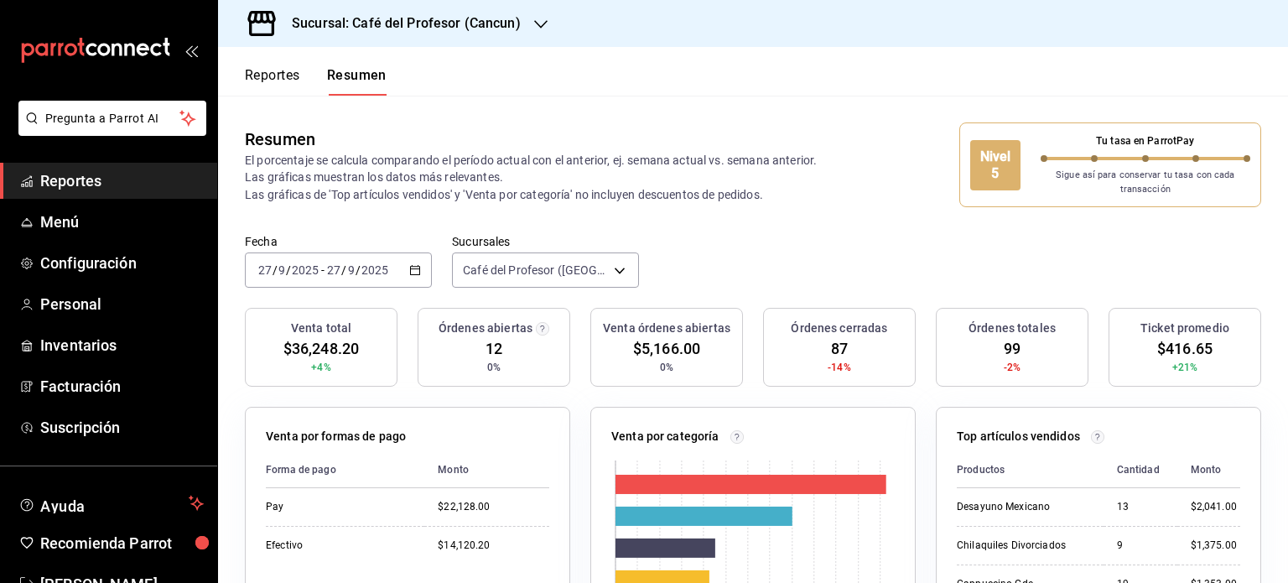
click at [541, 24] on icon "button" at bounding box center [540, 24] width 13 height 13
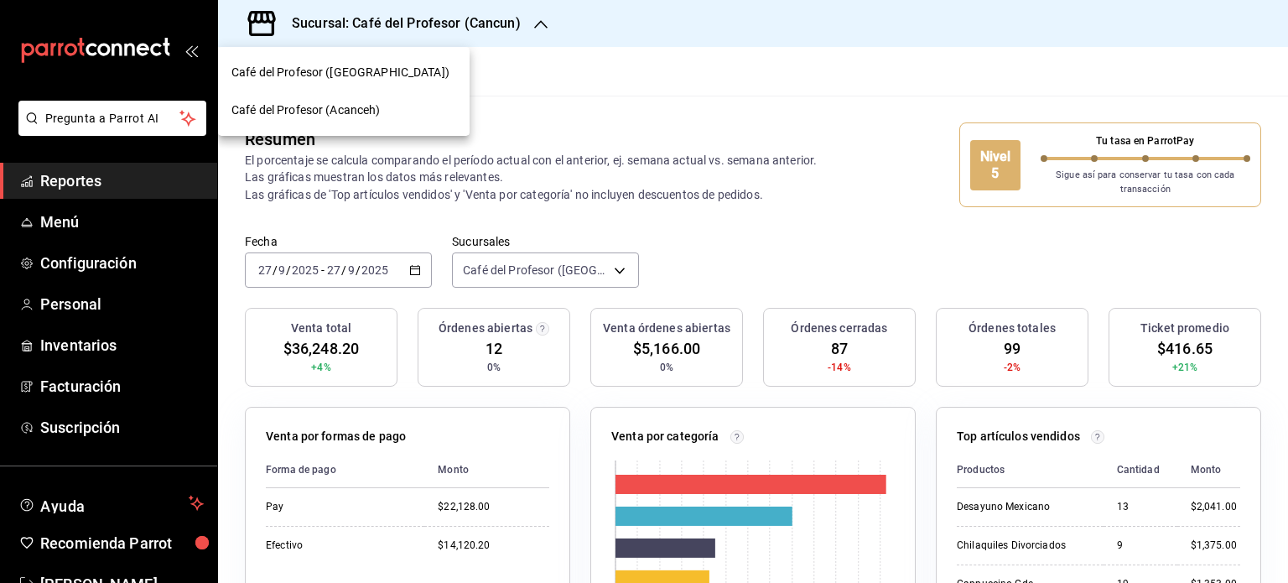
click at [393, 107] on div "Café del Profesor (Acanceh)" at bounding box center [344, 110] width 225 height 18
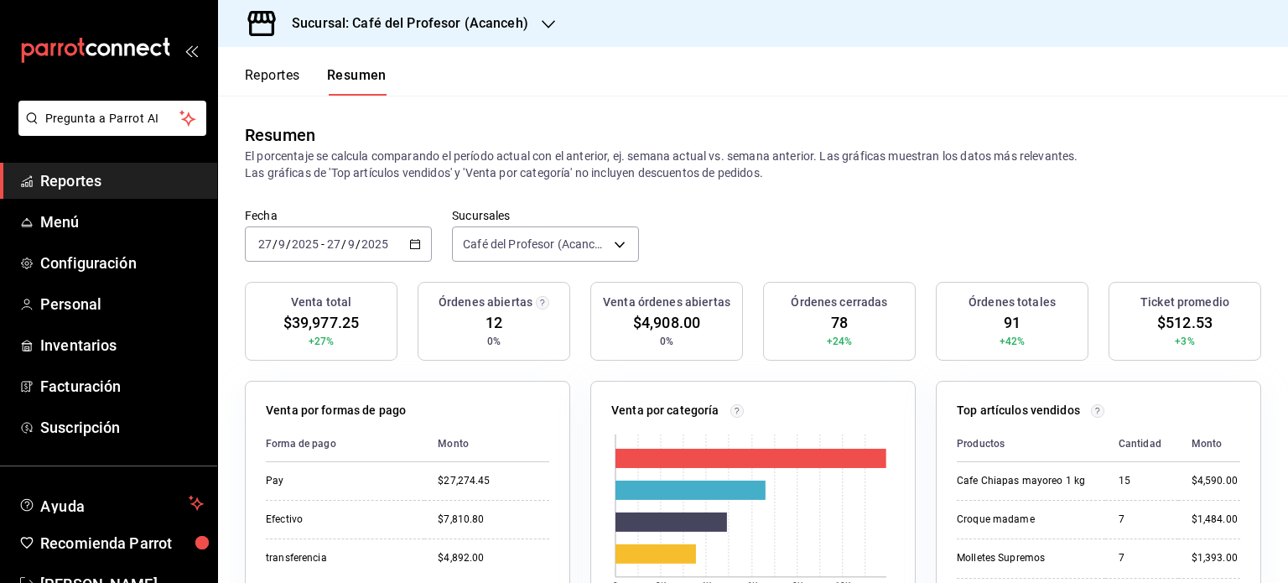
click at [542, 21] on icon "button" at bounding box center [548, 24] width 13 height 13
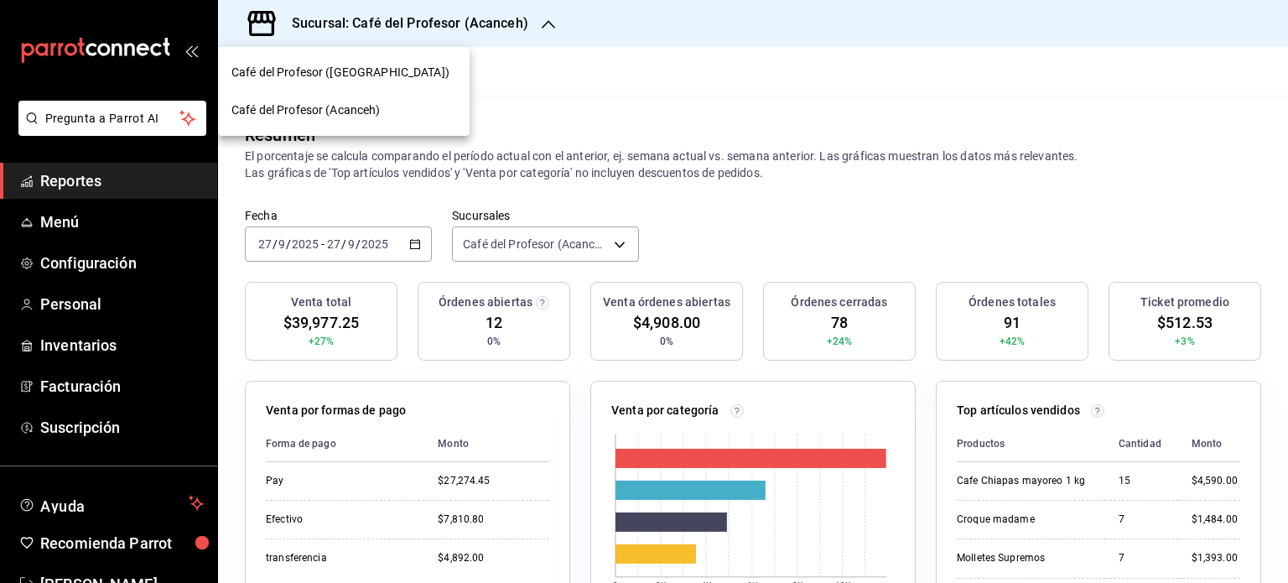
click at [382, 73] on div "Café del Profesor ([GEOGRAPHIC_DATA])" at bounding box center [344, 73] width 225 height 18
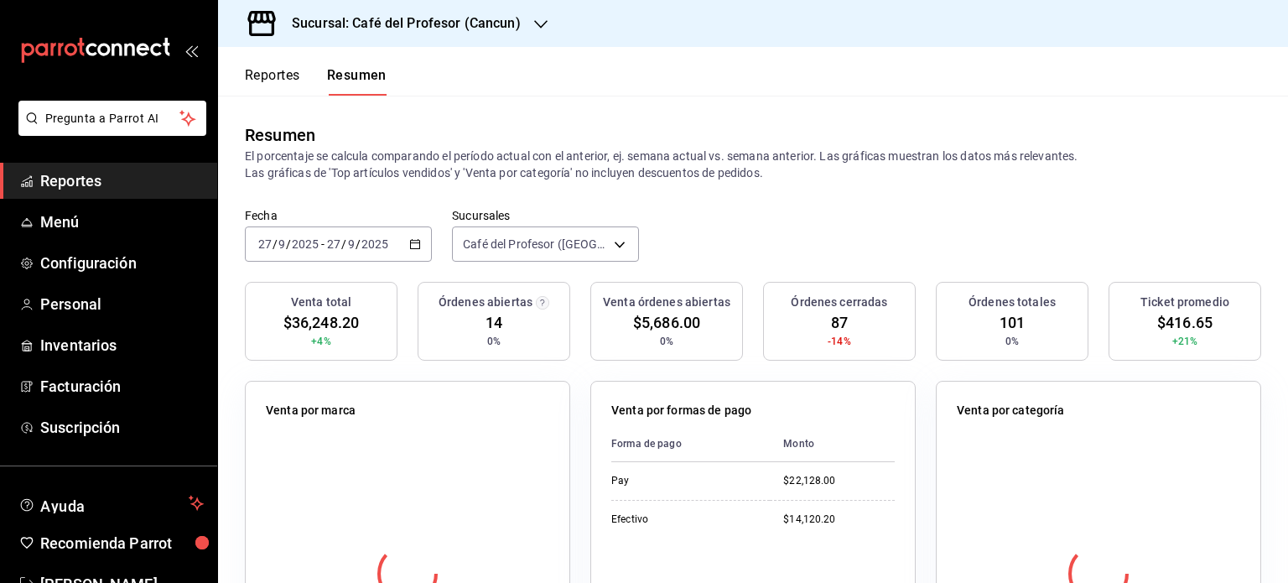
click at [540, 27] on icon "button" at bounding box center [540, 24] width 13 height 13
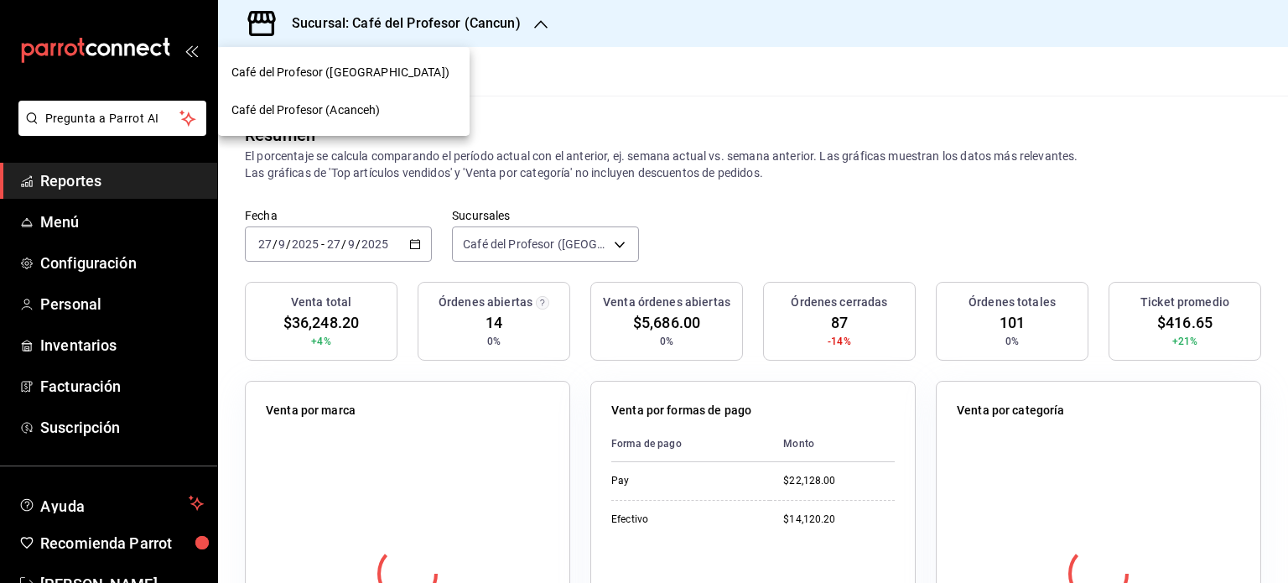
click at [386, 120] on div "Café del Profesor (Acanceh)" at bounding box center [344, 110] width 252 height 38
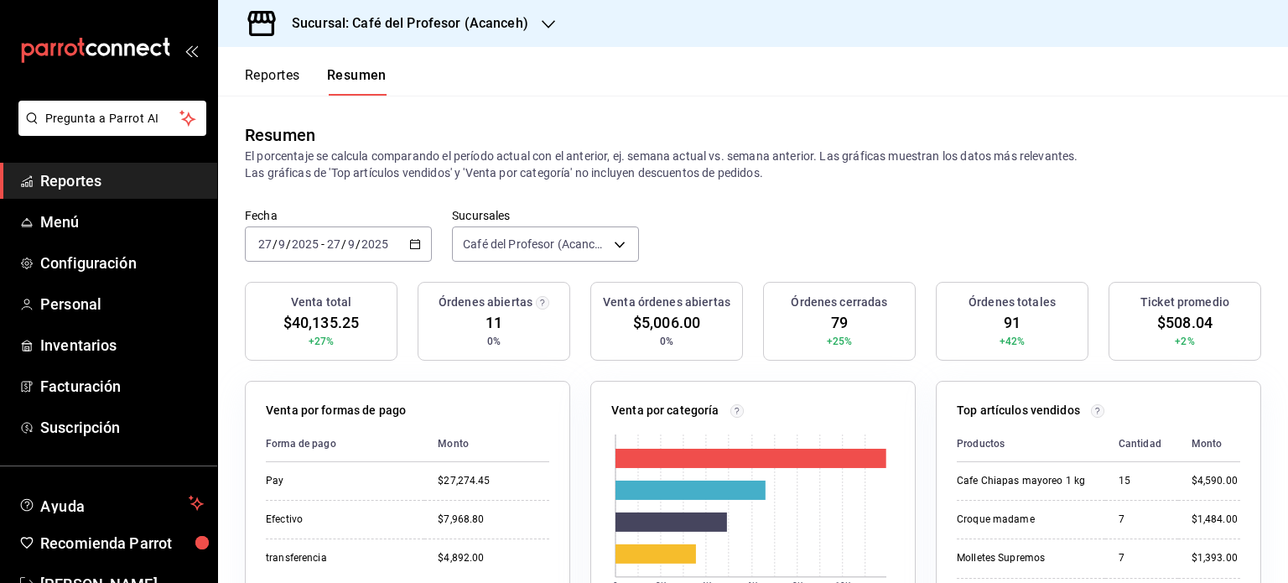
click at [278, 78] on button "Reportes" at bounding box center [272, 81] width 55 height 29
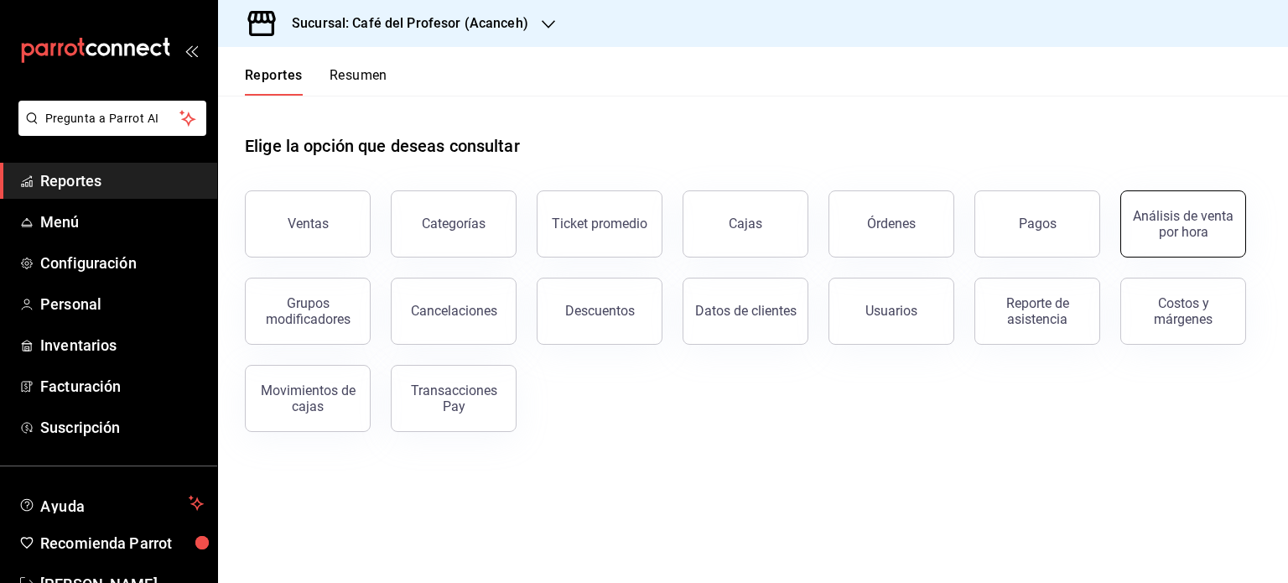
click at [1184, 209] on div "Análisis de venta por hora" at bounding box center [1184, 224] width 104 height 32
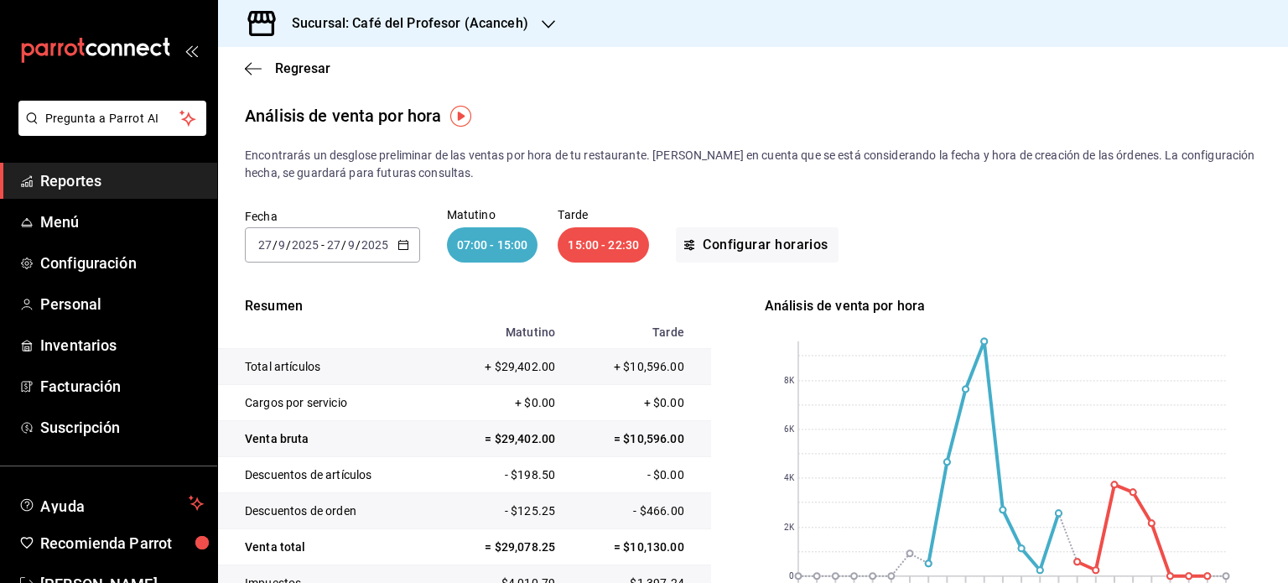
click at [549, 20] on icon "button" at bounding box center [548, 24] width 13 height 13
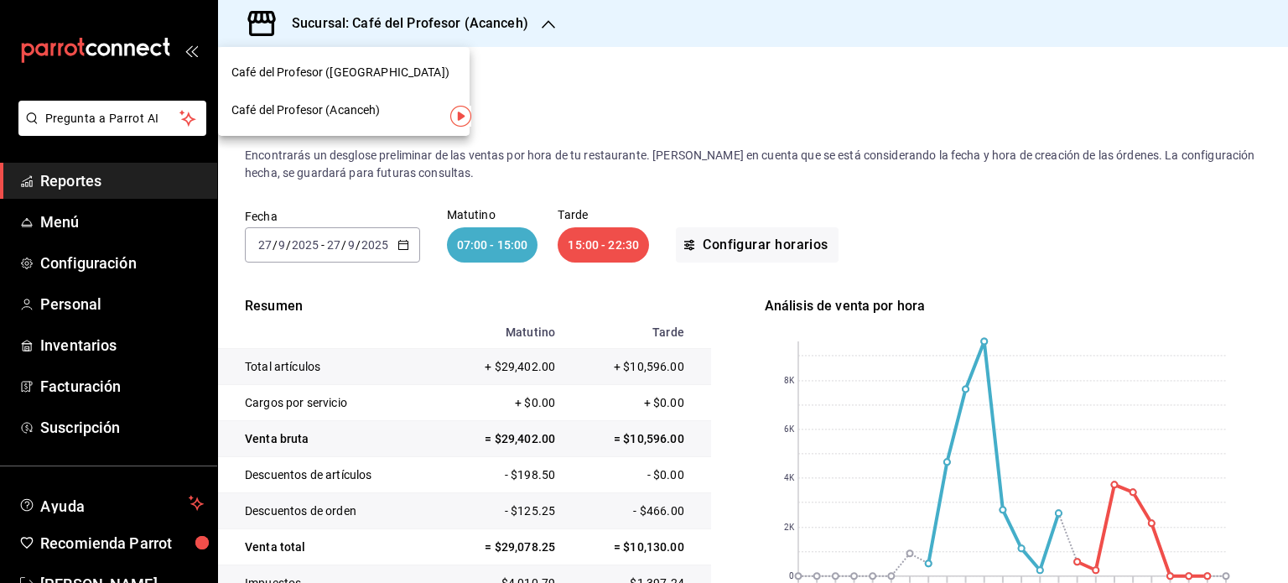
click at [424, 71] on div "Café del Profesor ([GEOGRAPHIC_DATA])" at bounding box center [344, 73] width 225 height 18
